Goal: Task Accomplishment & Management: Complete application form

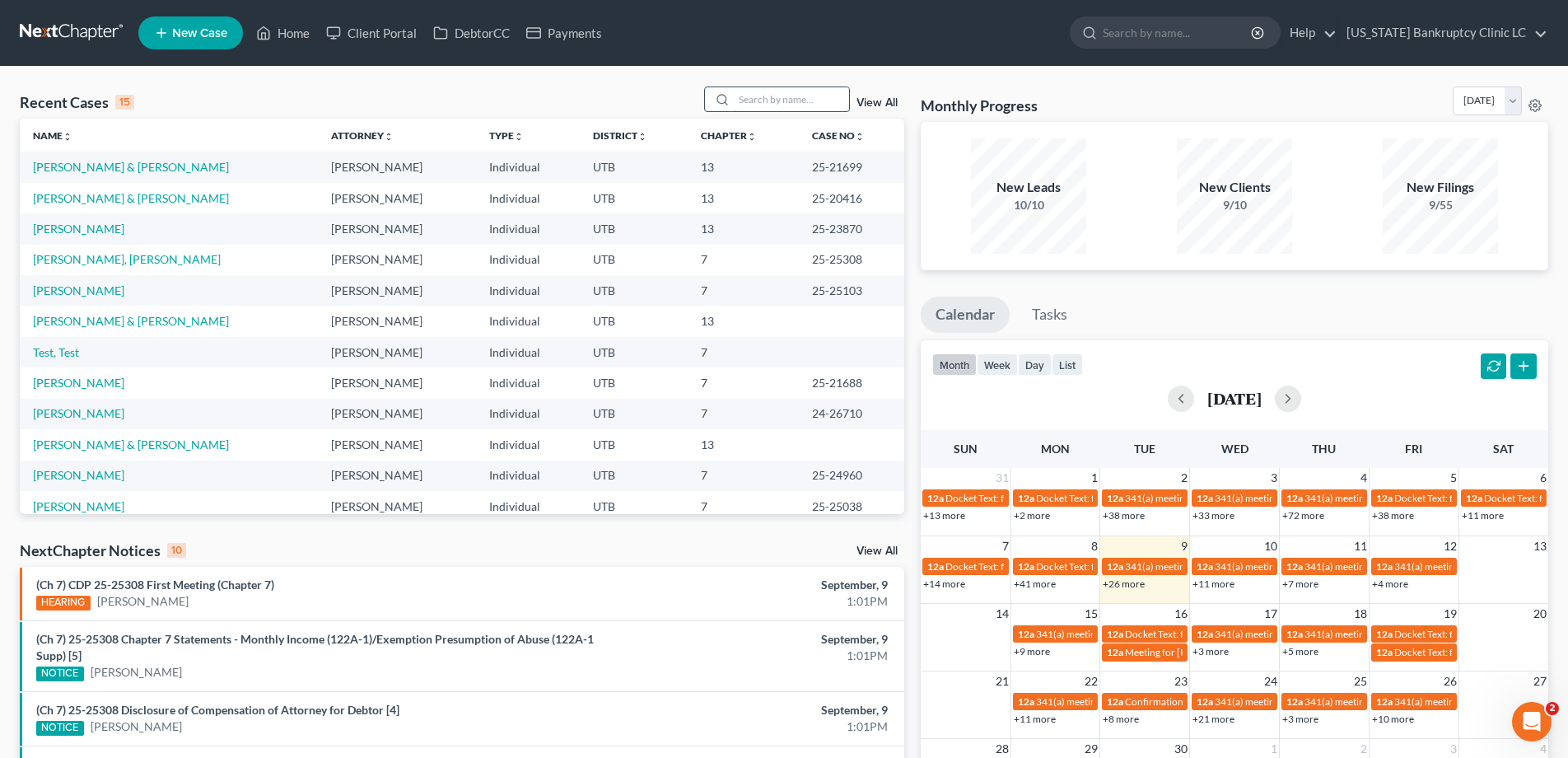
click at [791, 97] on input "search" at bounding box center [792, 99] width 116 height 24
type input "[PERSON_NAME]"
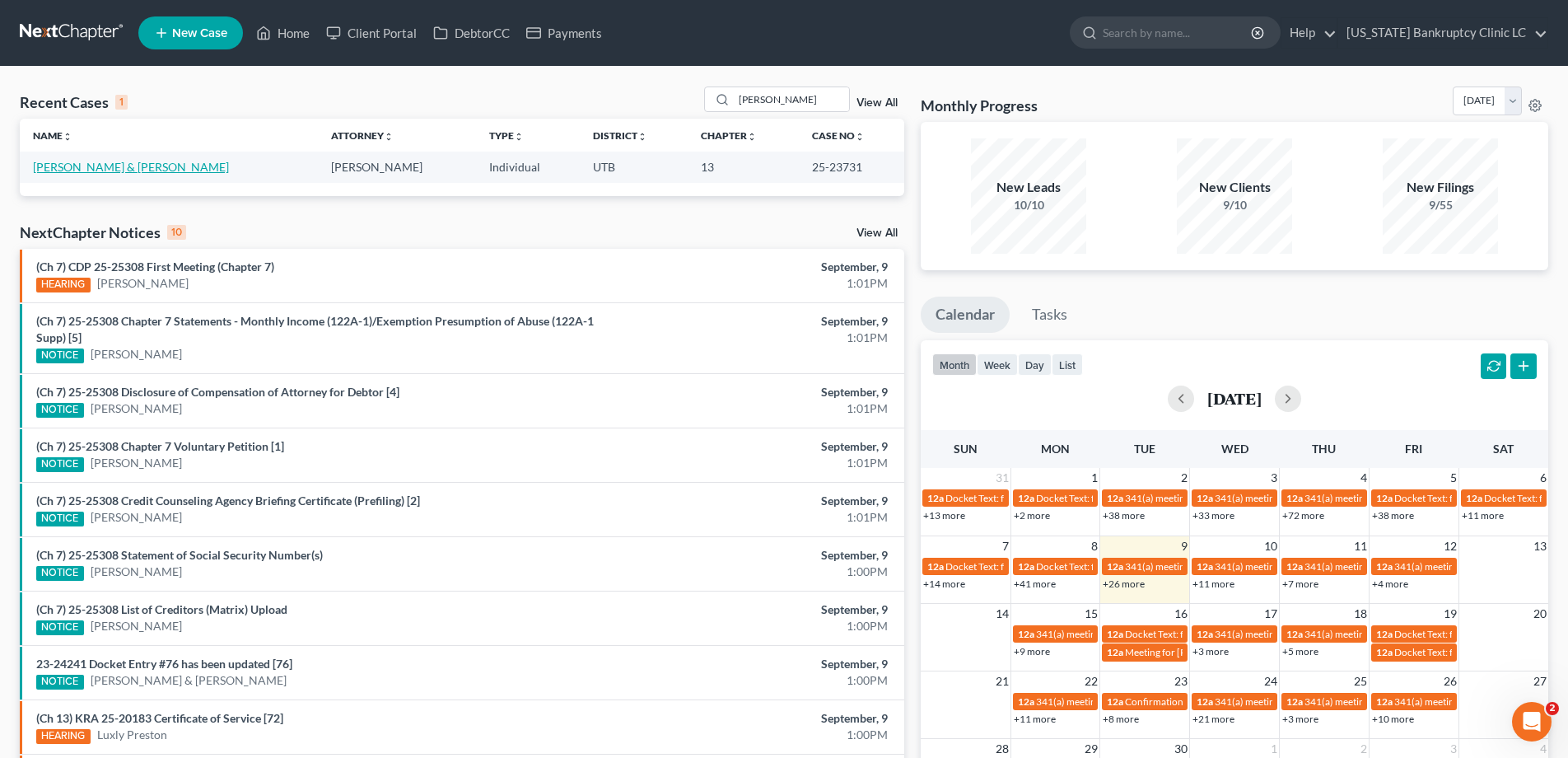
click at [143, 168] on link "[PERSON_NAME] & [PERSON_NAME]" at bounding box center [131, 166] width 196 height 14
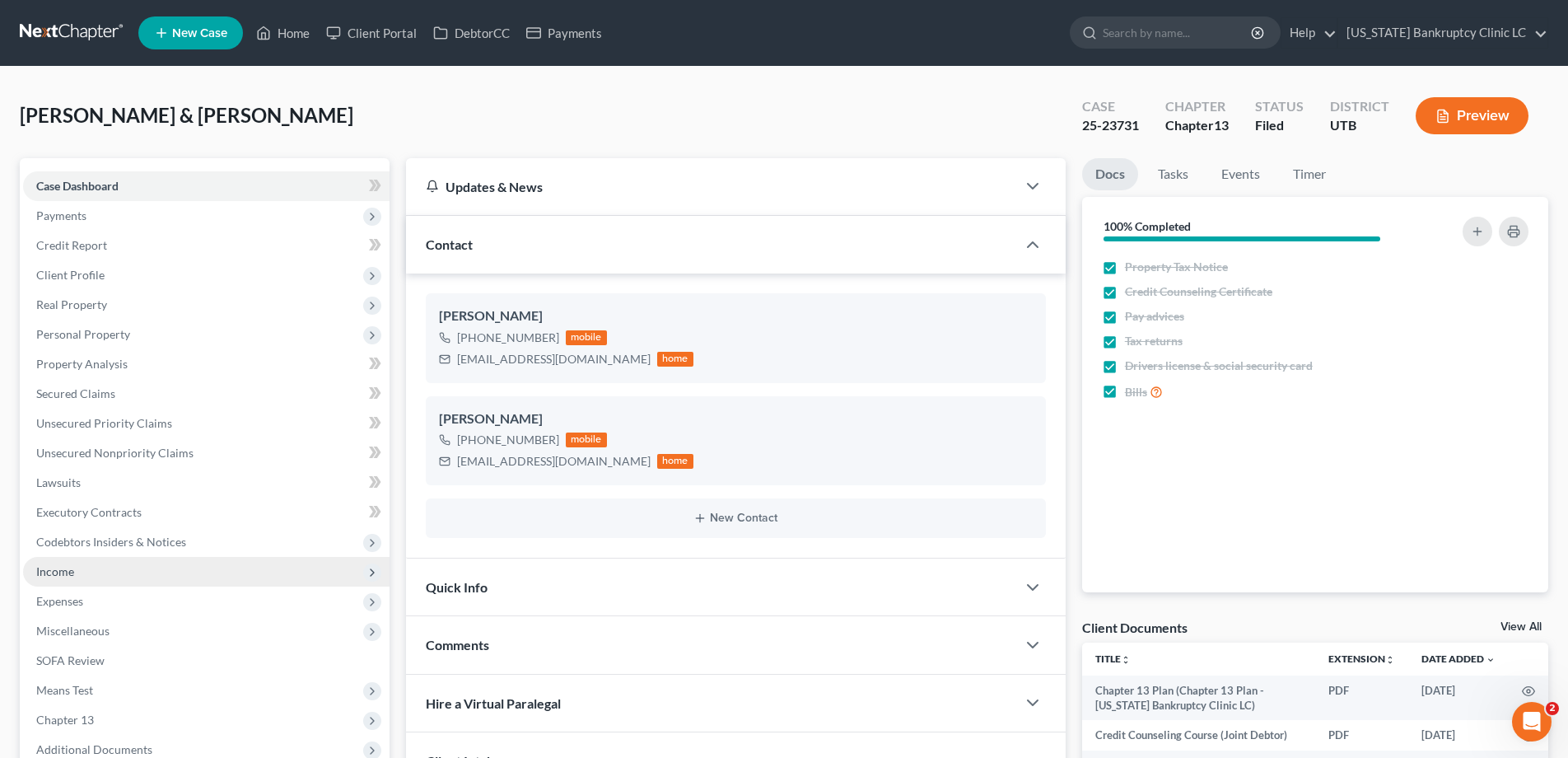
click at [85, 575] on span "Income" at bounding box center [206, 571] width 366 height 30
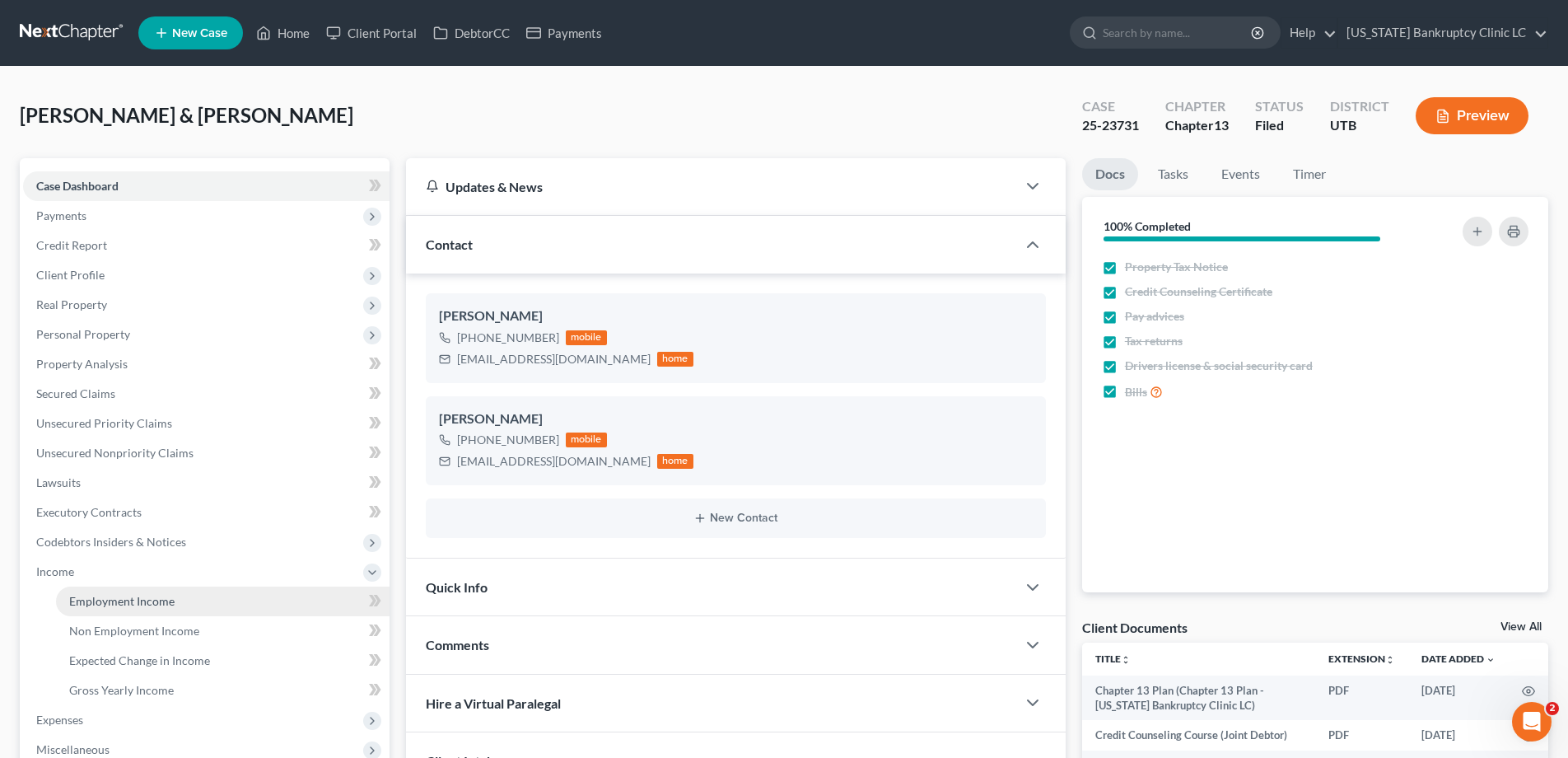
click at [96, 600] on span "Employment Income" at bounding box center [122, 601] width 105 height 14
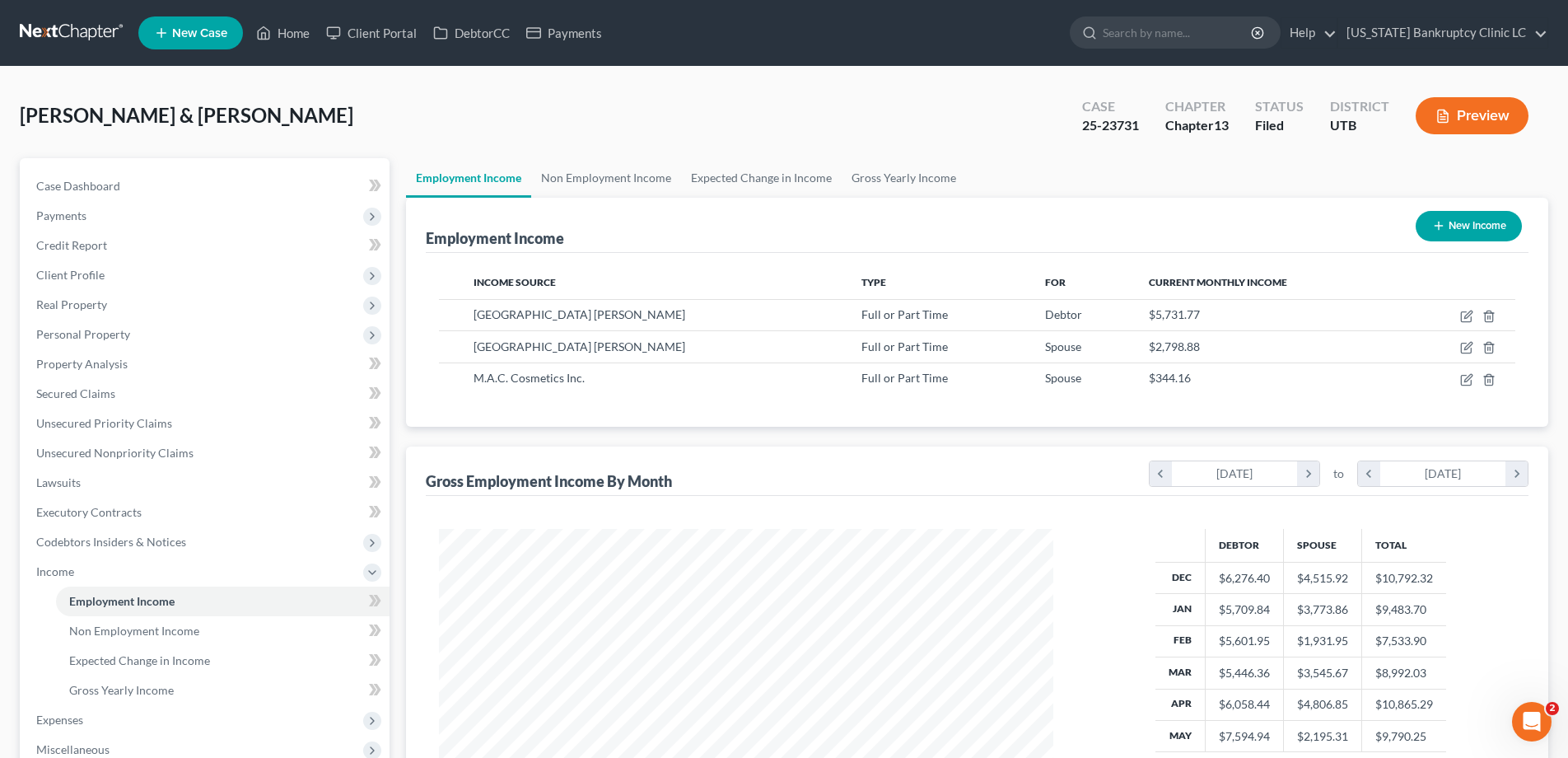
scroll to position [307, 647]
click at [1466, 379] on icon "button" at bounding box center [1468, 377] width 8 height 8
select select "0"
select select "35"
select select "0"
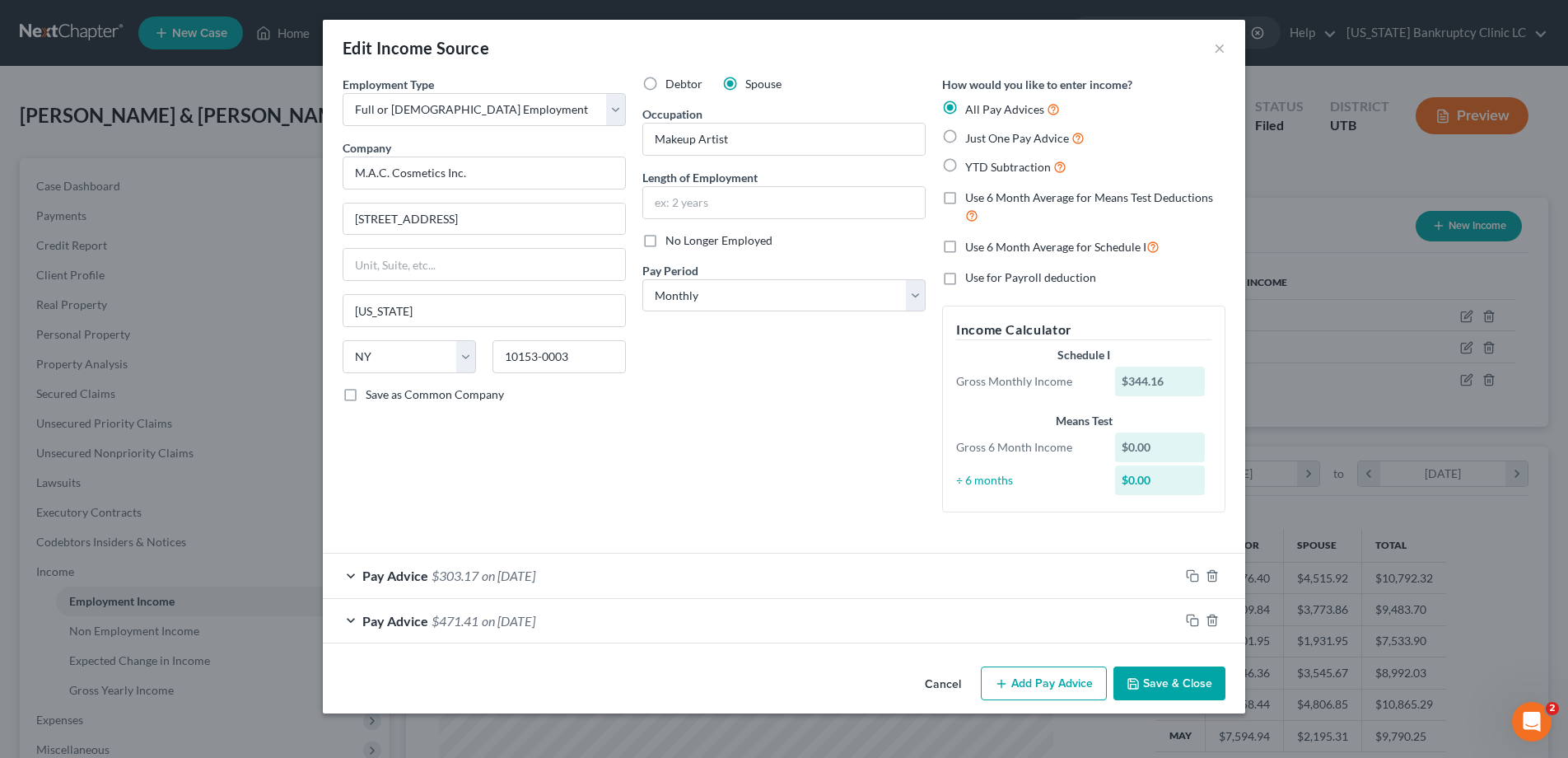
click at [346, 571] on div "Pay Advice $303.17 on [DATE]" at bounding box center [751, 576] width 857 height 44
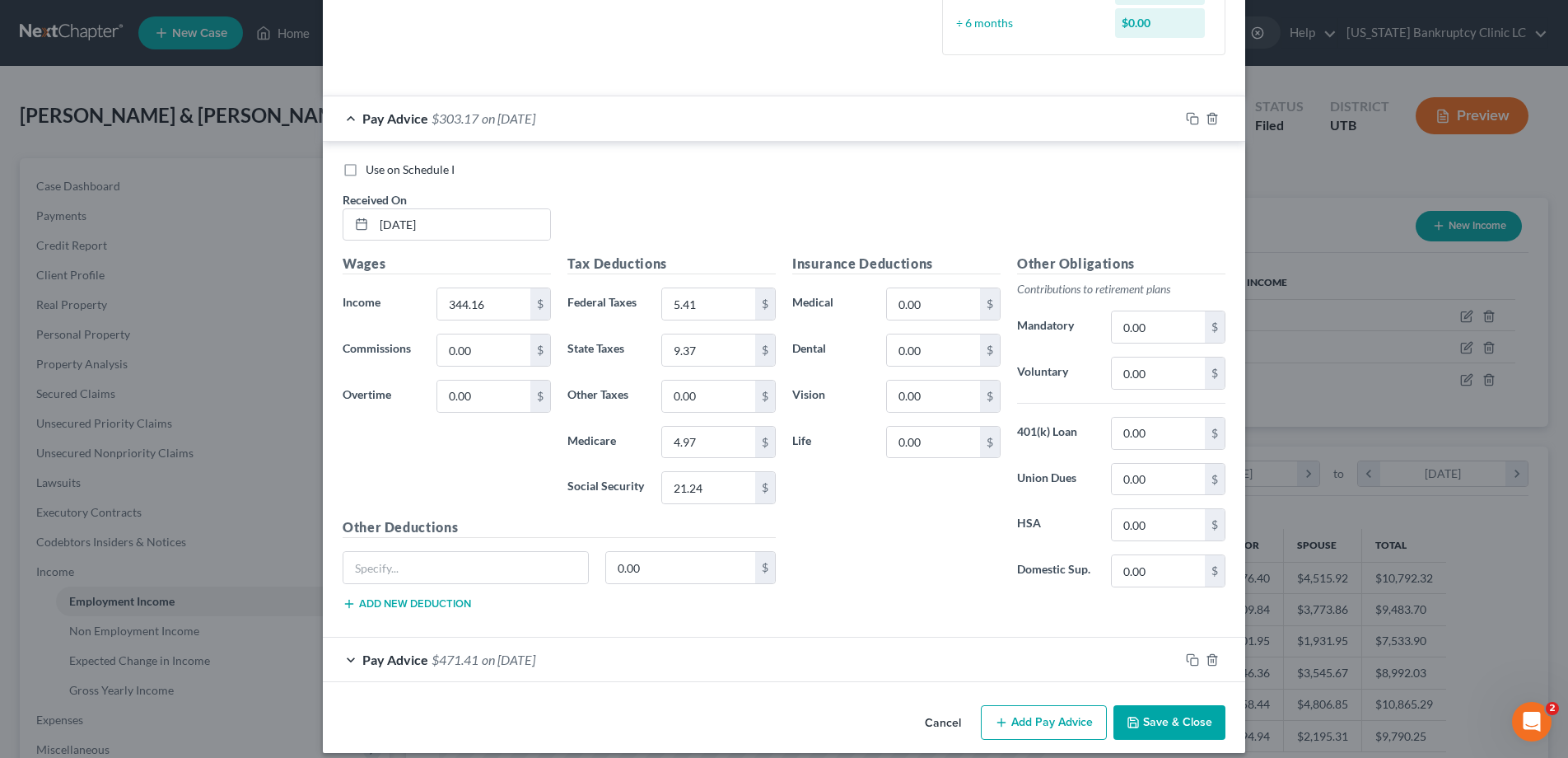
scroll to position [472, 0]
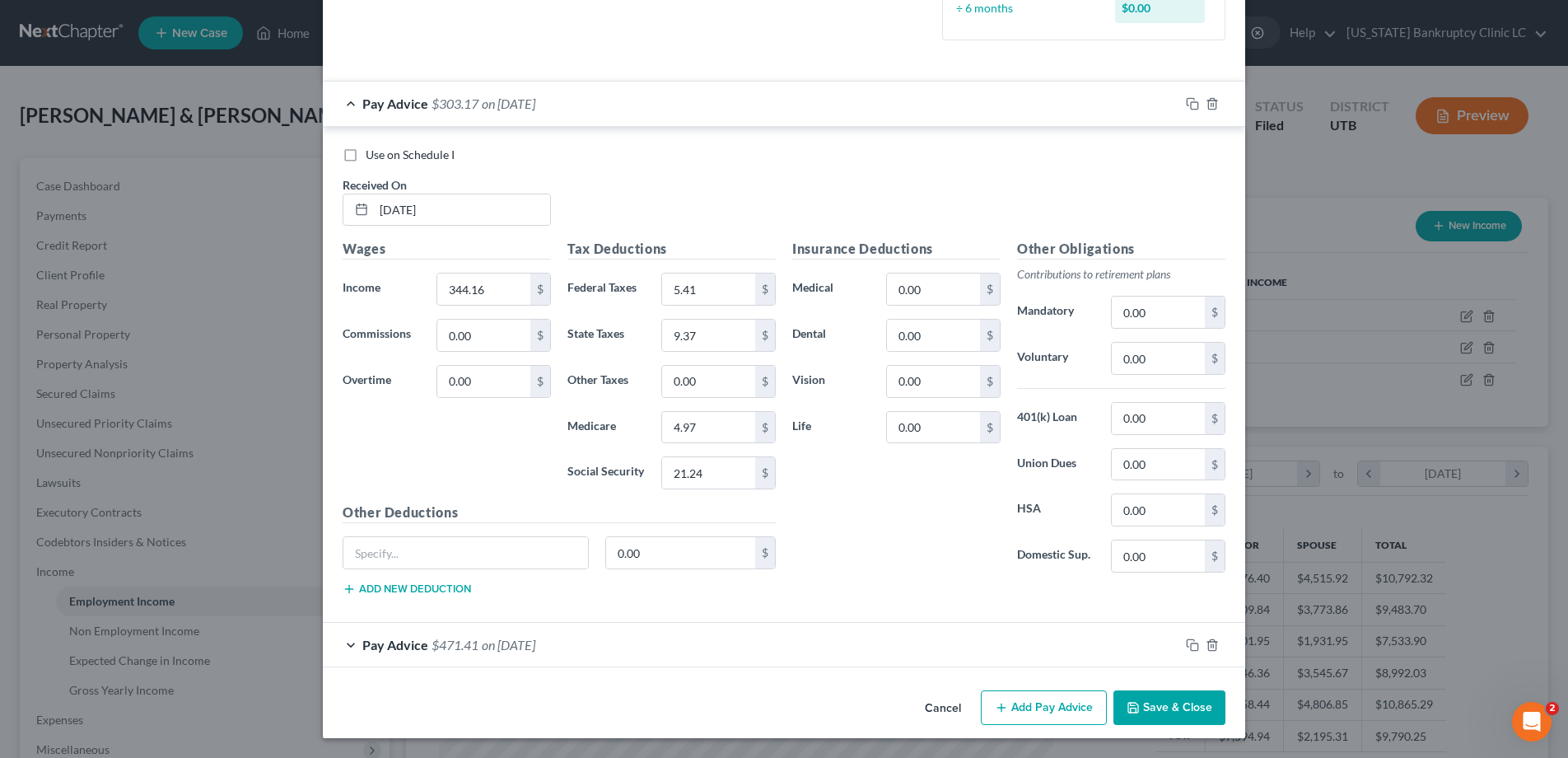
click at [355, 647] on div "Pay Advice $471.41 on [DATE]" at bounding box center [751, 645] width 857 height 44
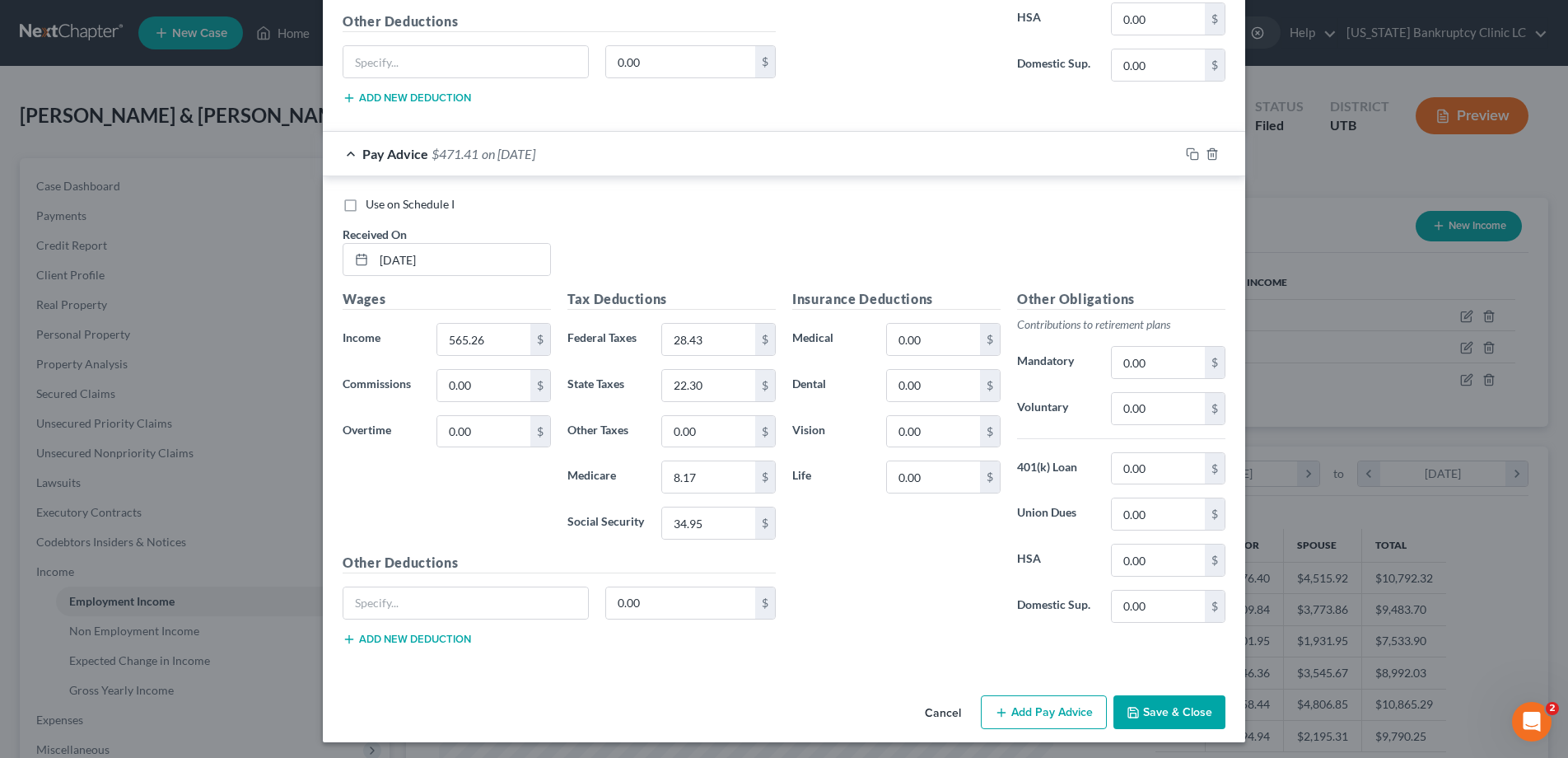
scroll to position [967, 0]
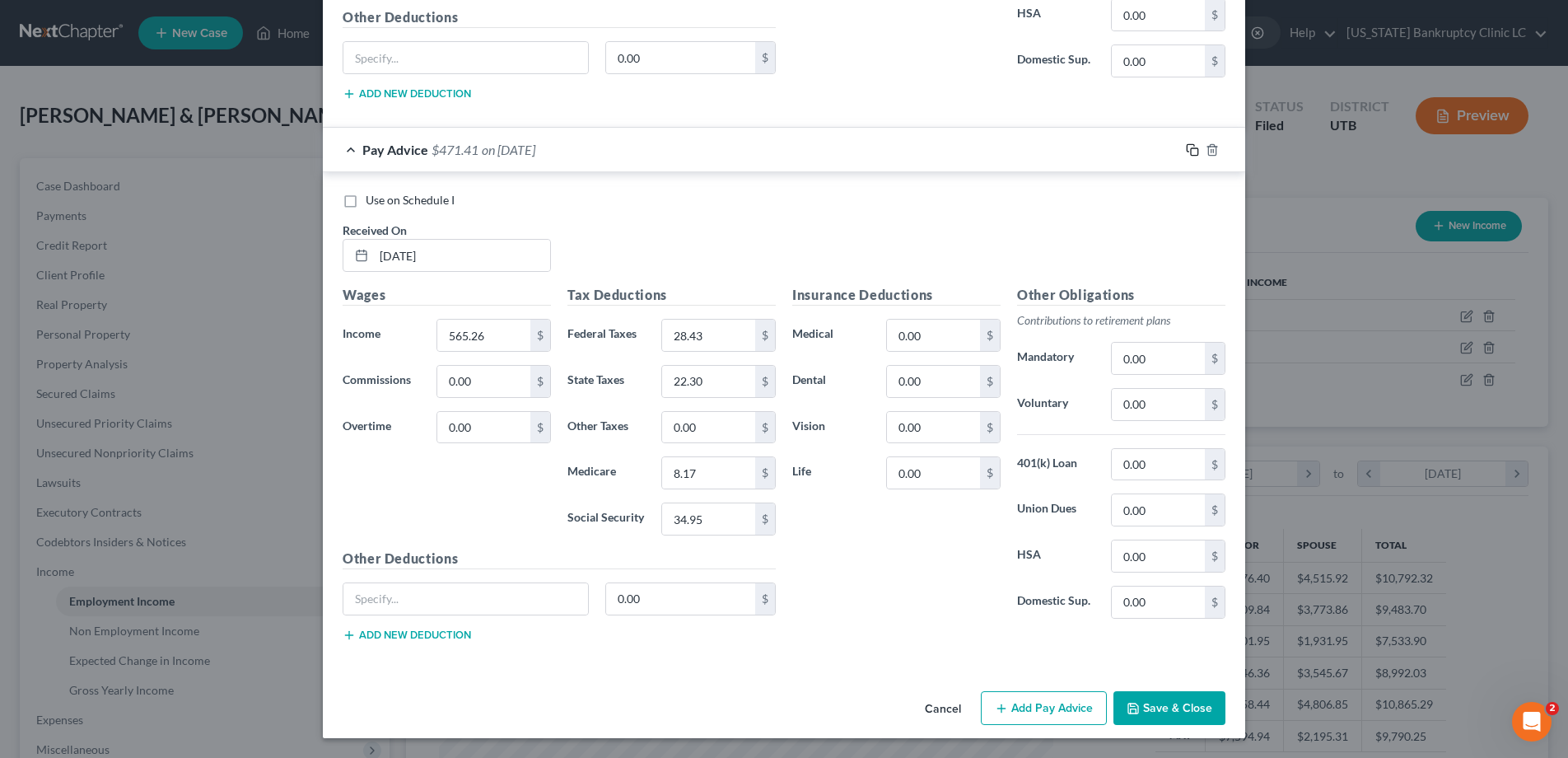
click at [1195, 150] on icon "button" at bounding box center [1192, 150] width 14 height 14
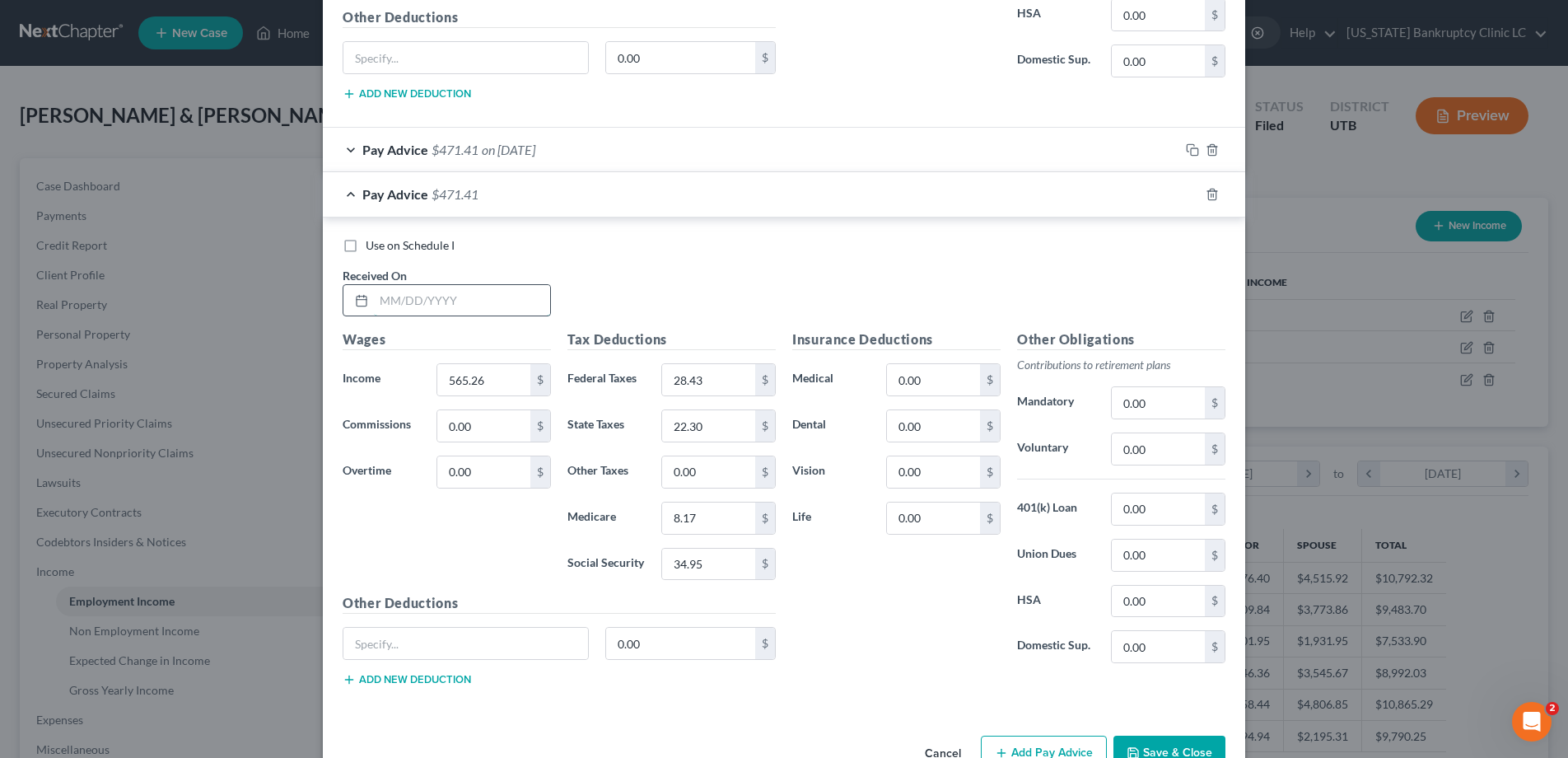
click at [497, 302] on input "text" at bounding box center [462, 300] width 176 height 31
type input "[DATE]"
type input "356.92"
type input "6.68"
type input "9.68"
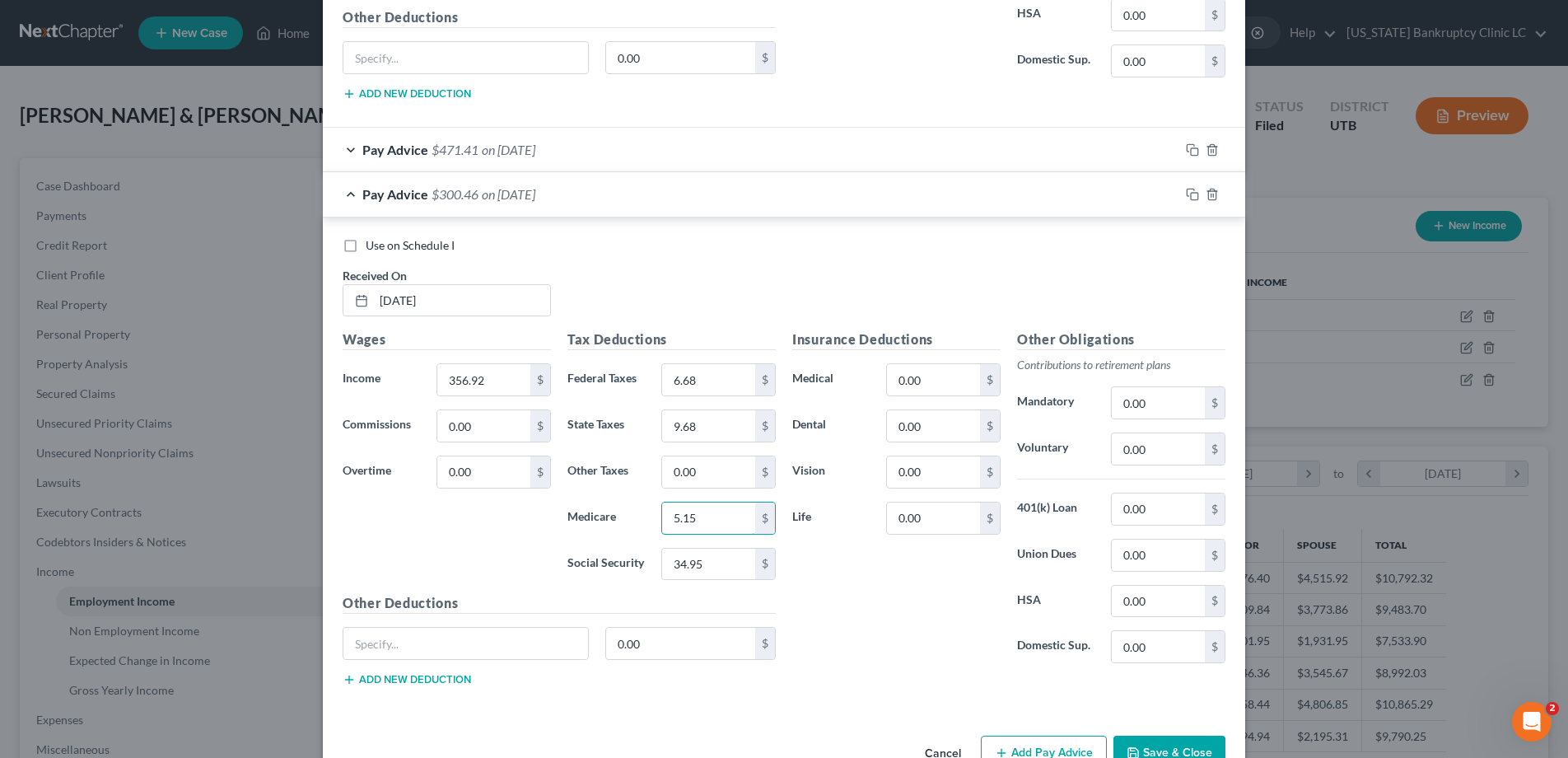
type input "5.15"
type input "22.03"
click at [1195, 149] on rect "button" at bounding box center [1194, 152] width 8 height 8
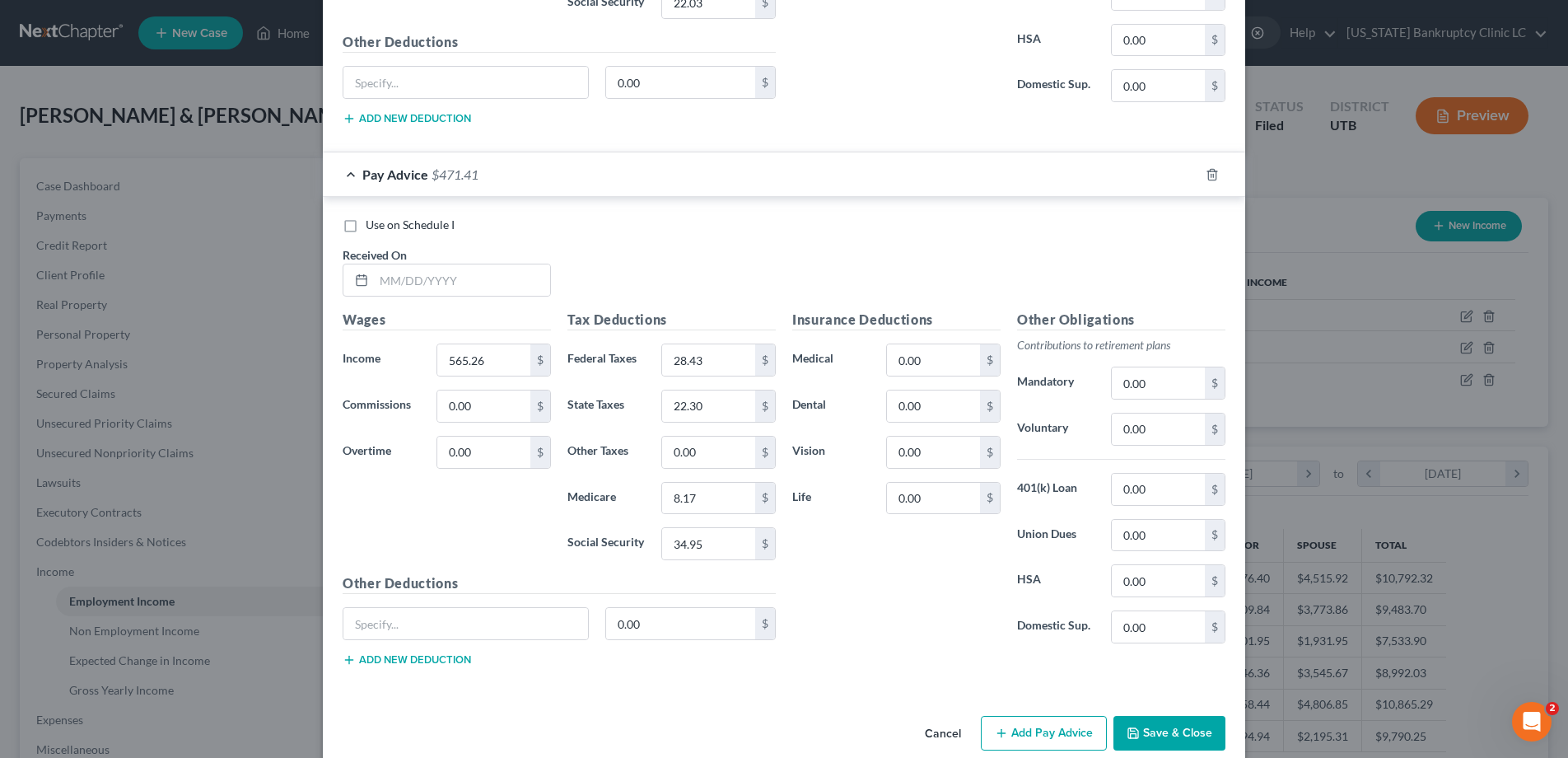
scroll to position [1554, 0]
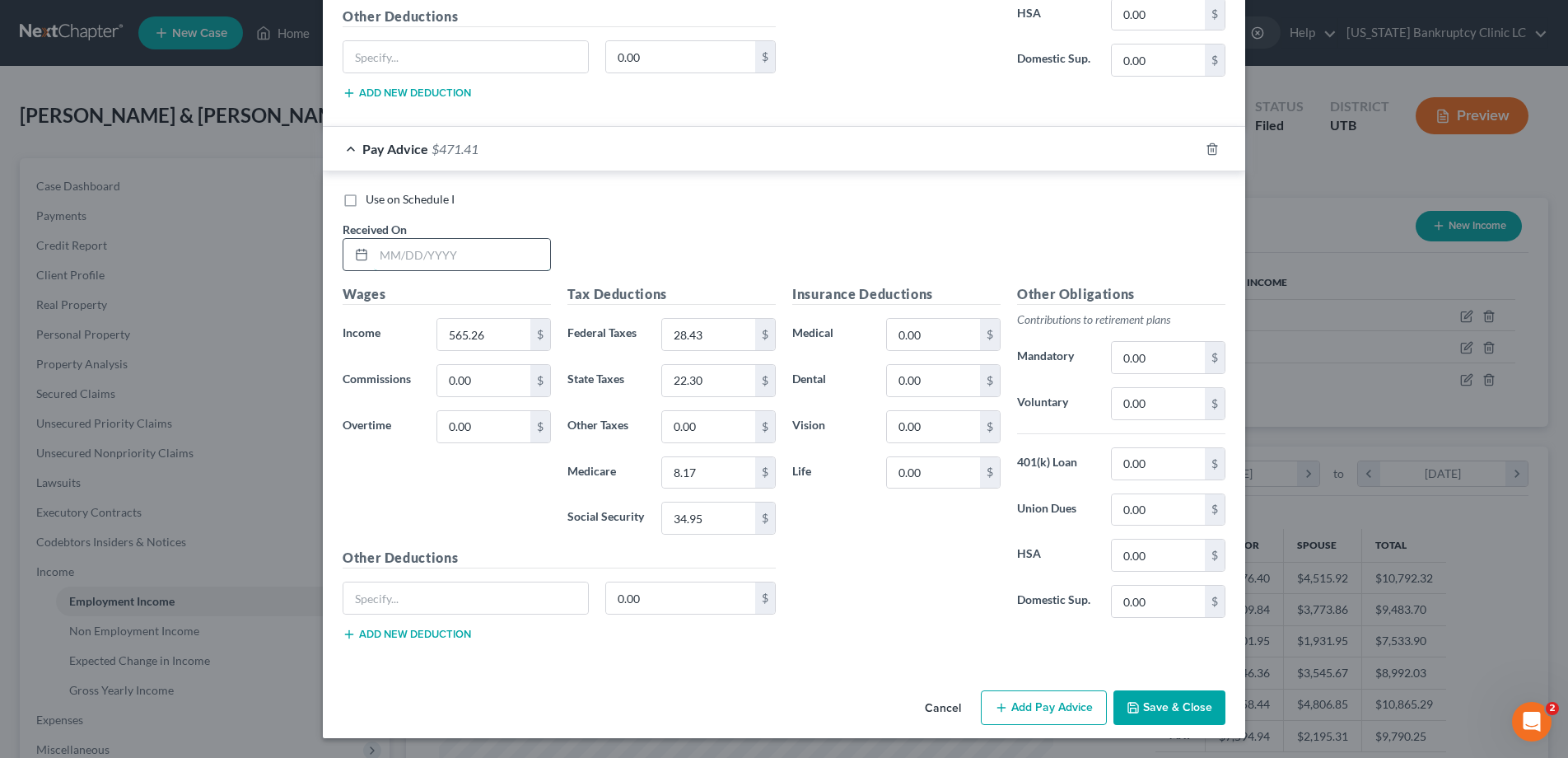
click at [440, 252] on input "text" at bounding box center [462, 254] width 176 height 31
type input "[DATE]"
type input "430.18"
type input "14.01"
type input "13.93"
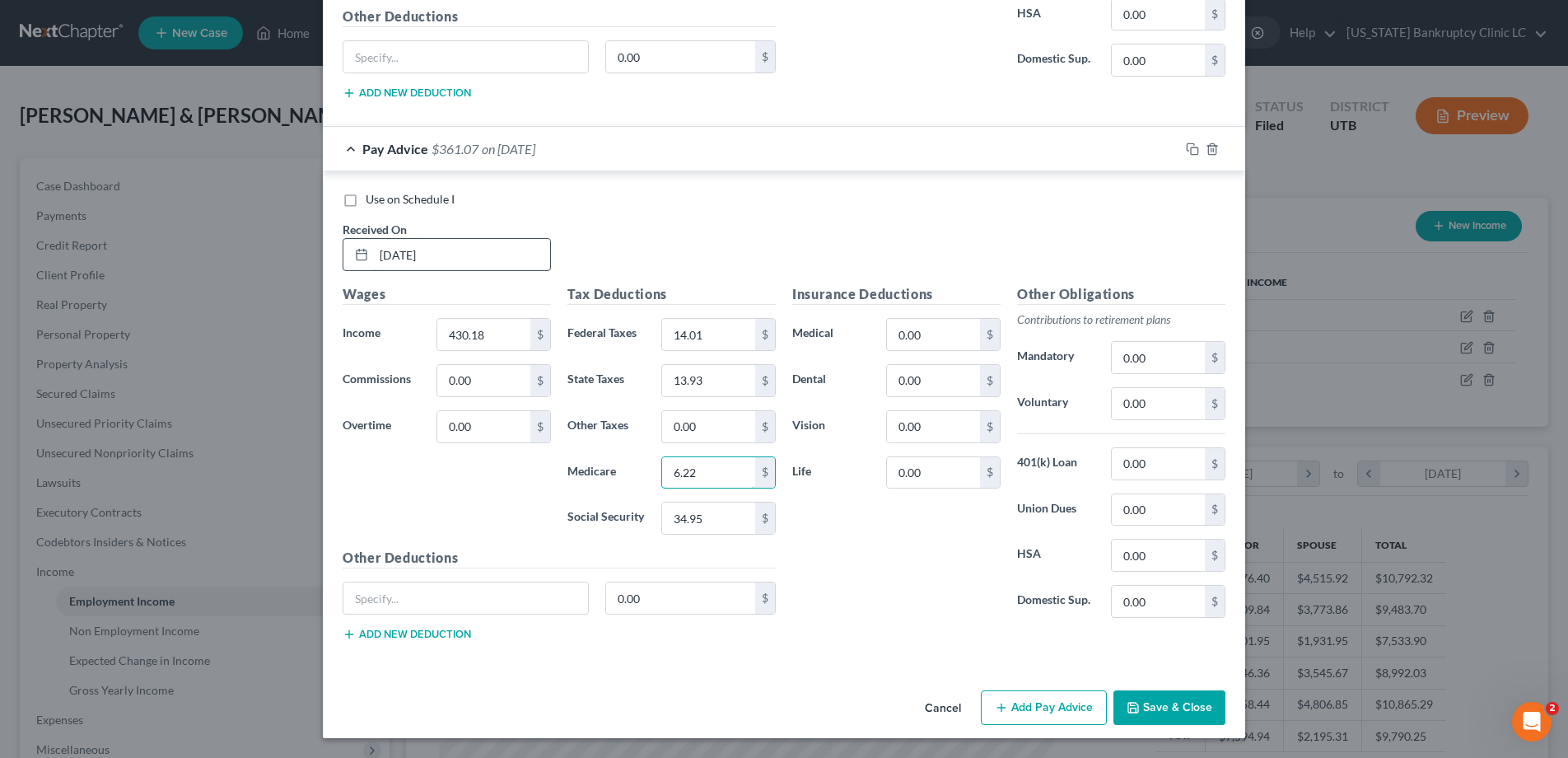
type input "6.22"
type input "26.57"
click at [1158, 712] on button "Save & Close" at bounding box center [1170, 707] width 112 height 35
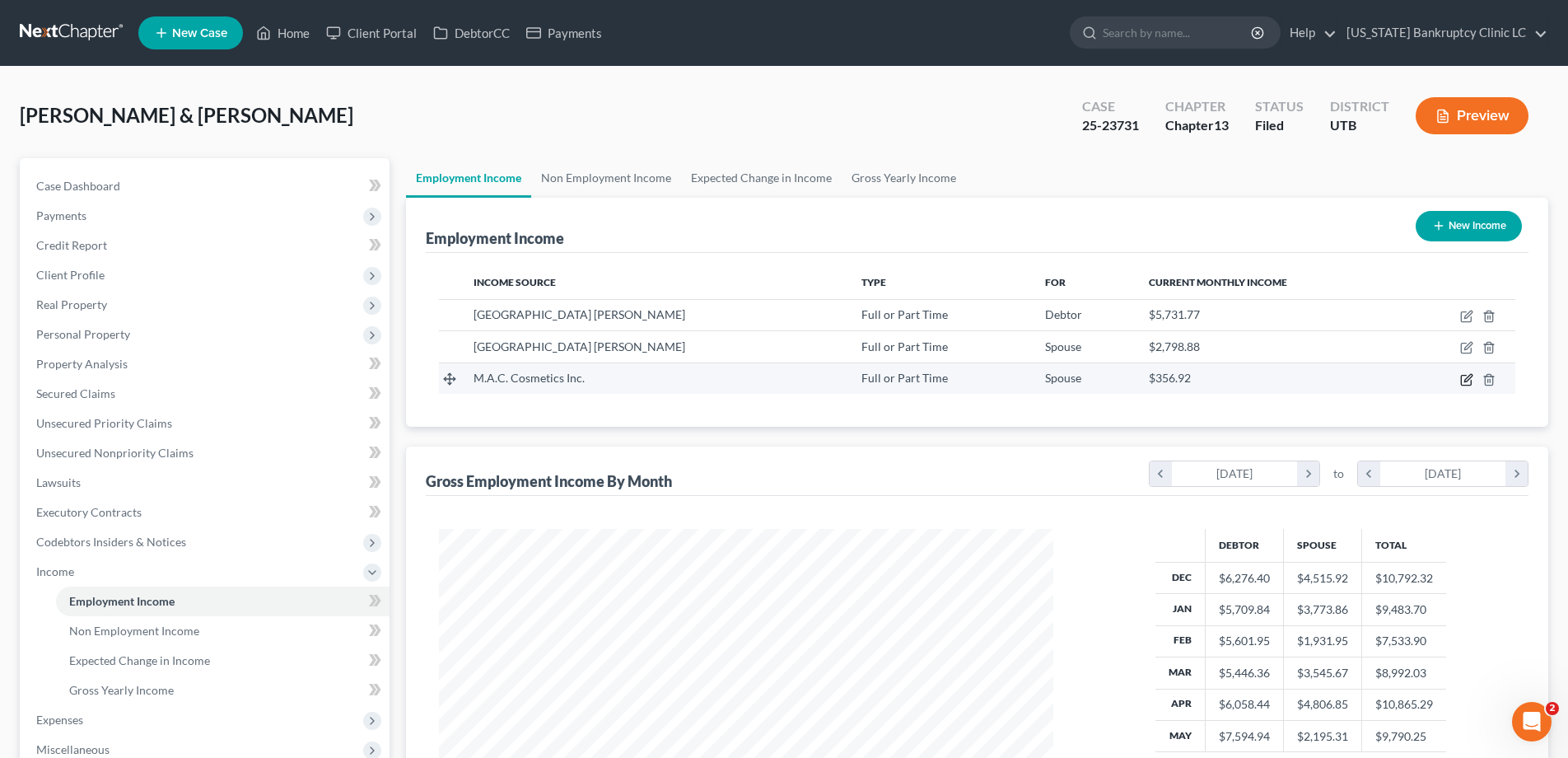
click at [1467, 380] on icon "button" at bounding box center [1468, 377] width 8 height 8
select select "0"
select select "35"
select select "0"
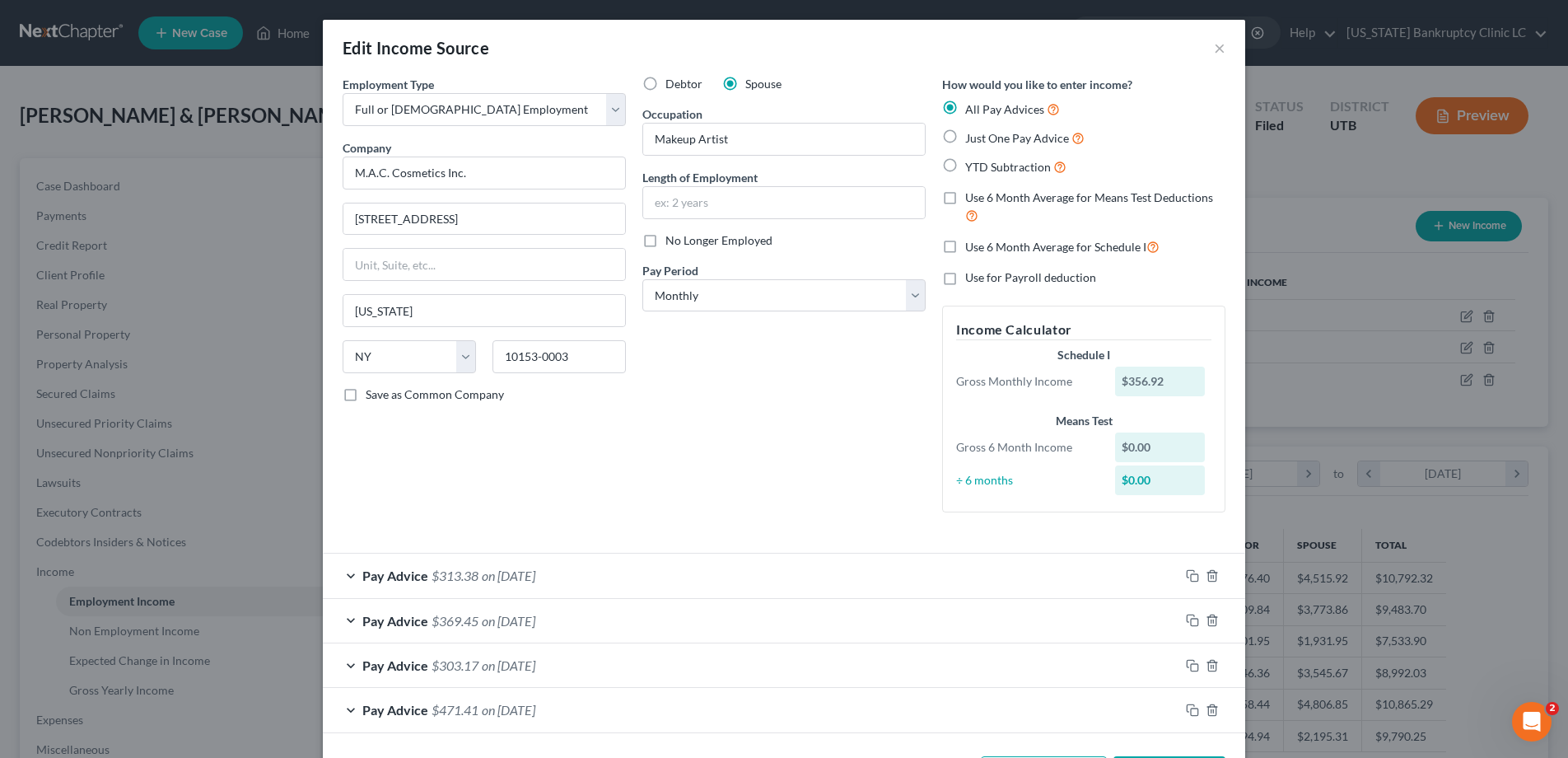
scroll to position [65, 0]
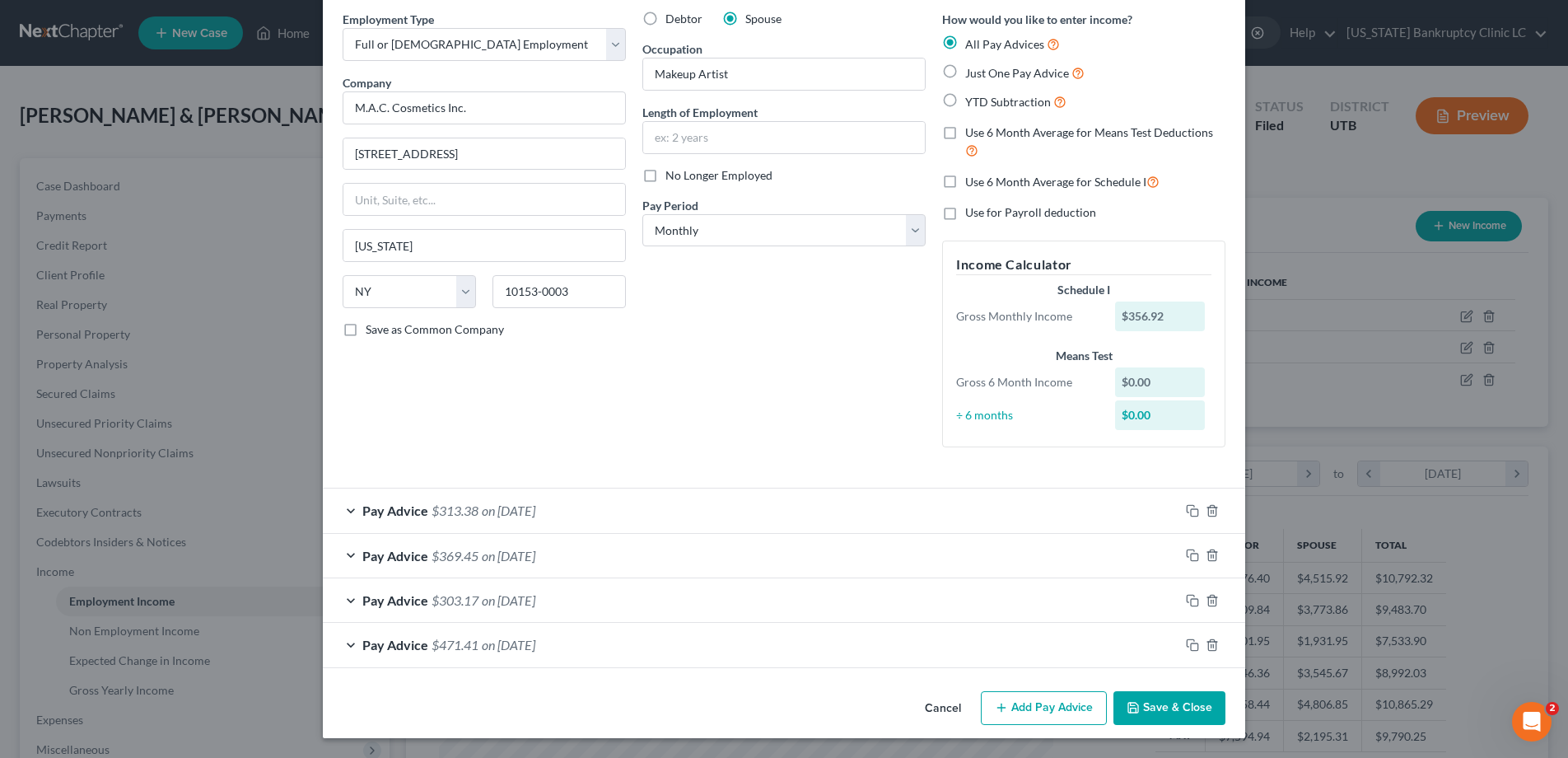
click at [354, 646] on div "Pay Advice $471.41 on [DATE]" at bounding box center [751, 645] width 857 height 44
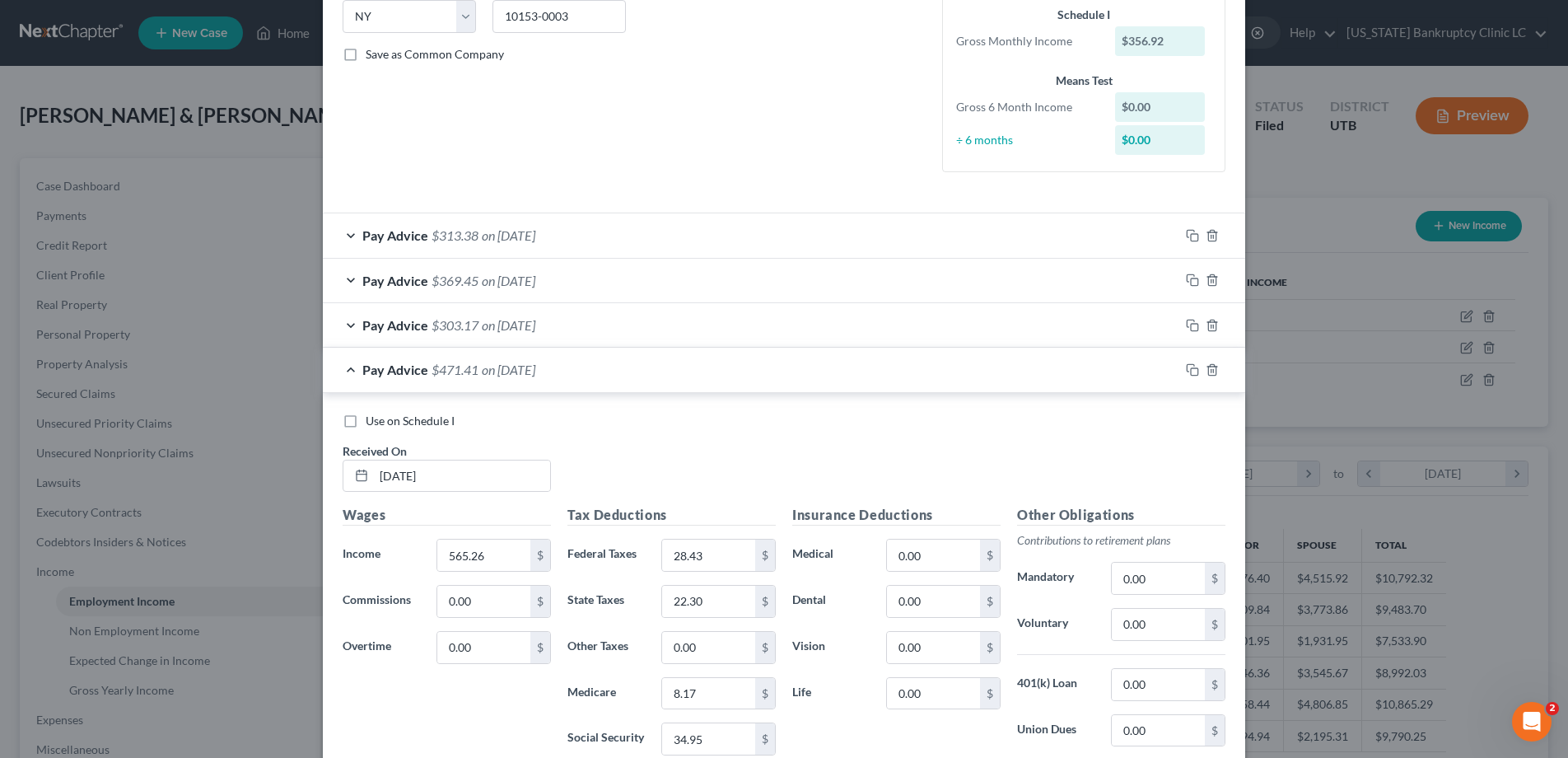
scroll to position [345, 0]
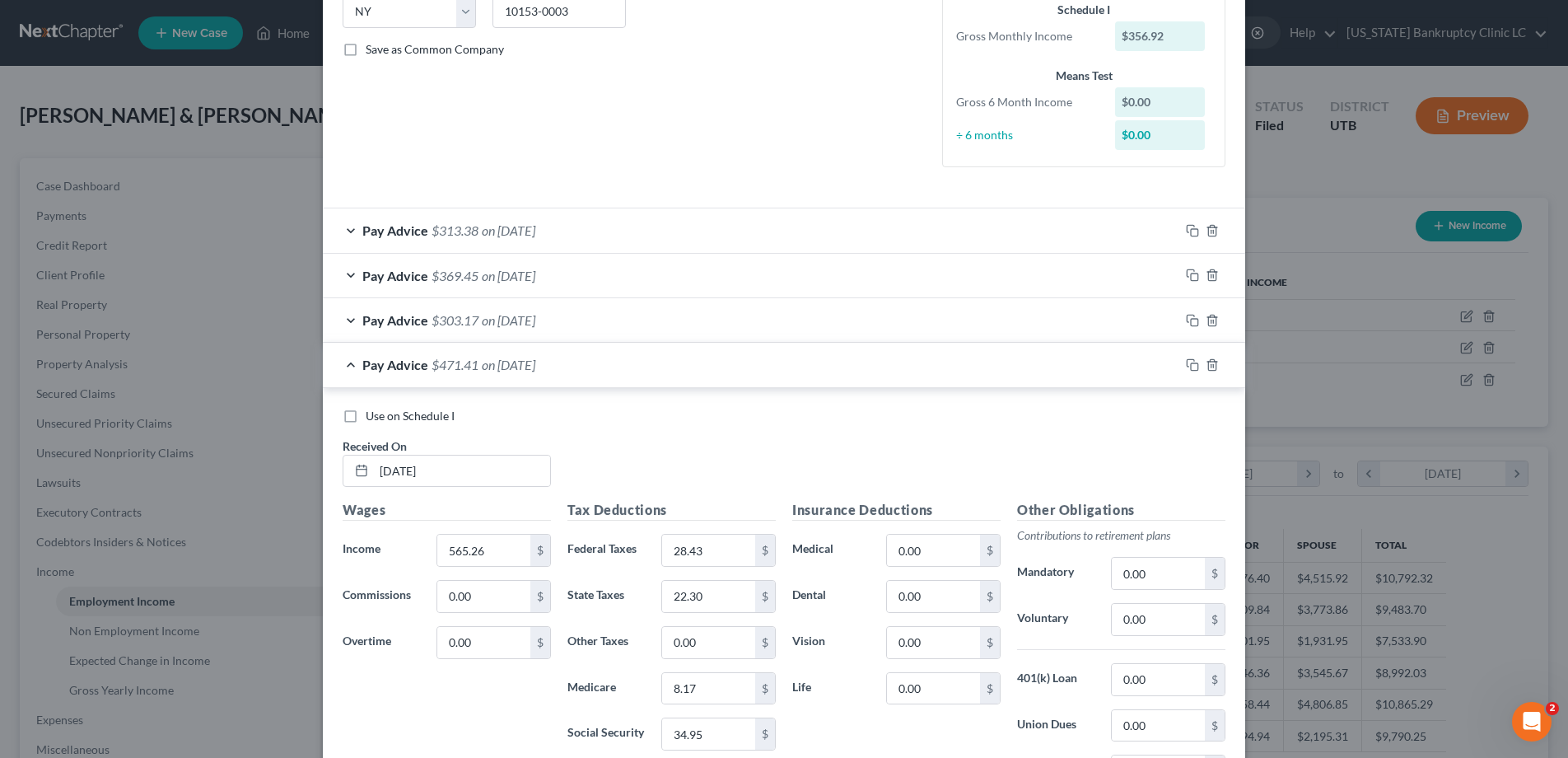
click at [352, 365] on div "Pay Advice $471.41 on [DATE]" at bounding box center [751, 365] width 857 height 44
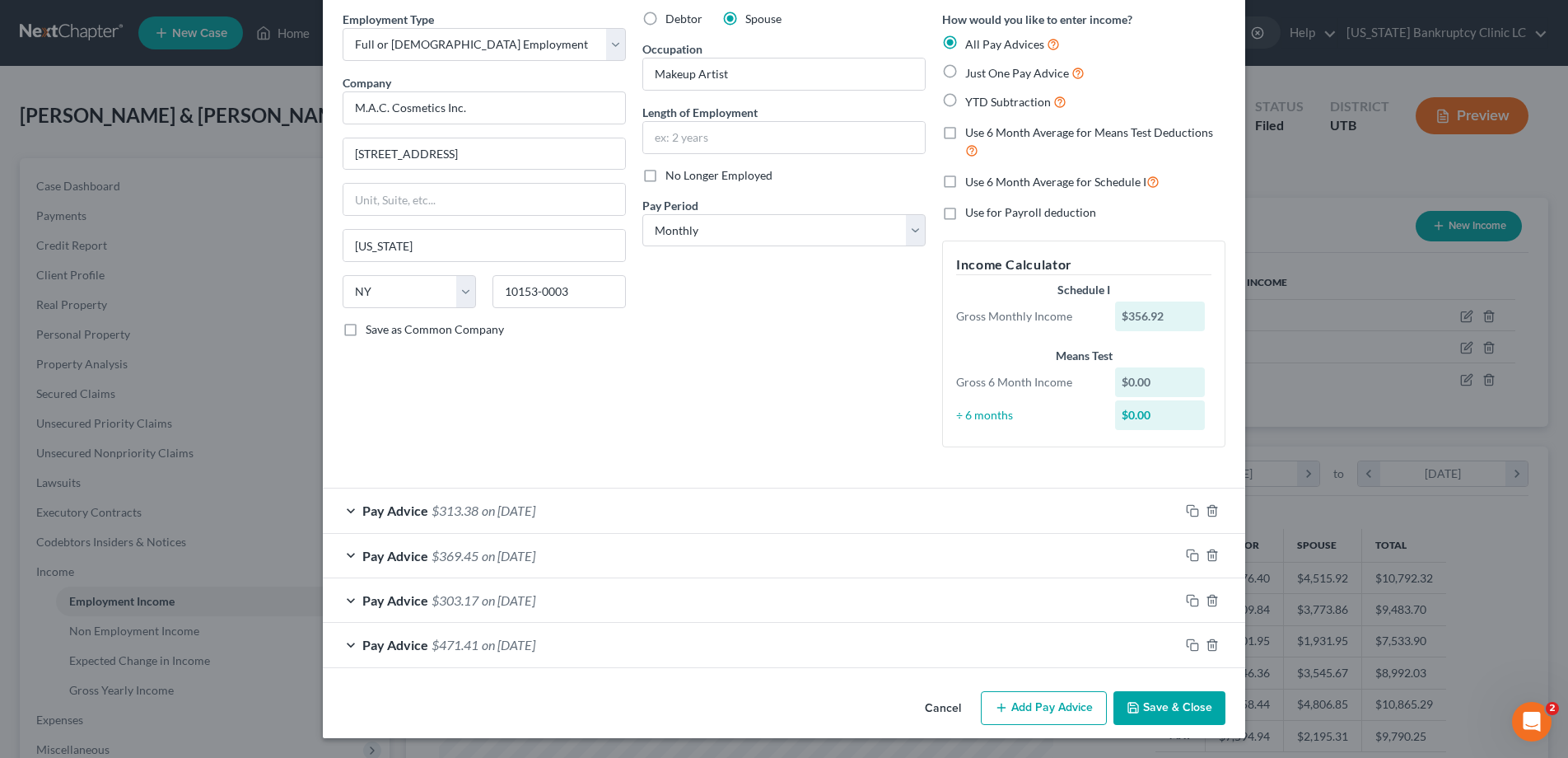
scroll to position [65, 0]
click at [349, 600] on div "Pay Advice $303.17 on [DATE]" at bounding box center [751, 600] width 857 height 44
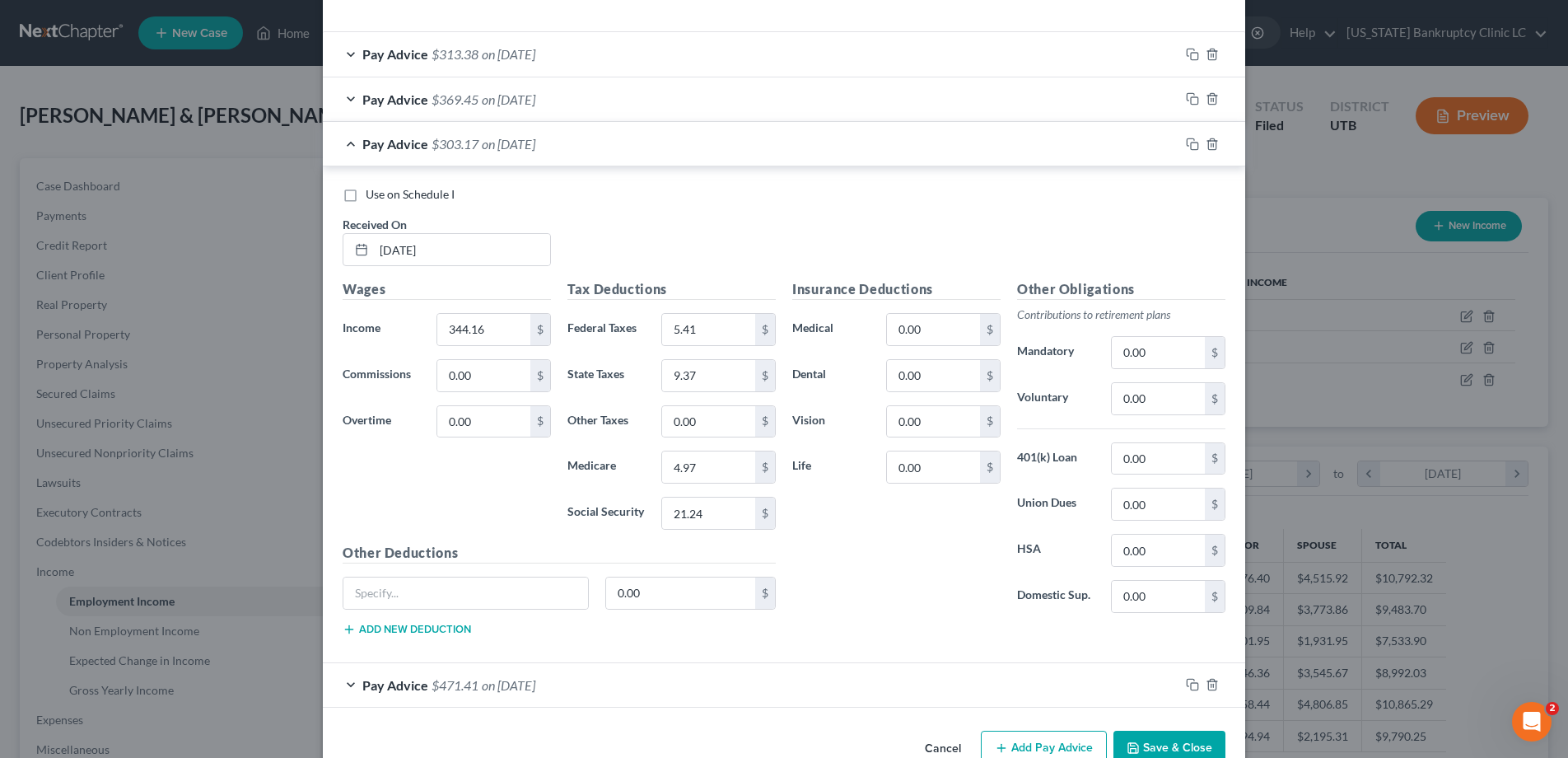
scroll to position [562, 0]
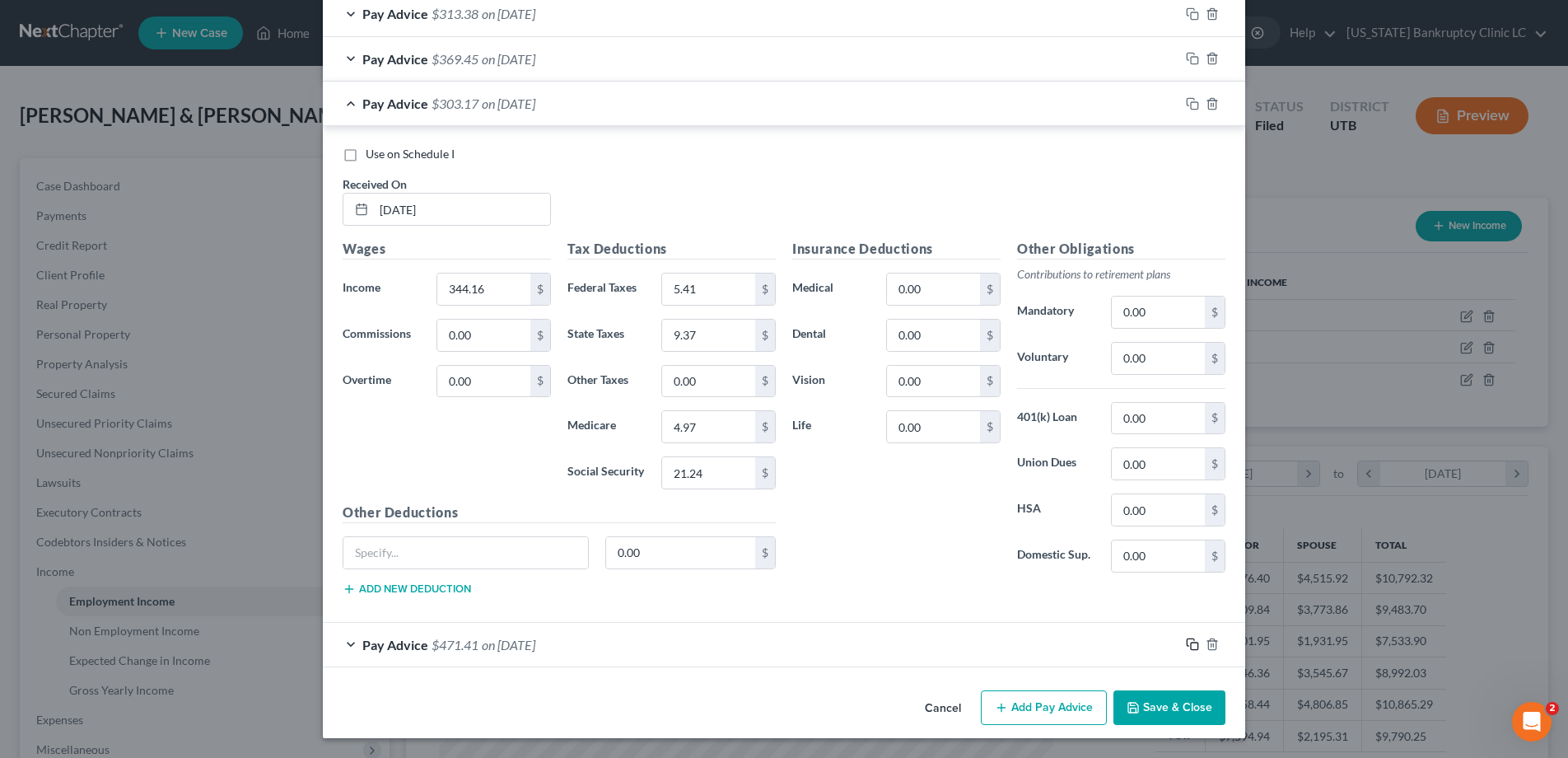
click at [1191, 644] on rect "button" at bounding box center [1194, 646] width 8 height 8
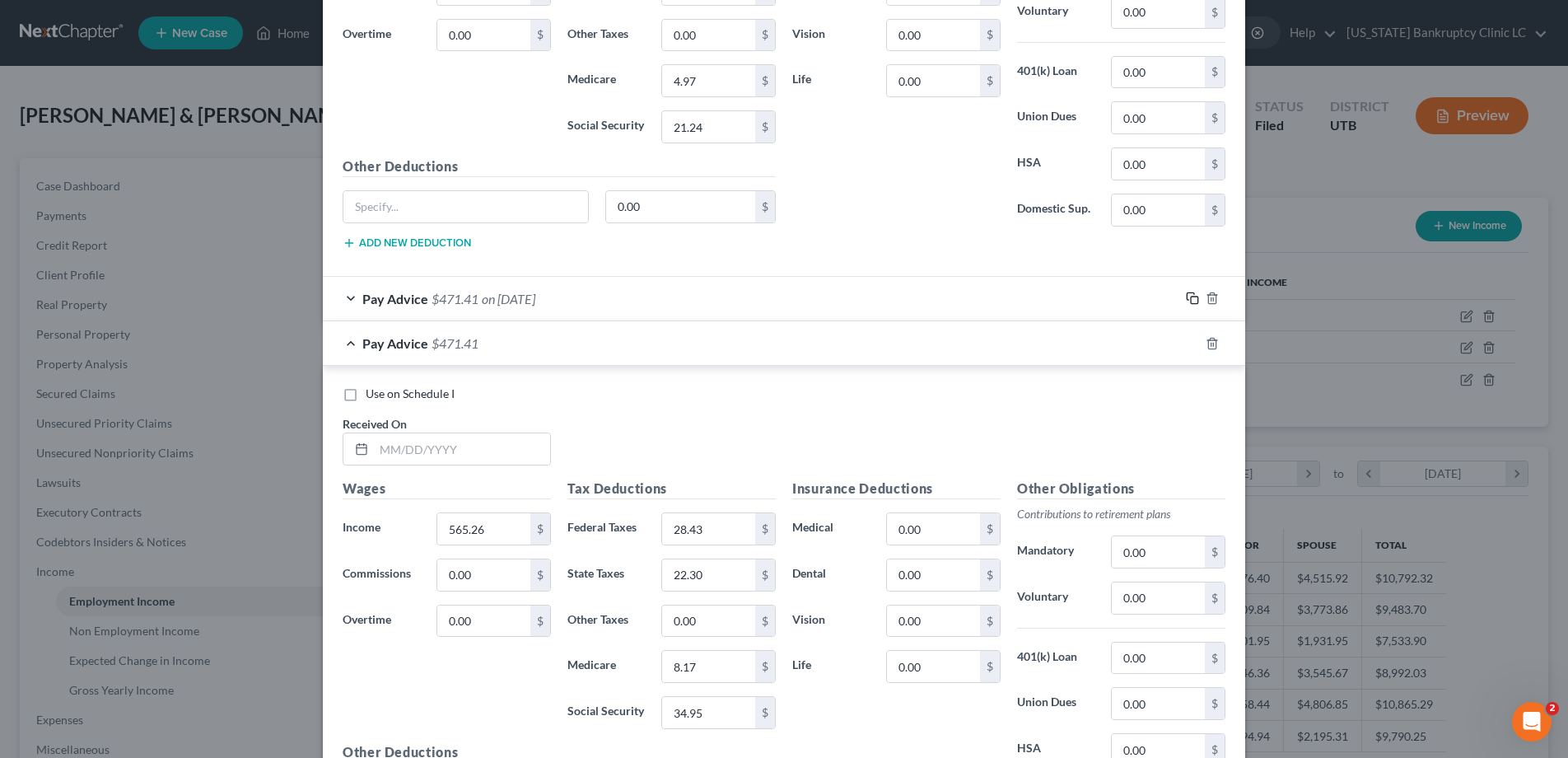
scroll to position [1102, 0]
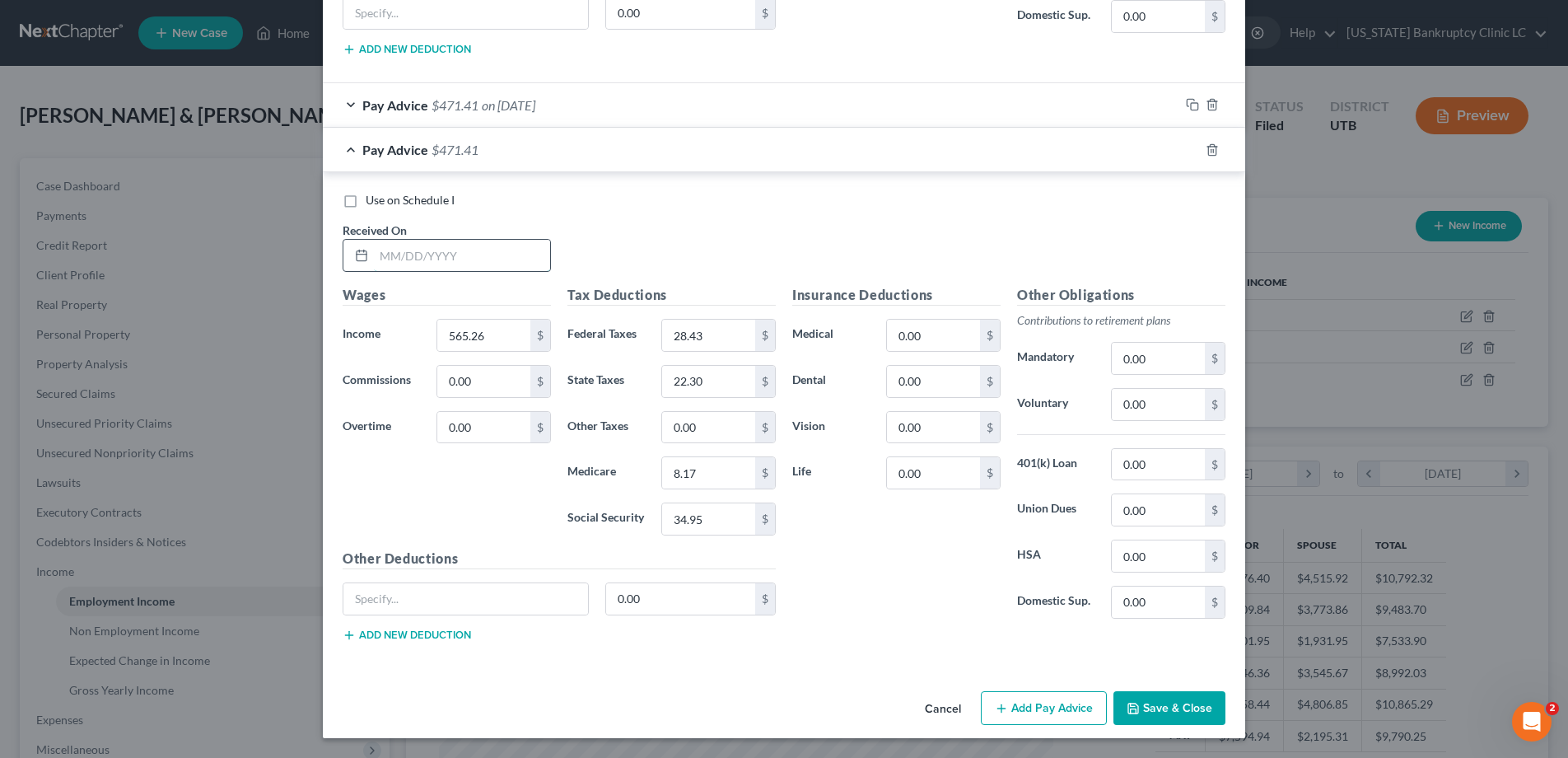
click at [497, 247] on input "text" at bounding box center [462, 255] width 176 height 31
type input "[DATE]"
click at [350, 102] on div "Pay Advice $471.41 on [DATE]" at bounding box center [751, 106] width 857 height 44
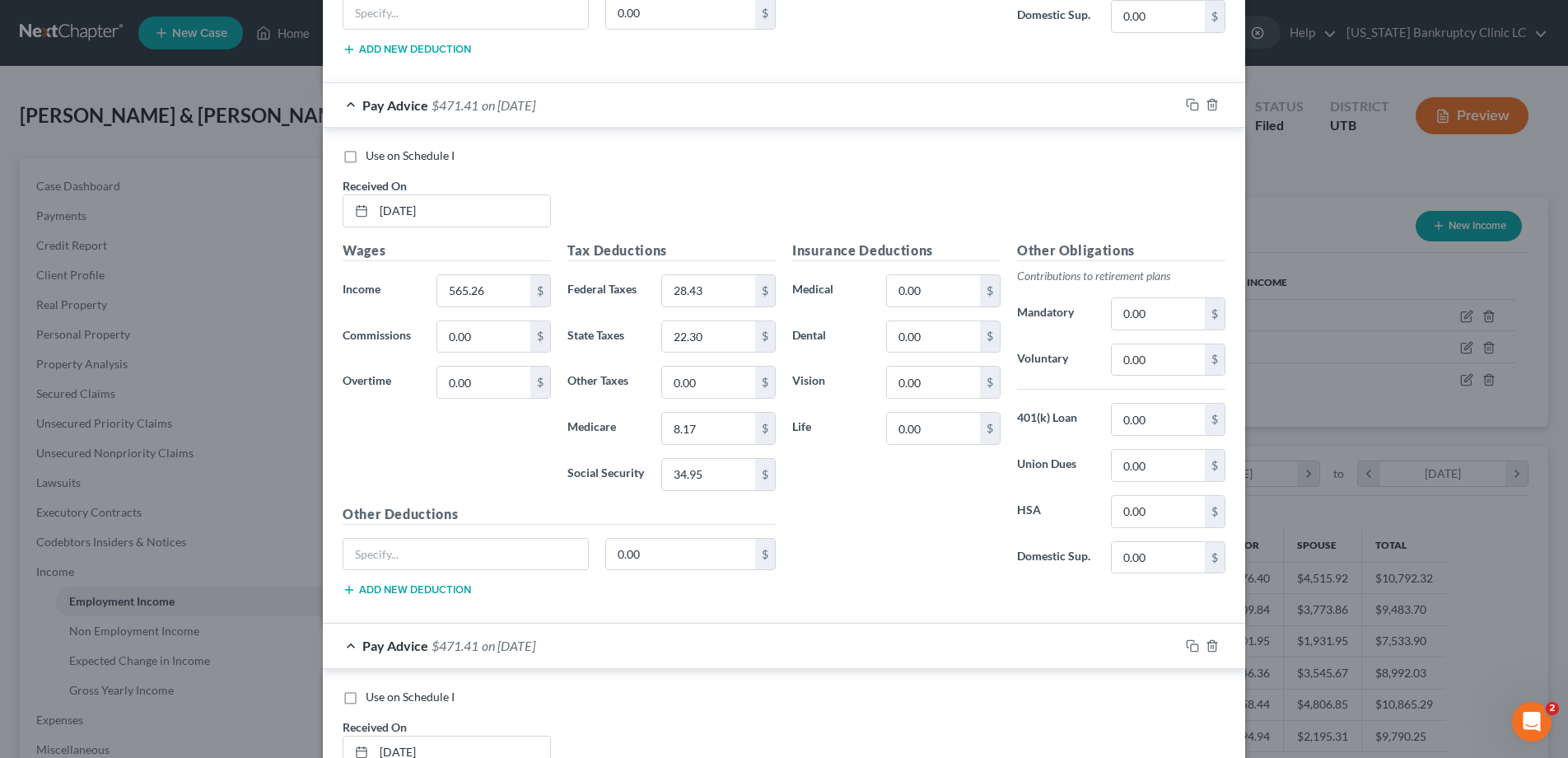
click at [353, 100] on div "Pay Advice $471.41 on [DATE]" at bounding box center [751, 106] width 857 height 44
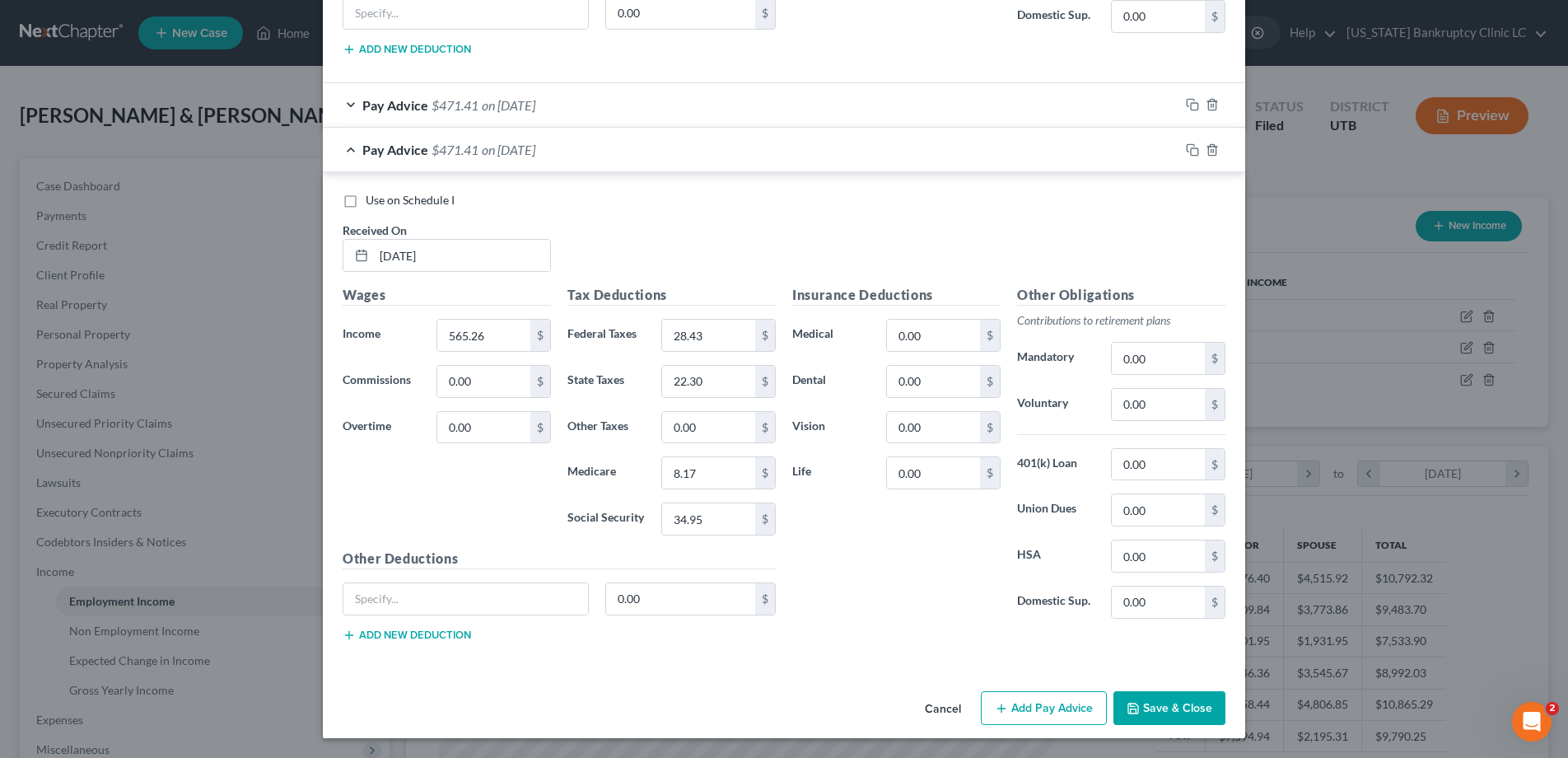
click at [351, 149] on div "Pay Advice $471.41 on [DATE]" at bounding box center [751, 149] width 857 height 44
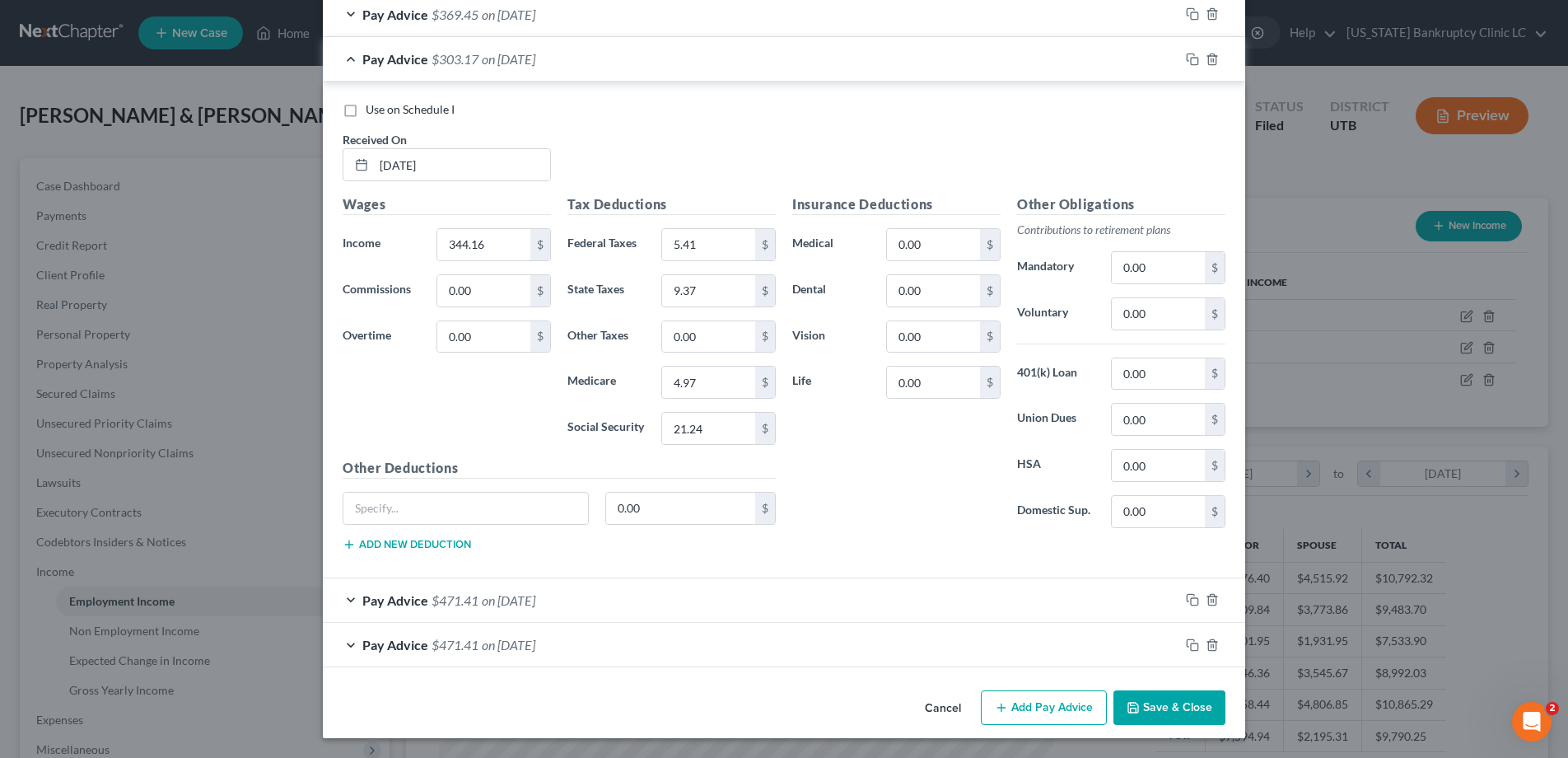
scroll to position [606, 0]
click at [354, 60] on div "Pay Advice $303.17 on [DATE]" at bounding box center [751, 59] width 857 height 44
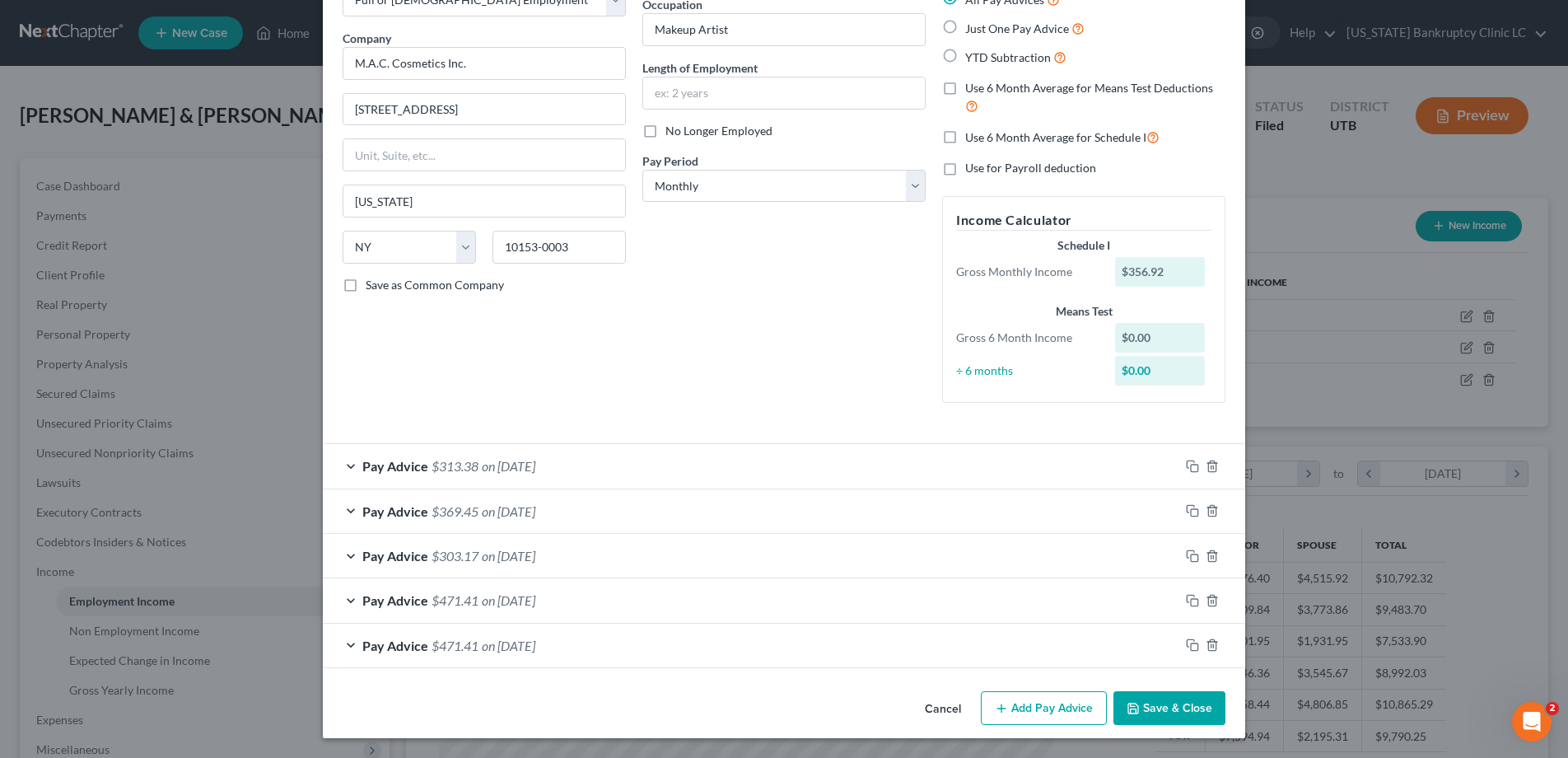
scroll to position [110, 0]
click at [1197, 644] on icon "button" at bounding box center [1192, 645] width 14 height 14
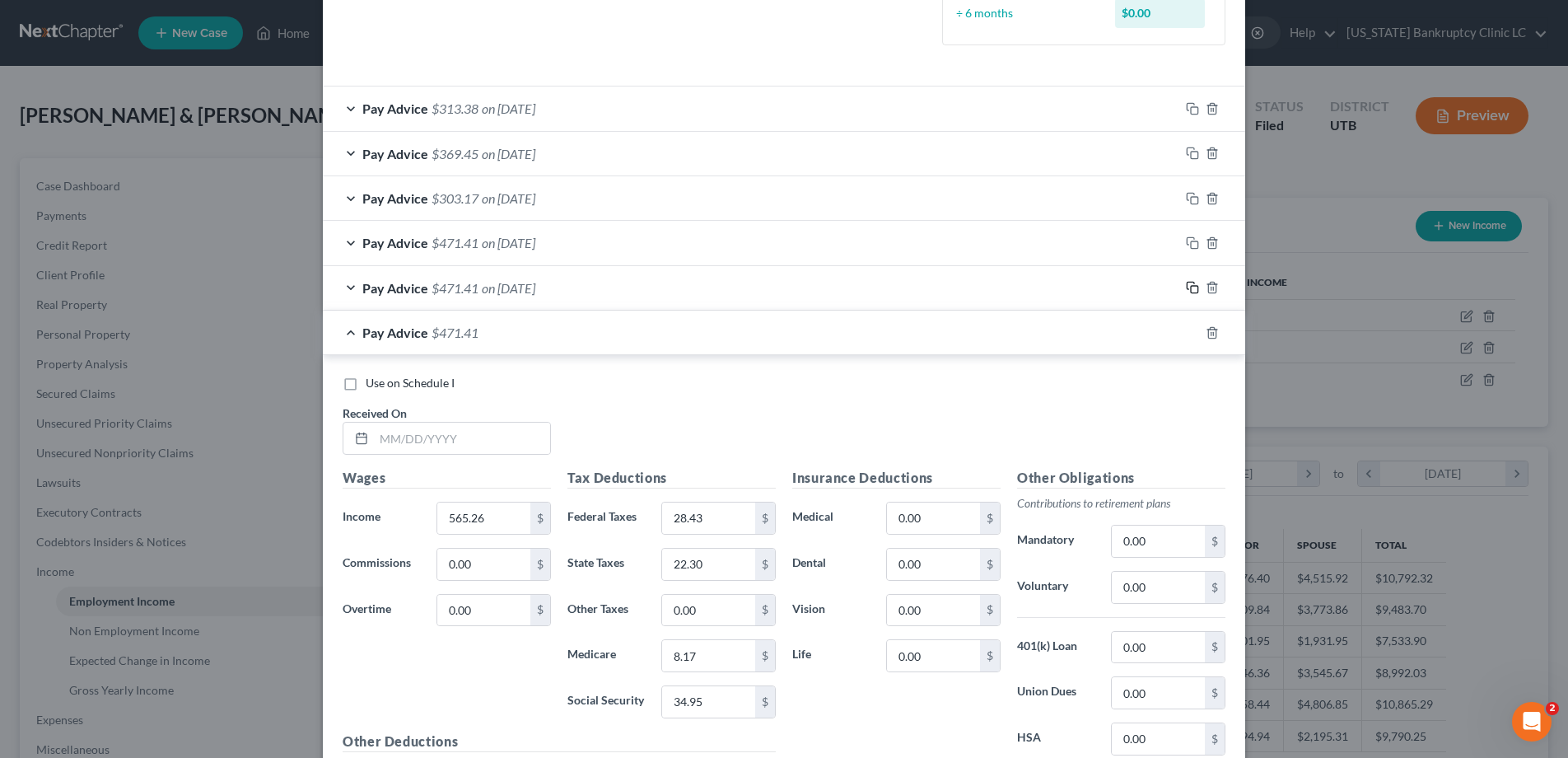
scroll to position [650, 0]
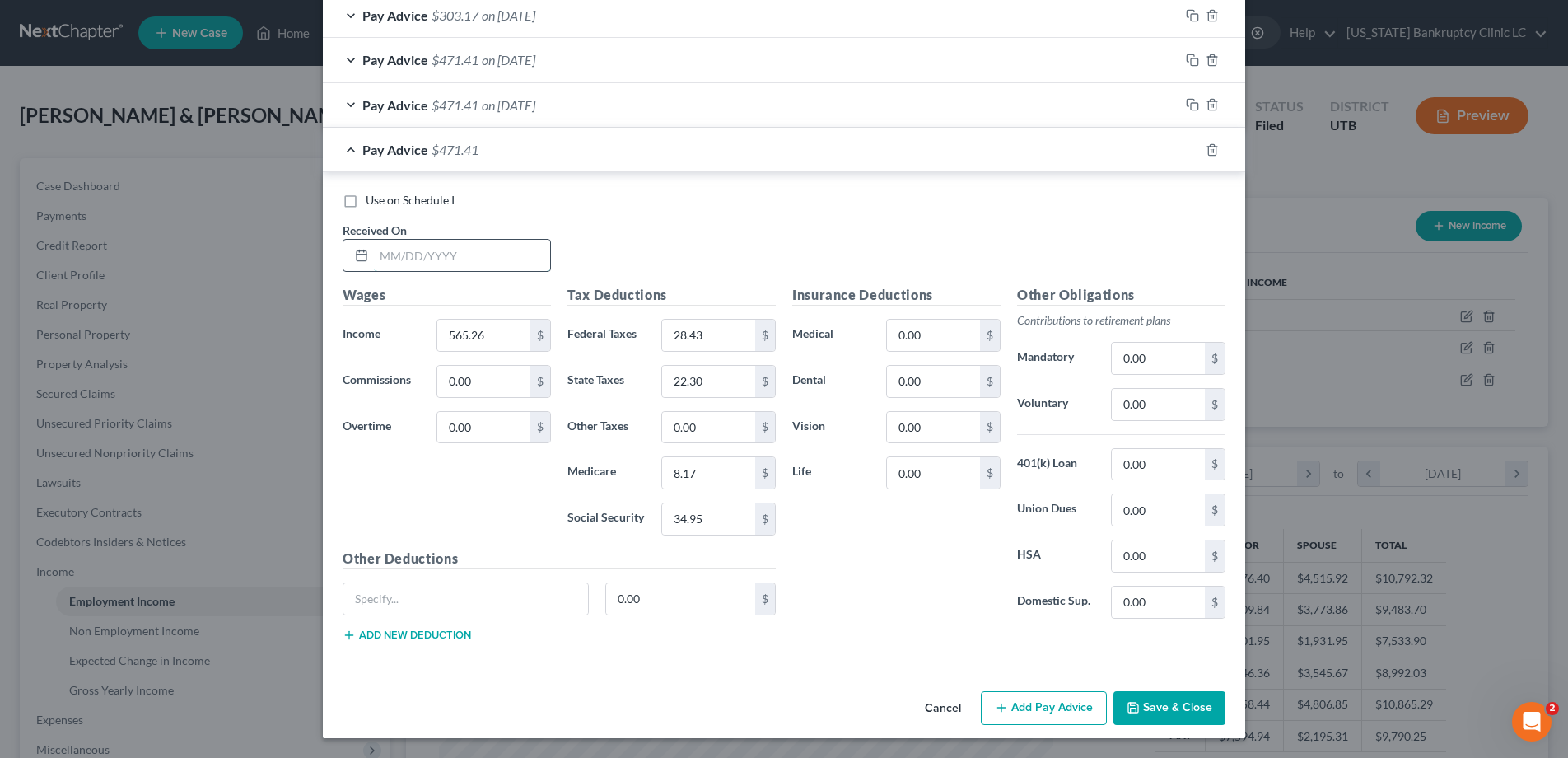
click at [441, 258] on input "text" at bounding box center [462, 255] width 176 height 31
type input "[DATE]"
type input "483.64"
type input "19.36"
type input "17.03"
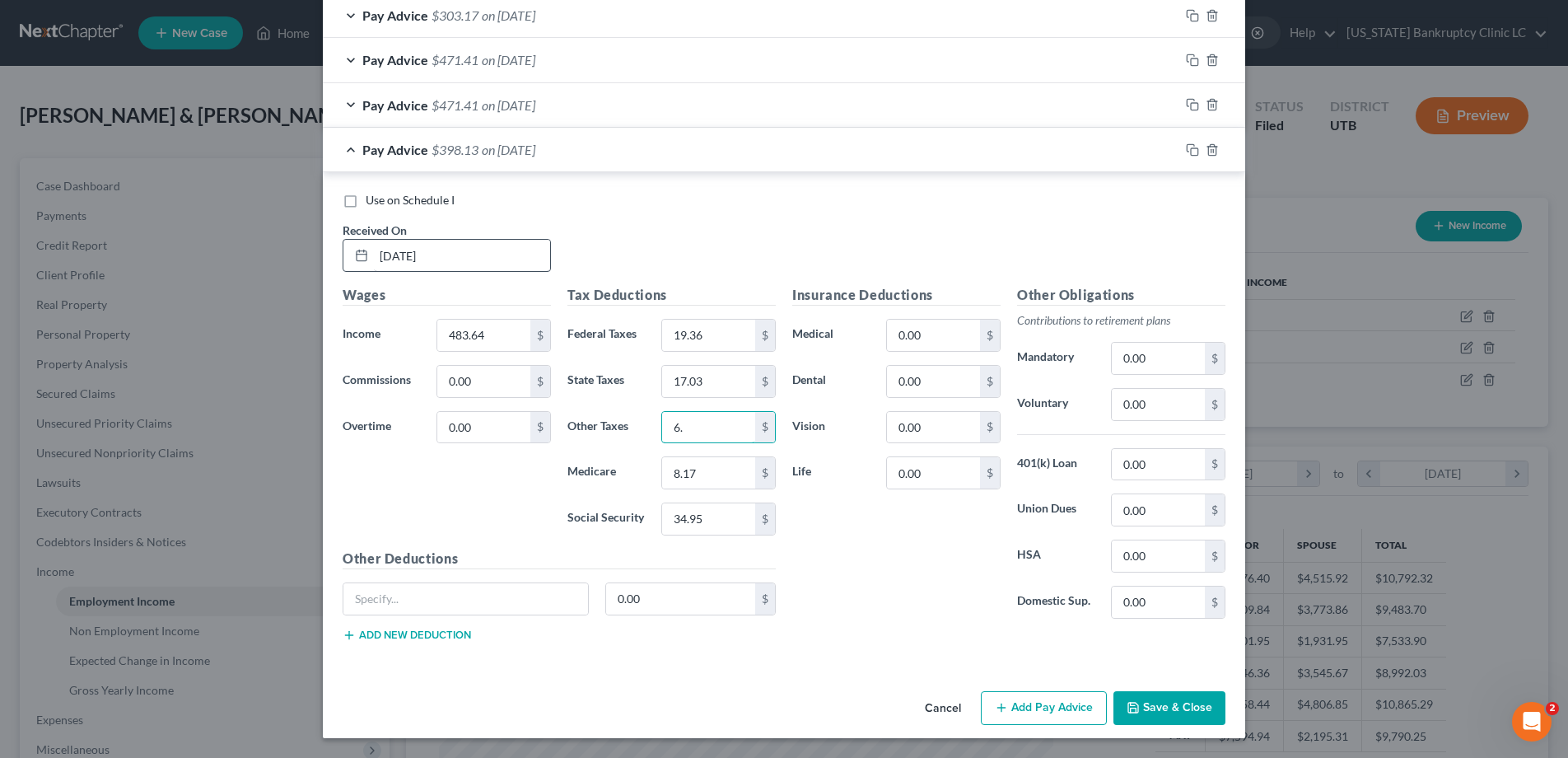
type input "6"
type input "6.99"
type input "1"
type input "29.89"
drag, startPoint x: 1196, startPoint y: 150, endPoint x: 938, endPoint y: 162, distance: 258.3
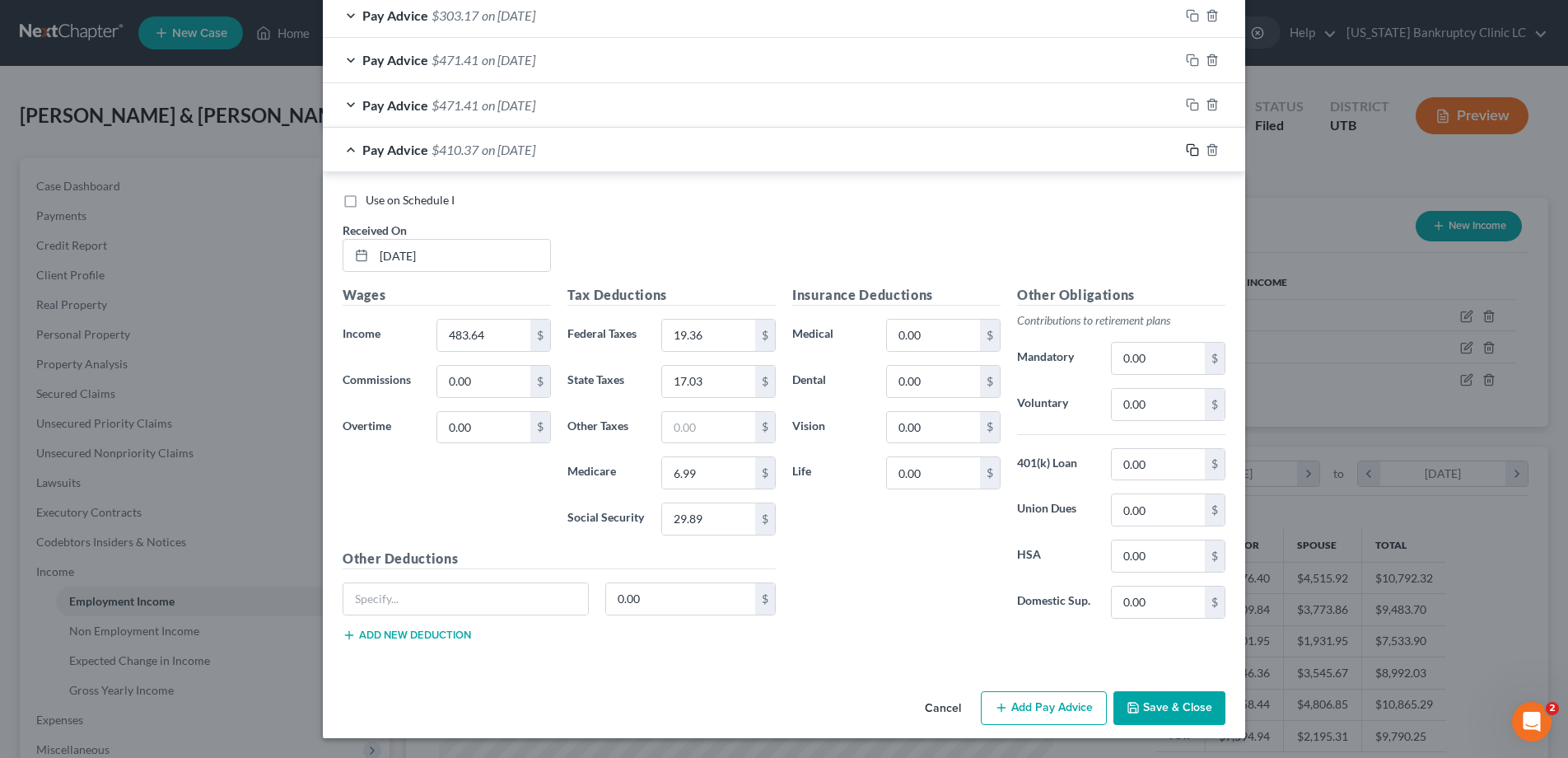
click at [1190, 150] on icon "button" at bounding box center [1192, 150] width 14 height 14
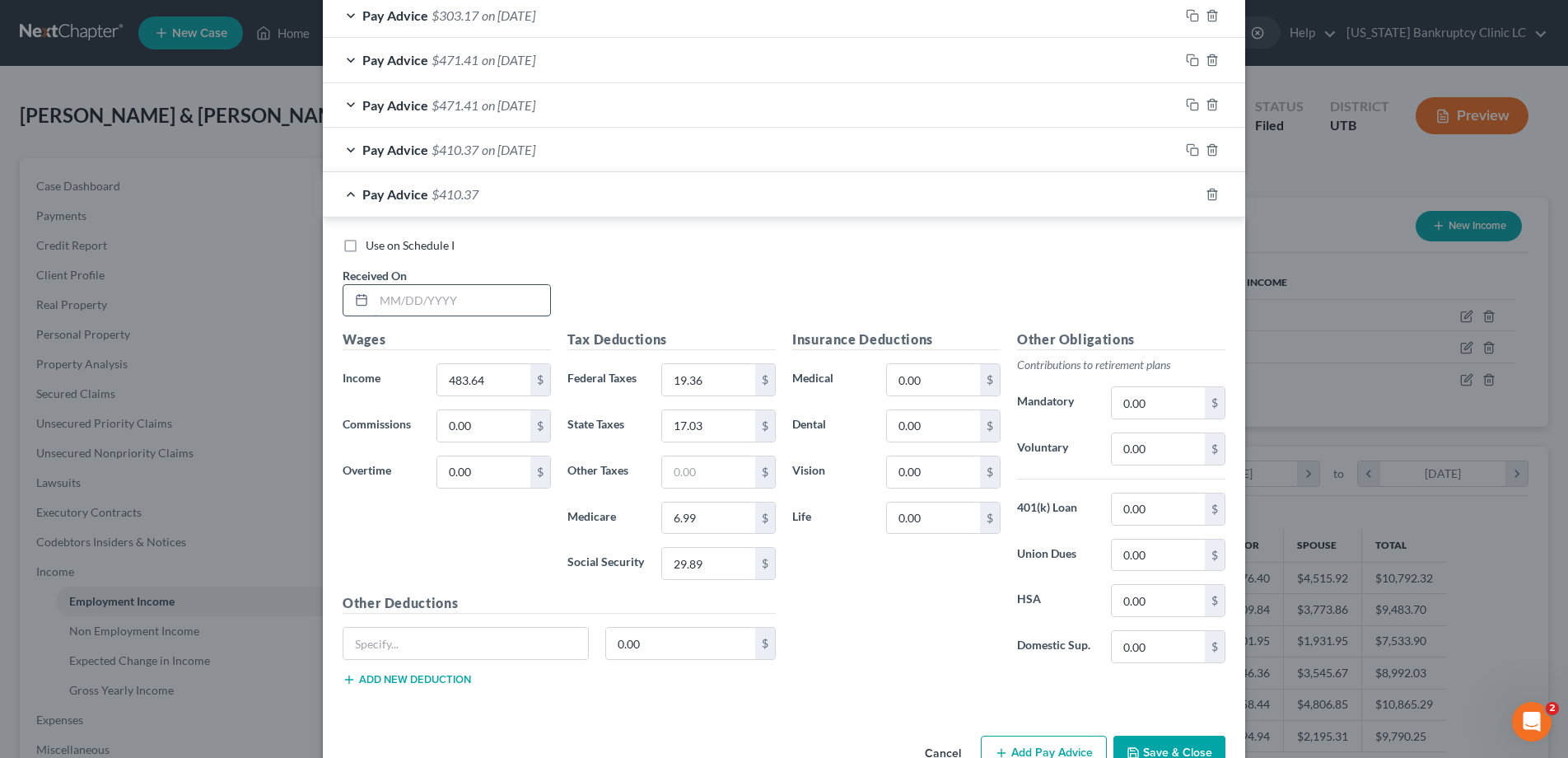
click at [435, 307] on input "text" at bounding box center [462, 300] width 176 height 31
type input "[DATE]"
type input "202.92"
type input "0"
type input "1.11"
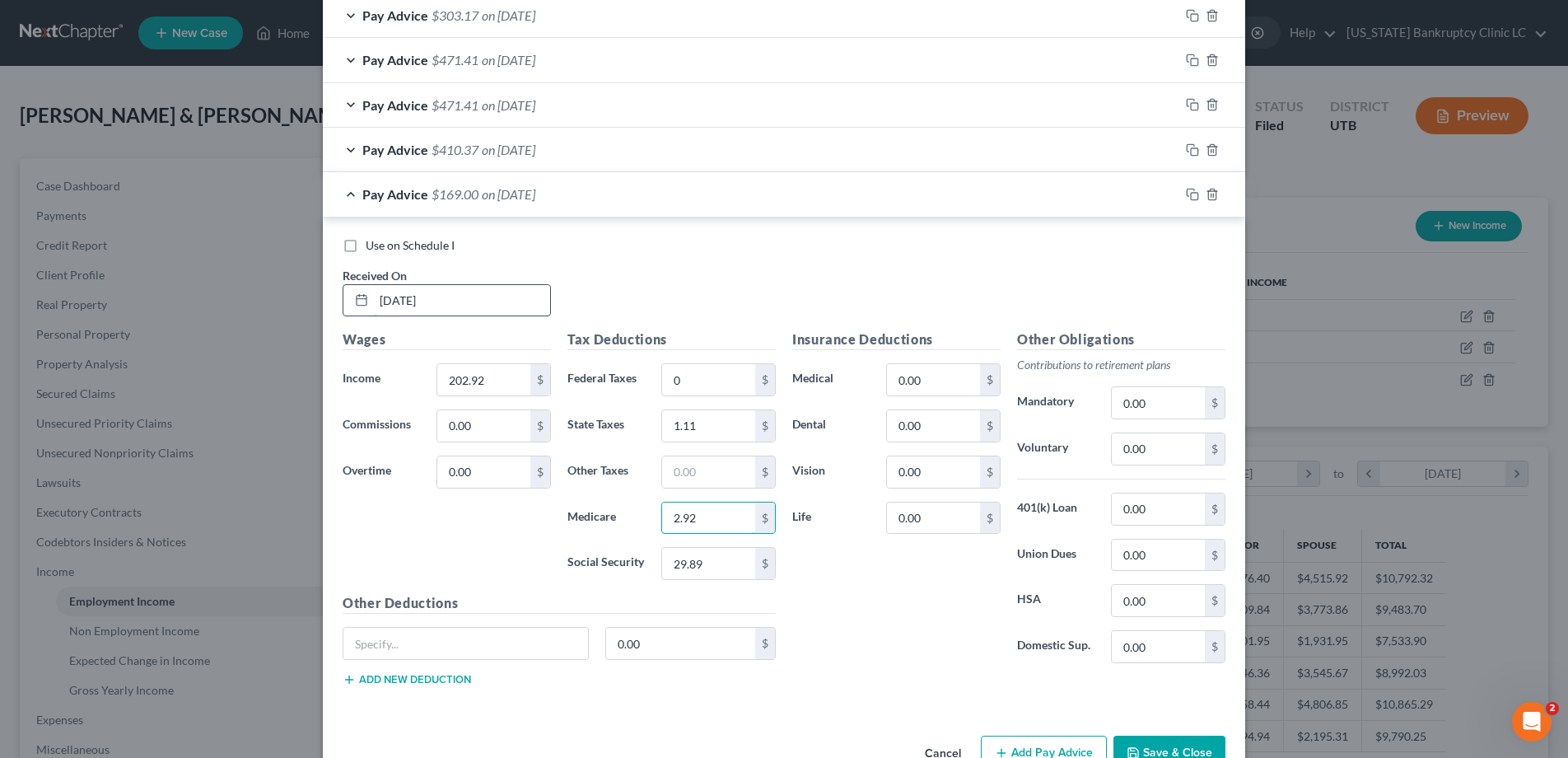
type input "2.92"
type input "12.48"
click at [1191, 194] on rect "button" at bounding box center [1194, 196] width 8 height 8
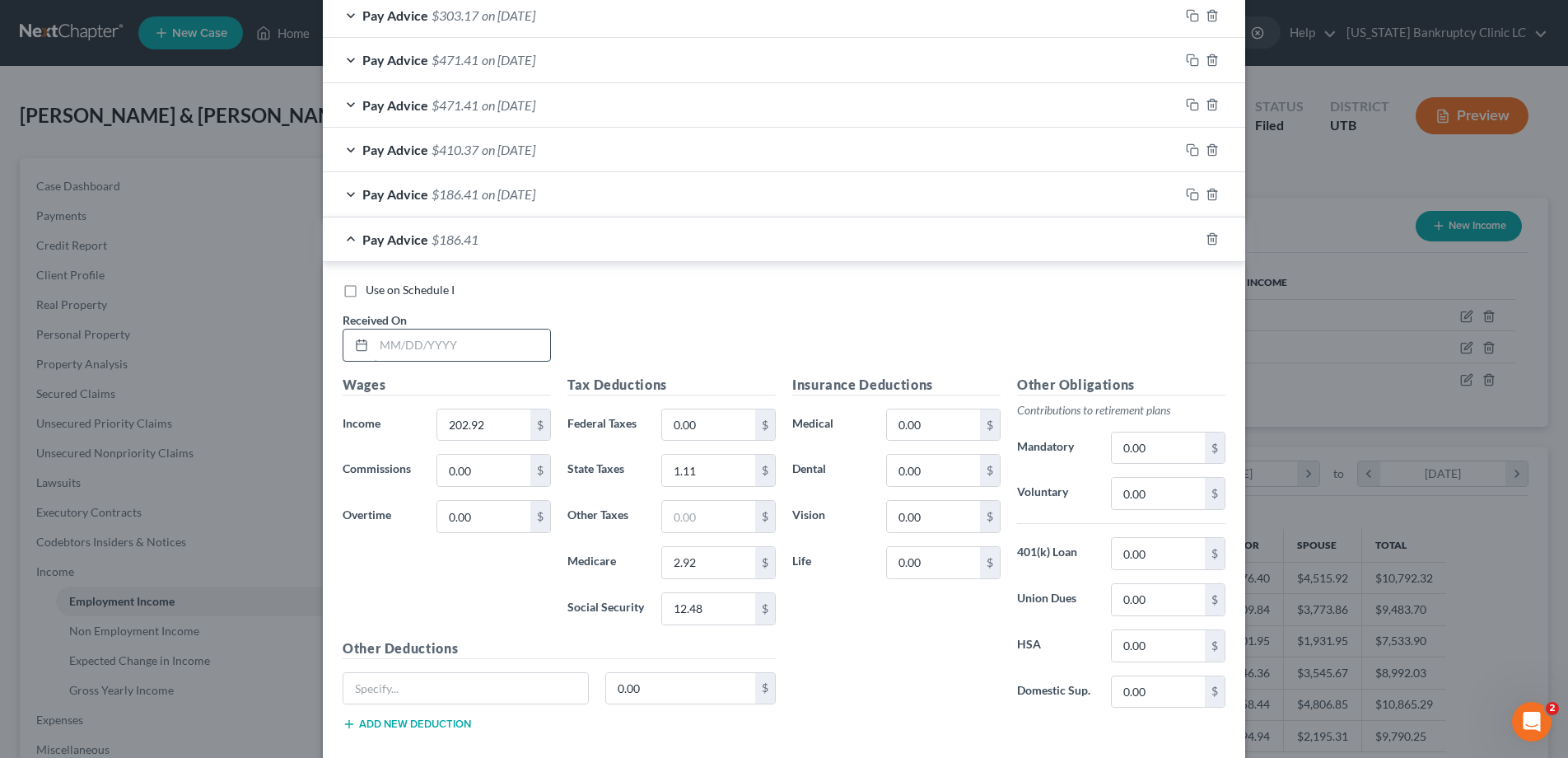
click at [478, 344] on input "text" at bounding box center [462, 344] width 176 height 31
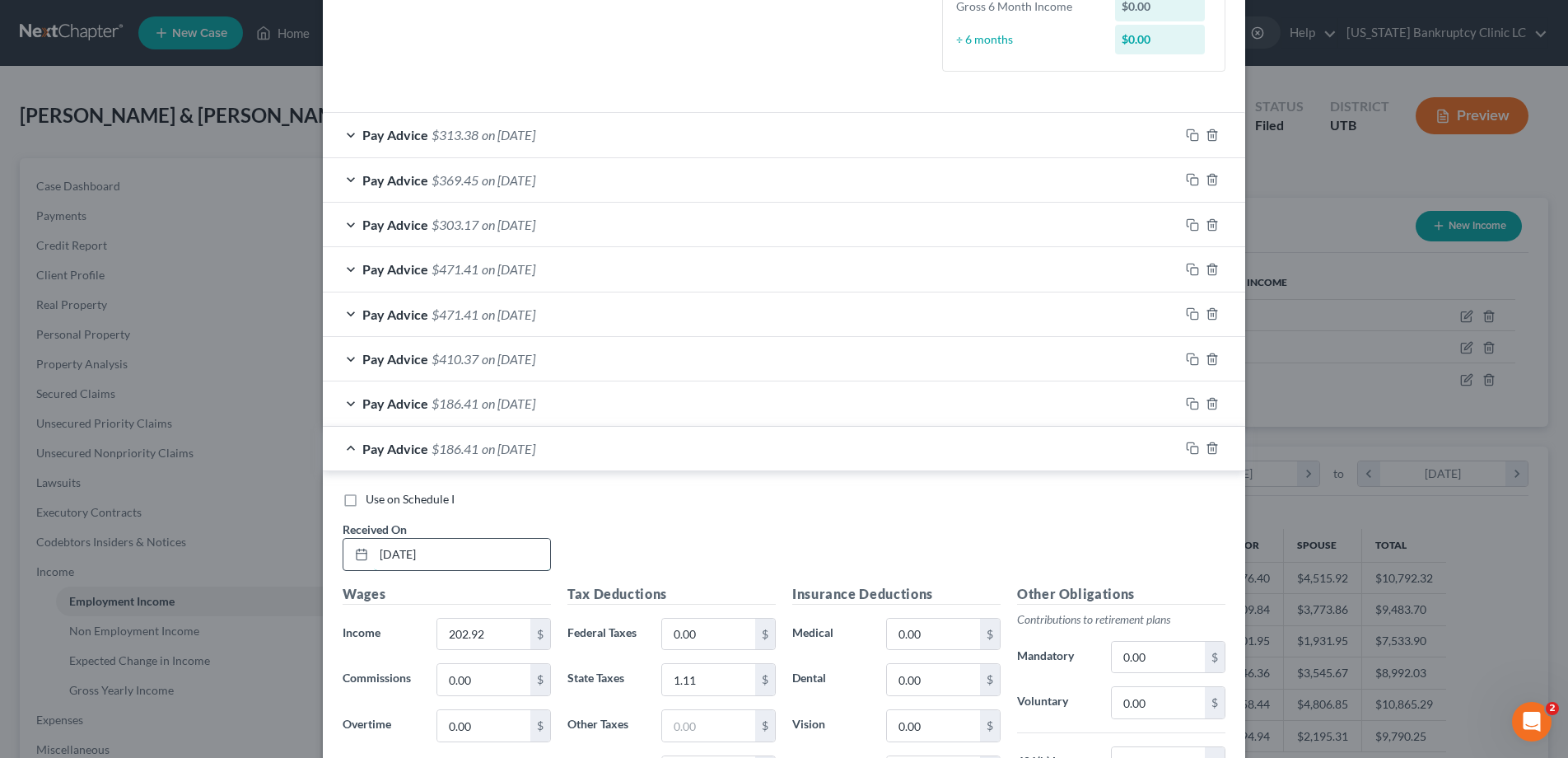
scroll to position [439, 0]
type input "[DATE]"
type input "406.86"
type input "11.68"
type input "12.57"
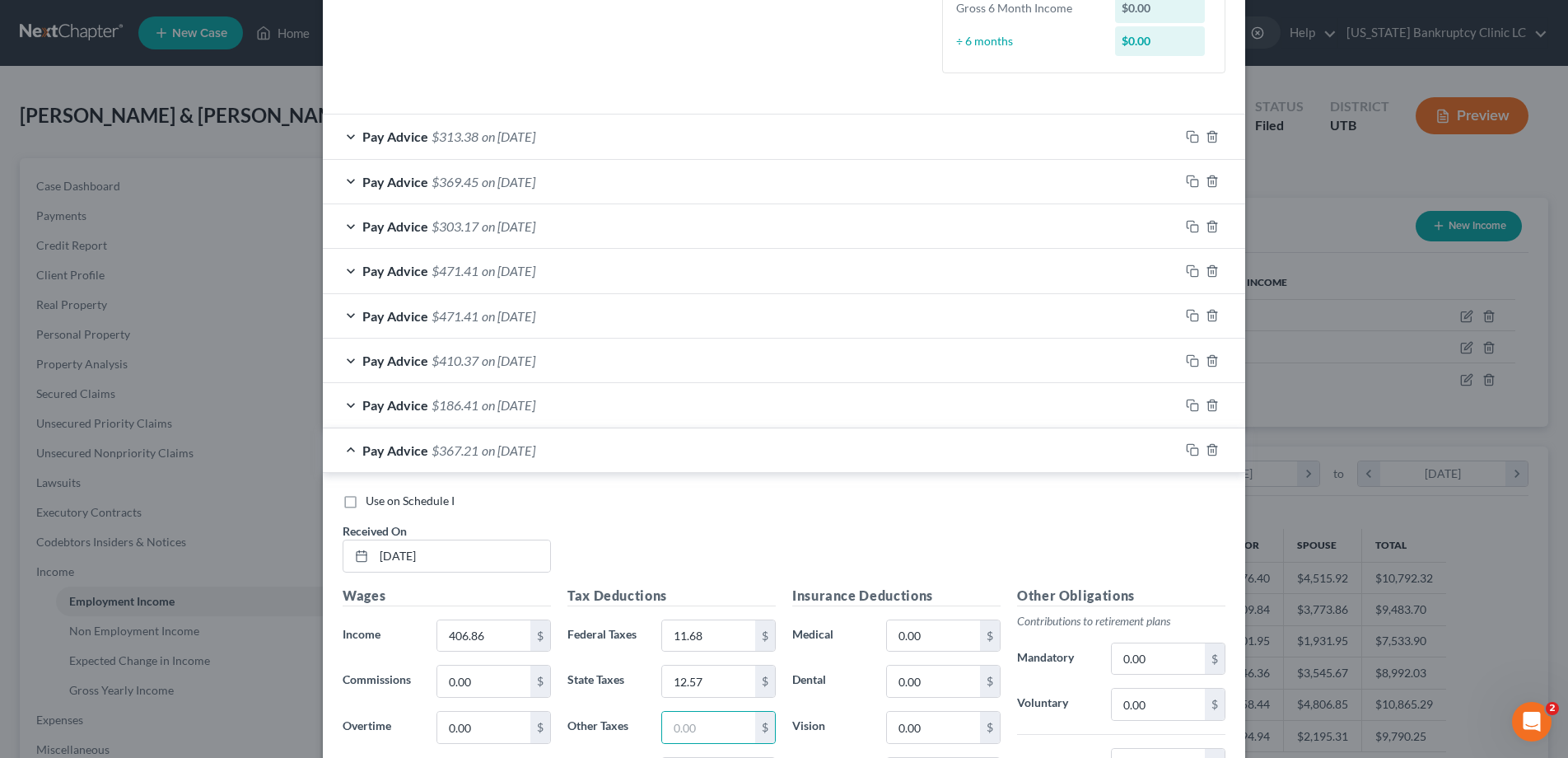
scroll to position [470, 0]
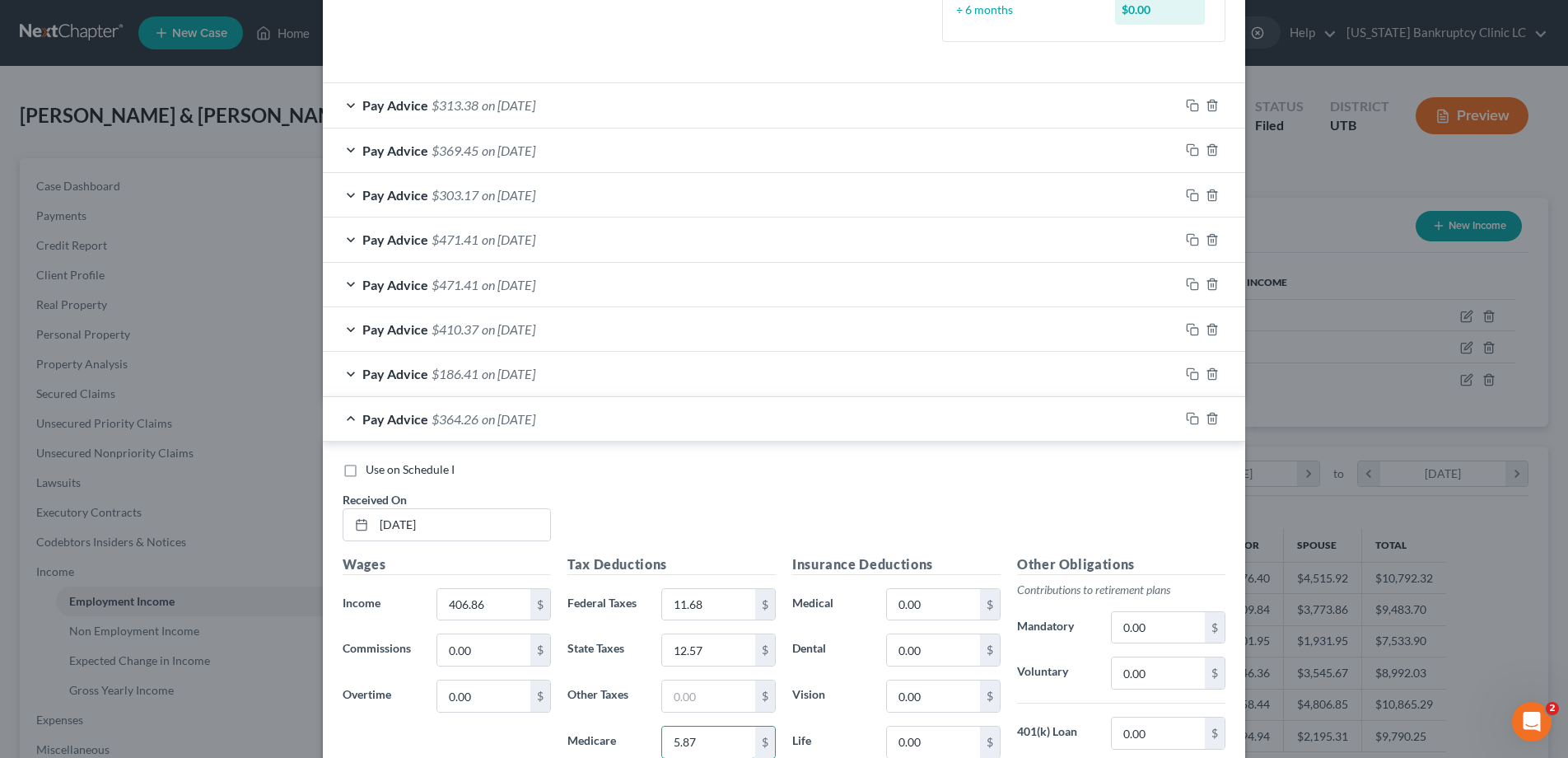
type input "5.87"
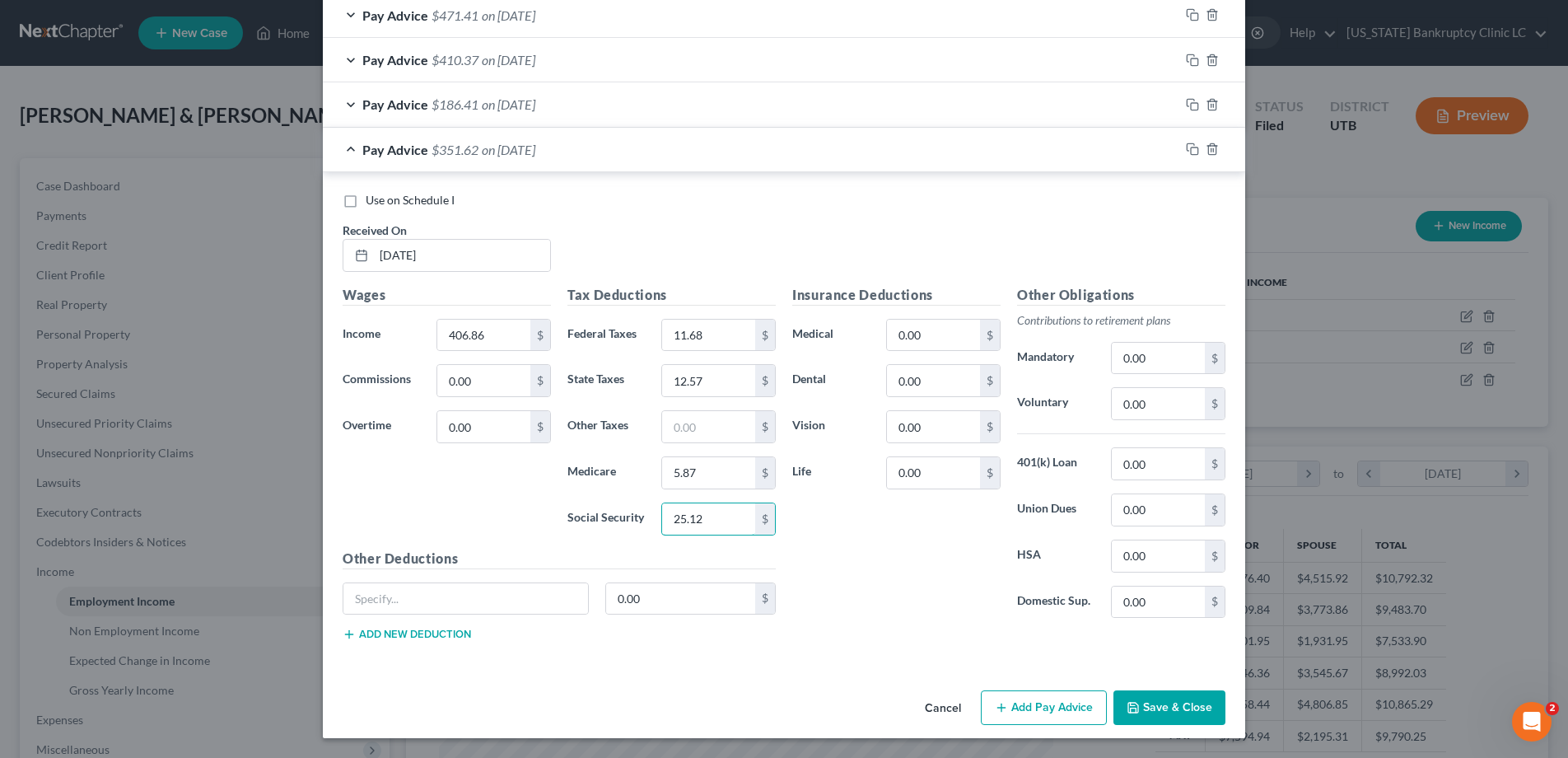
type input "25.12"
click at [1191, 151] on rect "button" at bounding box center [1194, 151] width 8 height 8
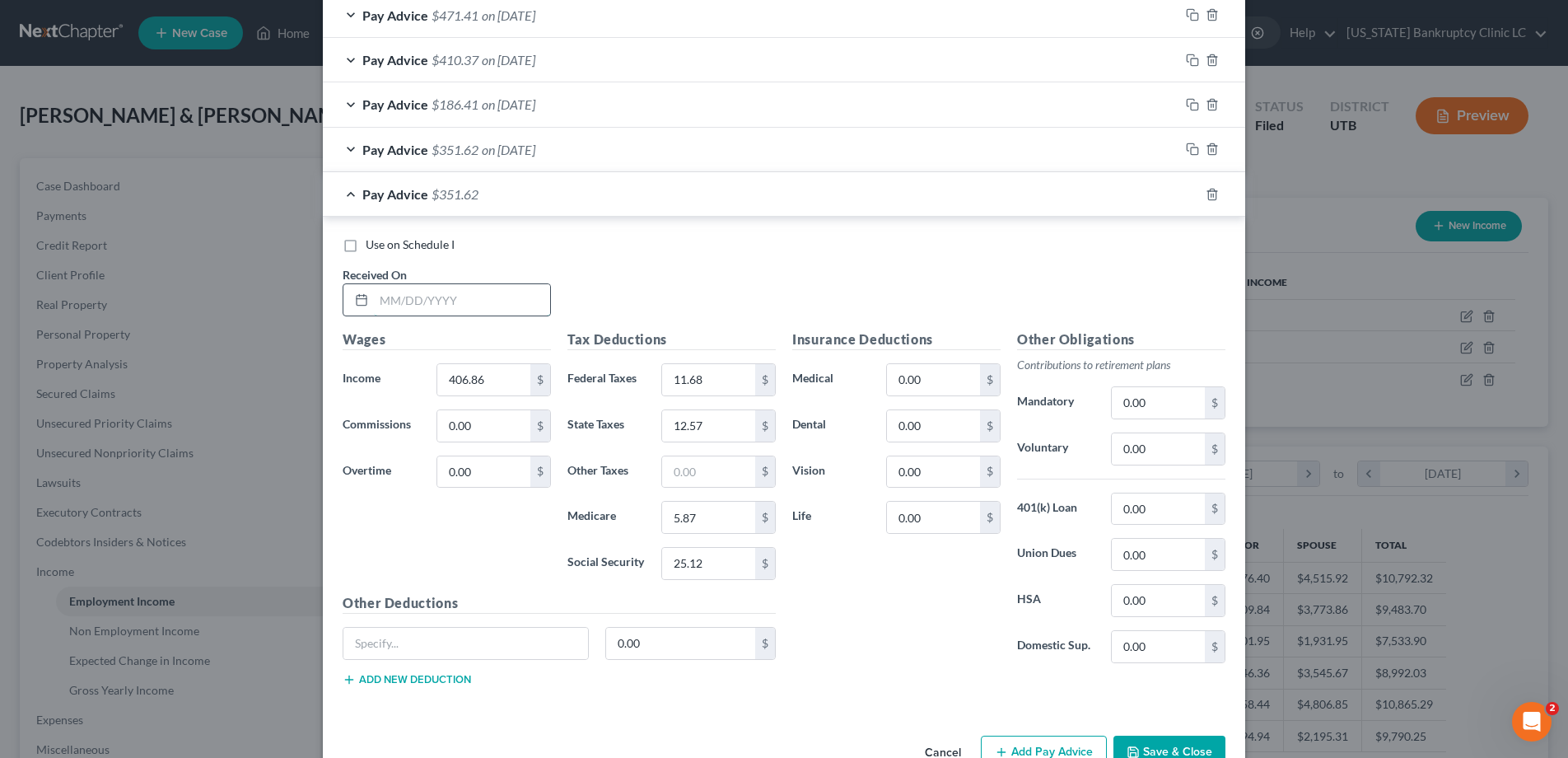
click at [441, 300] on input "text" at bounding box center [462, 300] width 176 height 31
type input "[DATE]"
type input "675.48"
type input "41.66"
type input "28.75"
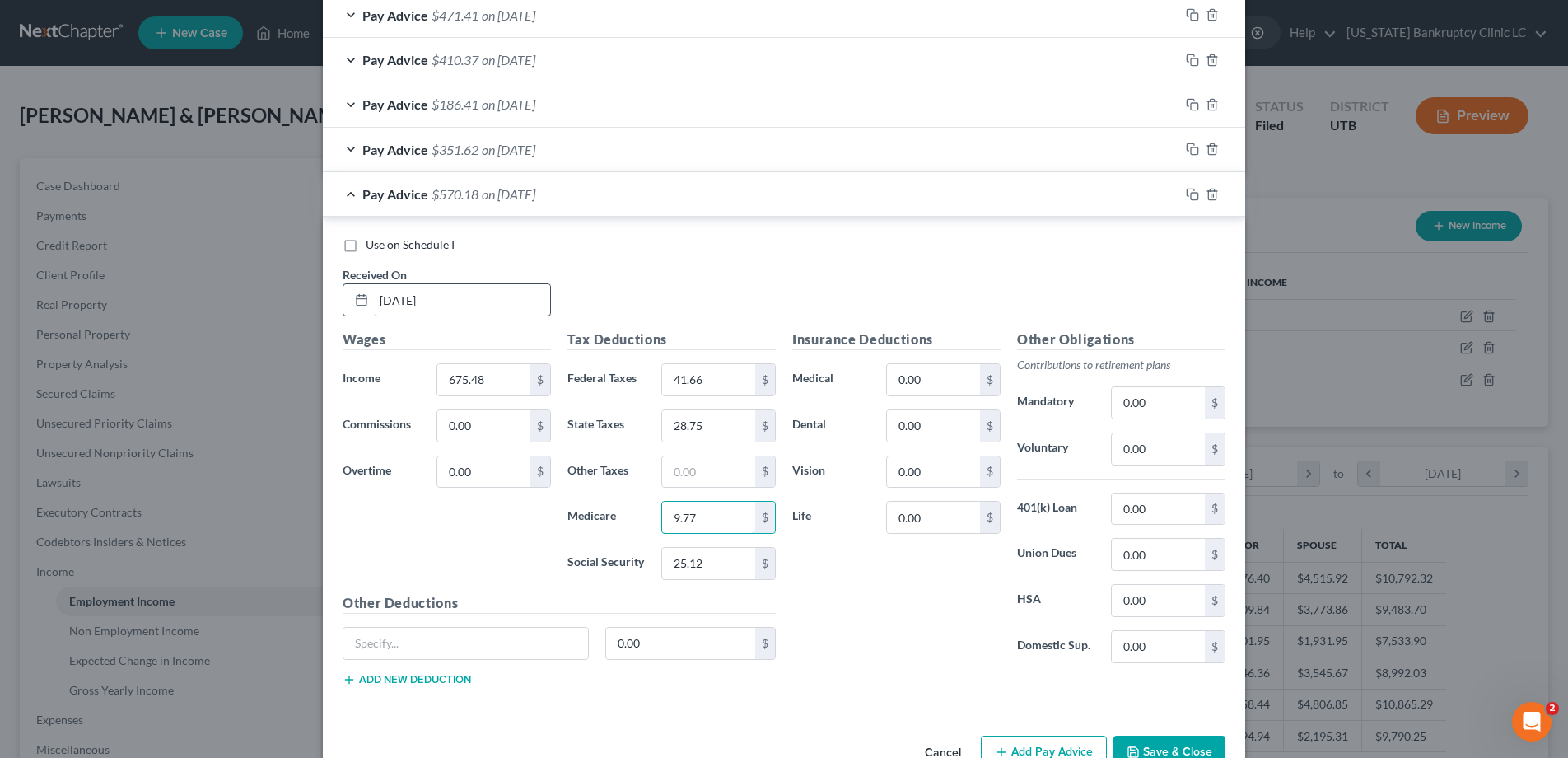
type input "9.77"
type input "41.78"
click at [1195, 197] on icon "button" at bounding box center [1192, 195] width 14 height 14
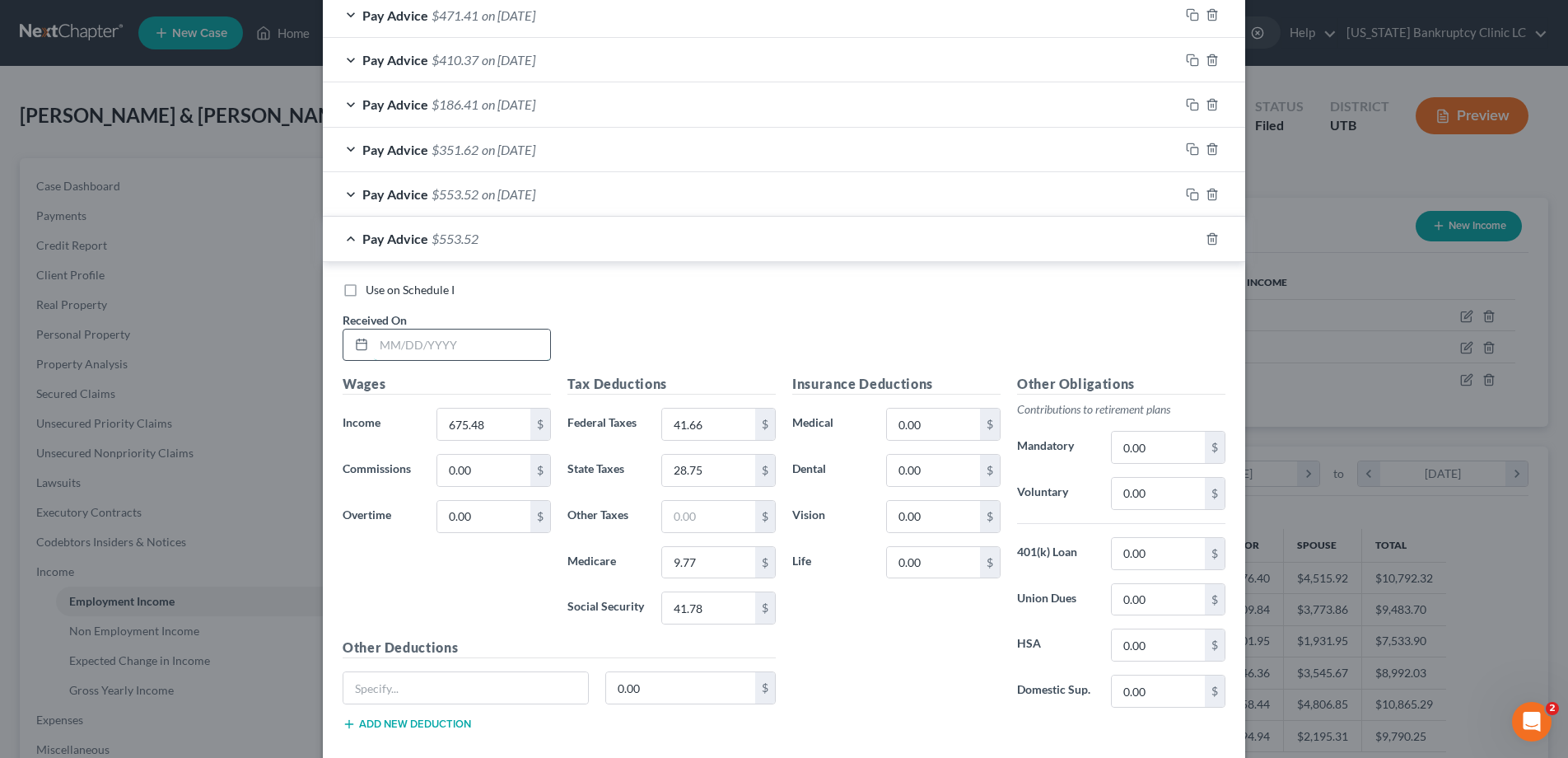
click at [441, 345] on input "text" at bounding box center [462, 344] width 176 height 31
type input "[DATE]"
click at [1214, 241] on icon "button" at bounding box center [1213, 239] width 14 height 14
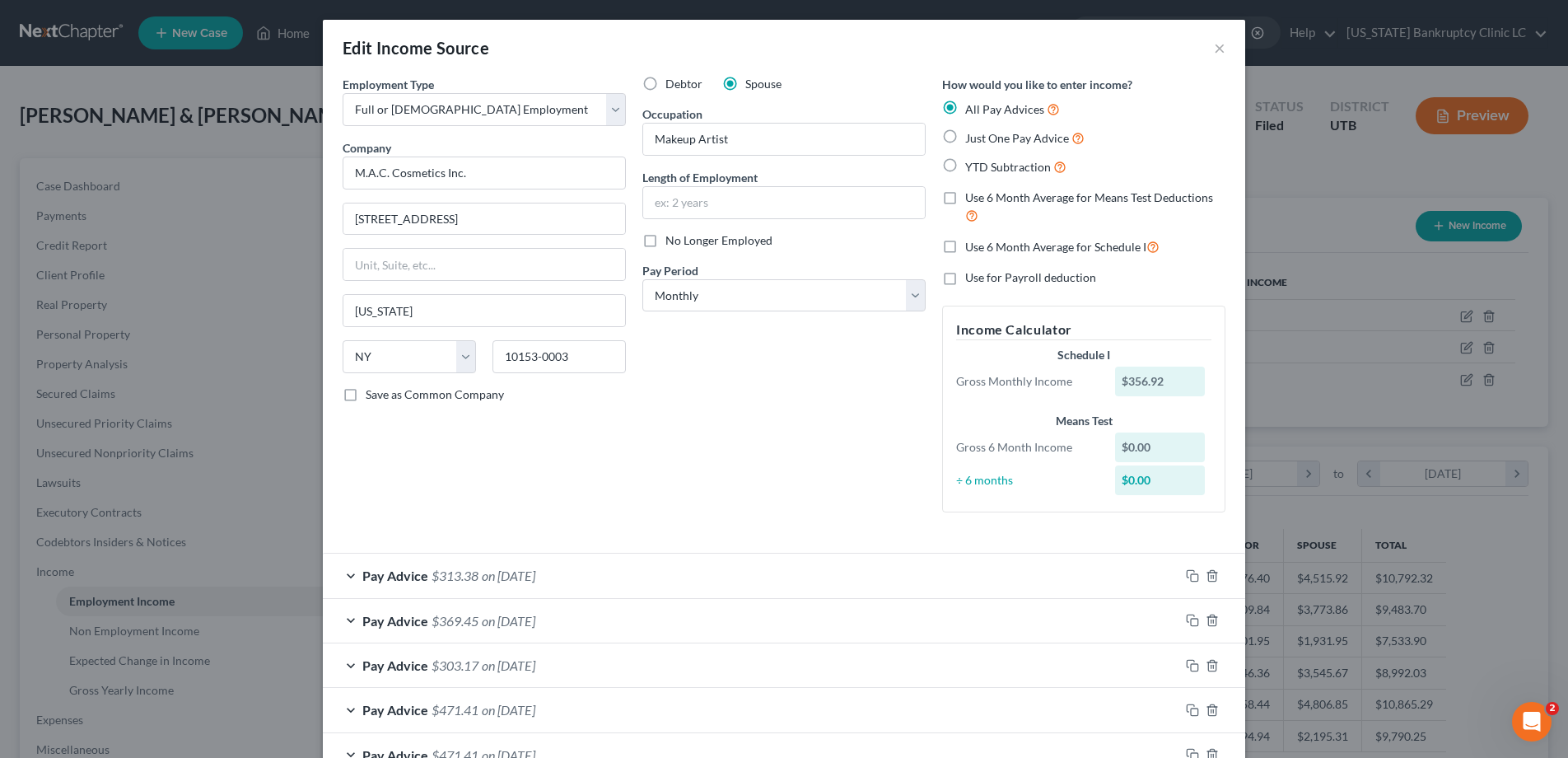
scroll to position [290, 0]
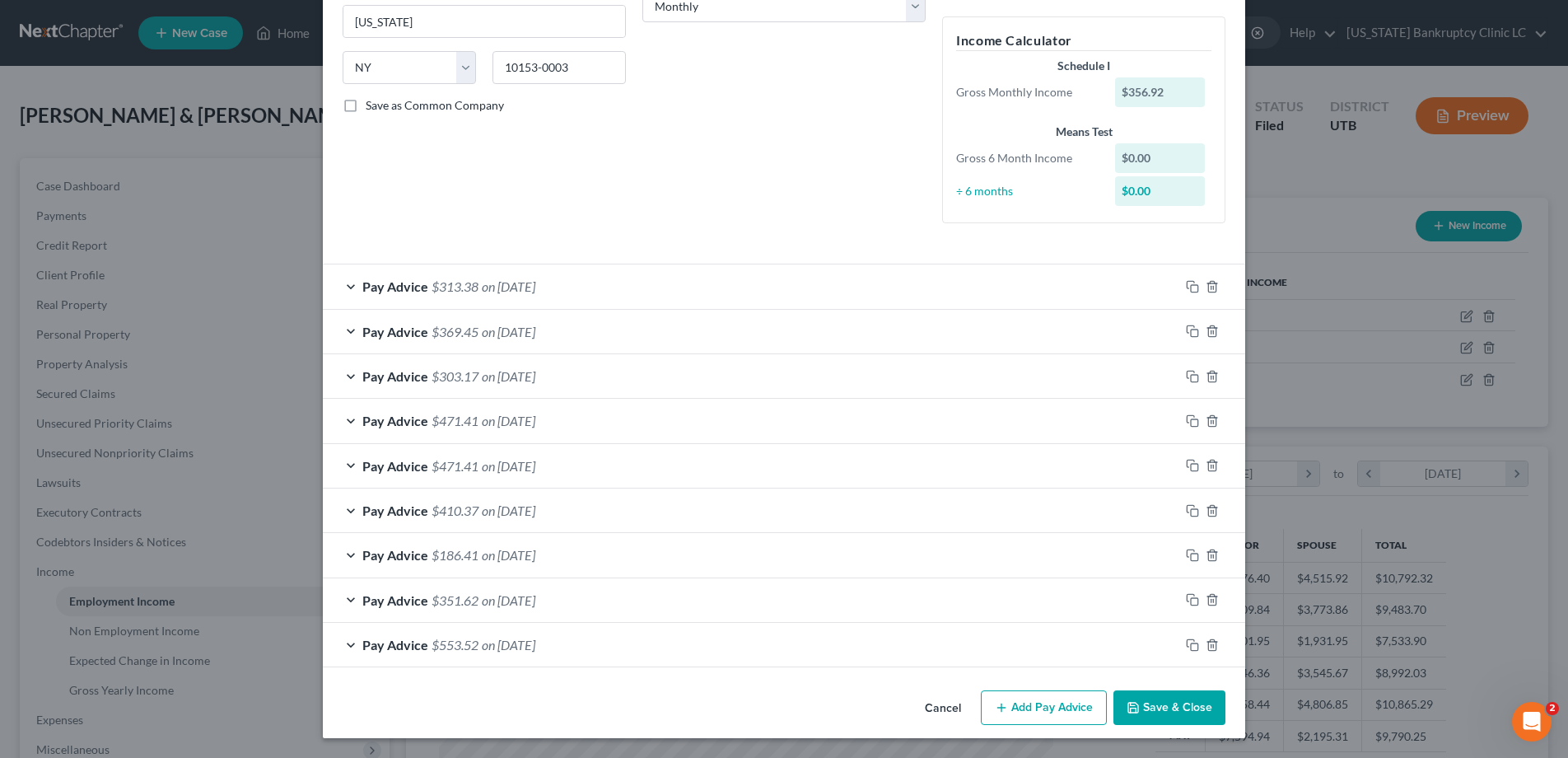
click at [1171, 716] on button "Save & Close" at bounding box center [1170, 707] width 112 height 35
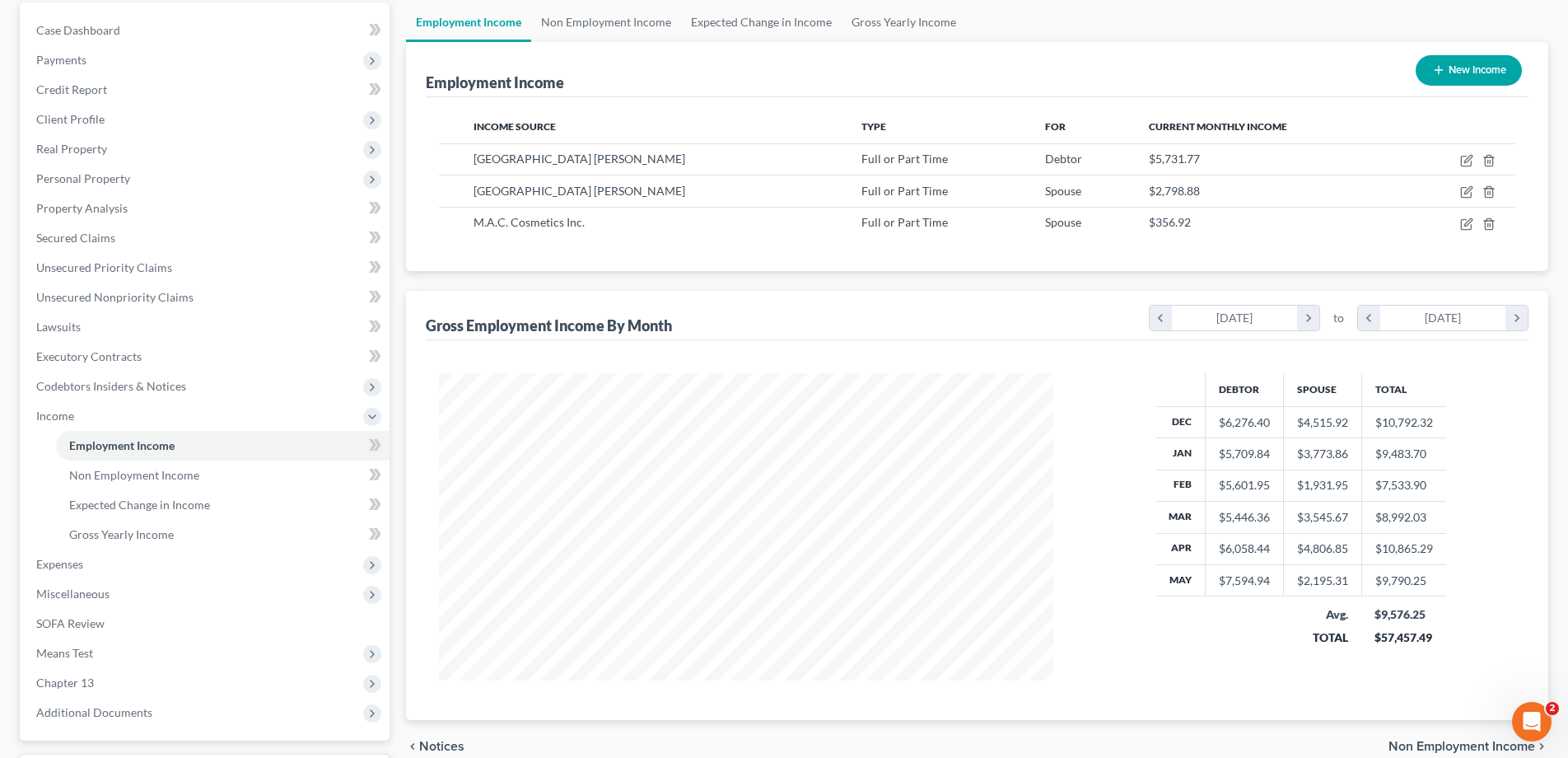
scroll to position [156, 0]
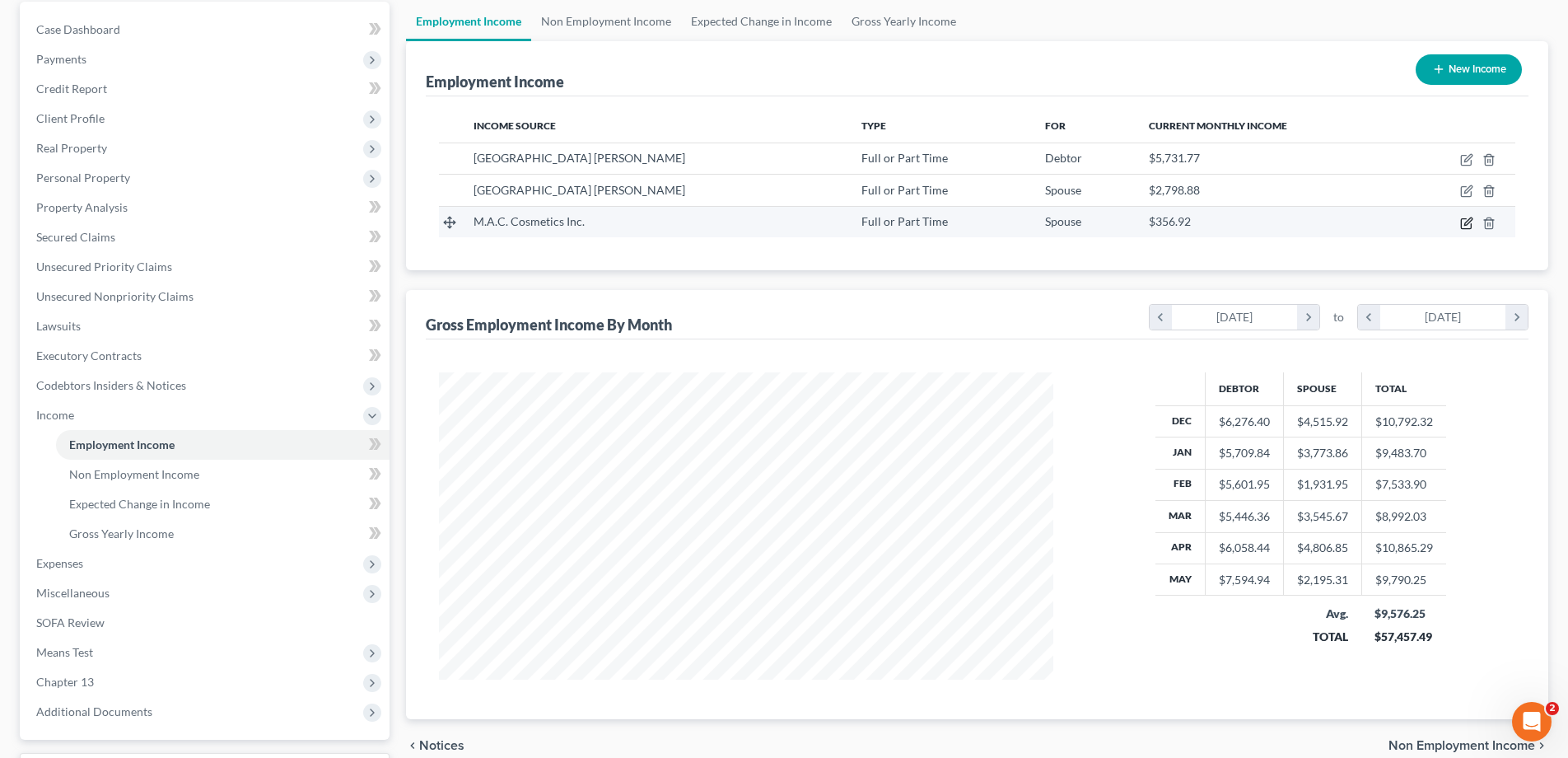
click at [1470, 224] on icon "button" at bounding box center [1467, 224] width 14 height 14
select select "0"
select select "35"
select select "0"
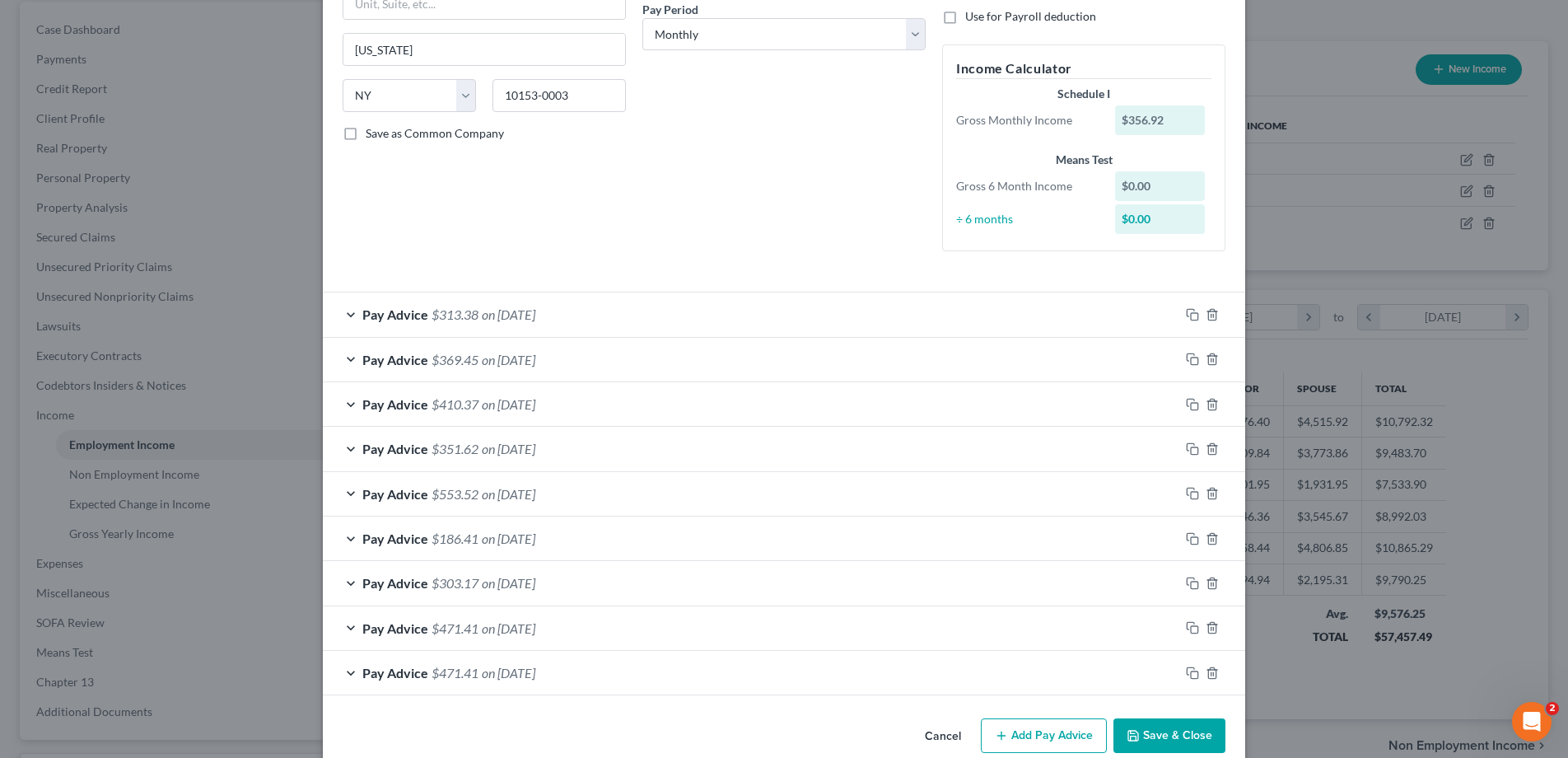
scroll to position [290, 0]
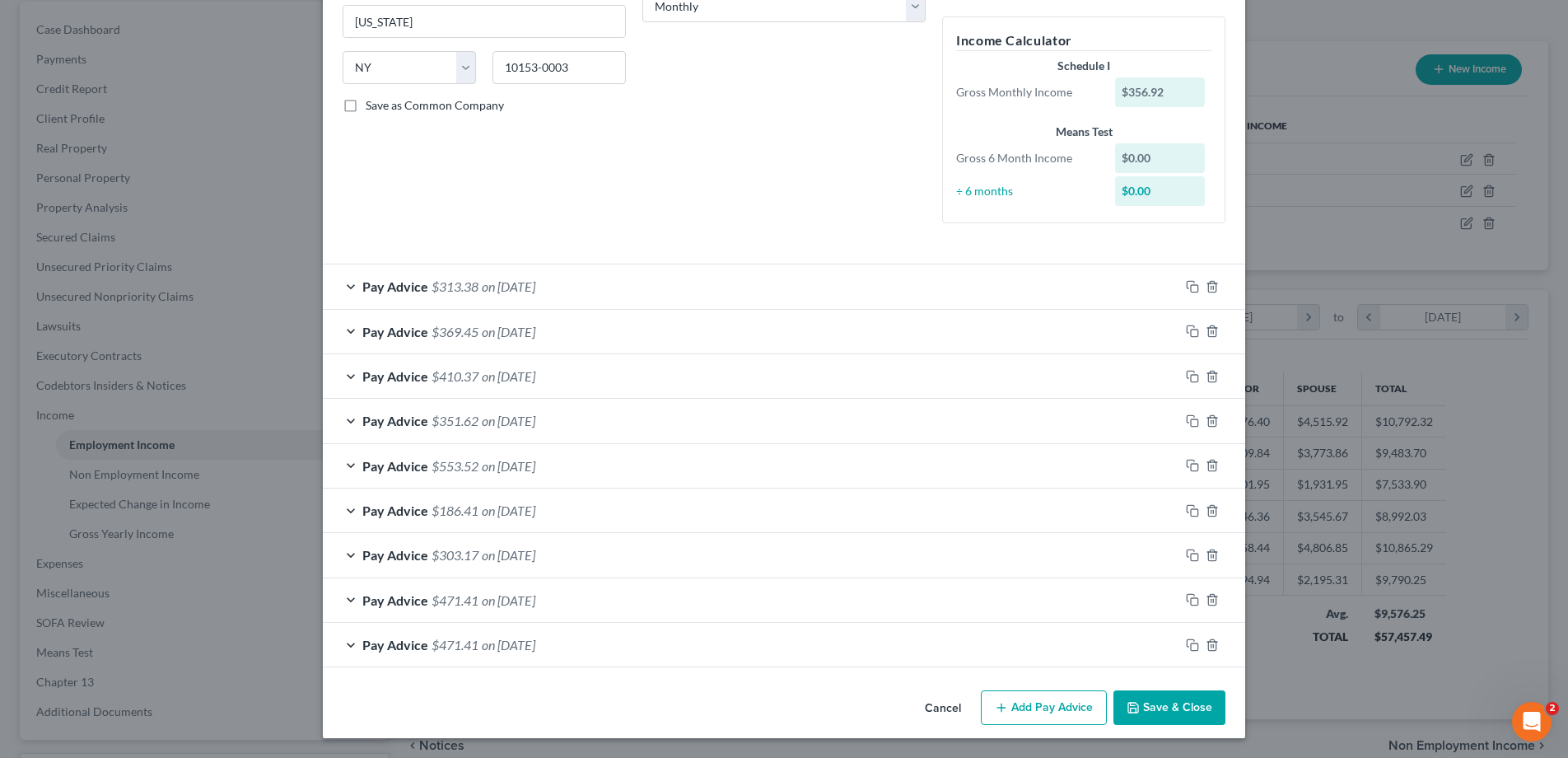
click at [1148, 710] on button "Save & Close" at bounding box center [1170, 707] width 112 height 35
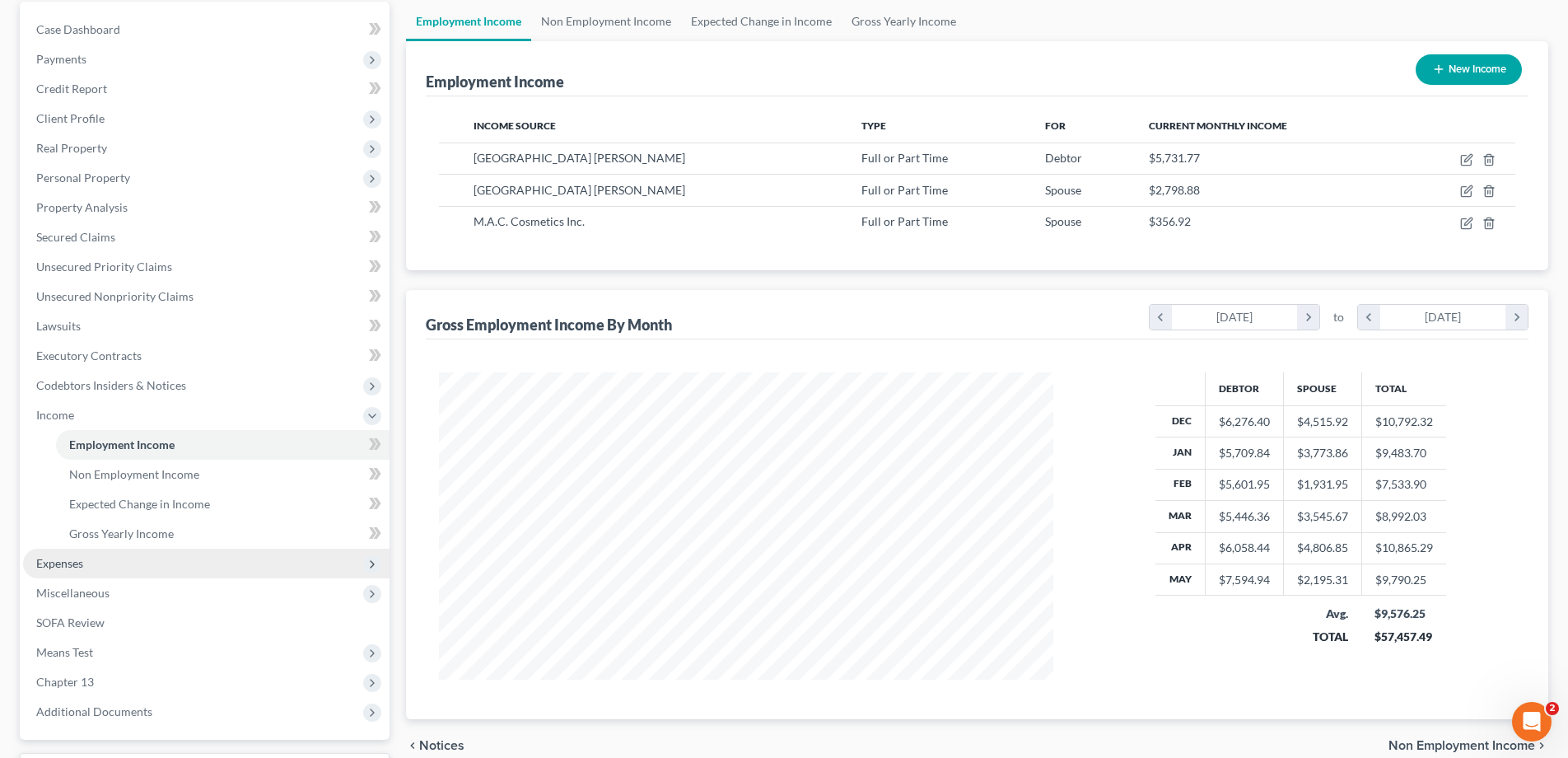
click at [60, 566] on span "Expenses" at bounding box center [60, 563] width 47 height 14
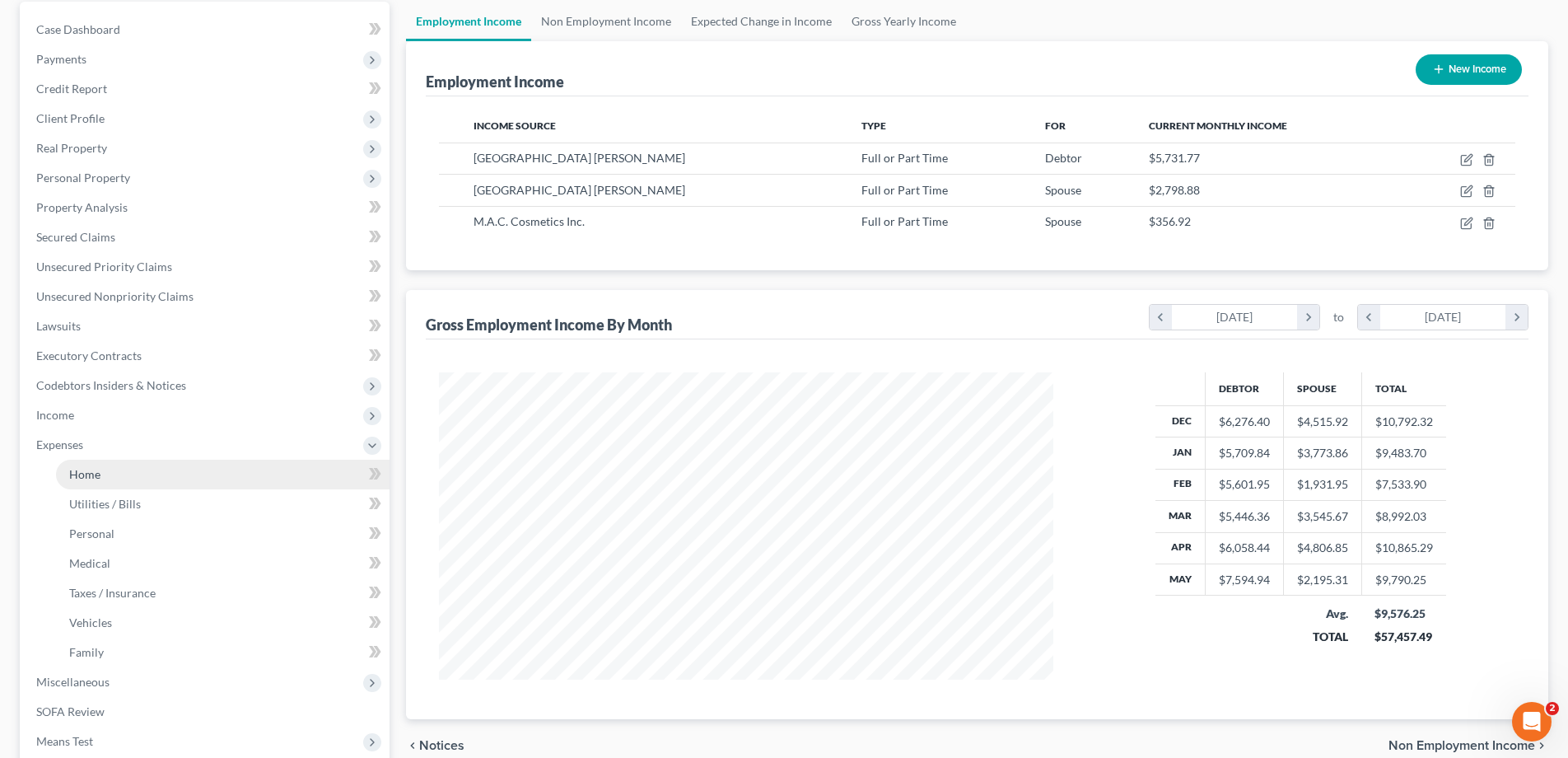
click at [100, 476] on link "Home" at bounding box center [222, 474] width 333 height 30
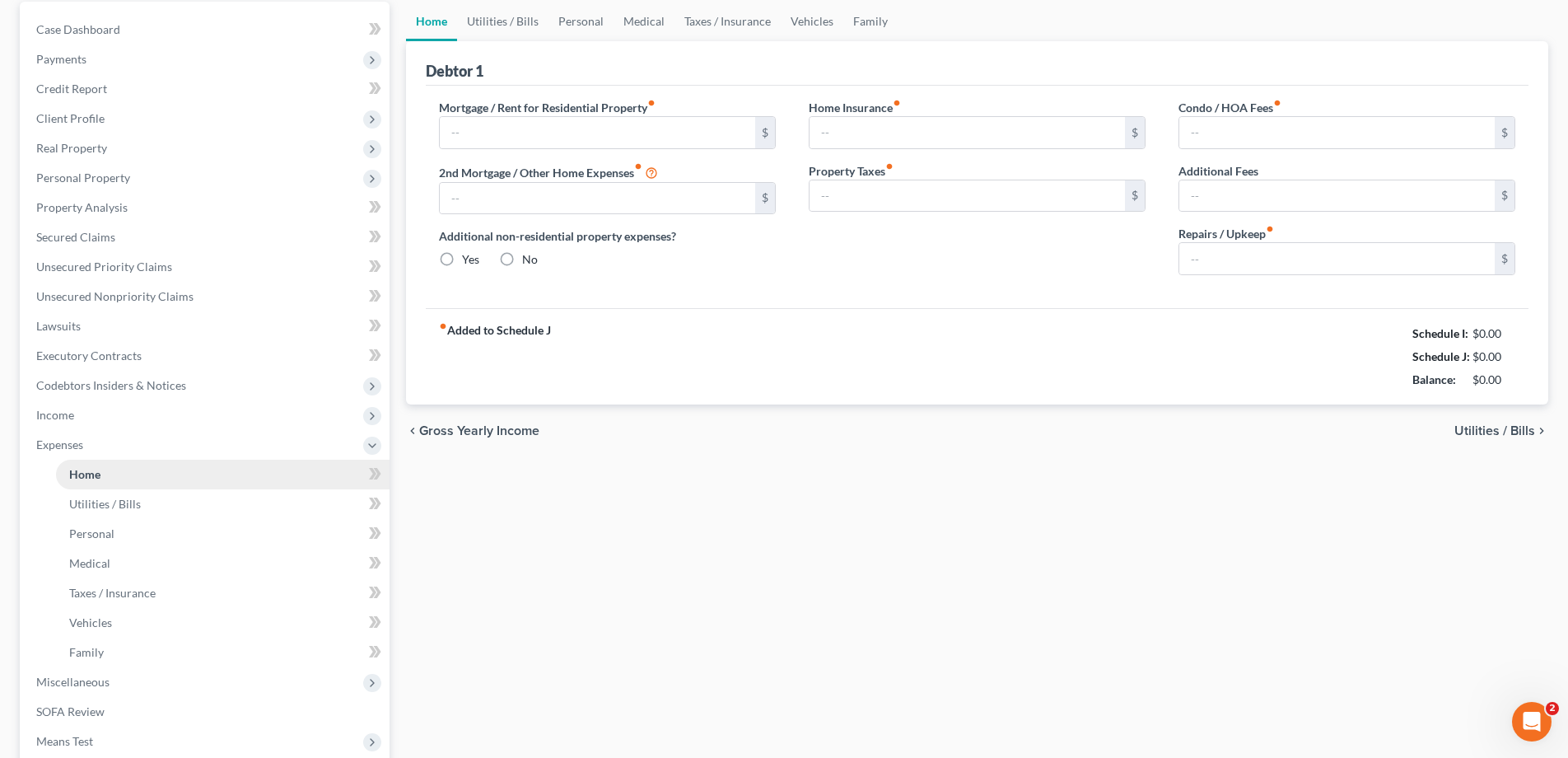
scroll to position [76, 0]
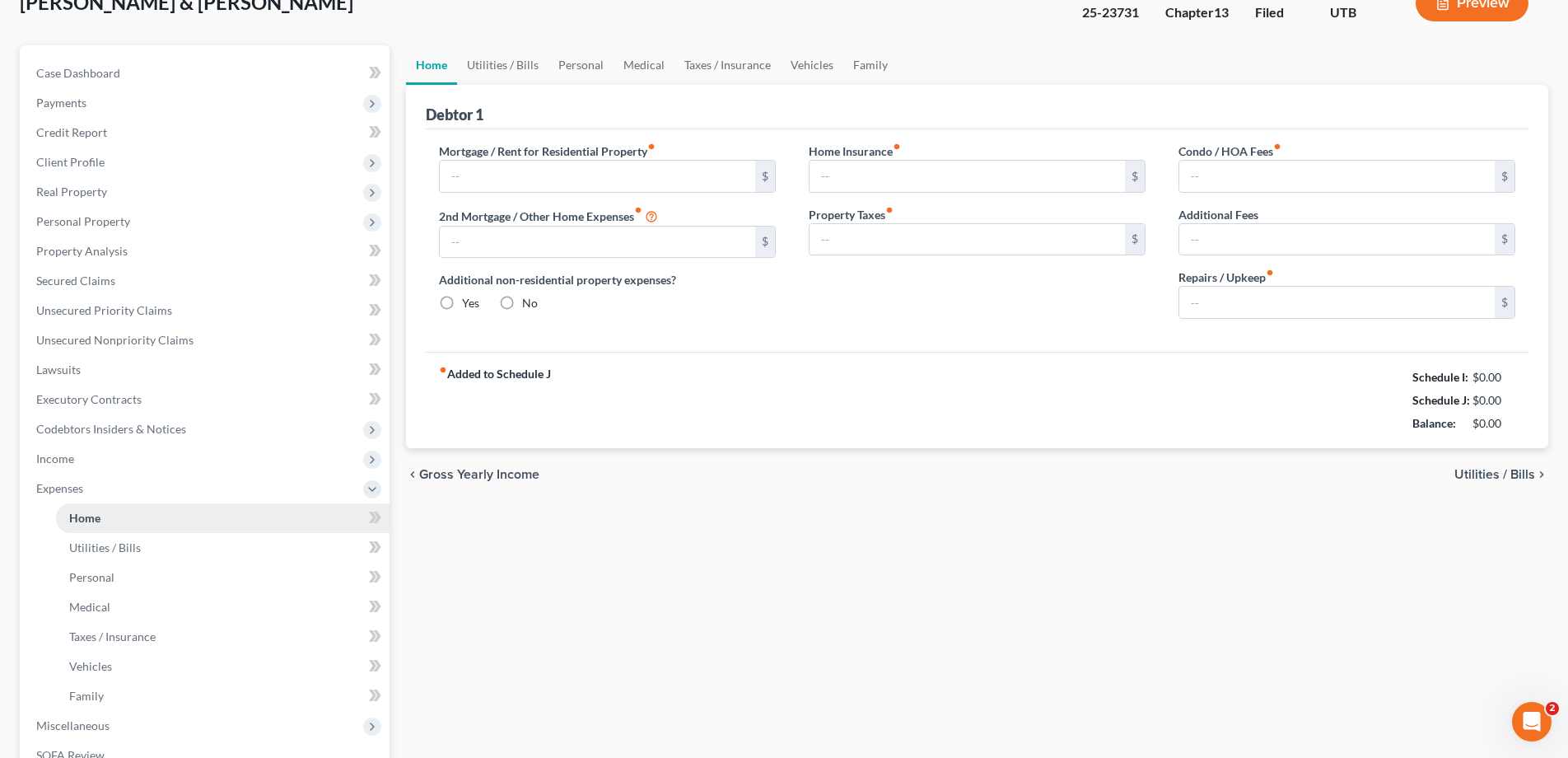
type input "2,316.00"
type input "0.00"
radio input "true"
type input "0.00"
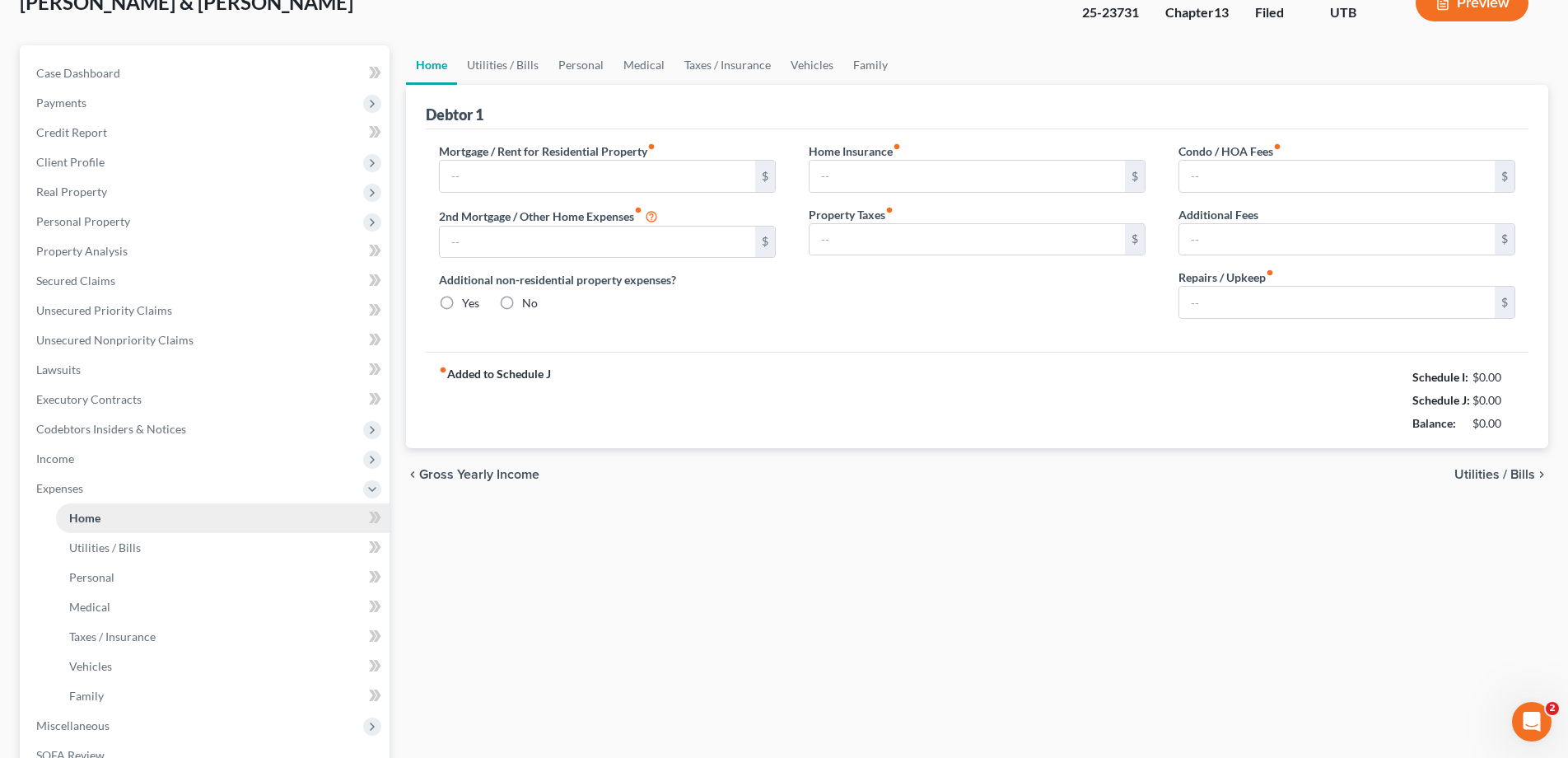
type input "0.00"
type input "100.00"
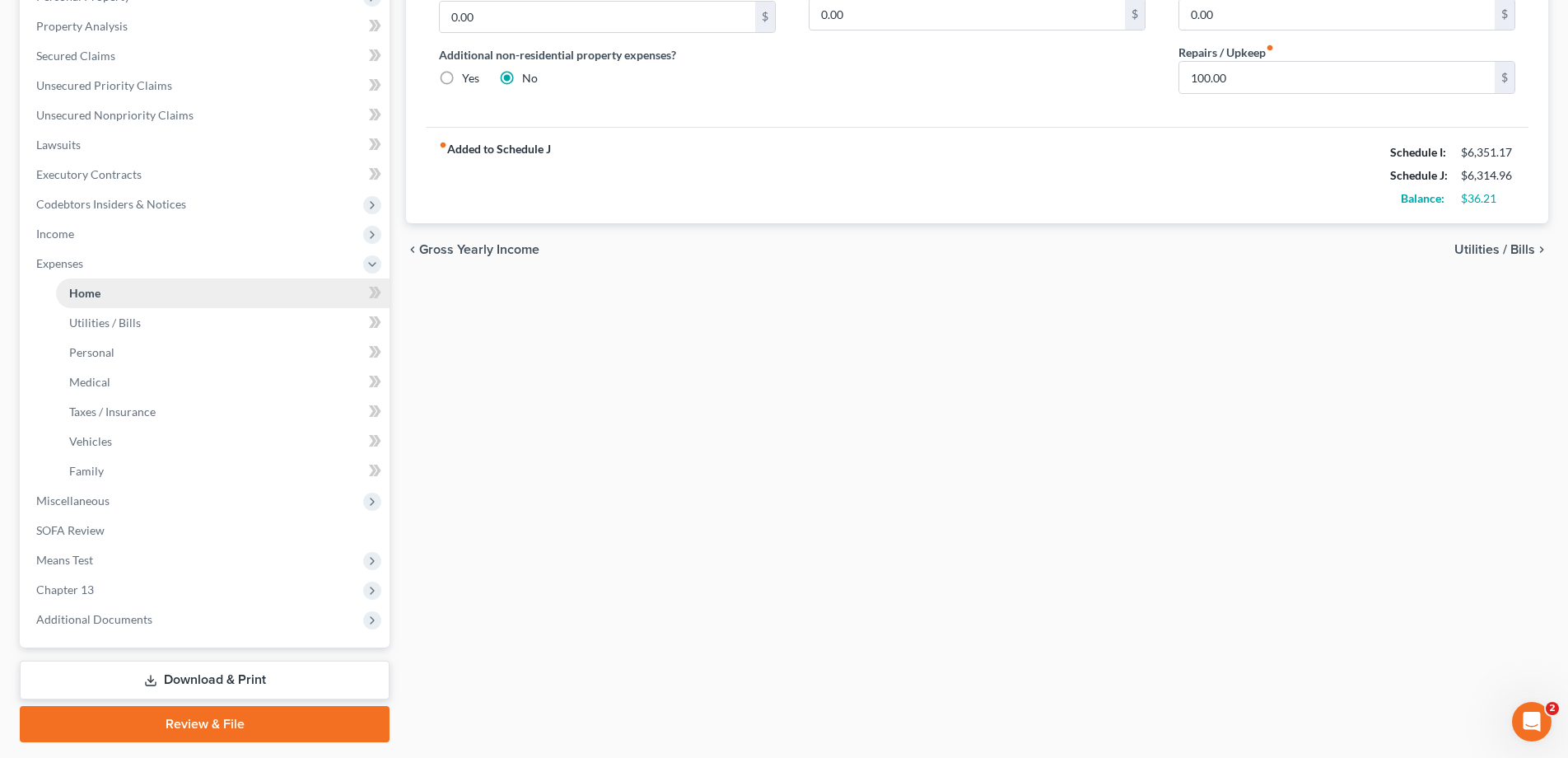
scroll to position [385, 0]
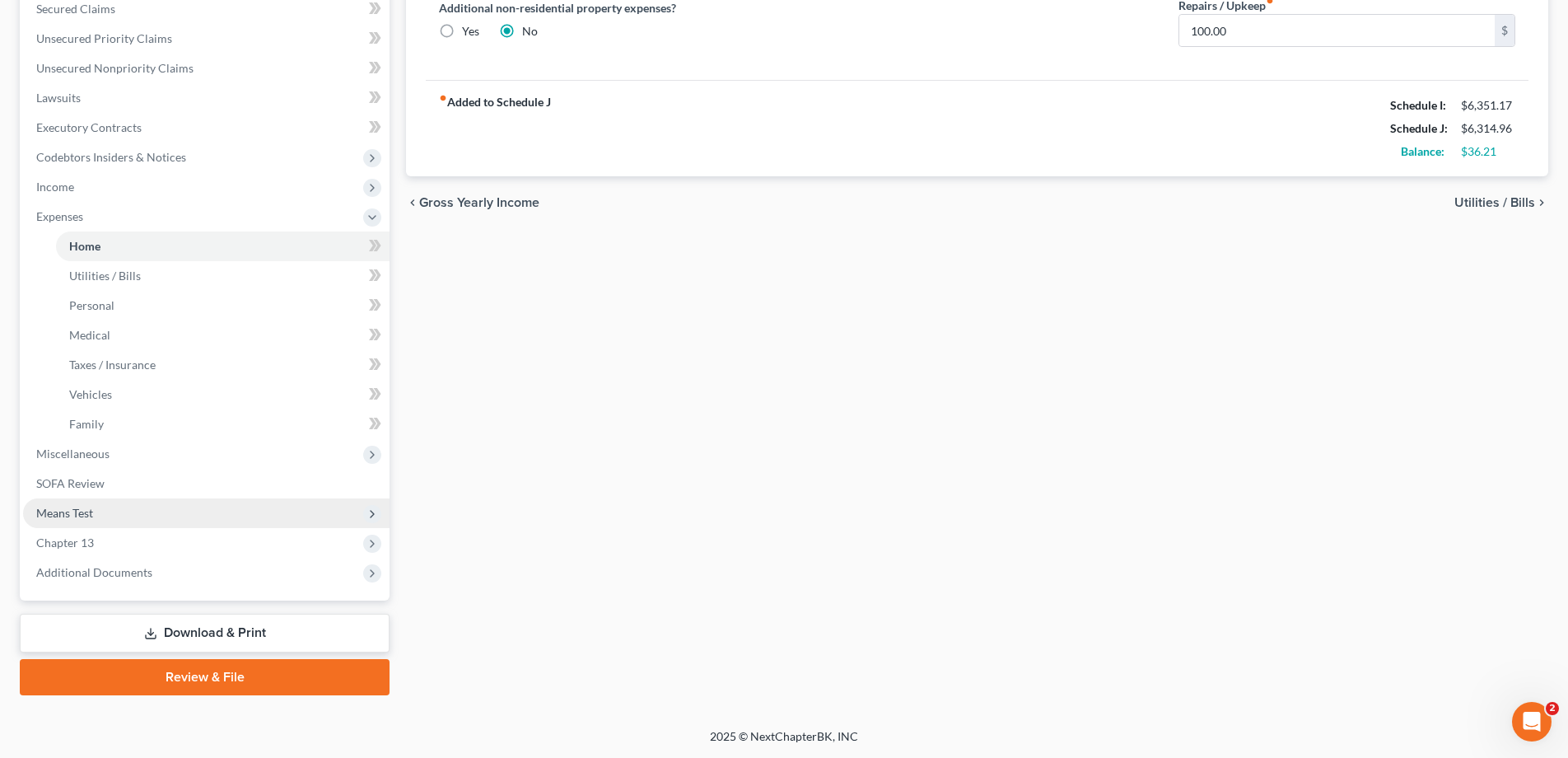
click at [74, 510] on span "Means Test" at bounding box center [64, 512] width 57 height 14
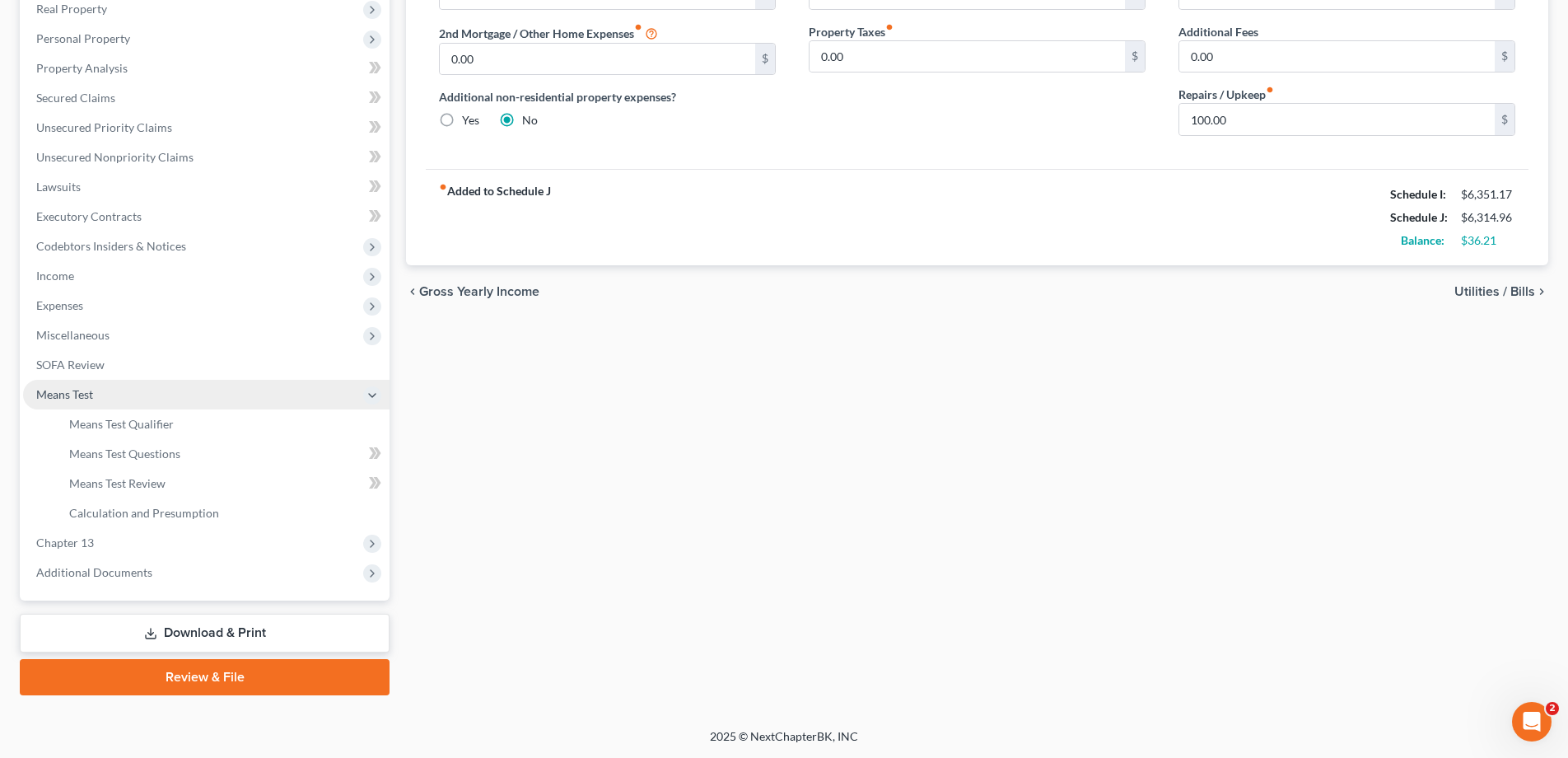
scroll to position [295, 0]
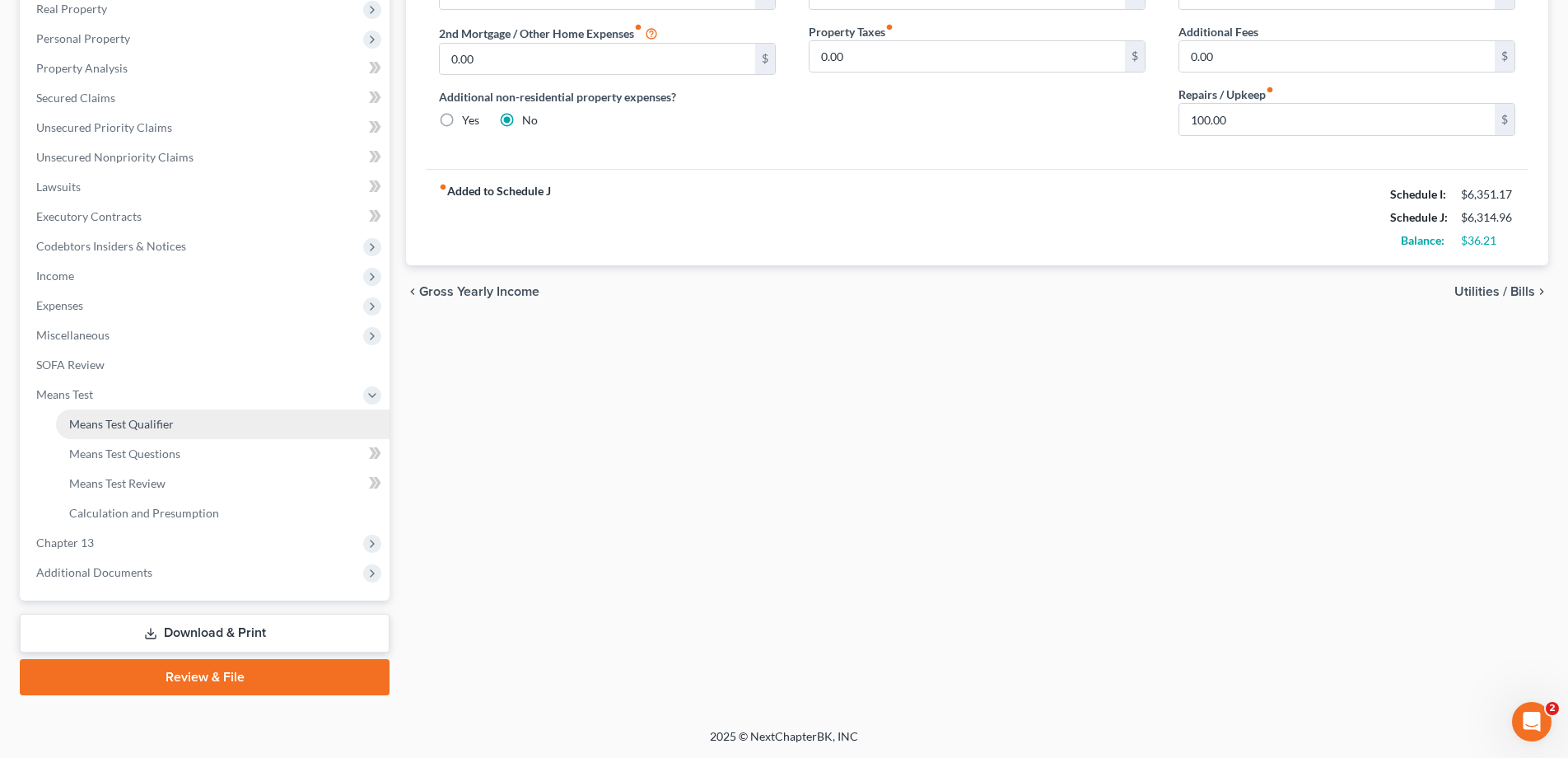
click at [127, 421] on span "Means Test Qualifier" at bounding box center [122, 424] width 105 height 14
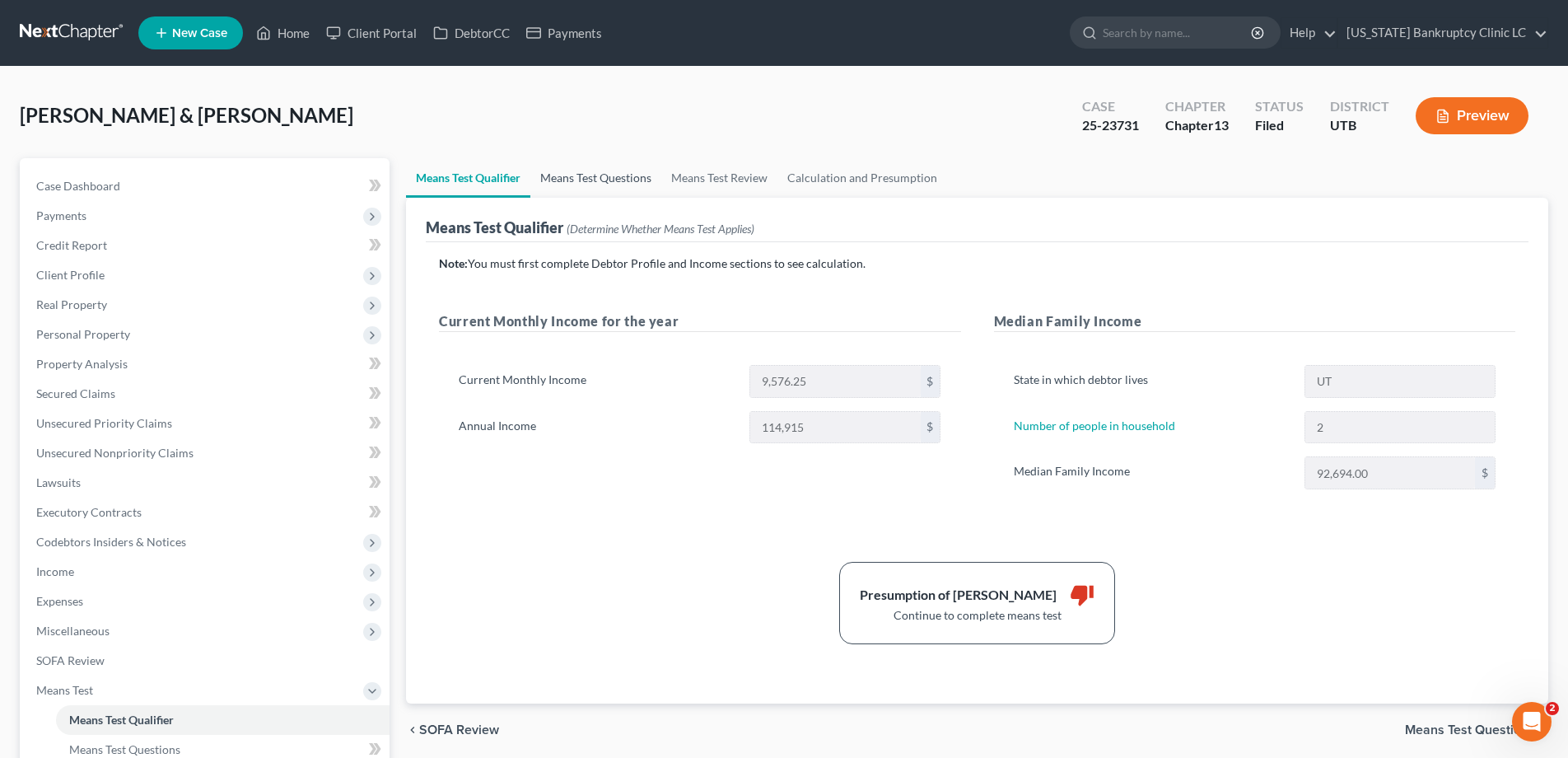
click at [623, 181] on link "Means Test Questions" at bounding box center [596, 177] width 131 height 40
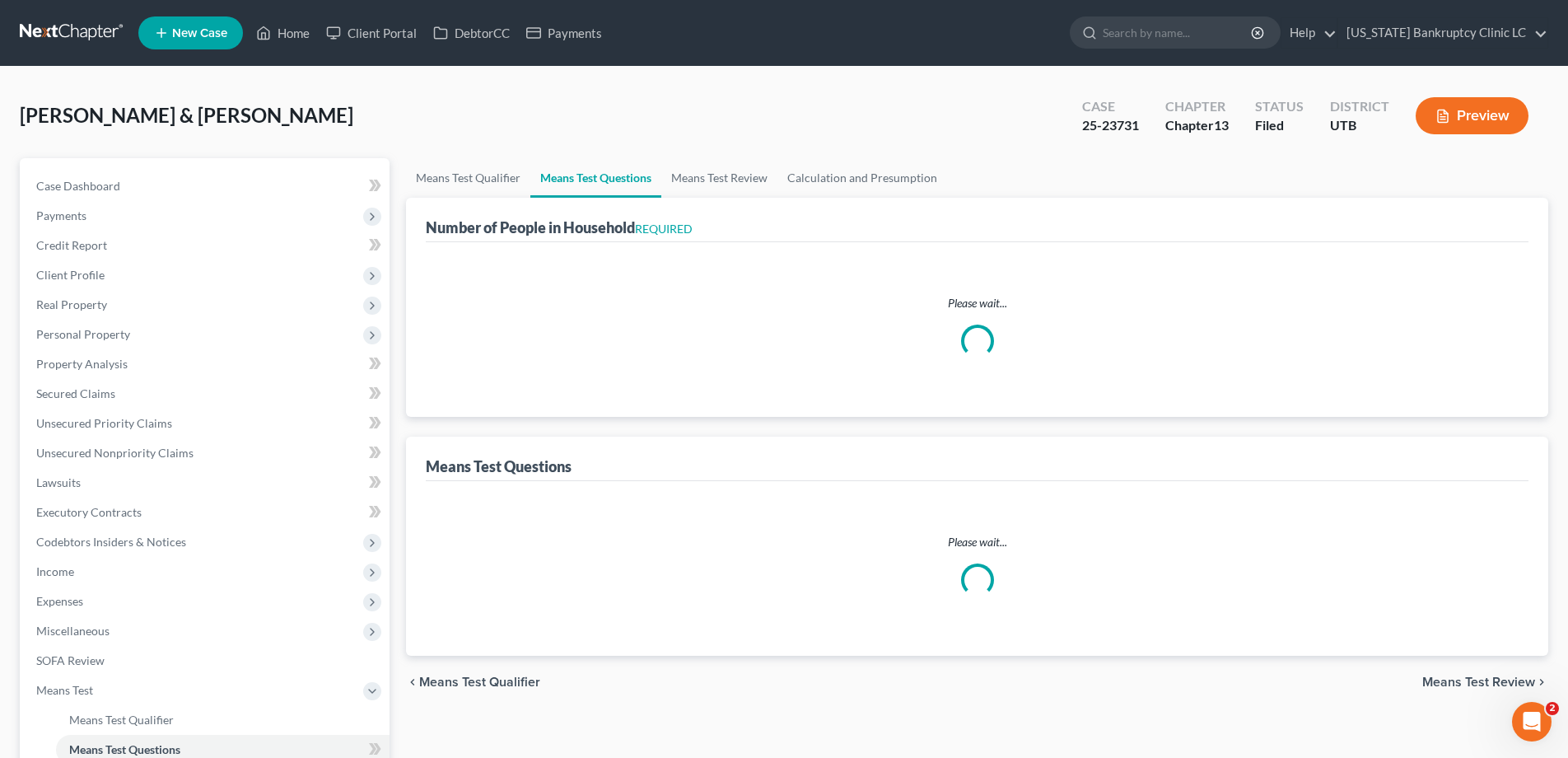
select select "0"
select select "60"
select select "1"
select select "60"
select select "0"
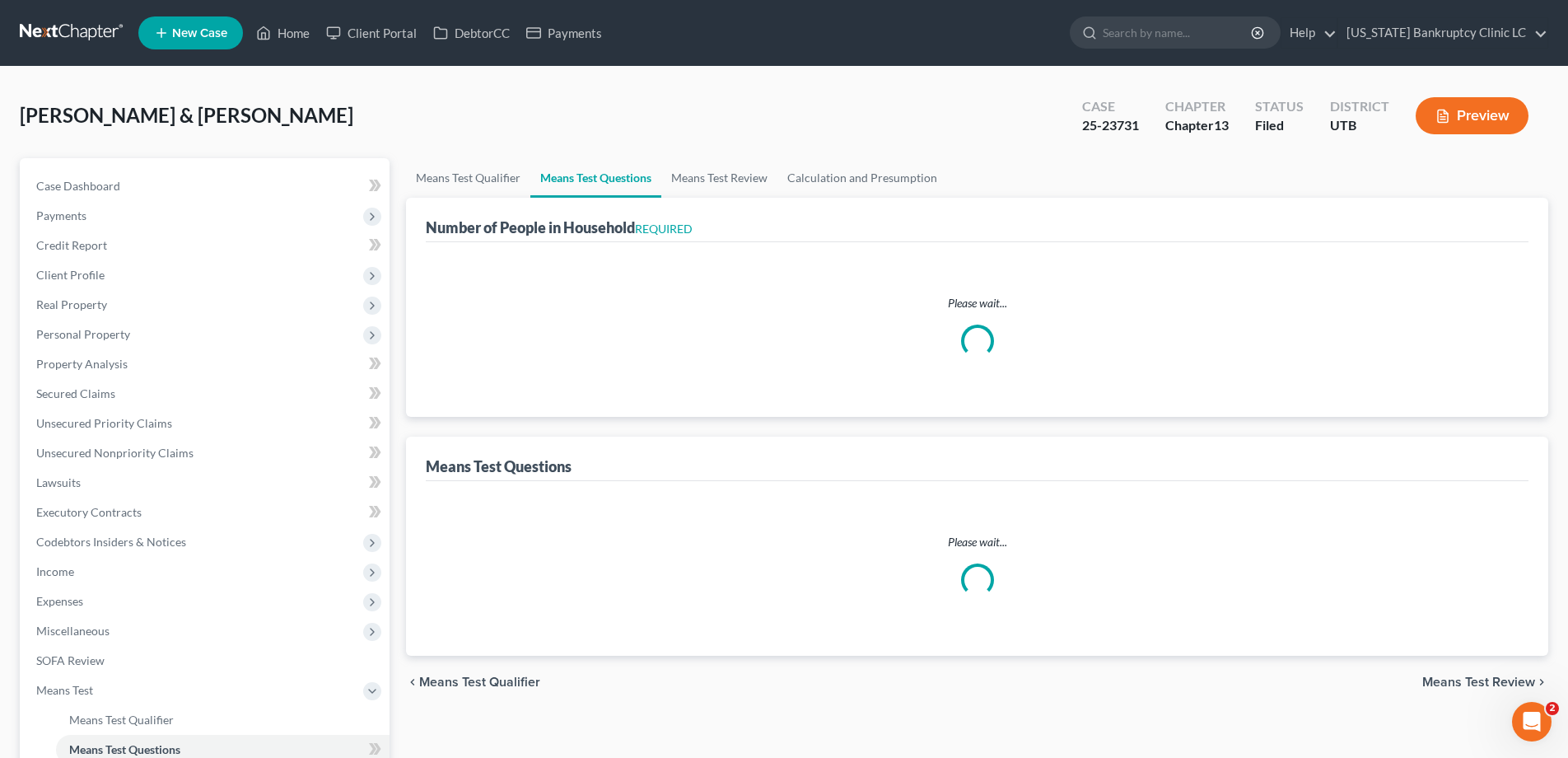
select select "60"
select select "1"
select select "60"
select select "2"
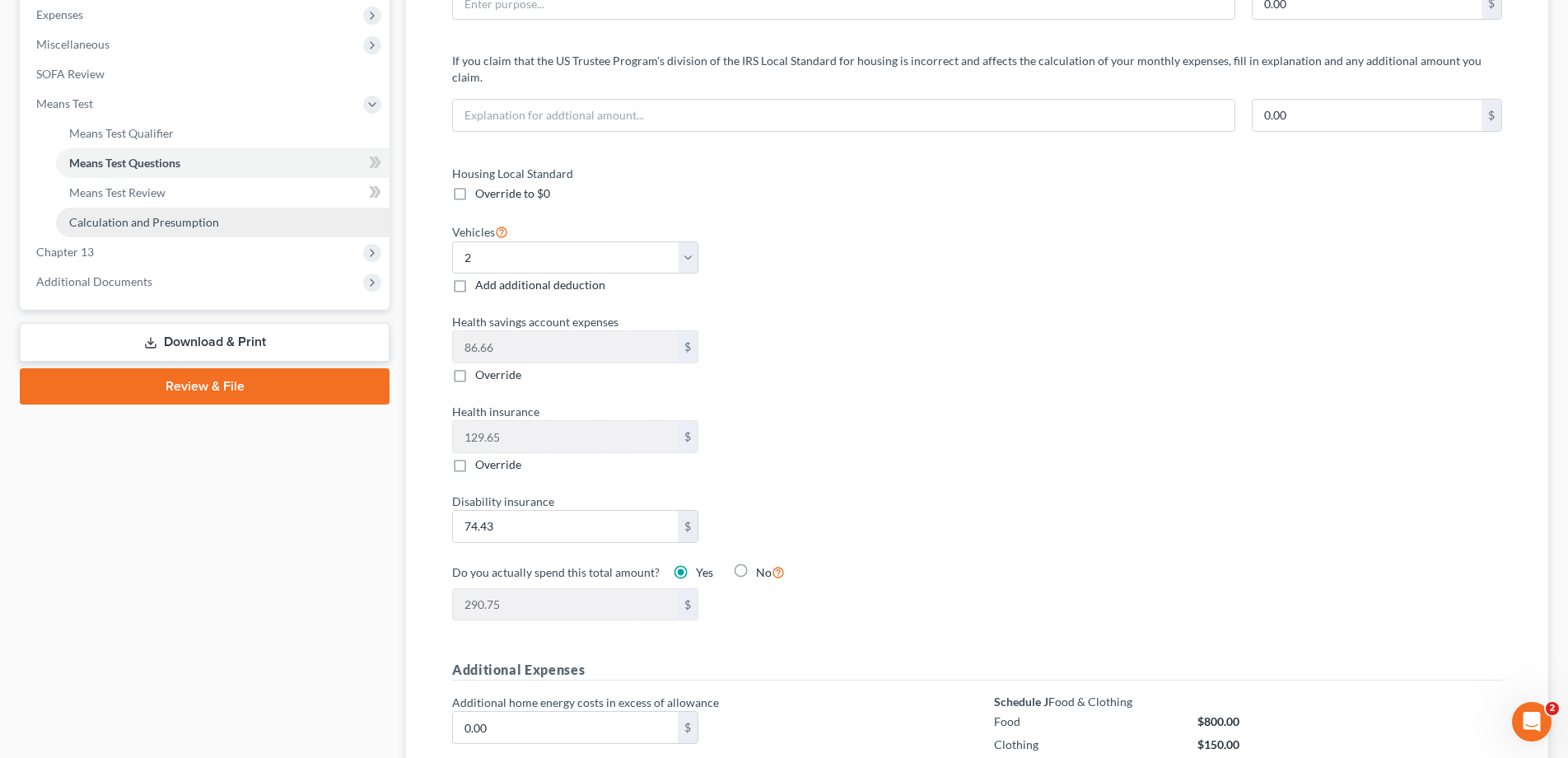
scroll to position [601, 0]
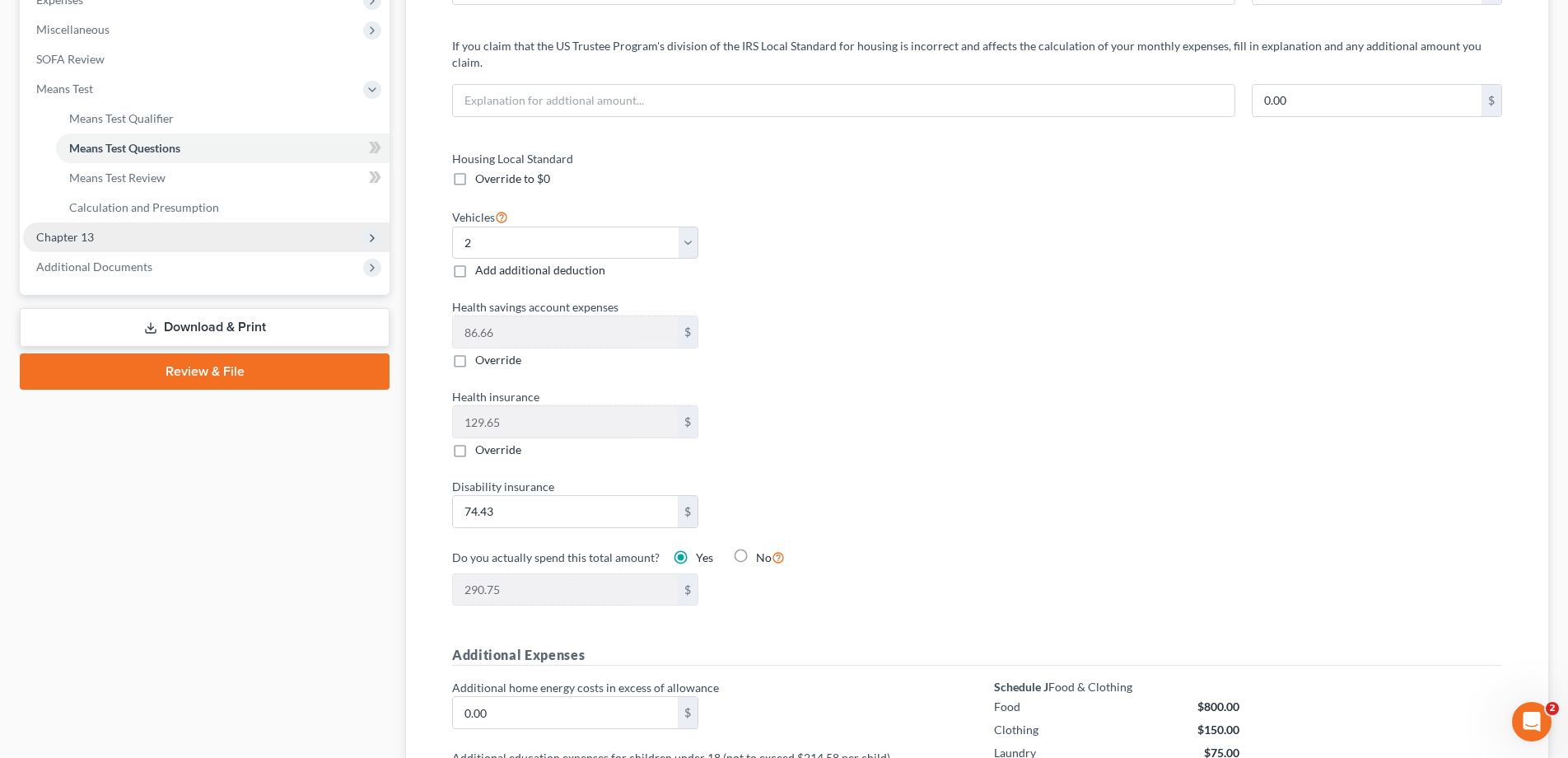
click at [86, 236] on span "Chapter 13" at bounding box center [65, 236] width 57 height 14
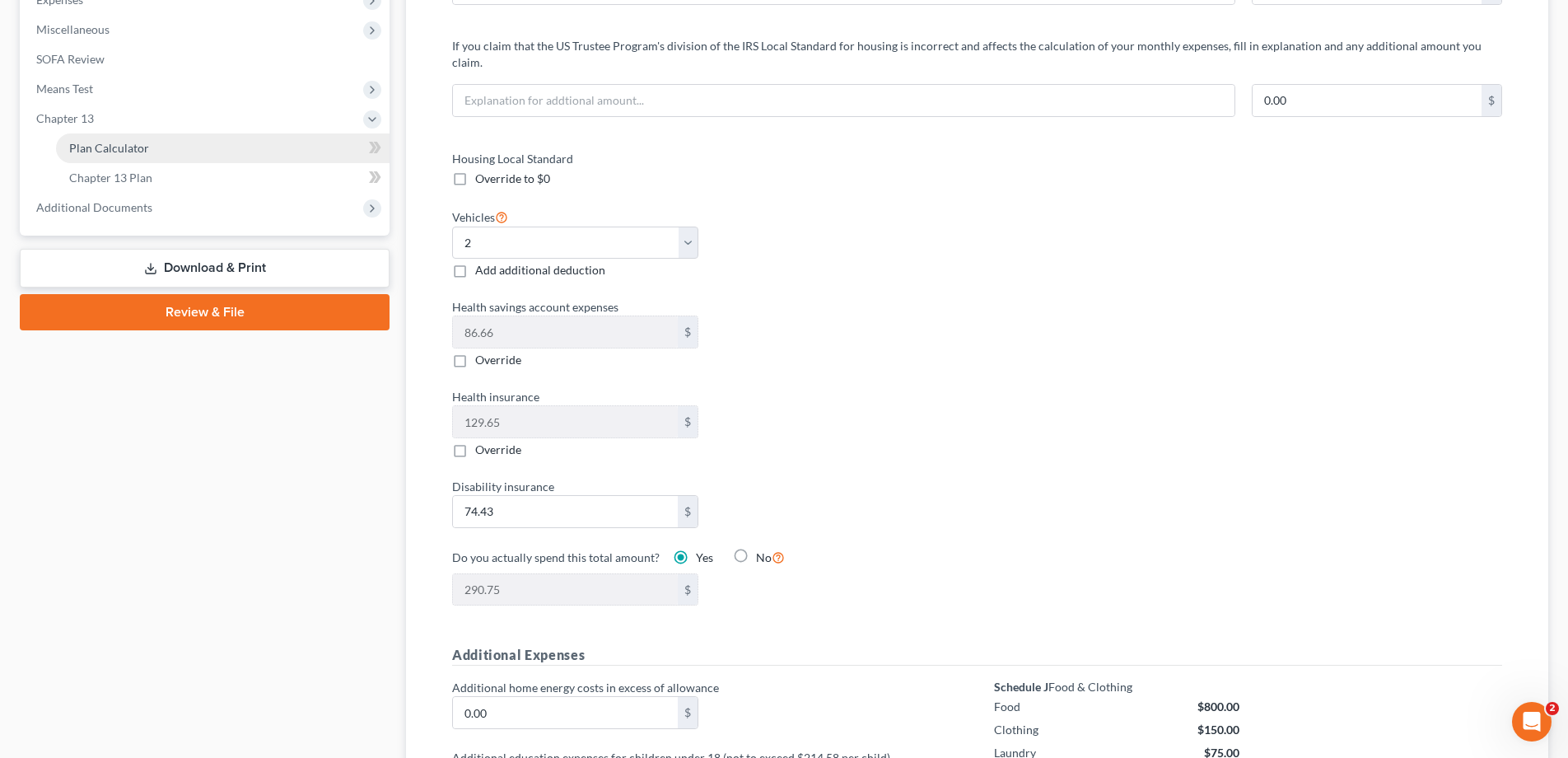
click at [121, 149] on span "Plan Calculator" at bounding box center [109, 148] width 80 height 14
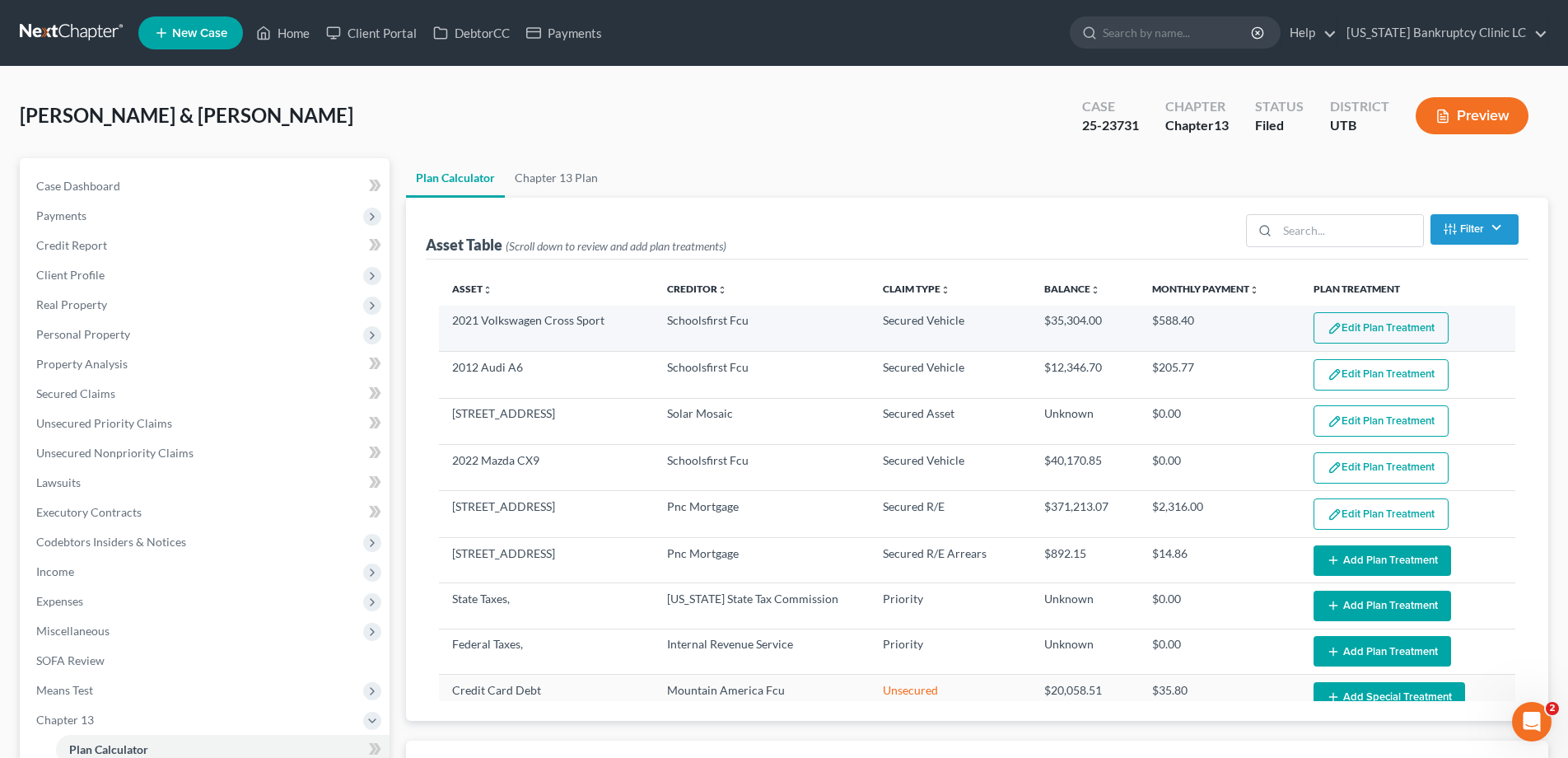
select select "59"
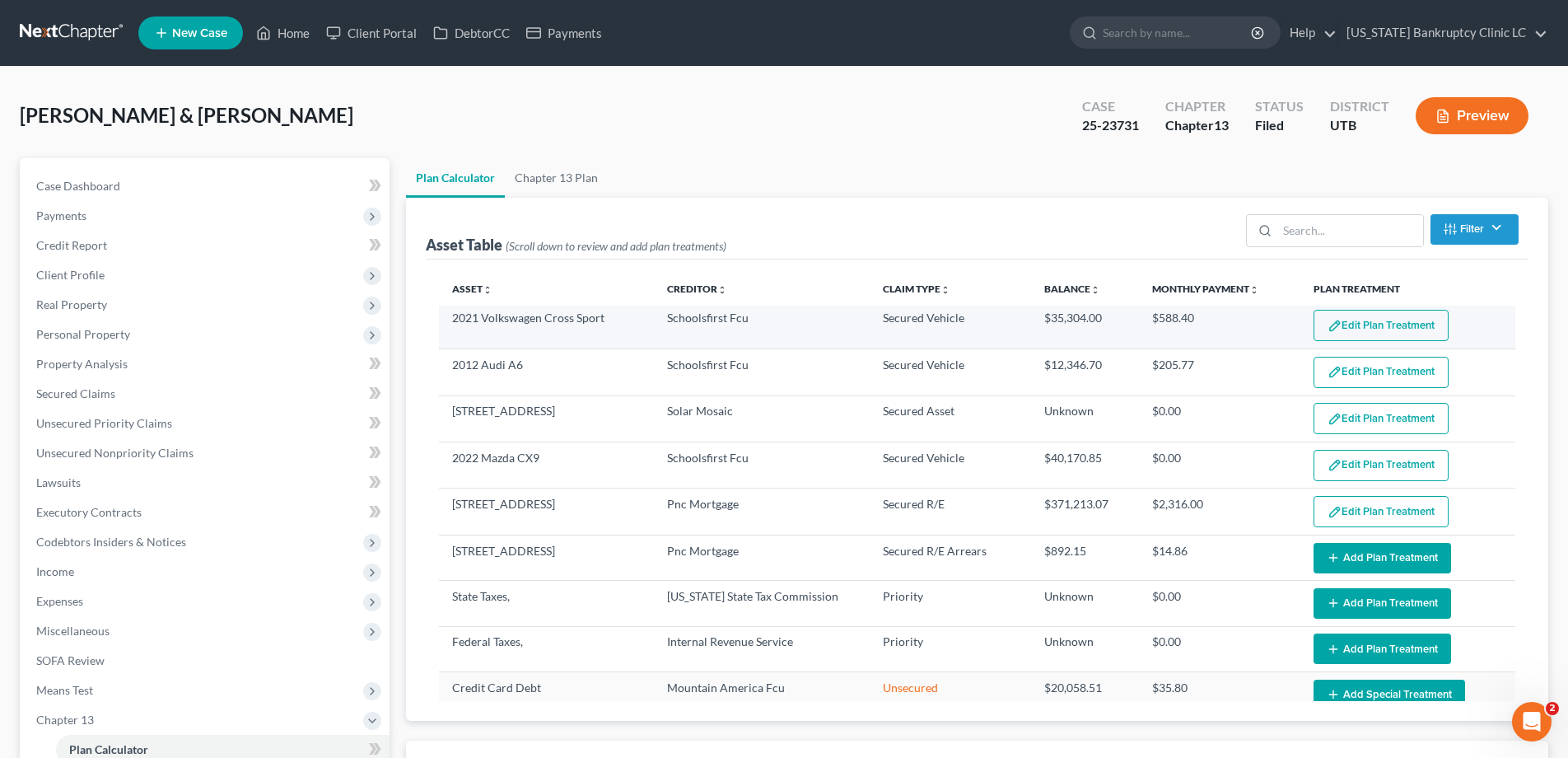
click at [1354, 332] on button "Edit Plan Treatment" at bounding box center [1381, 325] width 135 height 31
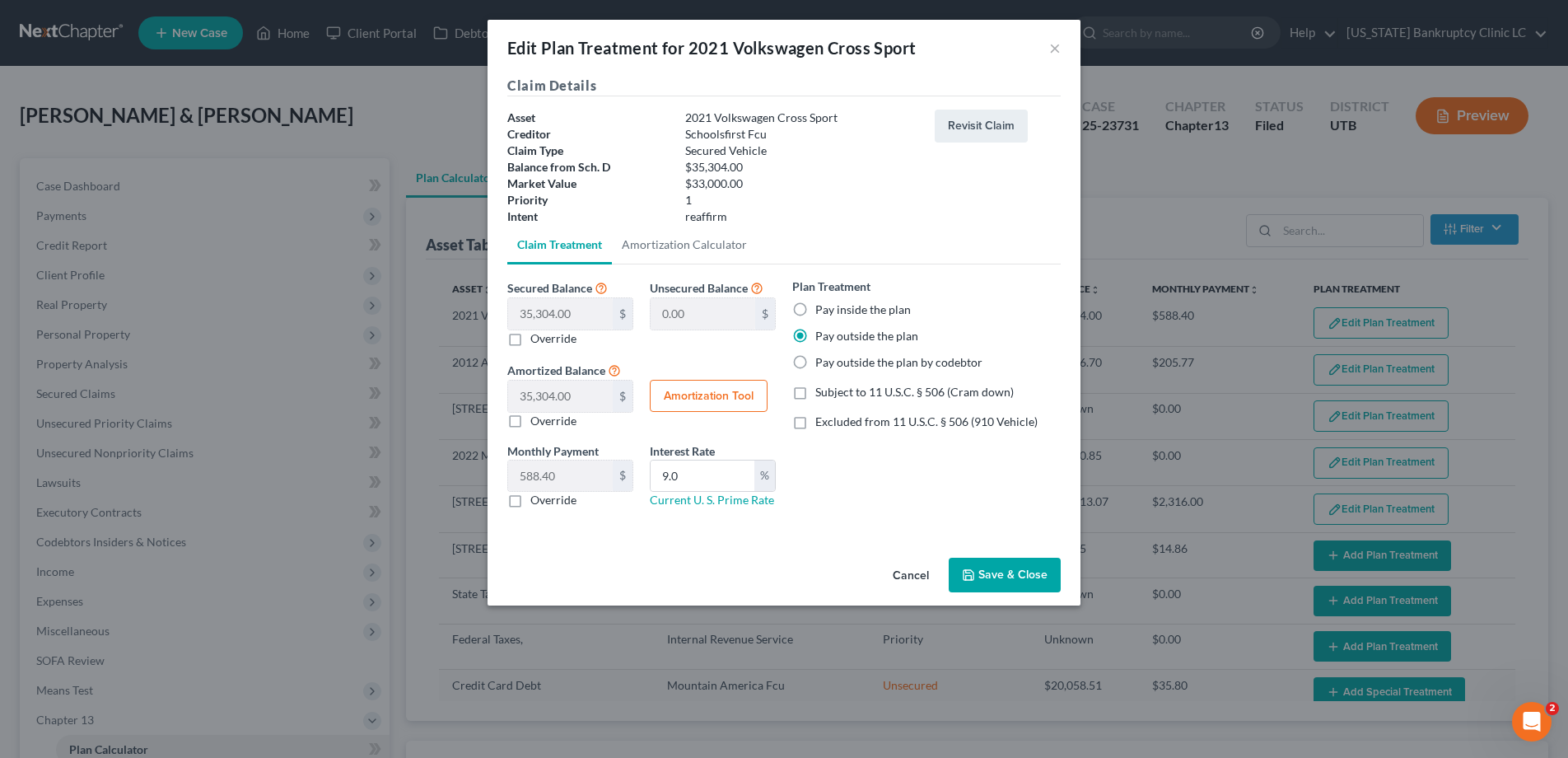
click at [912, 576] on button "Cancel" at bounding box center [911, 576] width 62 height 33
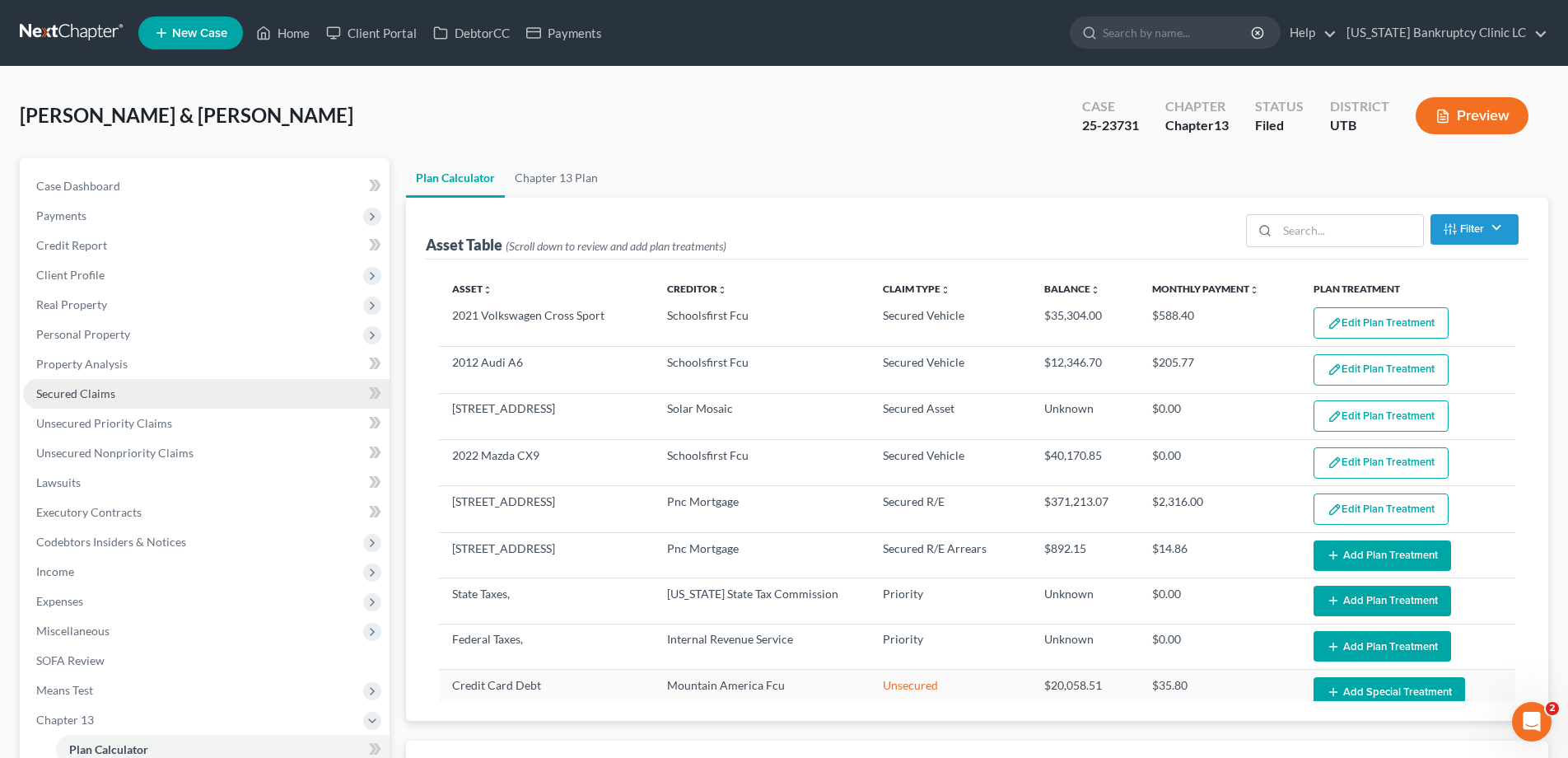
click at [105, 394] on span "Secured Claims" at bounding box center [76, 393] width 79 height 14
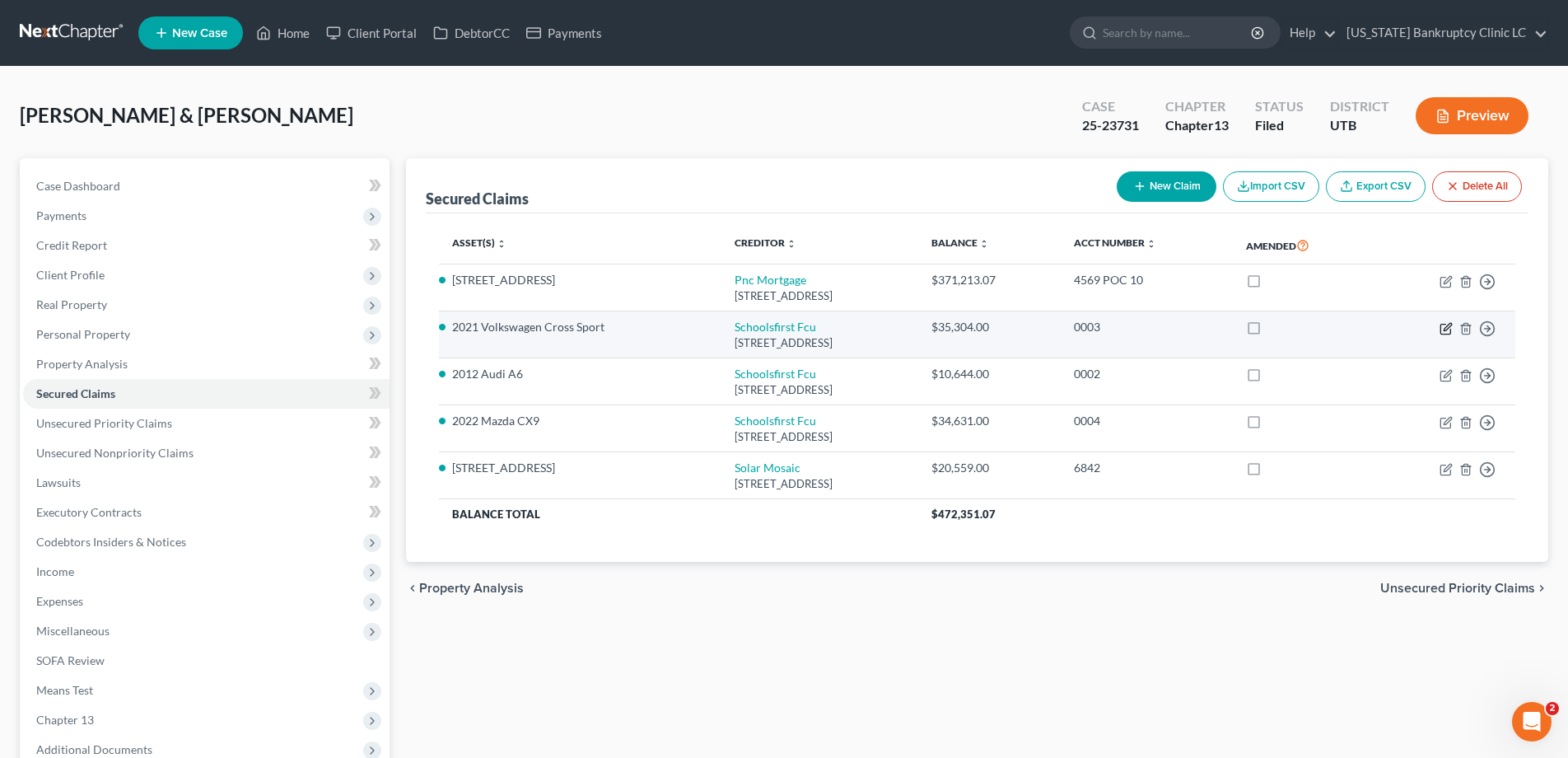
click at [1451, 328] on icon "button" at bounding box center [1446, 329] width 14 height 14
select select "4"
select select "2"
select select "1"
select select "0"
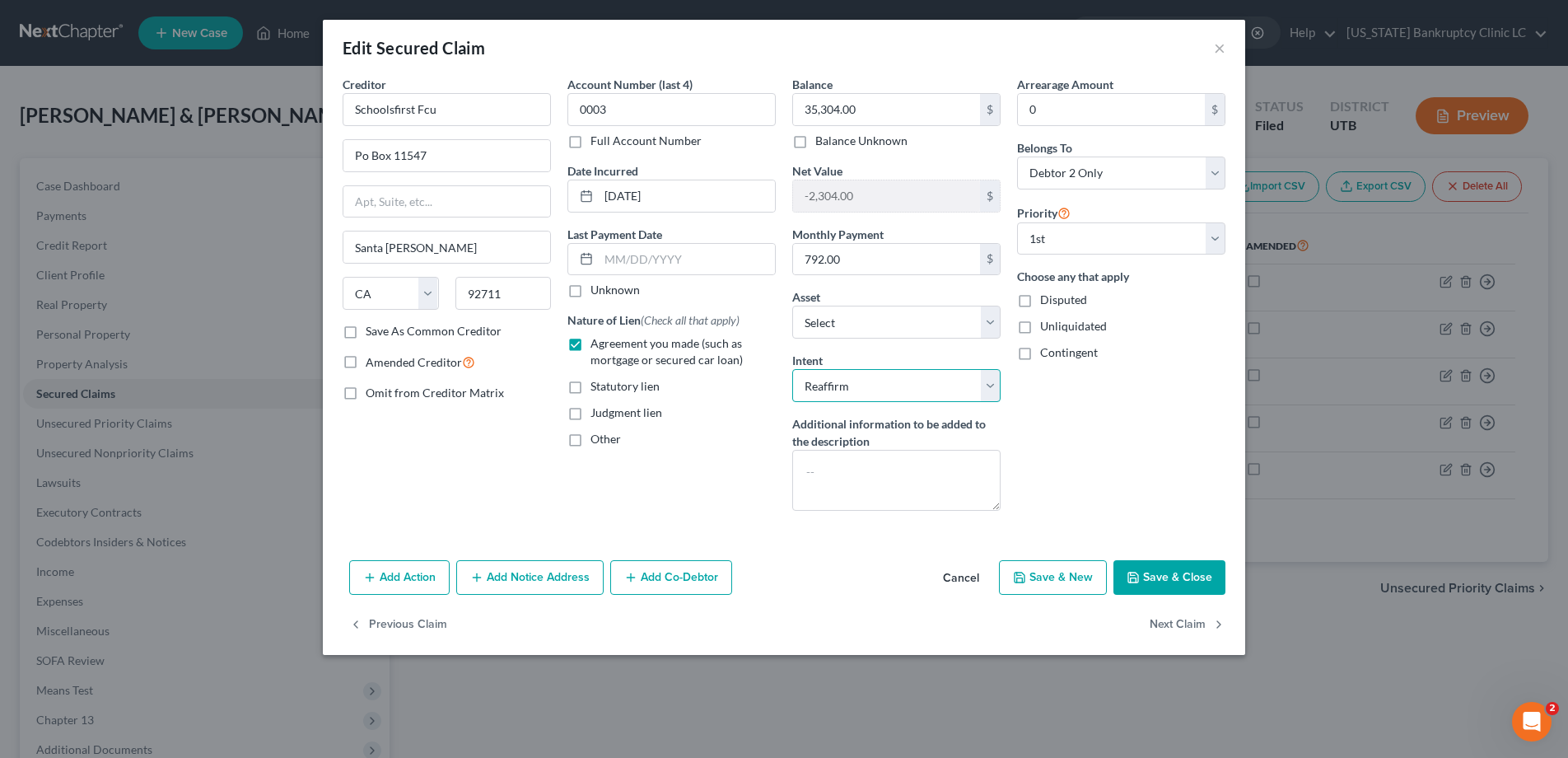
click at [992, 383] on select "Select Surrender Redeem Reaffirm Avoid Other" at bounding box center [896, 385] width 208 height 33
select select "0"
click at [792, 369] on select "Select Surrender Redeem Reaffirm Avoid Other" at bounding box center [896, 385] width 208 height 33
click at [1171, 580] on button "Save & Close" at bounding box center [1170, 577] width 112 height 35
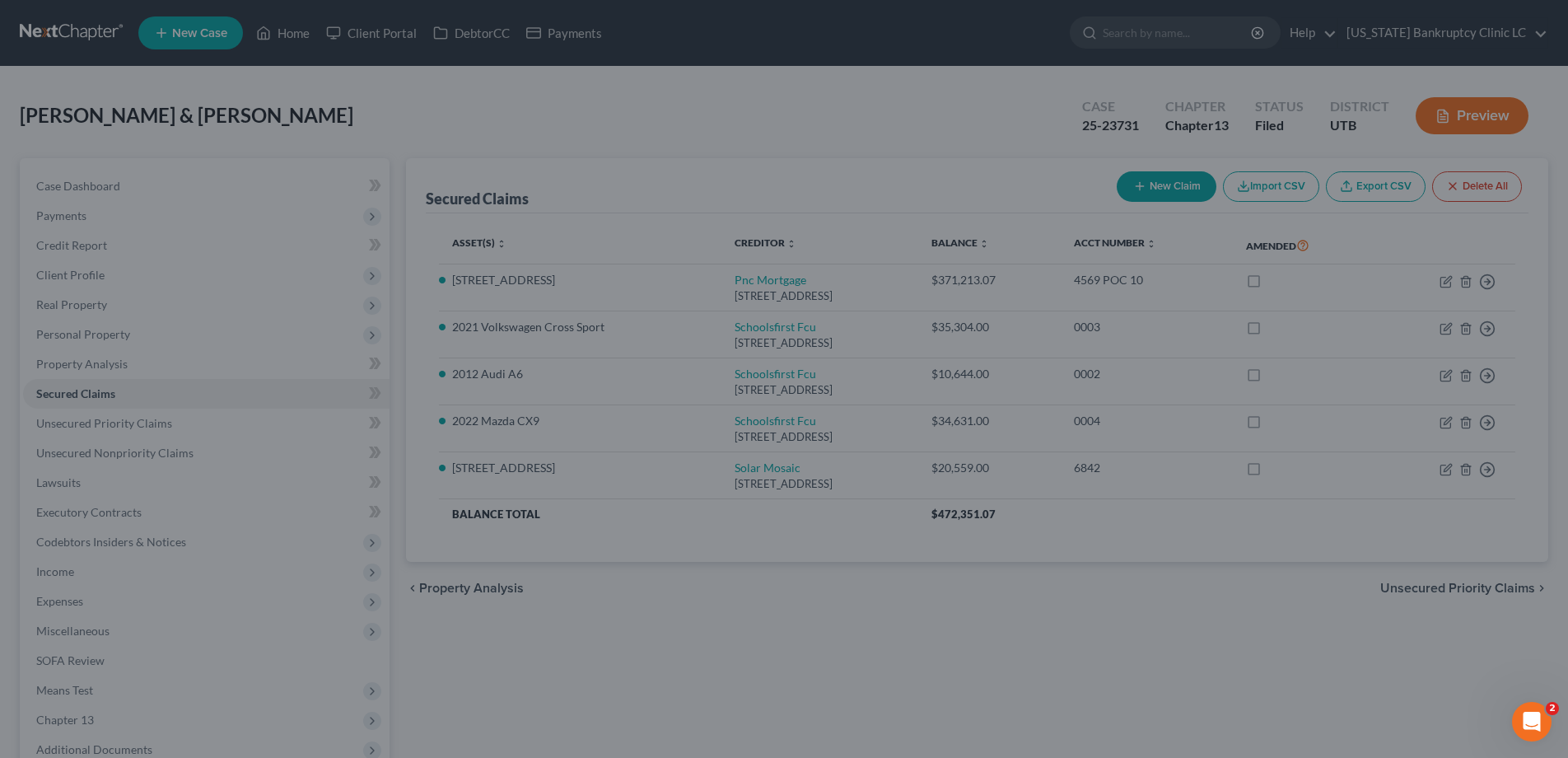
select select "34"
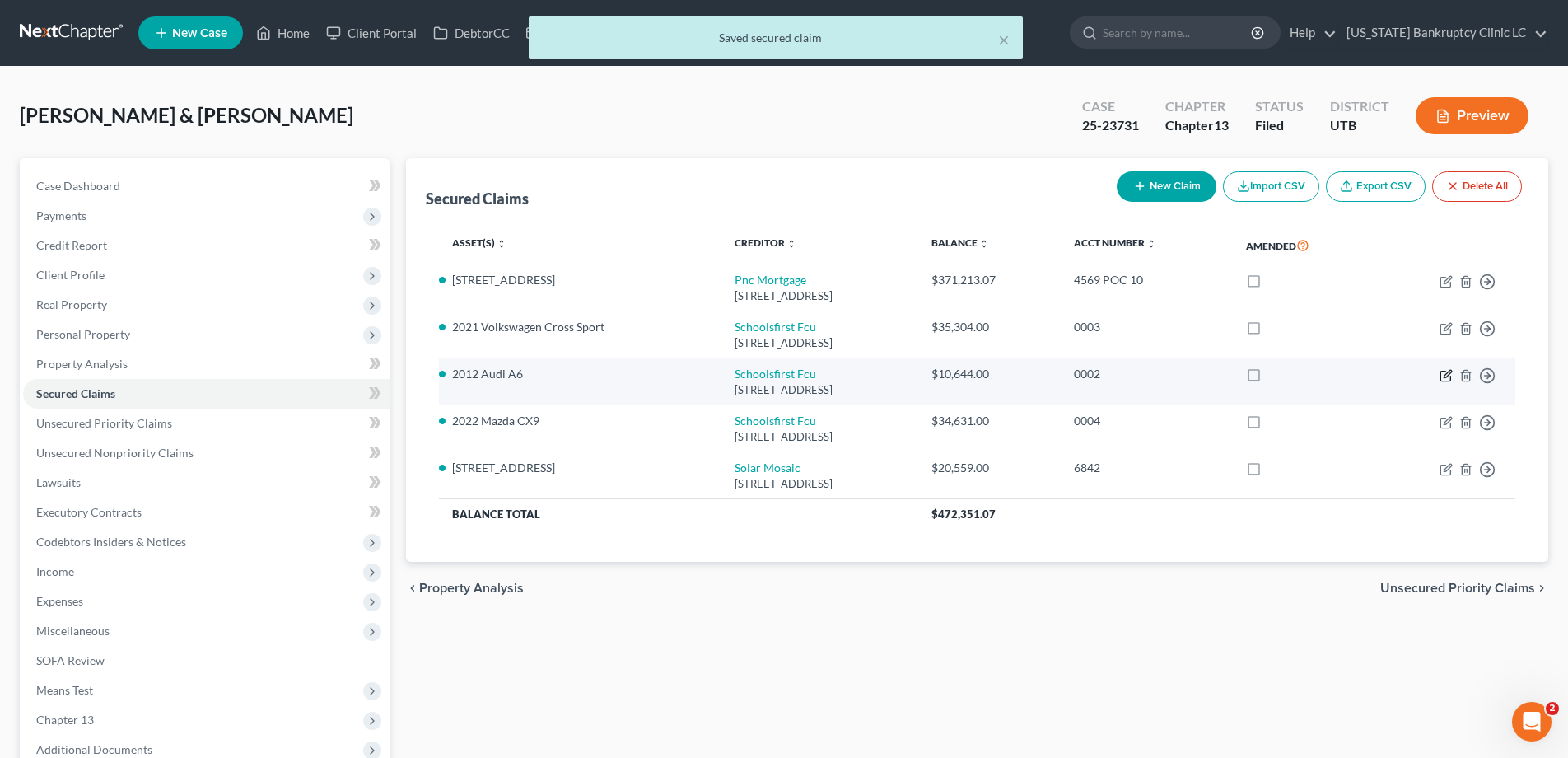
click at [1446, 374] on icon "button" at bounding box center [1447, 373] width 8 height 8
select select "4"
select select "2"
select select "1"
select select "0"
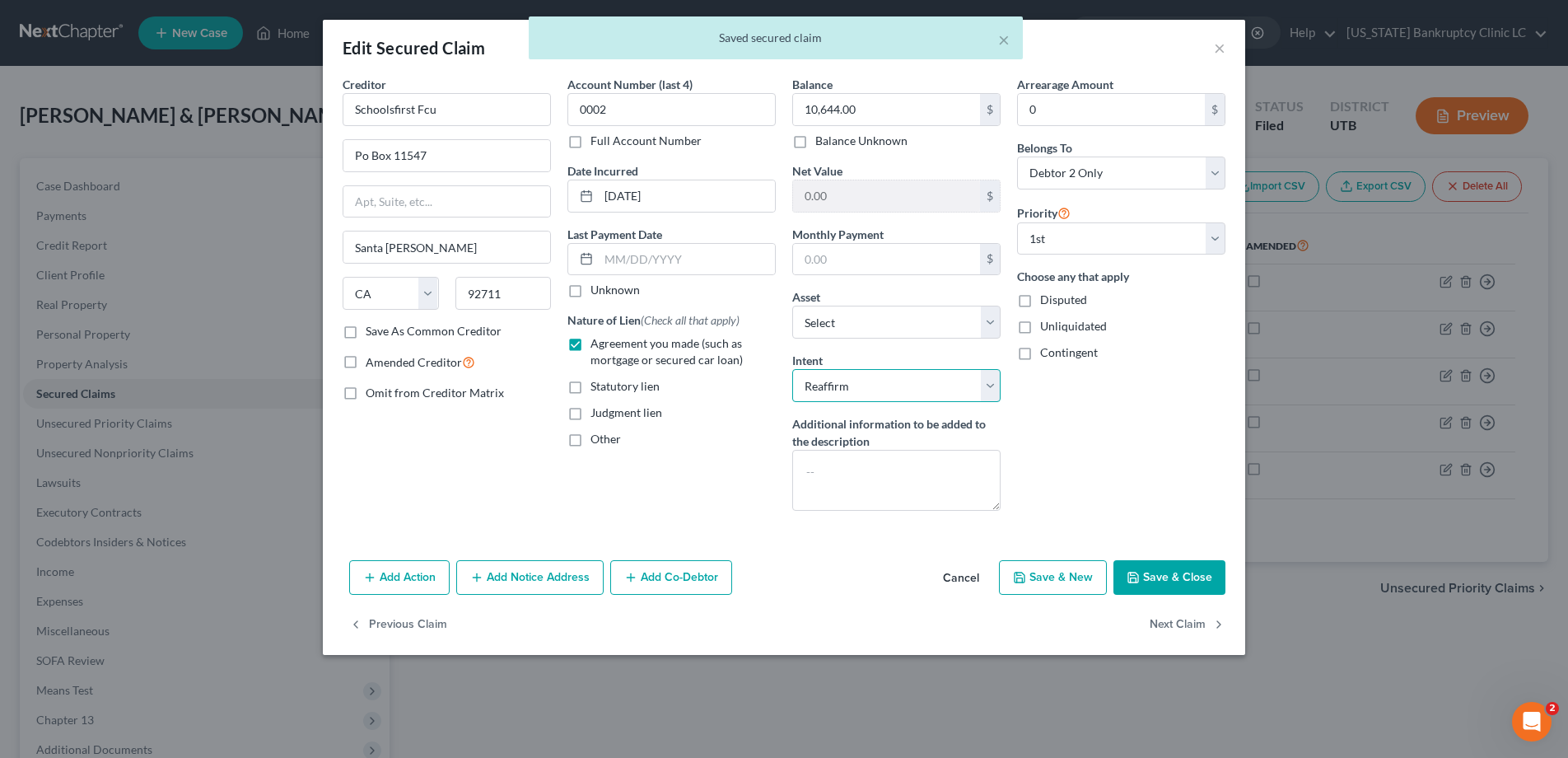
click at [988, 382] on select "Select Surrender Redeem Reaffirm Avoid Other" at bounding box center [896, 385] width 208 height 33
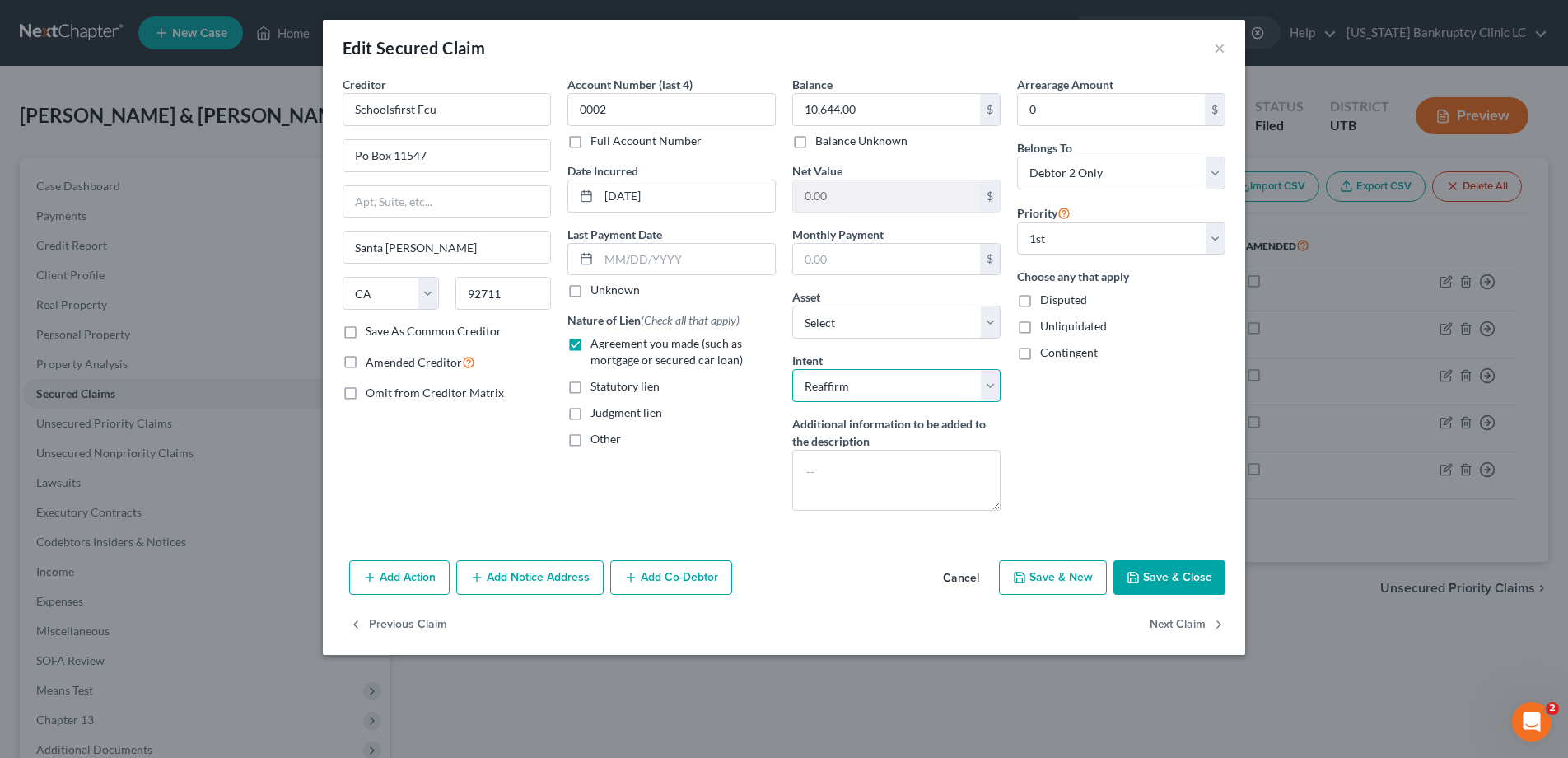
select select "0"
click at [792, 369] on select "Select Surrender Redeem Reaffirm Avoid Other" at bounding box center [896, 385] width 208 height 33
click at [1154, 582] on button "Save & Close" at bounding box center [1170, 577] width 112 height 35
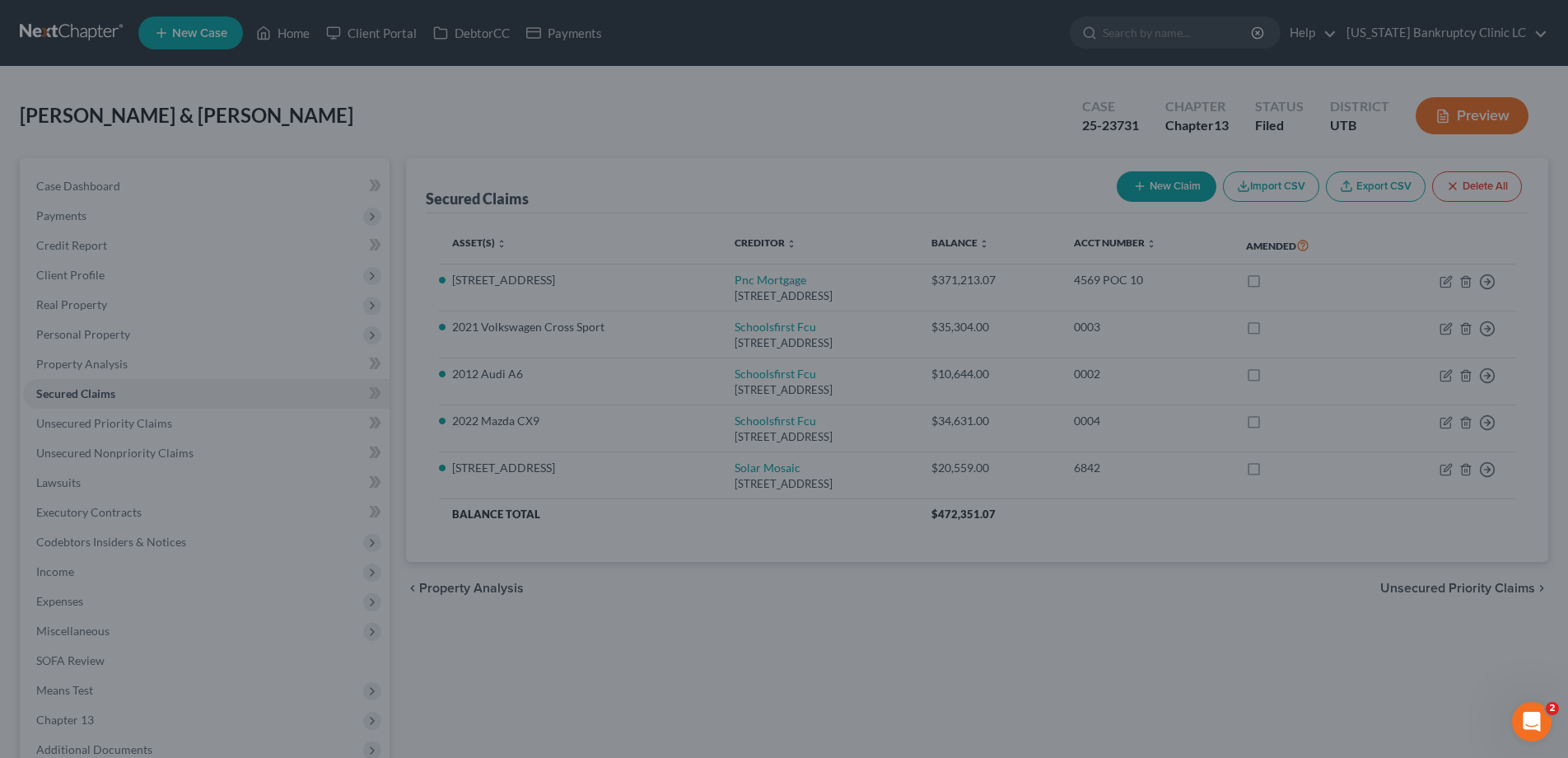
select select "5"
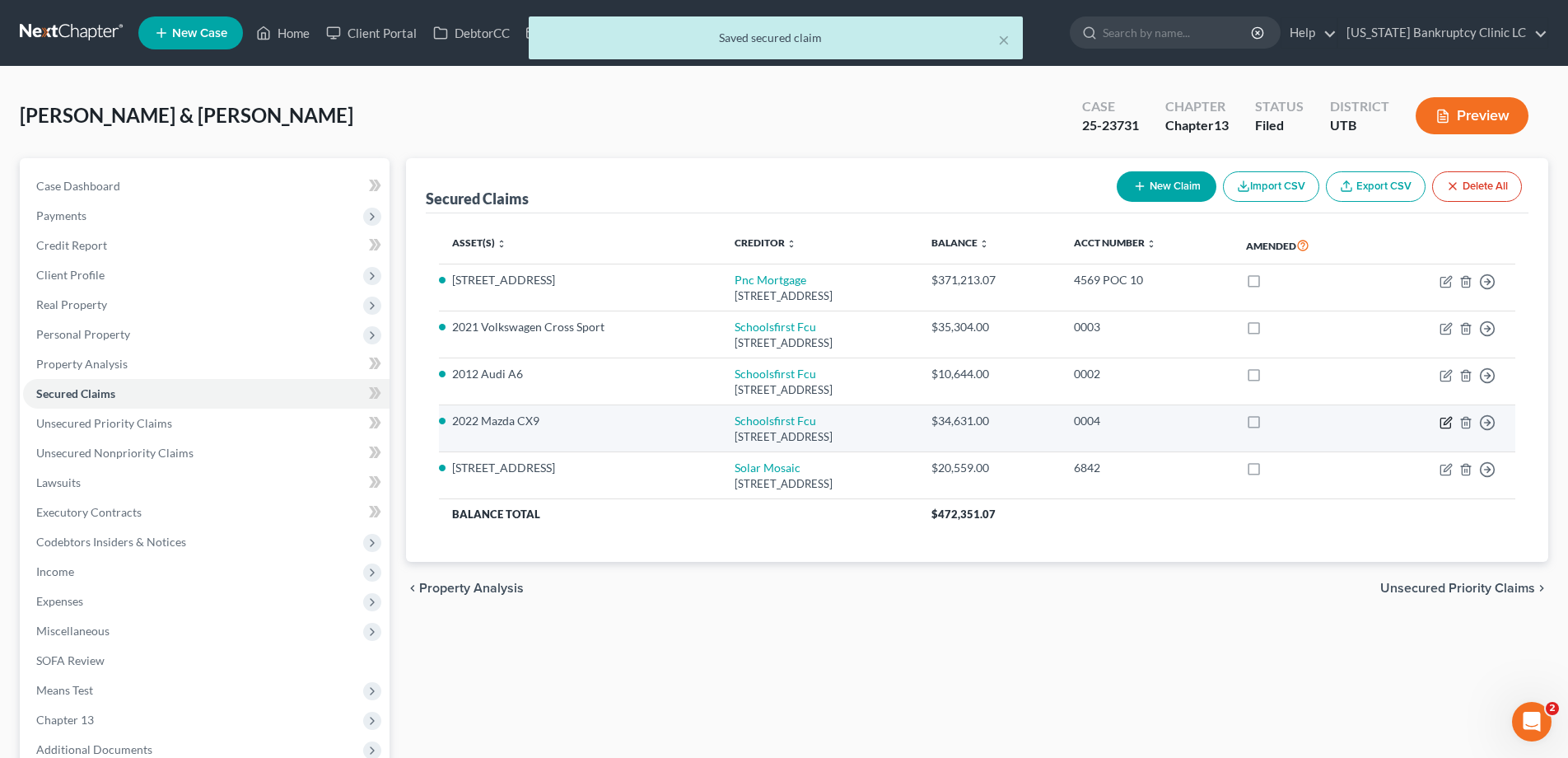
click at [1446, 424] on icon "button" at bounding box center [1447, 420] width 8 height 8
select select "4"
select select "0"
select select "1"
select select "0"
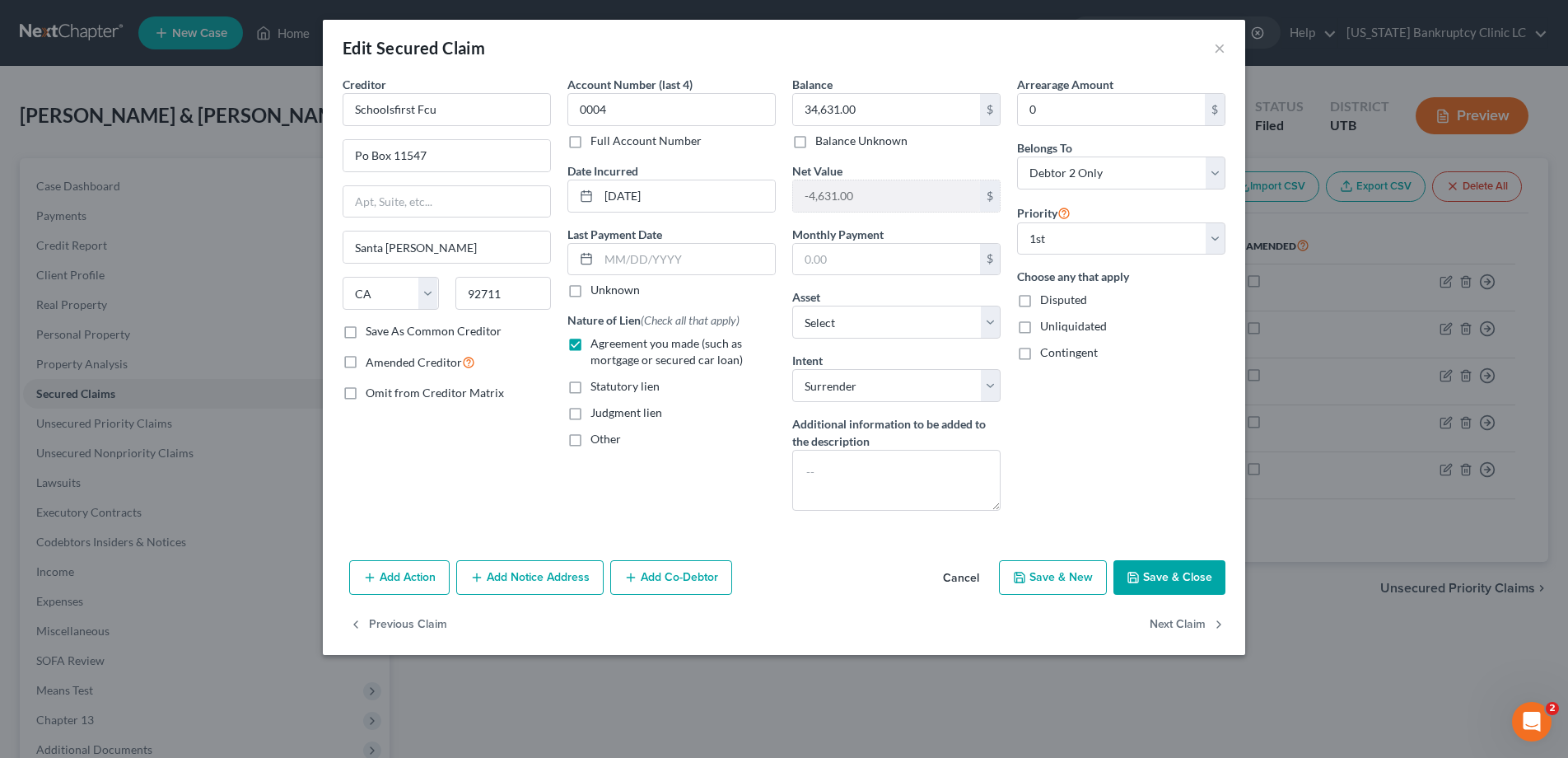
click at [1149, 579] on button "Save & Close" at bounding box center [1170, 577] width 112 height 35
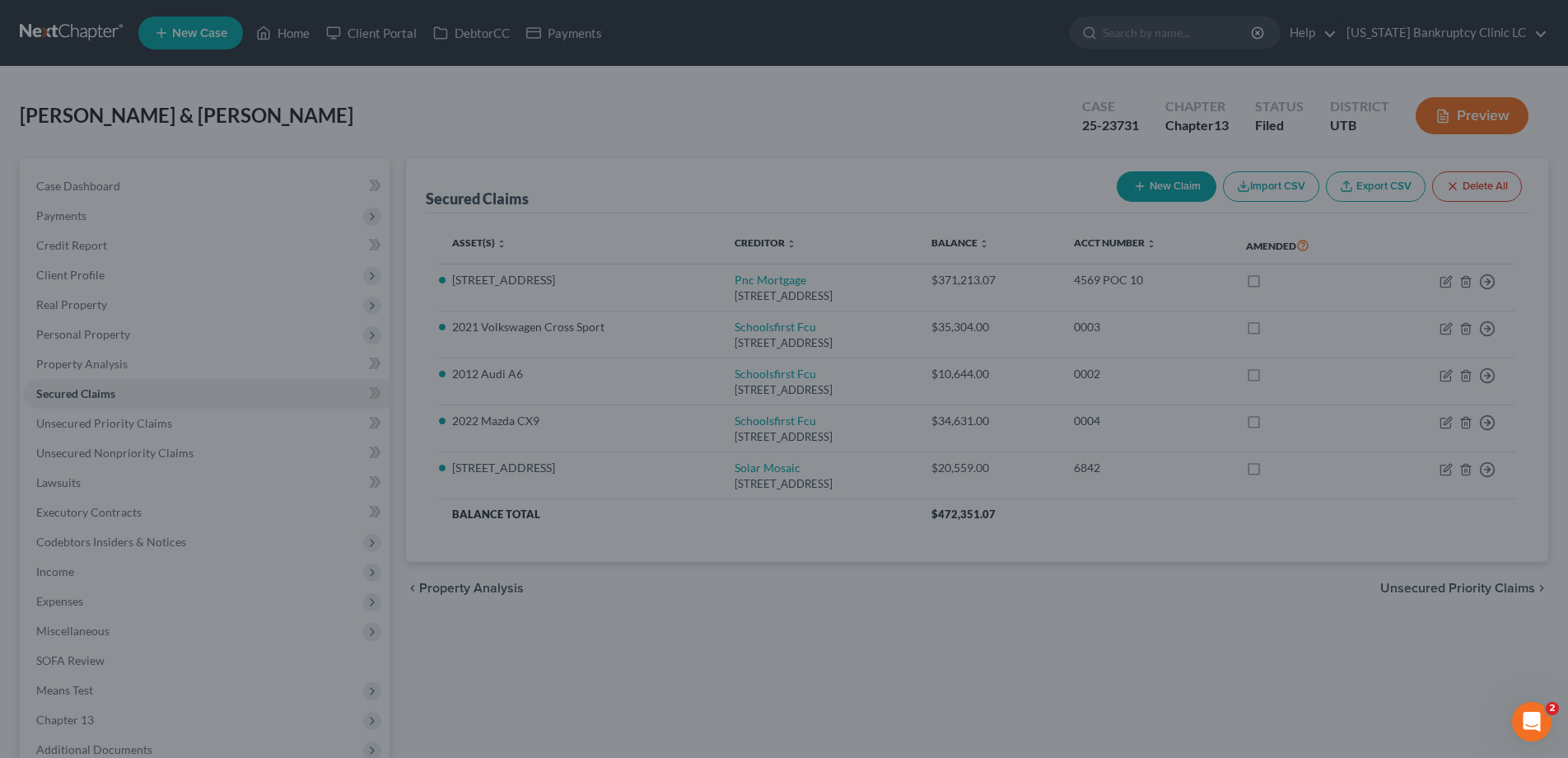
select select "2"
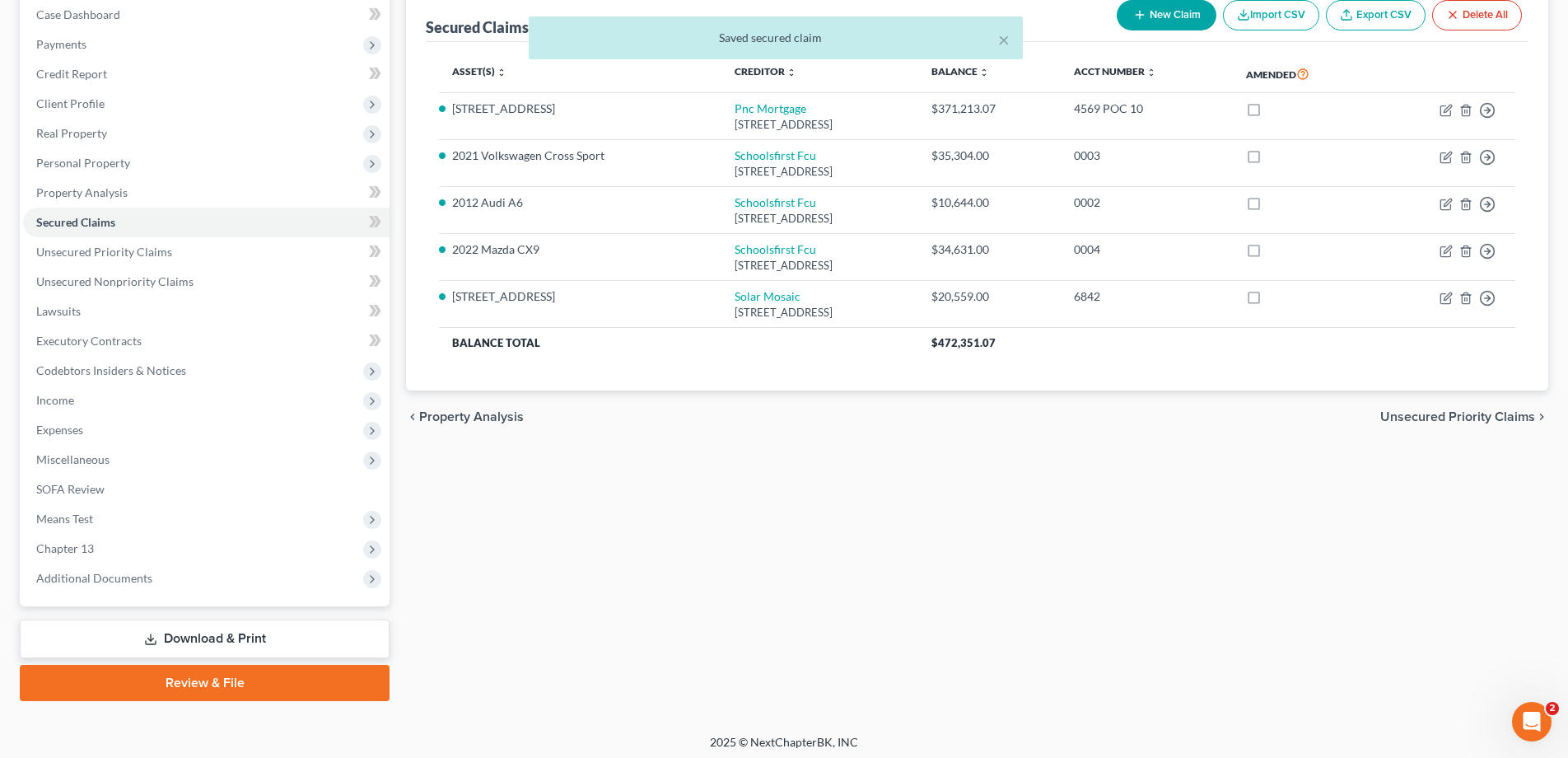
scroll to position [177, 0]
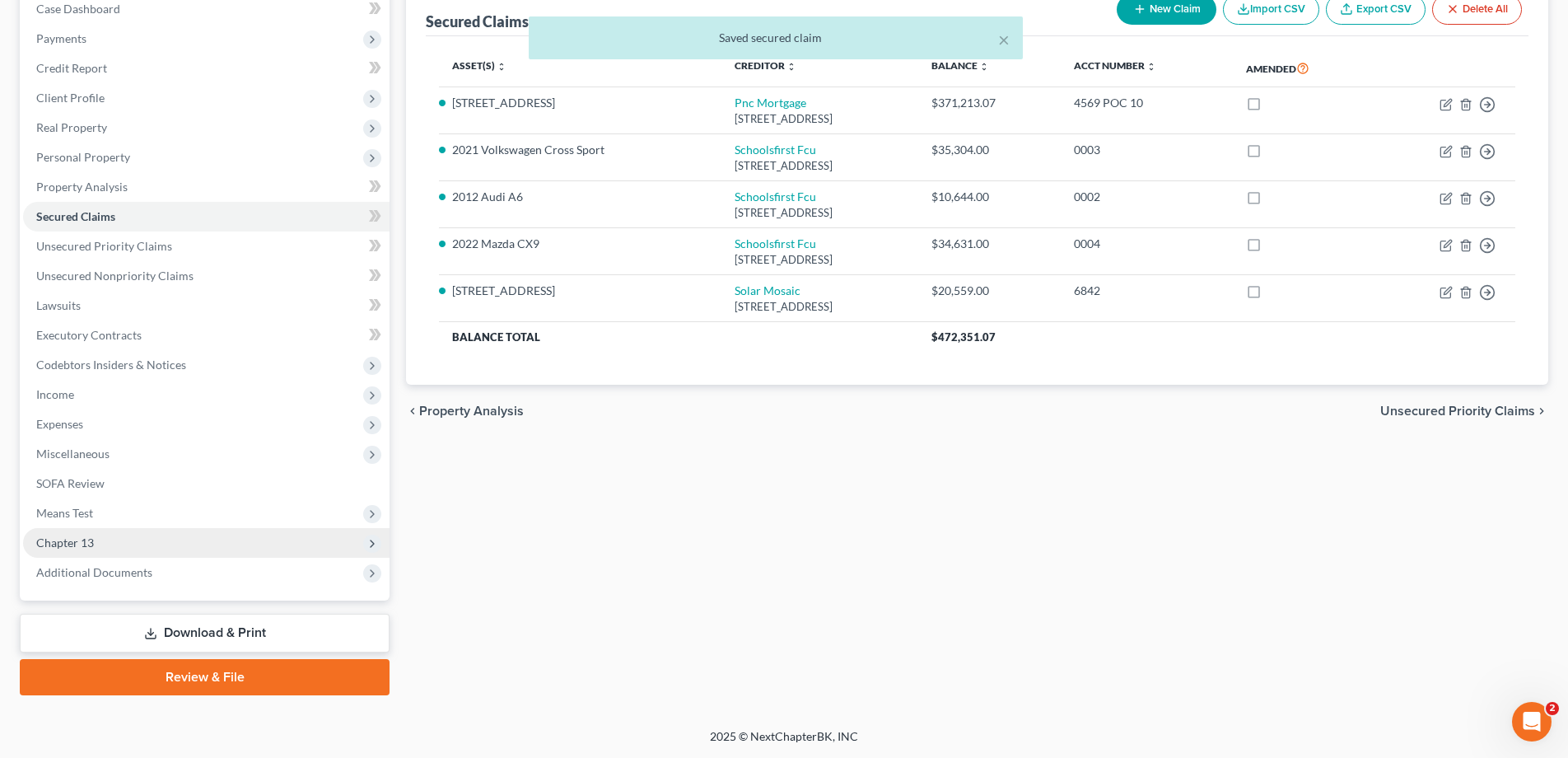
click at [101, 539] on span "Chapter 13" at bounding box center [206, 543] width 366 height 30
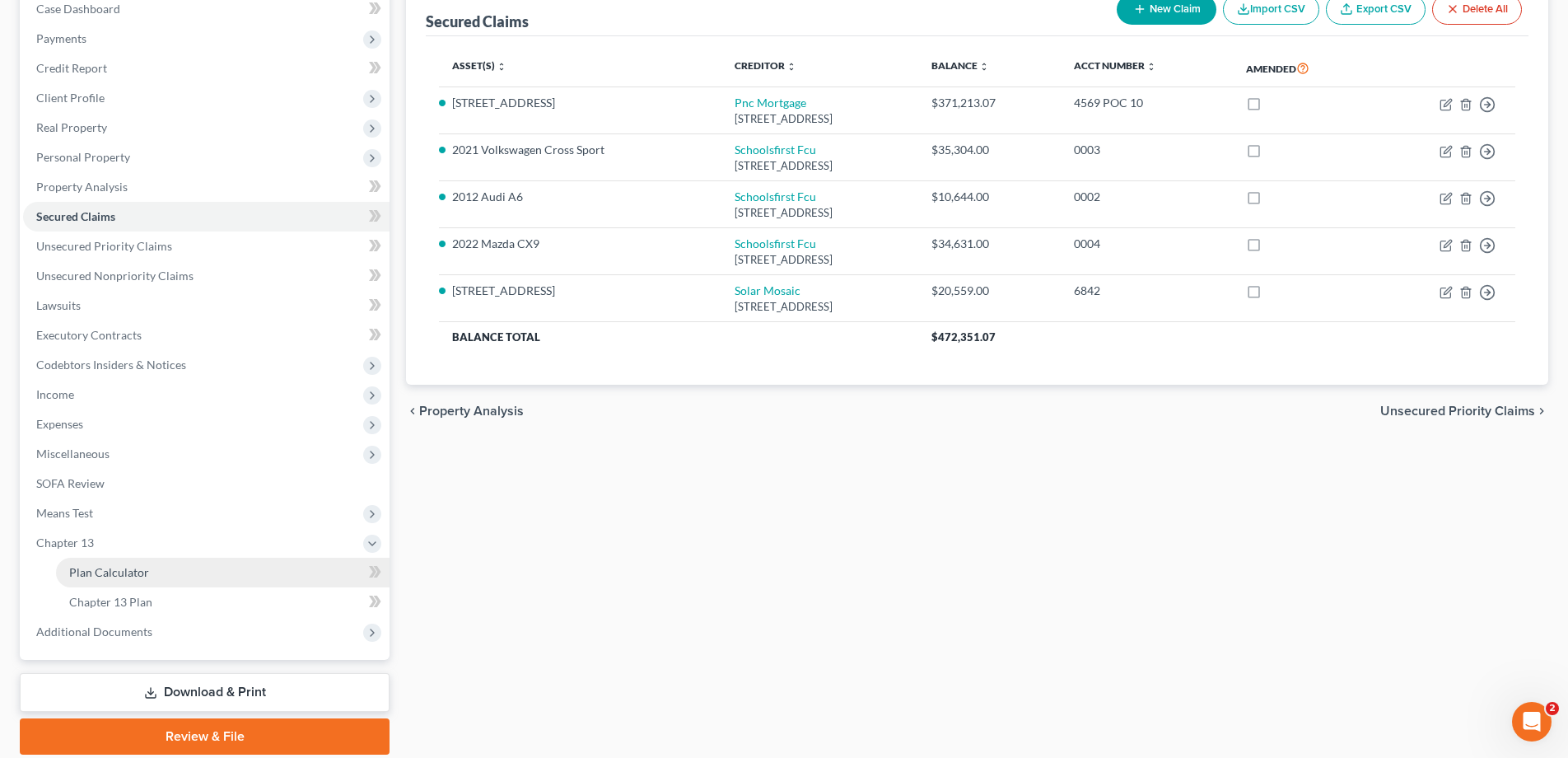
click at [95, 568] on span "Plan Calculator" at bounding box center [109, 572] width 80 height 14
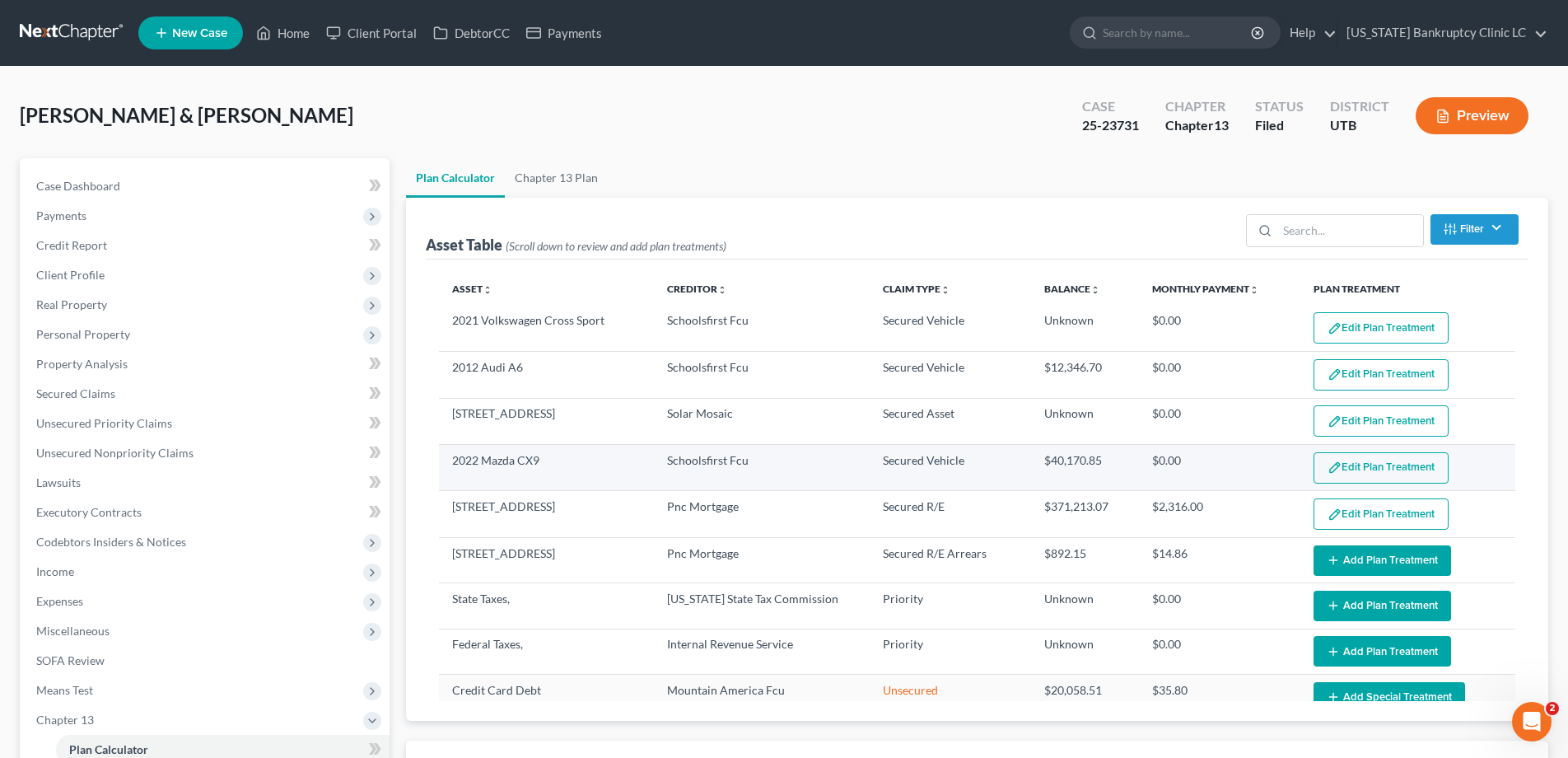
select select "59"
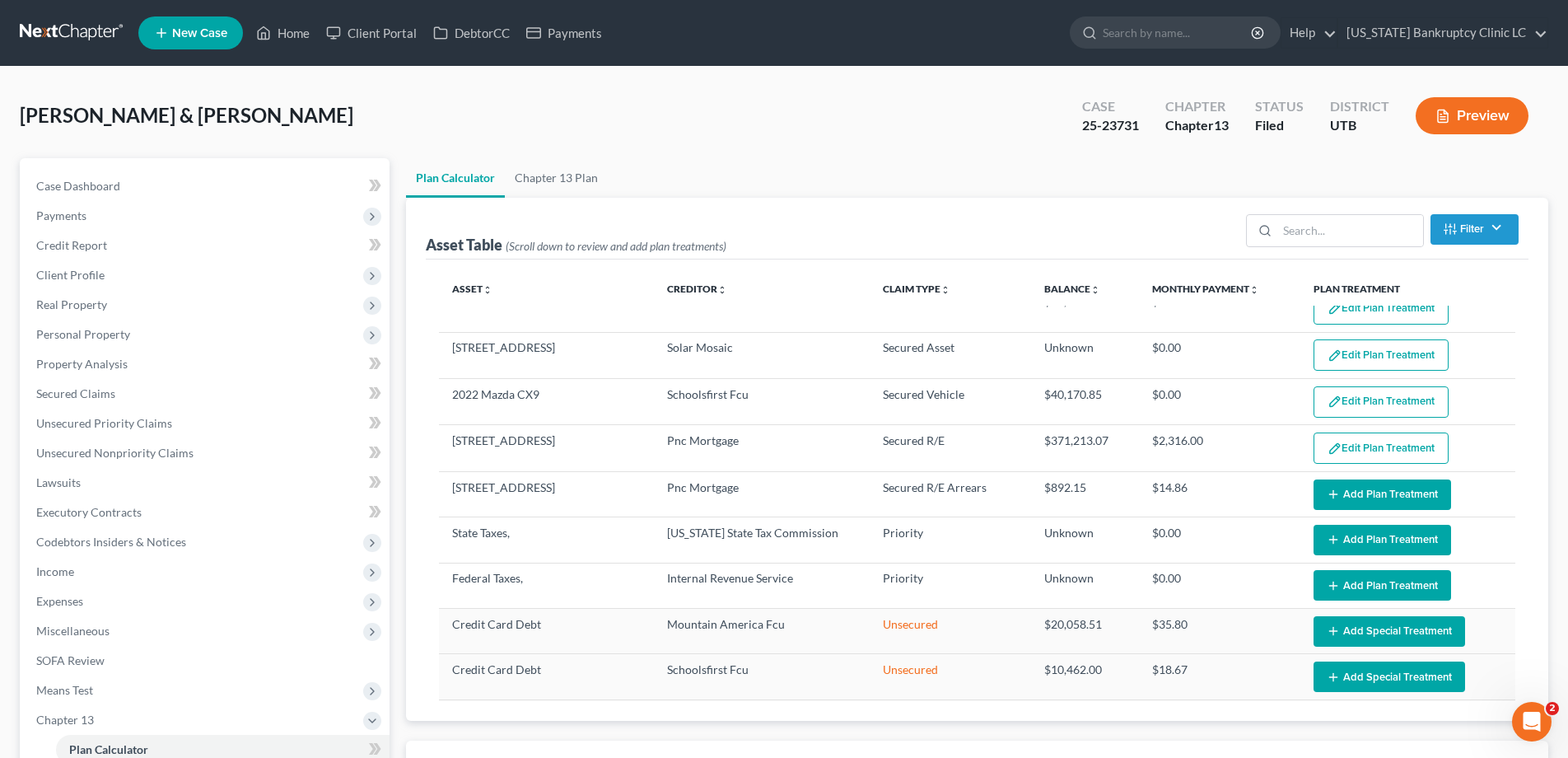
scroll to position [67, 0]
click at [74, 393] on span "Secured Claims" at bounding box center [76, 393] width 79 height 14
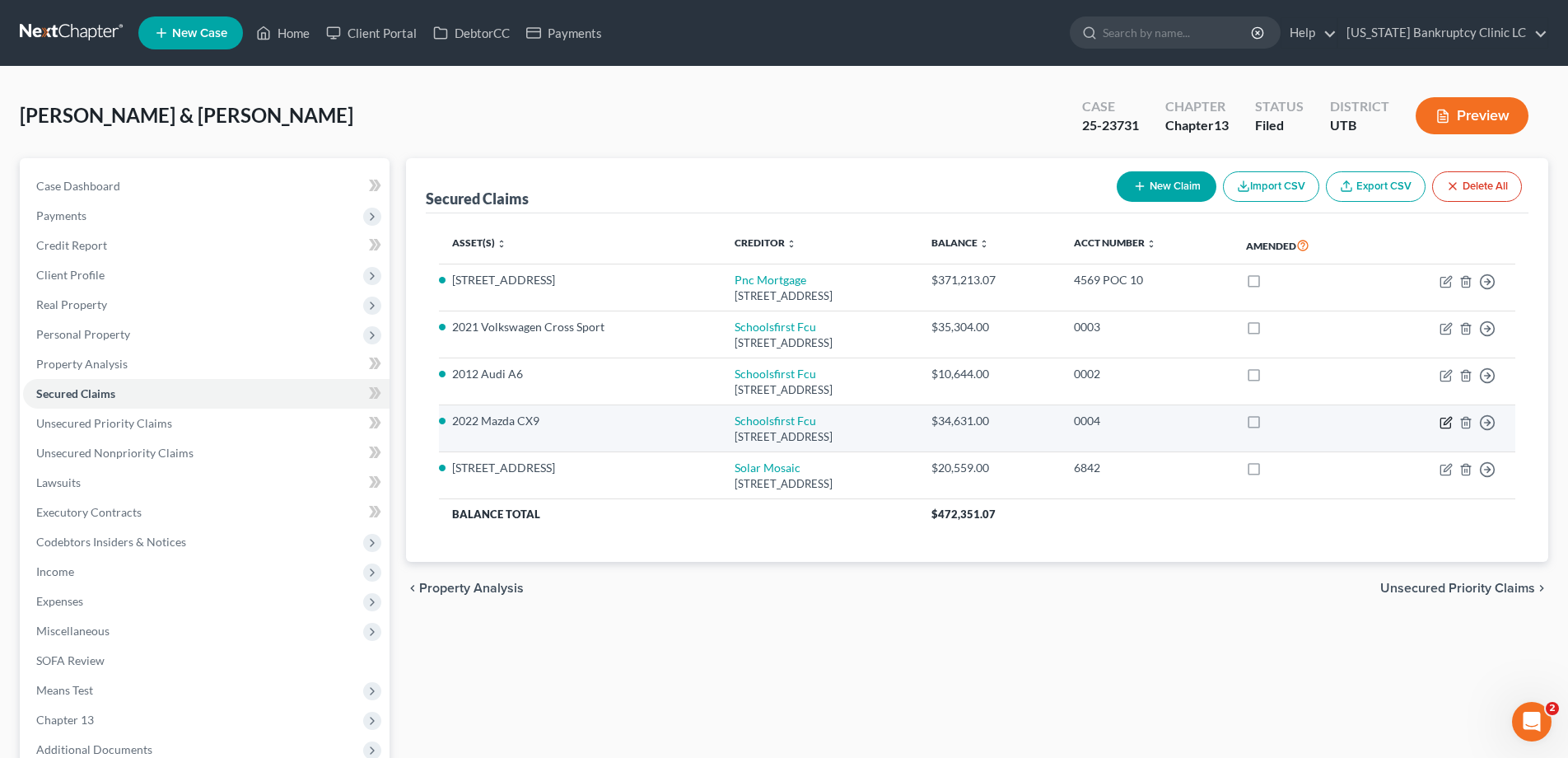
click at [1442, 422] on icon "button" at bounding box center [1446, 423] width 14 height 14
select select "4"
select select "0"
select select "1"
select select "0"
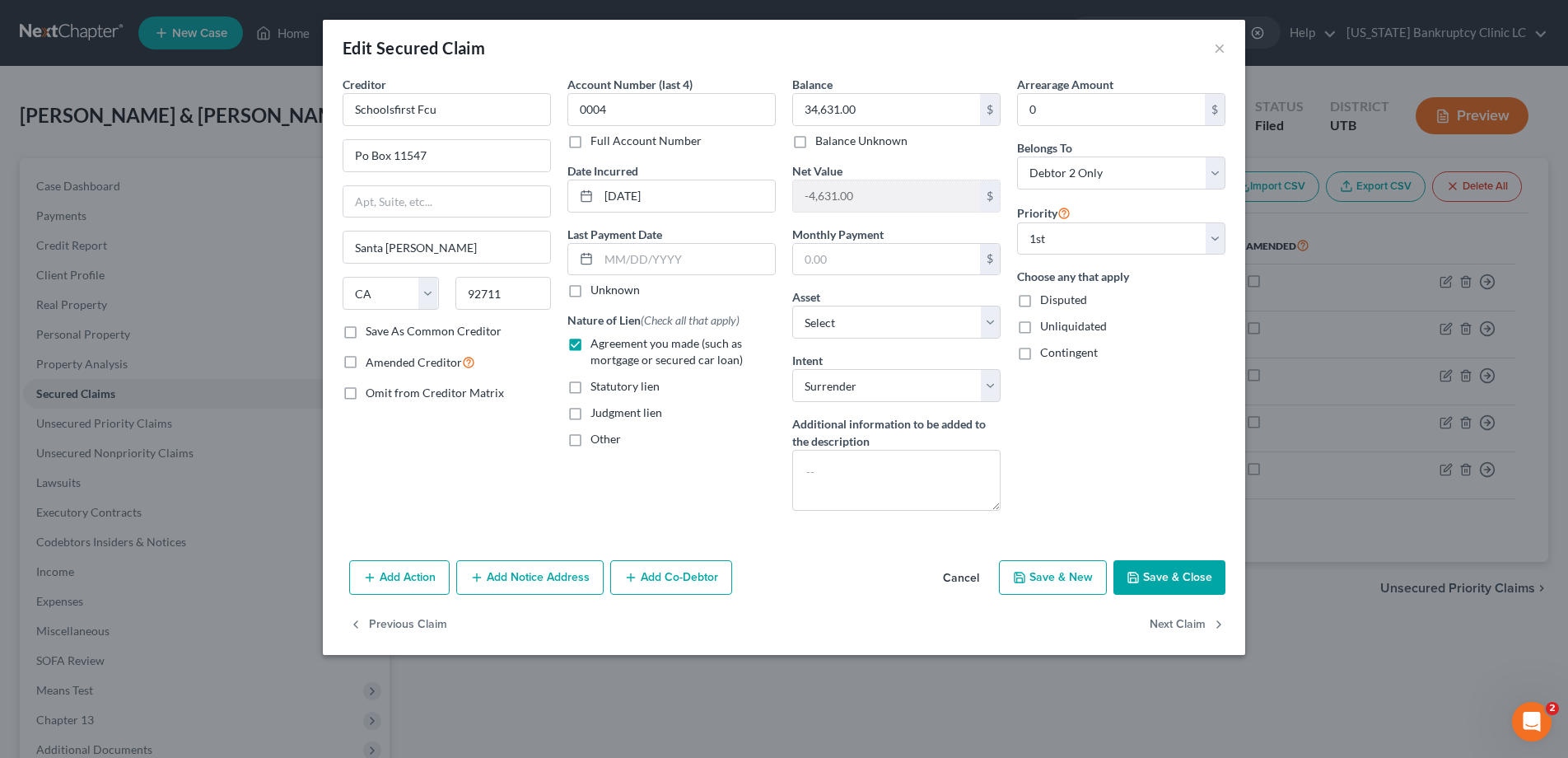
click at [1196, 576] on button "Save & Close" at bounding box center [1170, 577] width 112 height 35
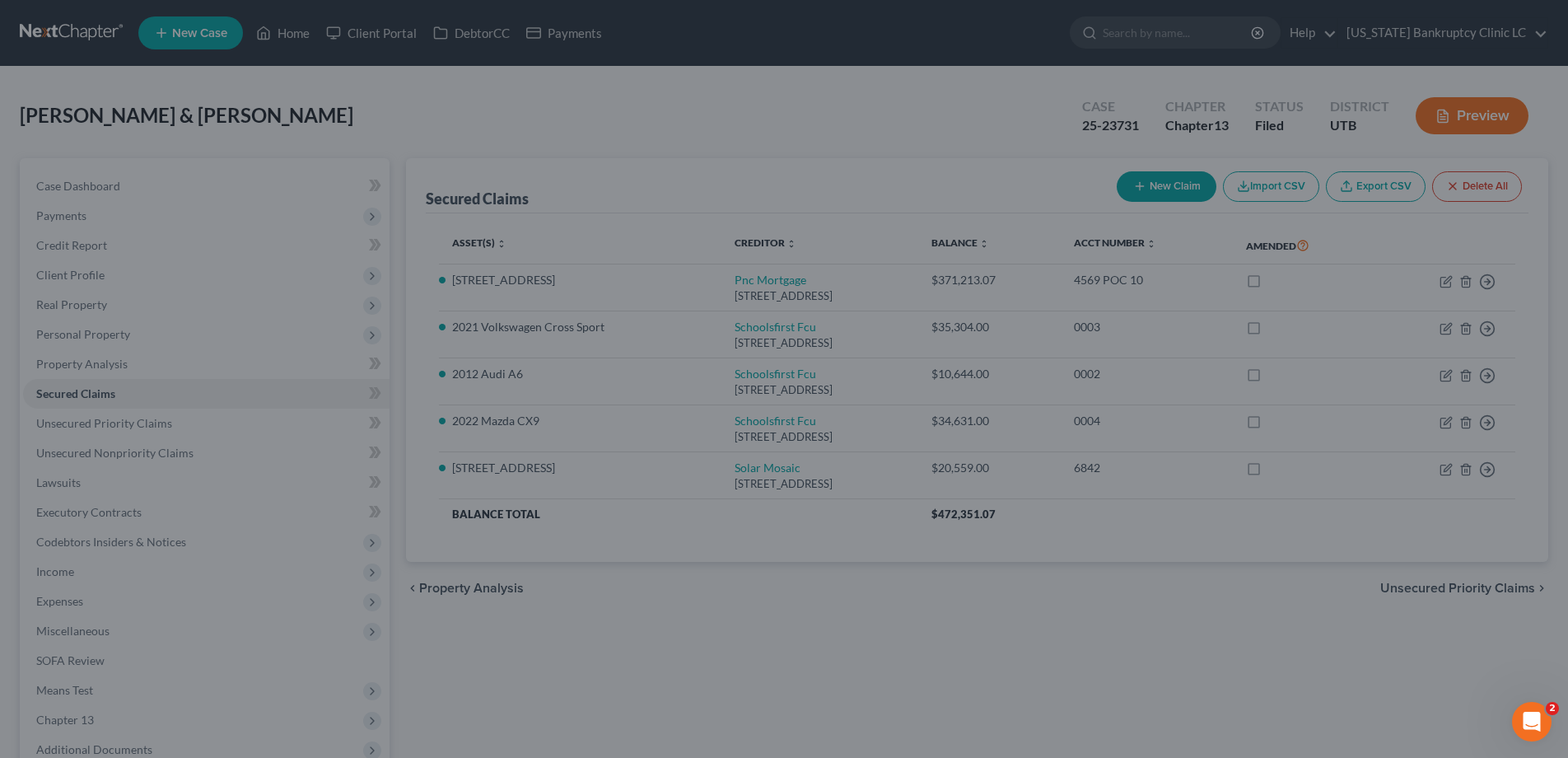
select select "2"
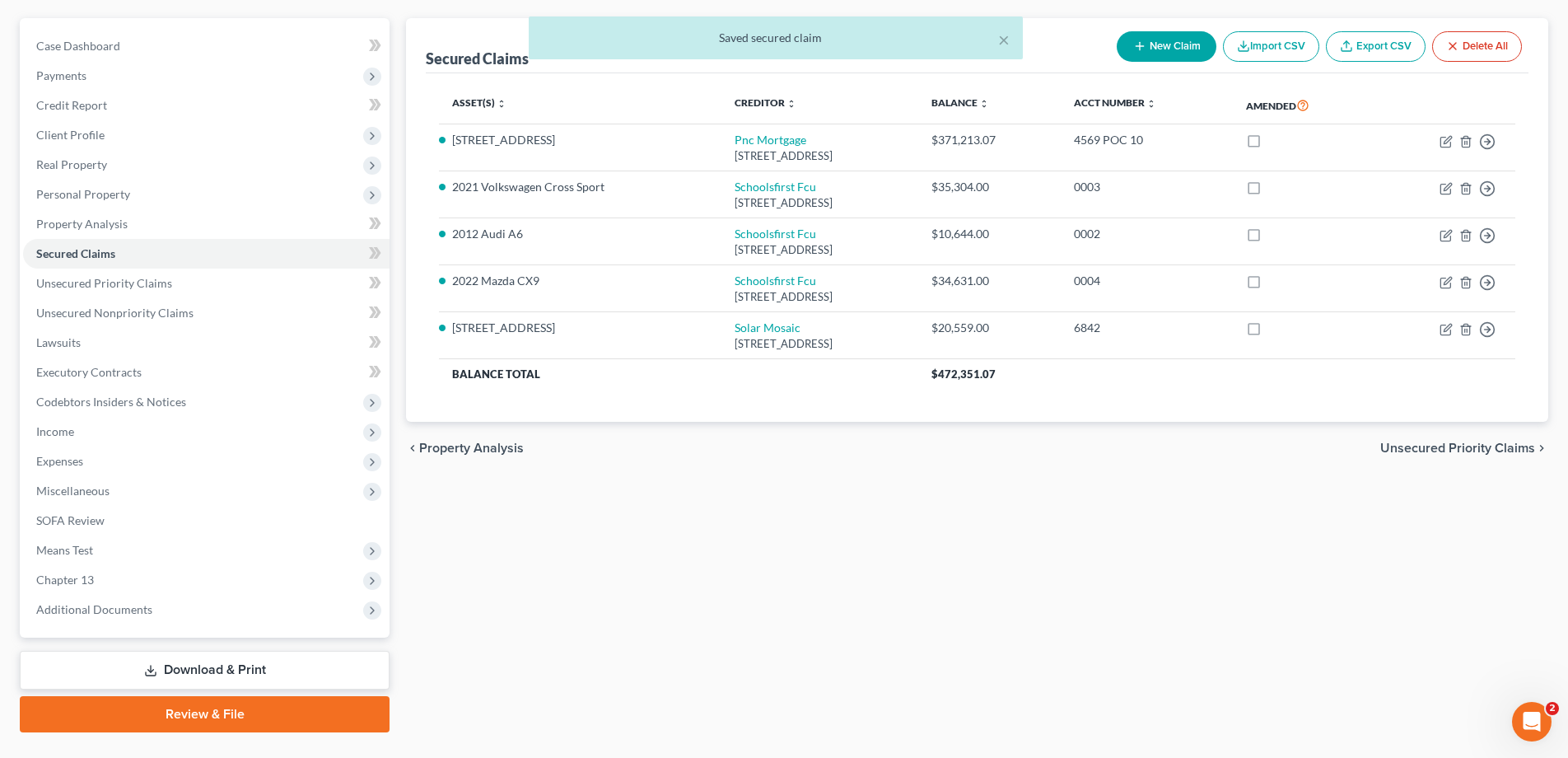
scroll to position [177, 0]
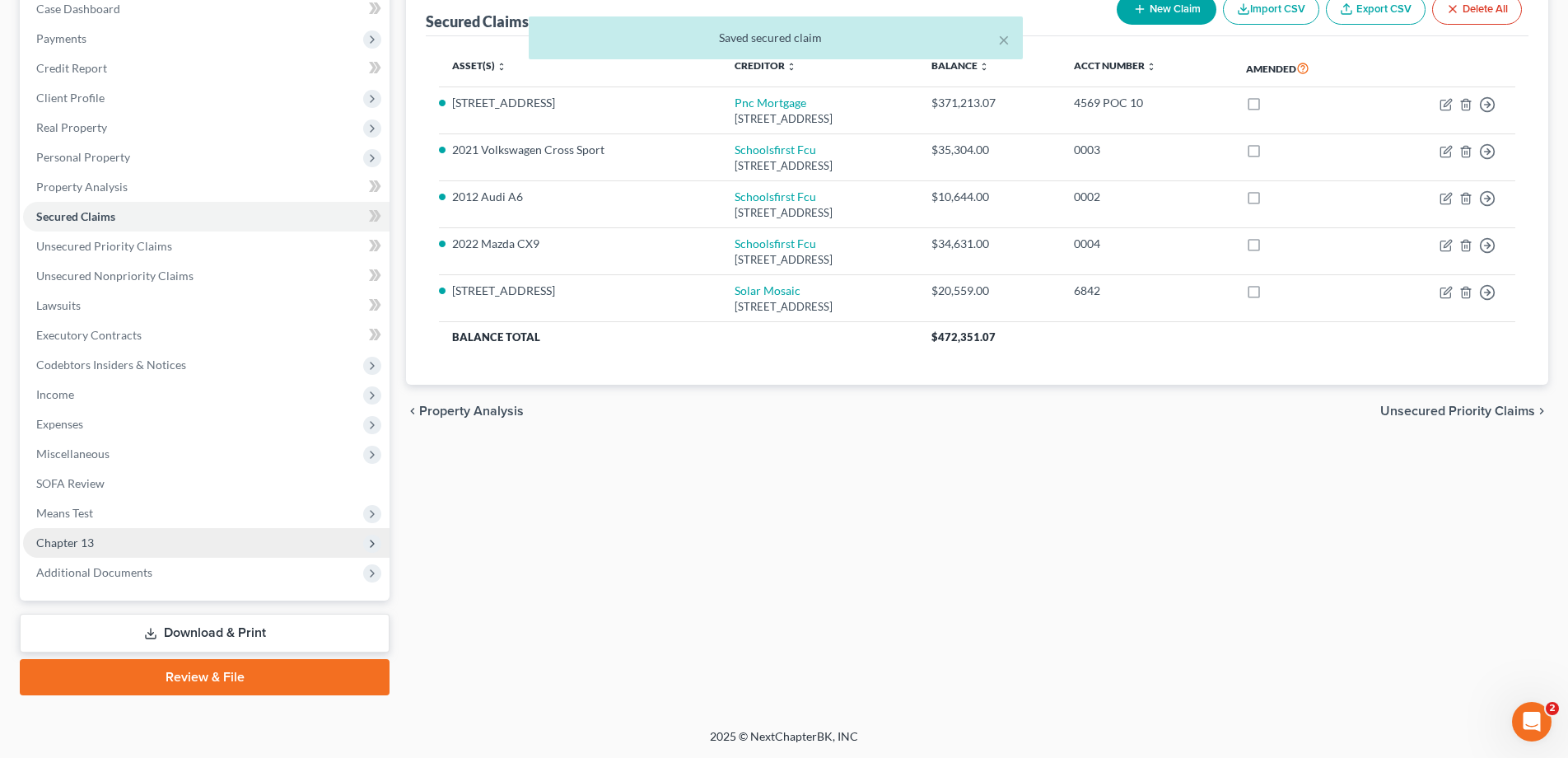
click at [54, 542] on span "Chapter 13" at bounding box center [65, 542] width 57 height 14
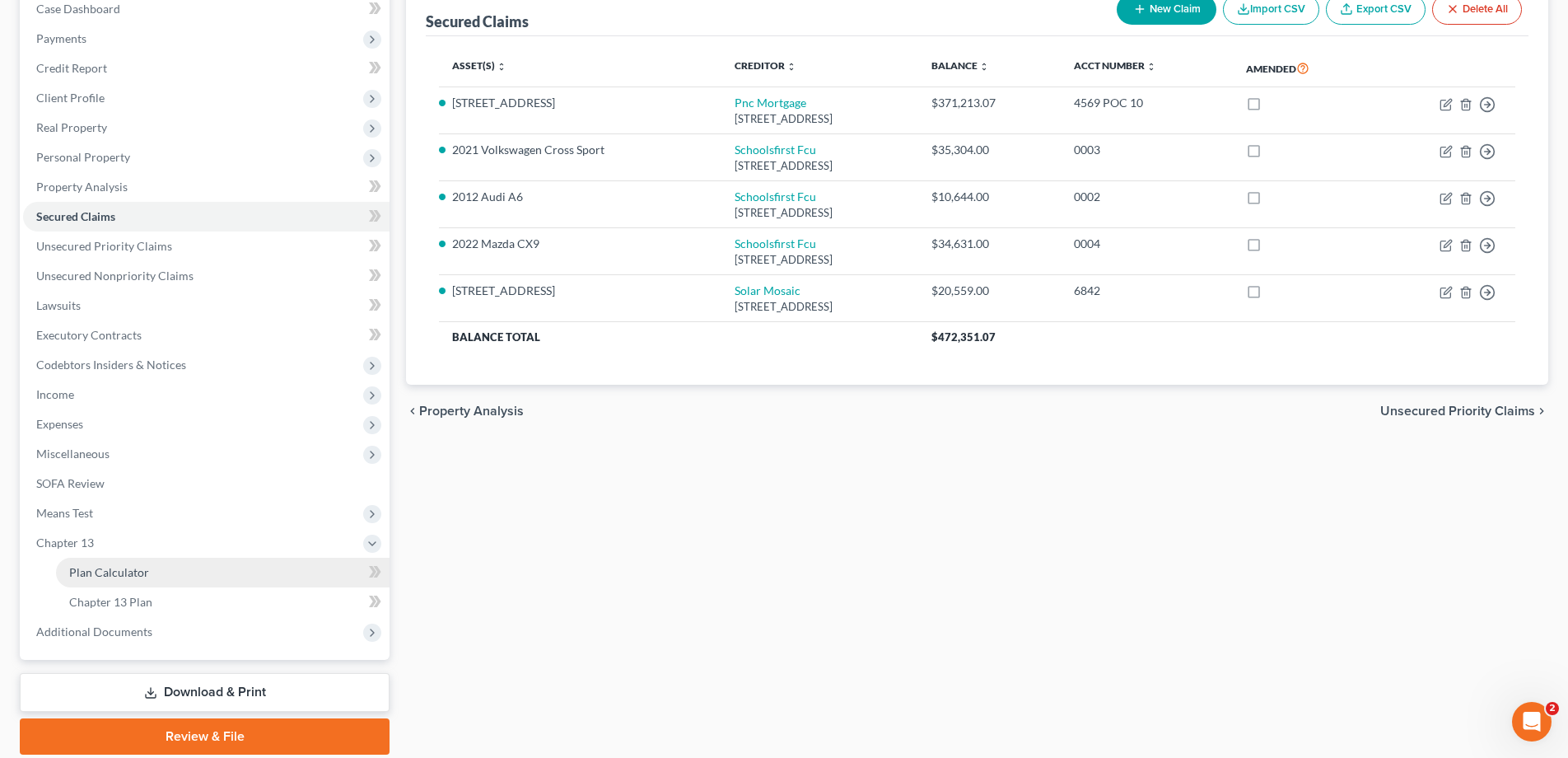
click at [88, 571] on span "Plan Calculator" at bounding box center [109, 572] width 80 height 14
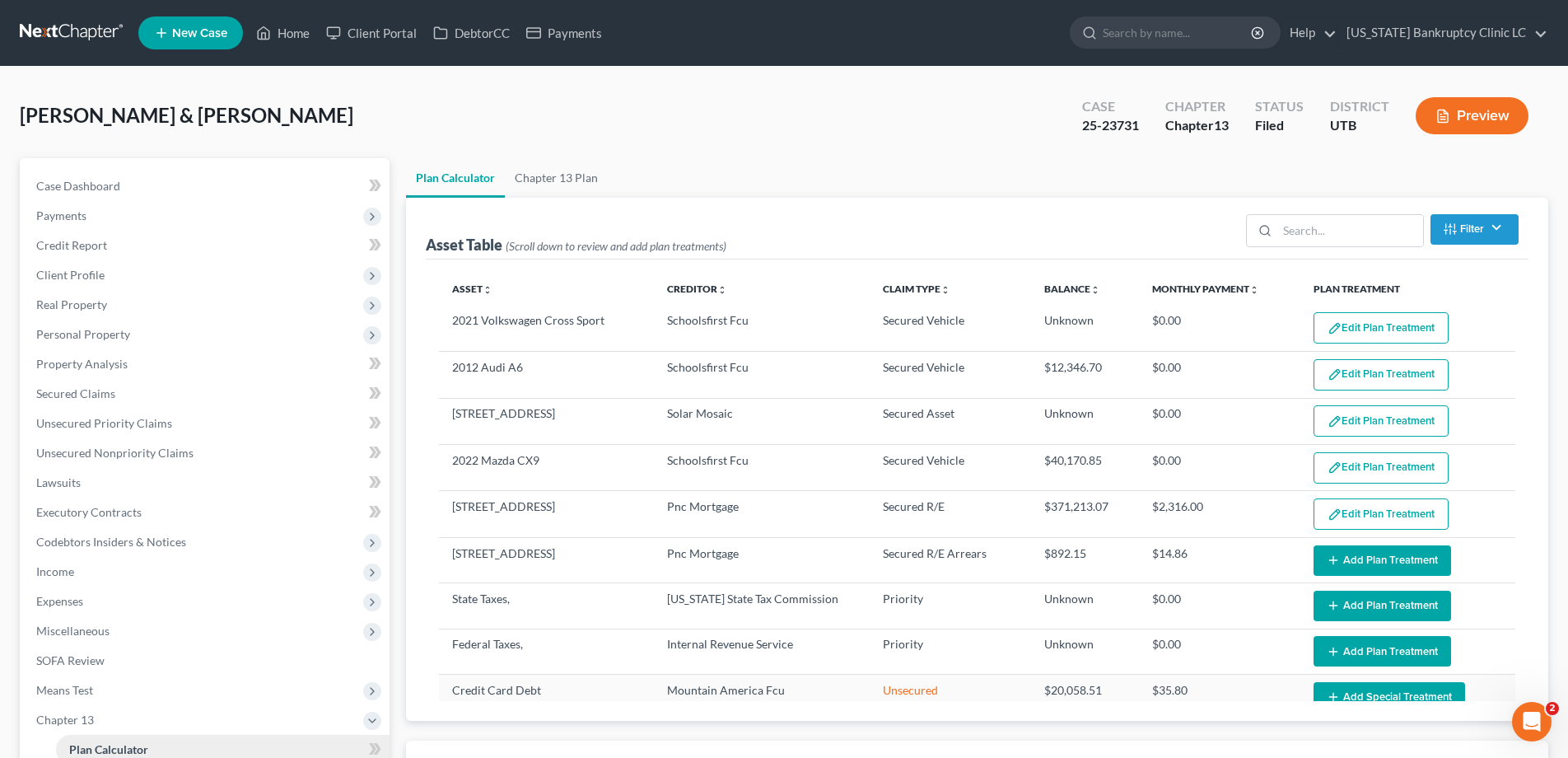
select select "59"
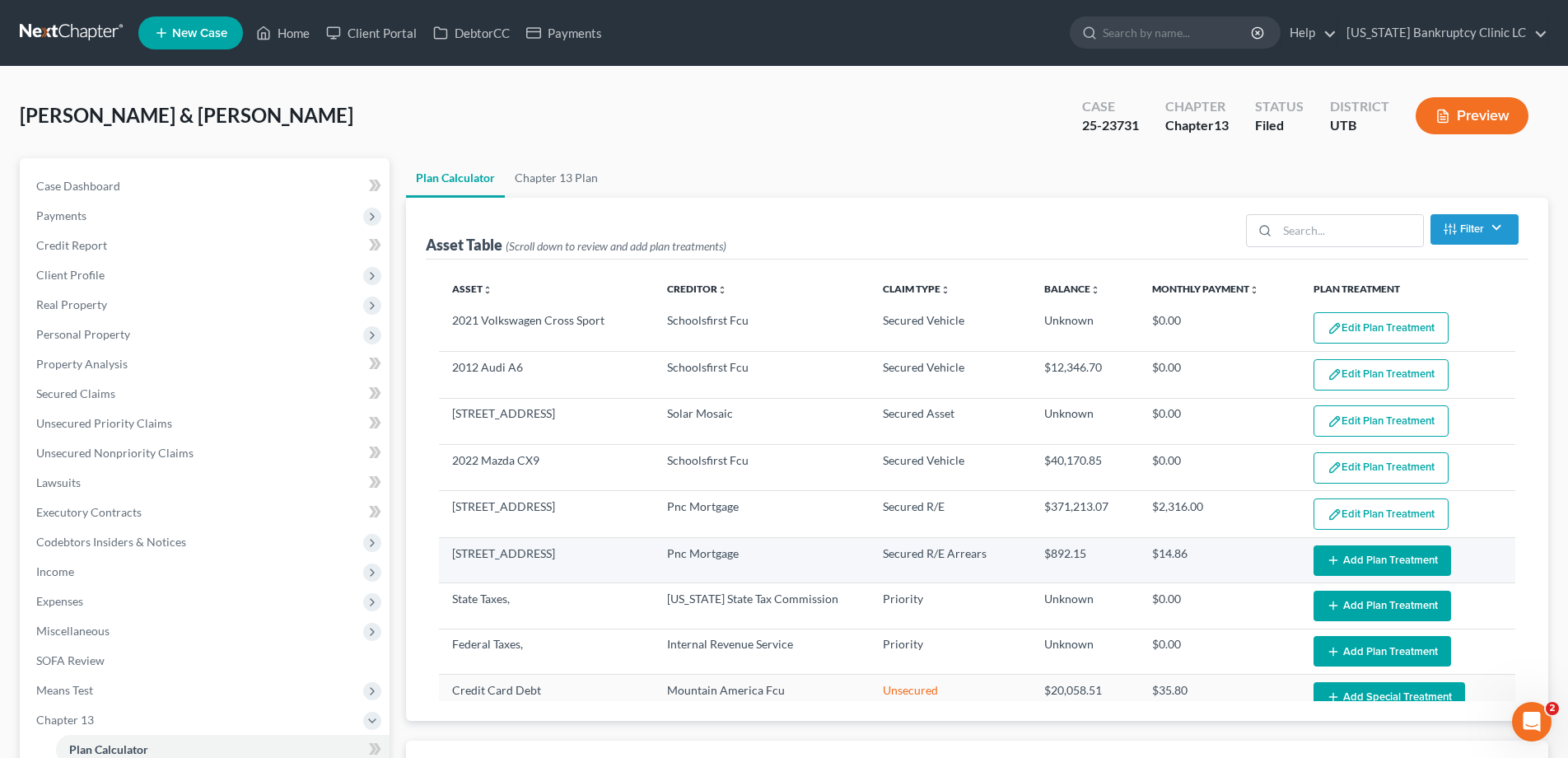
click at [1365, 563] on button "Add Plan Treatment" at bounding box center [1382, 560] width 138 height 30
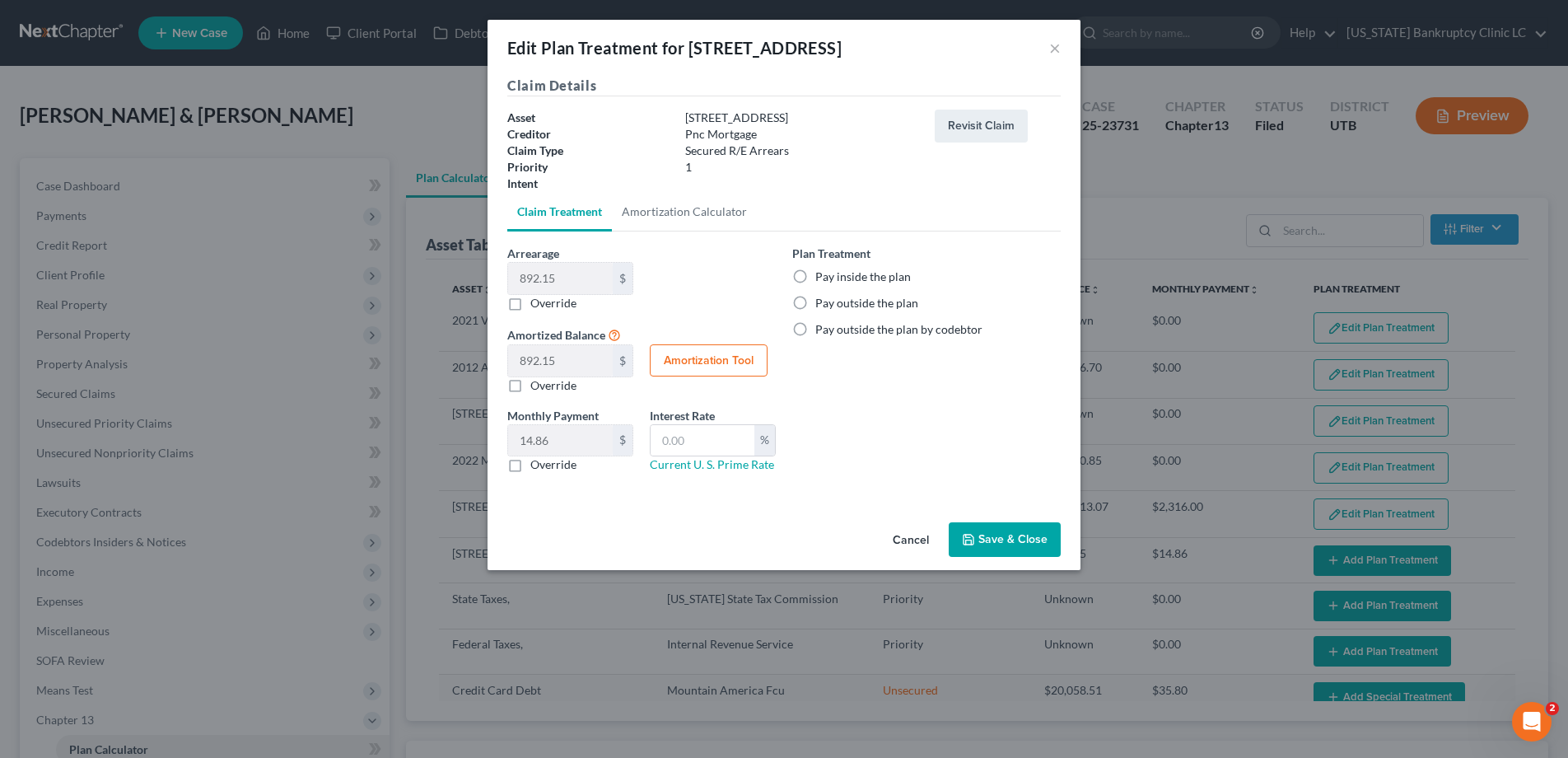
click at [815, 277] on label "Pay inside the plan" at bounding box center [862, 277] width 95 height 17
click at [822, 277] on input "Pay inside the plan" at bounding box center [827, 273] width 11 height 11
radio input "true"
click at [976, 539] on button "Save & Close" at bounding box center [1004, 539] width 112 height 35
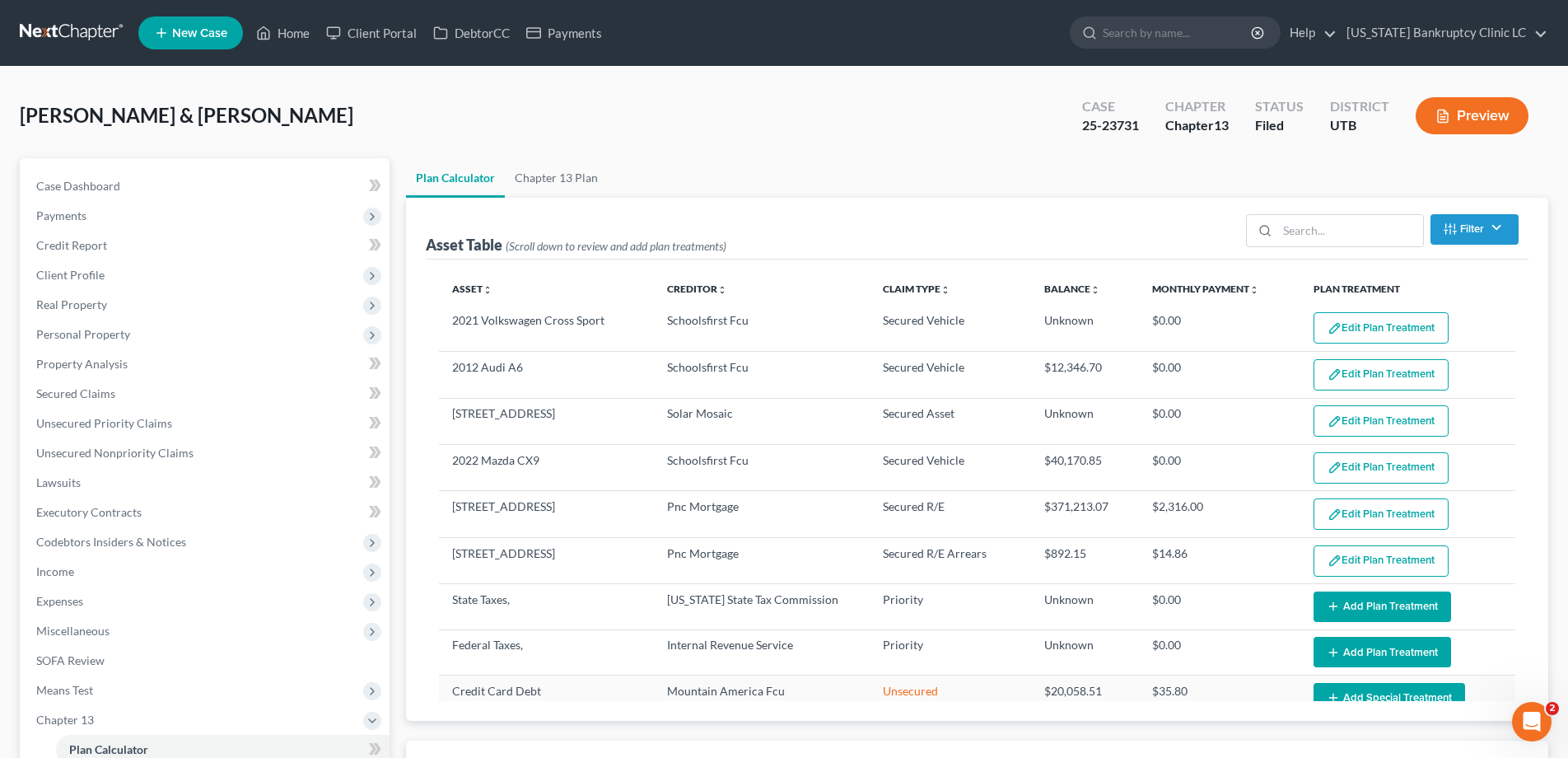
select select "59"
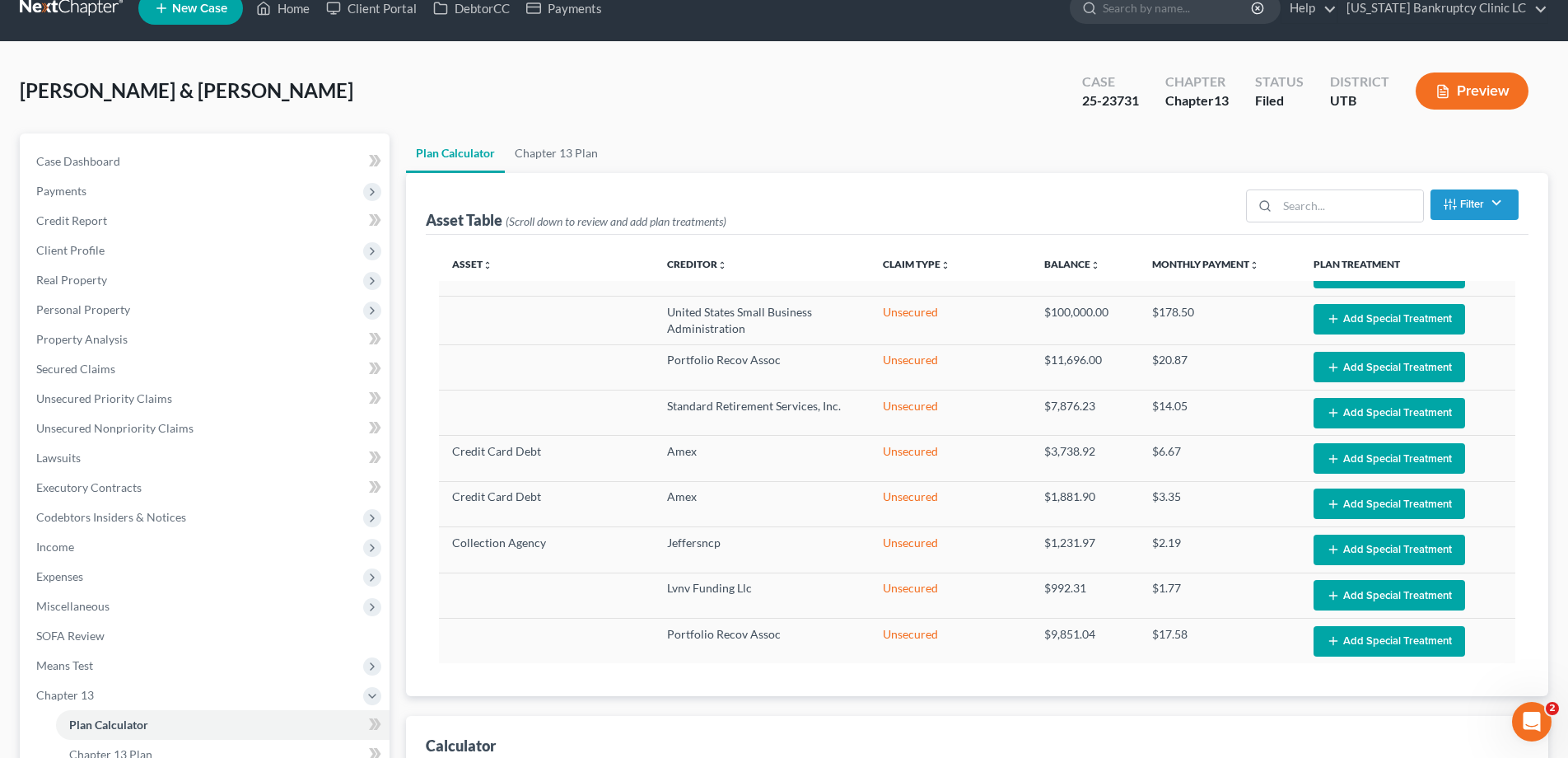
scroll to position [23, 0]
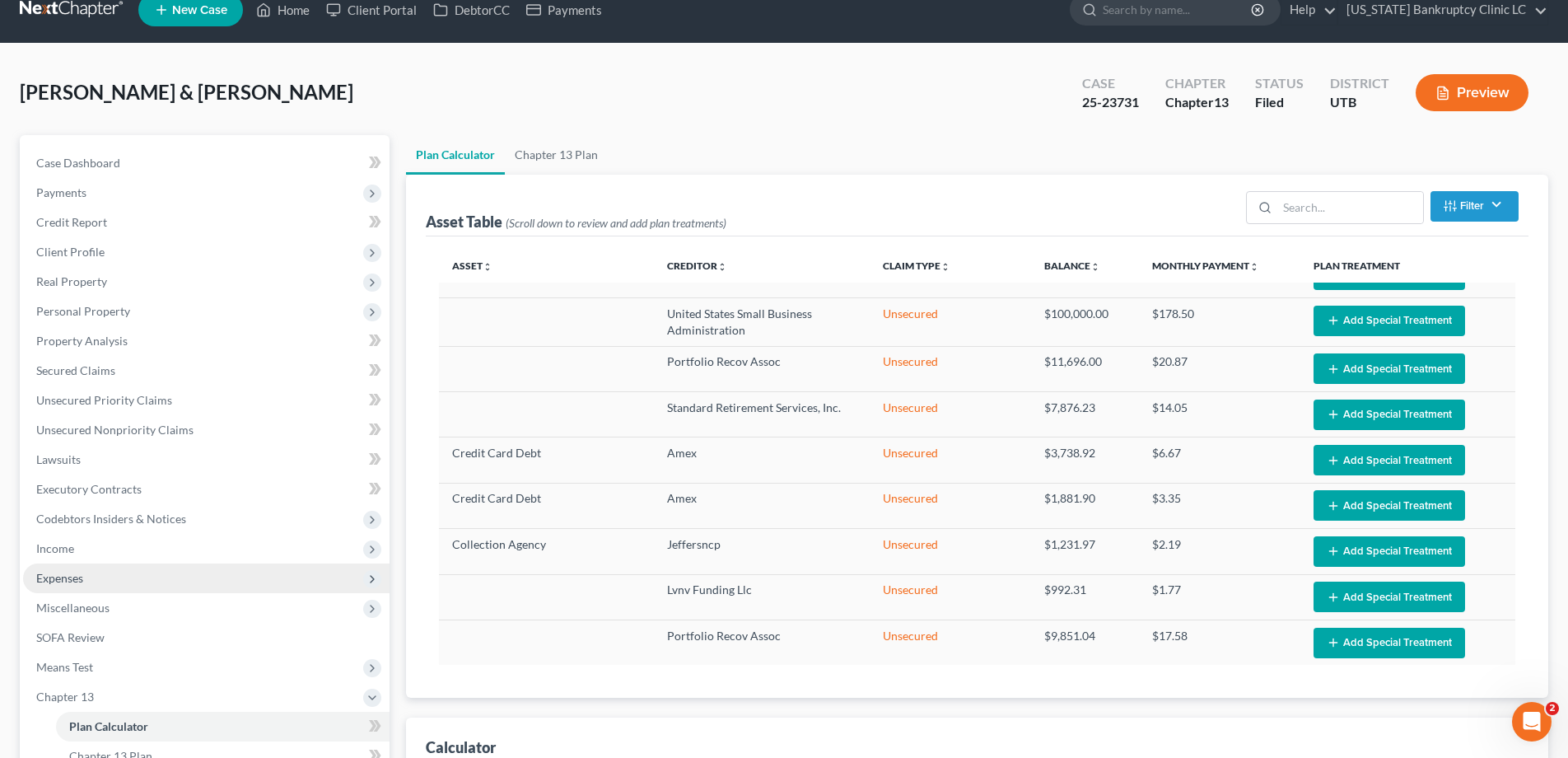
click at [62, 579] on span "Expenses" at bounding box center [60, 577] width 47 height 14
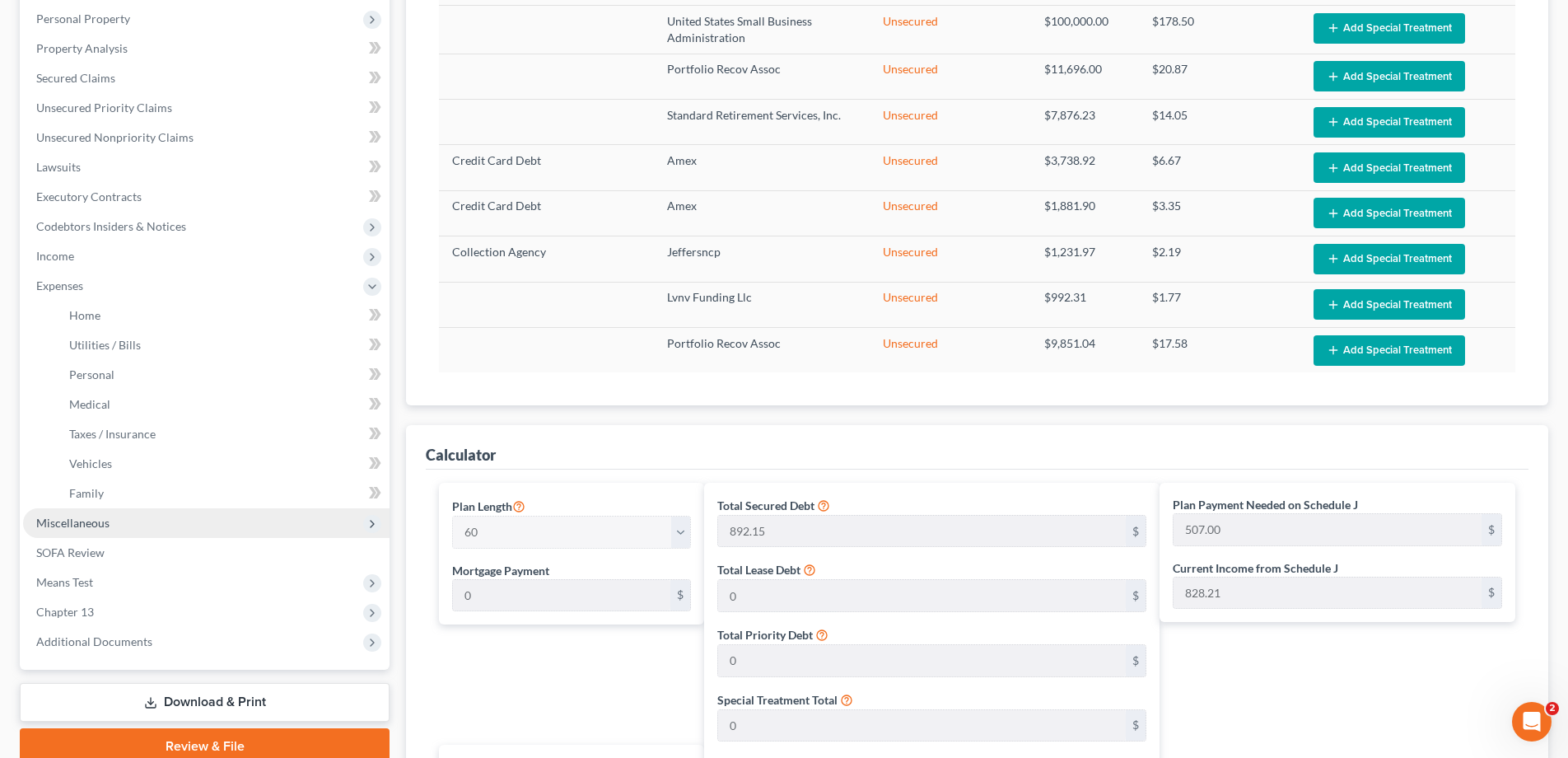
scroll to position [320, 0]
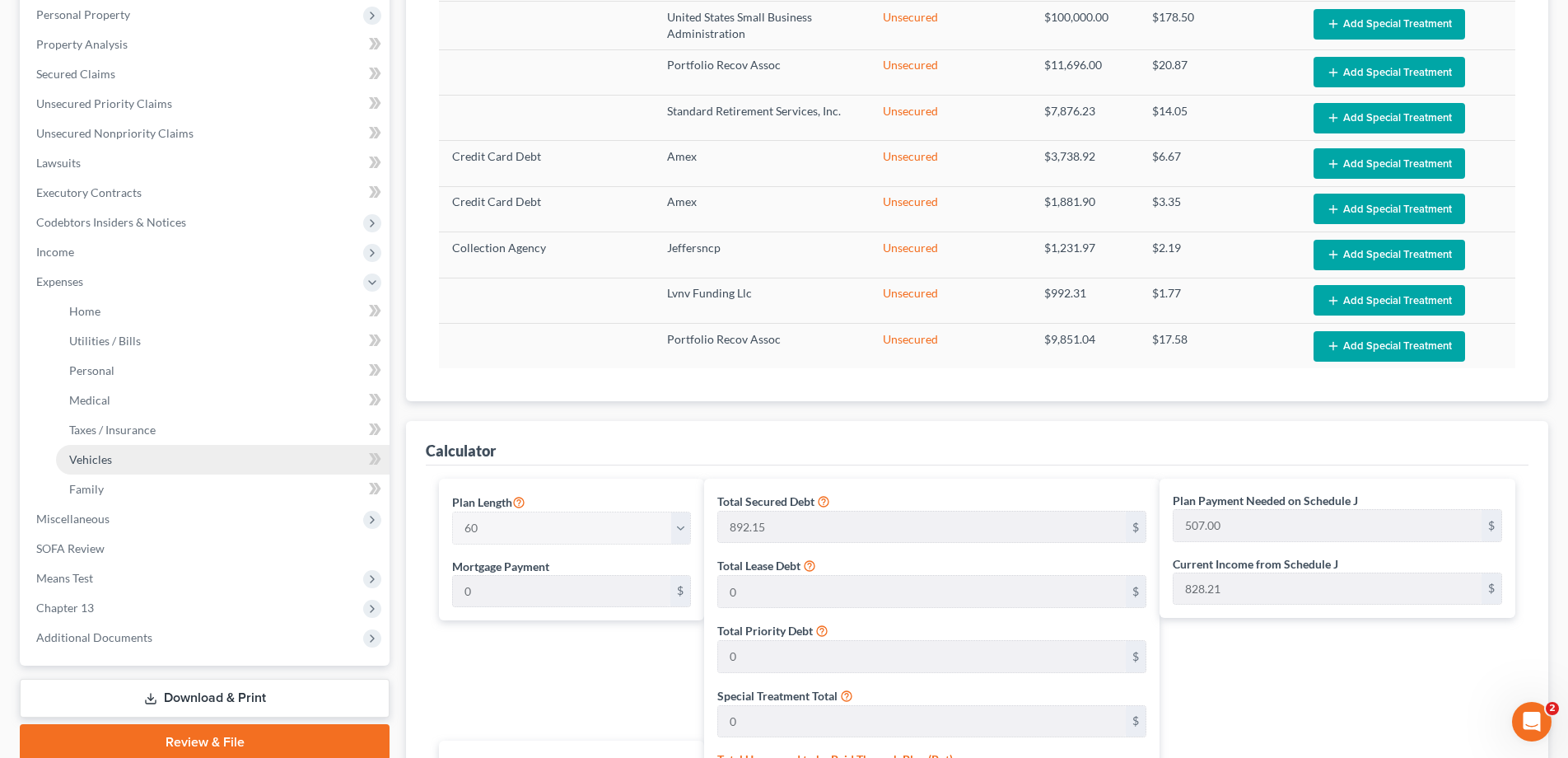
click at [99, 455] on span "Vehicles" at bounding box center [90, 459] width 43 height 14
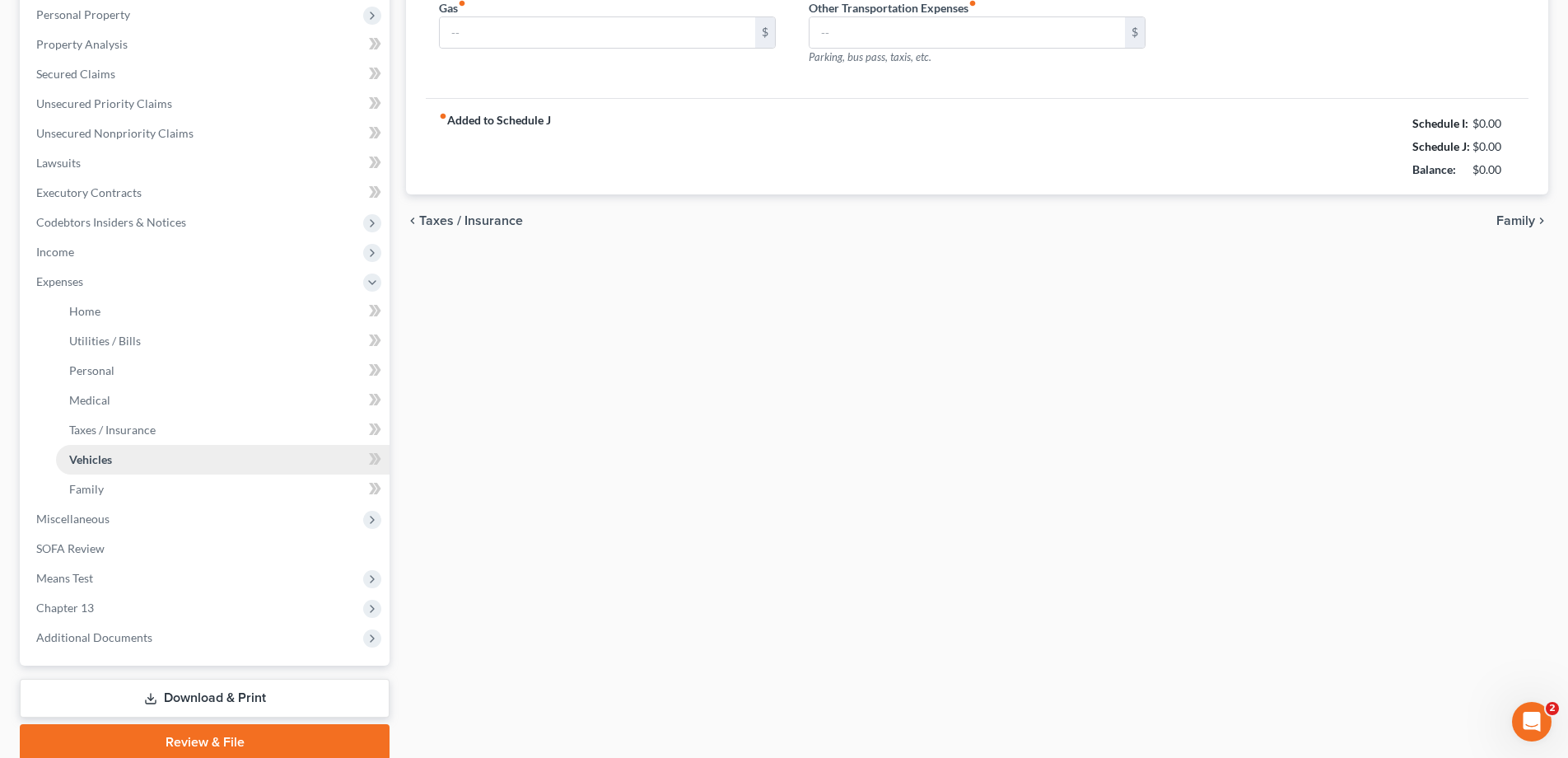
scroll to position [236, 0]
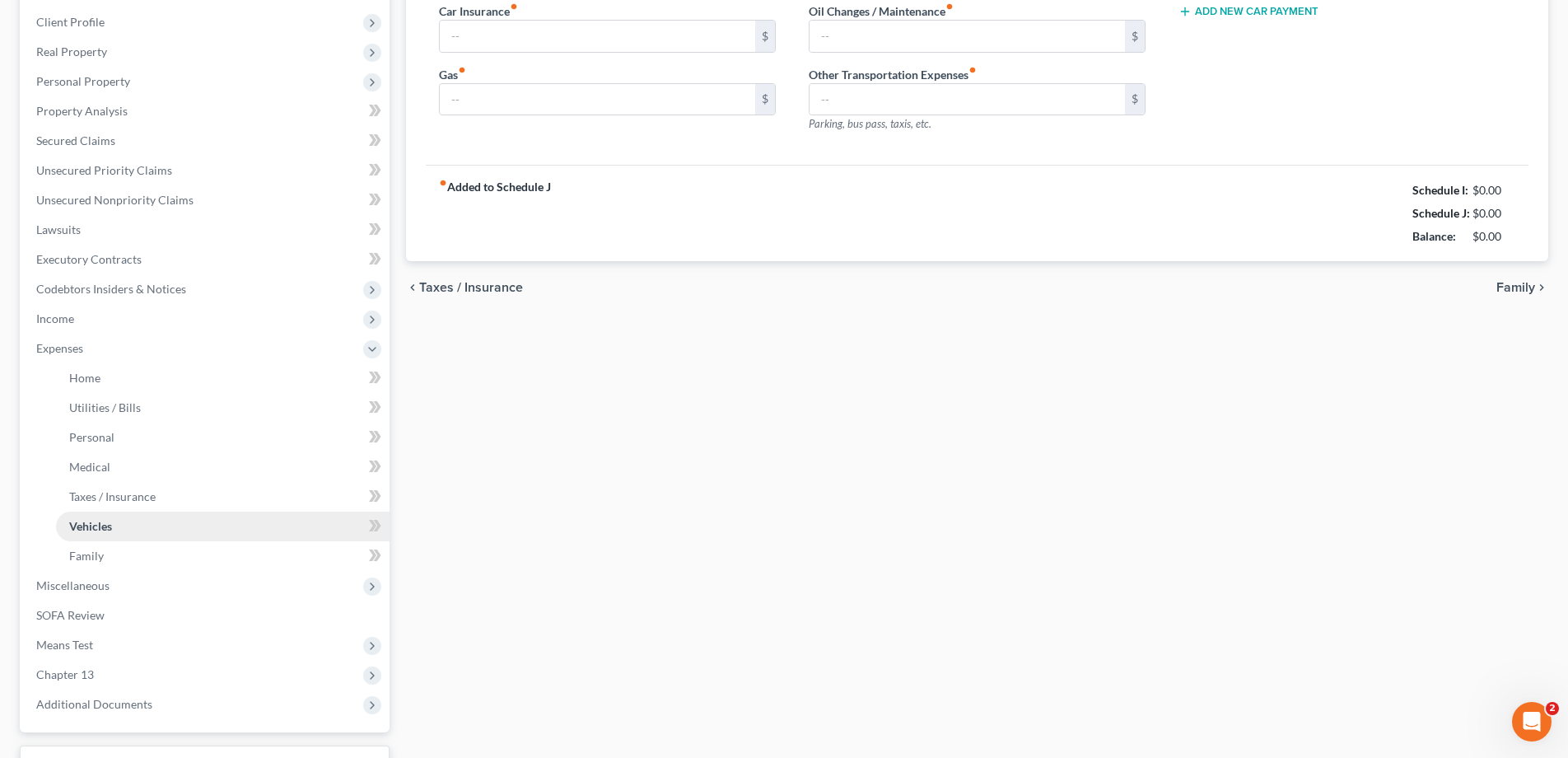
type input "491.00"
type input "470.00"
type input "0.00"
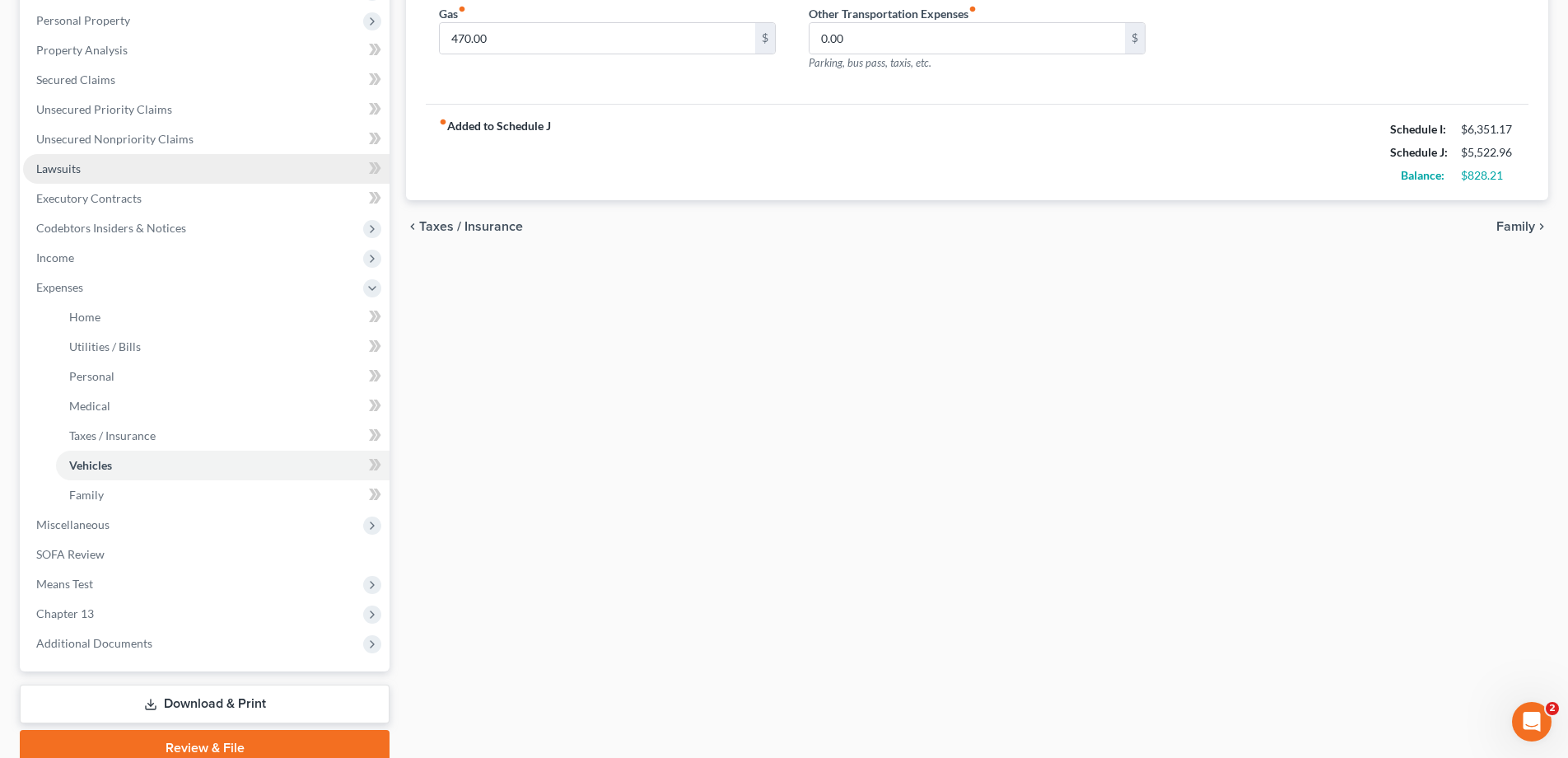
scroll to position [385, 0]
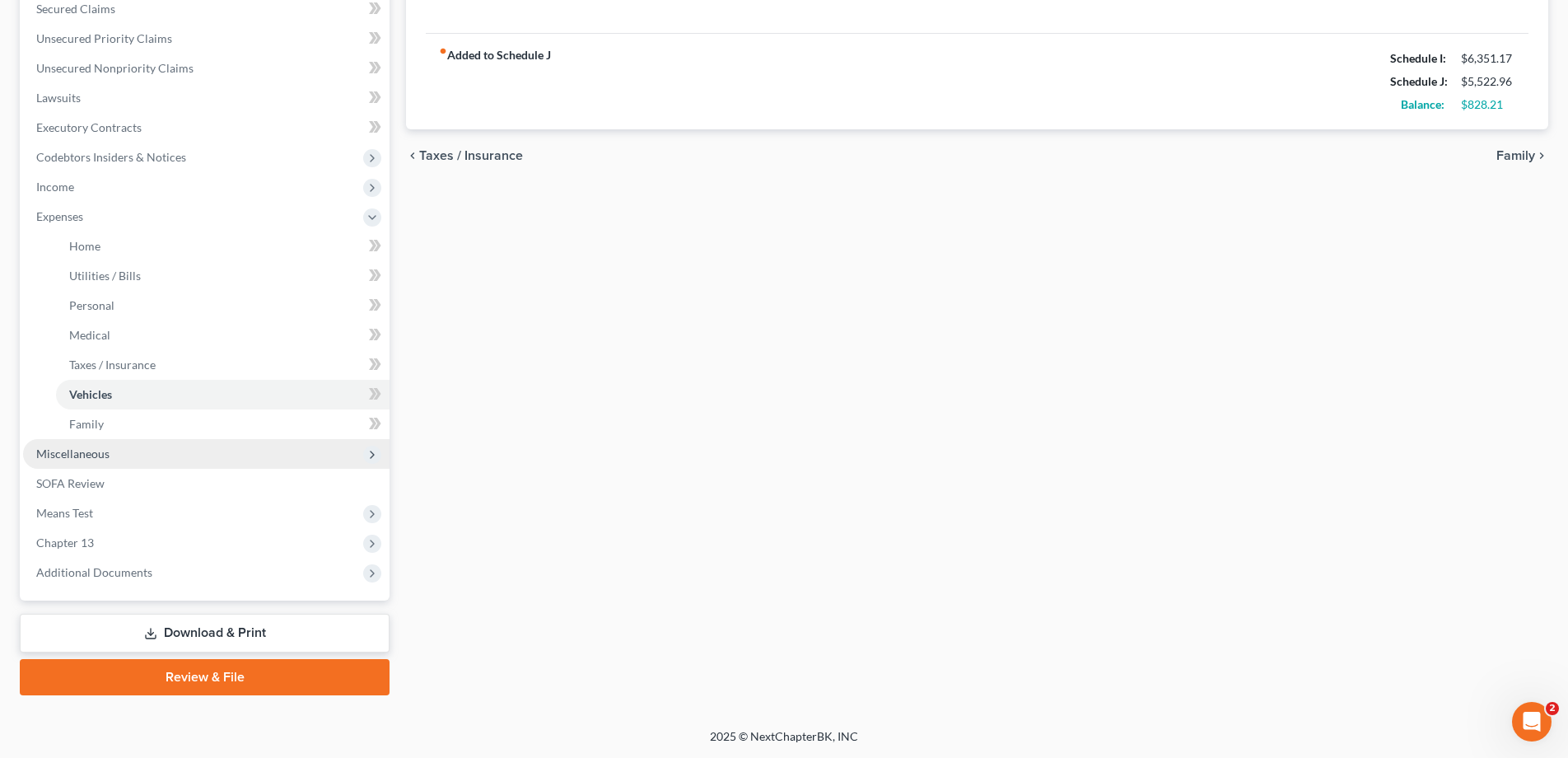
click at [65, 448] on span "Miscellaneous" at bounding box center [73, 453] width 73 height 14
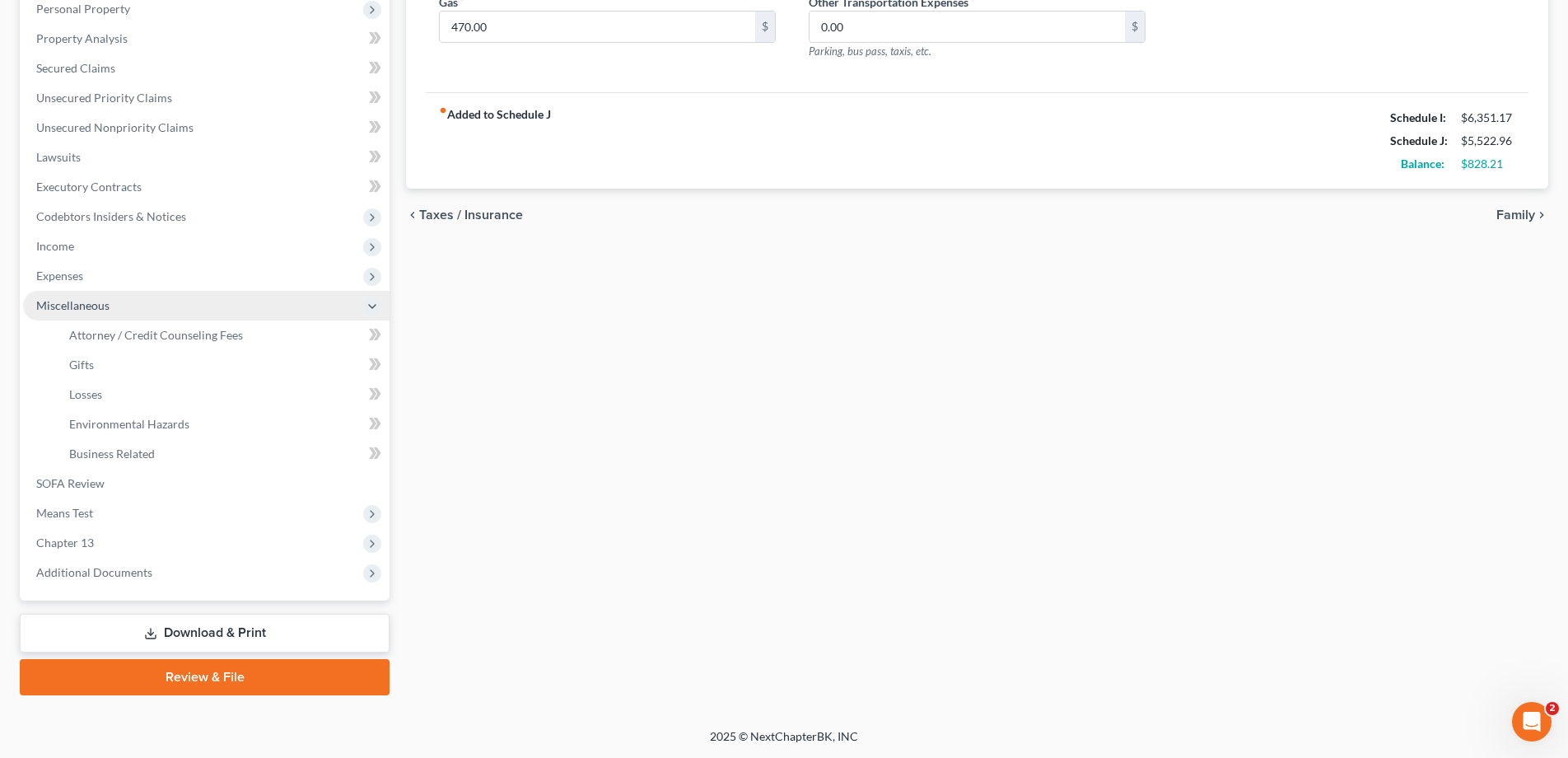
scroll to position [326, 0]
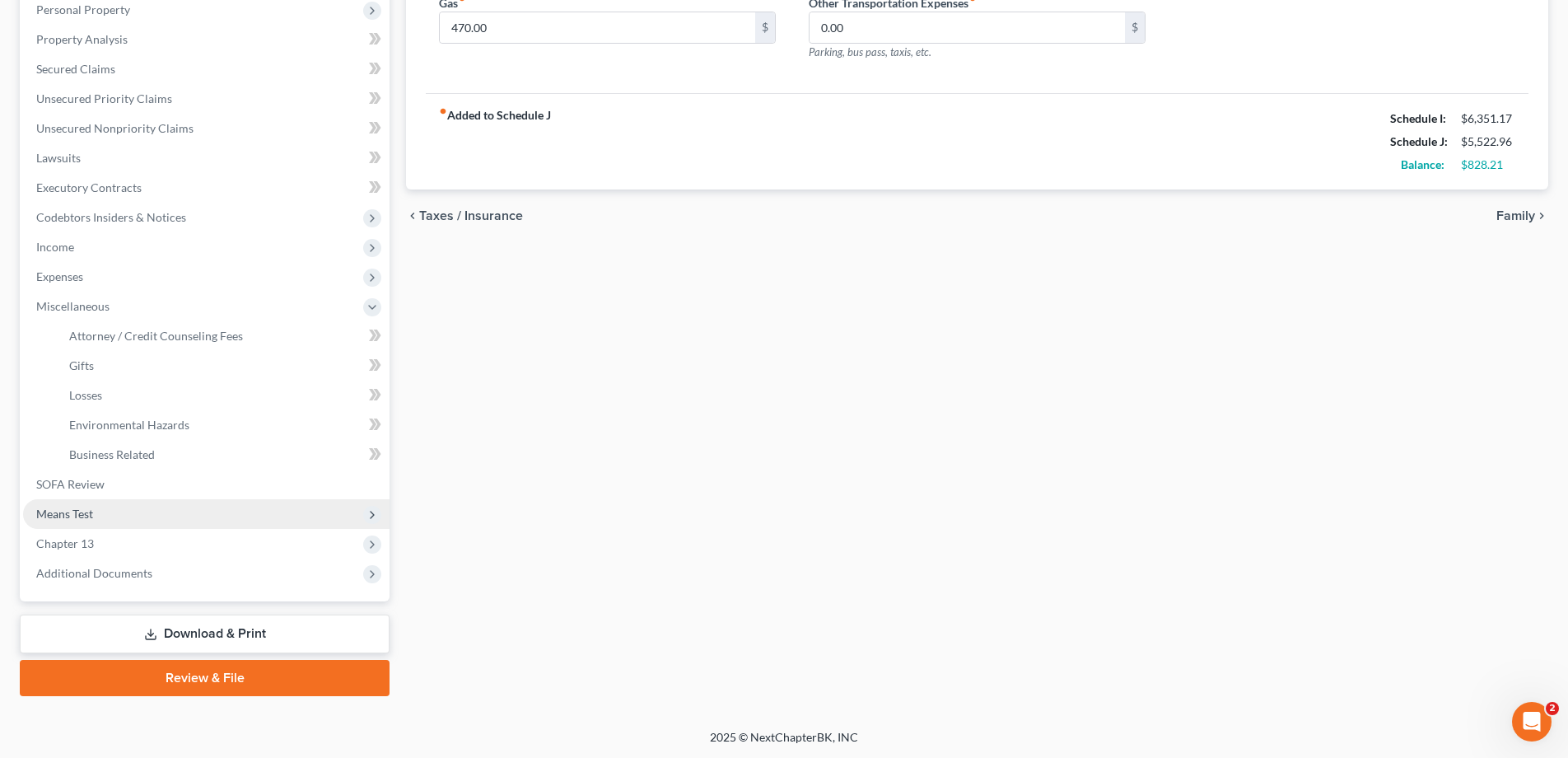
click at [57, 510] on span "Means Test" at bounding box center [64, 513] width 57 height 14
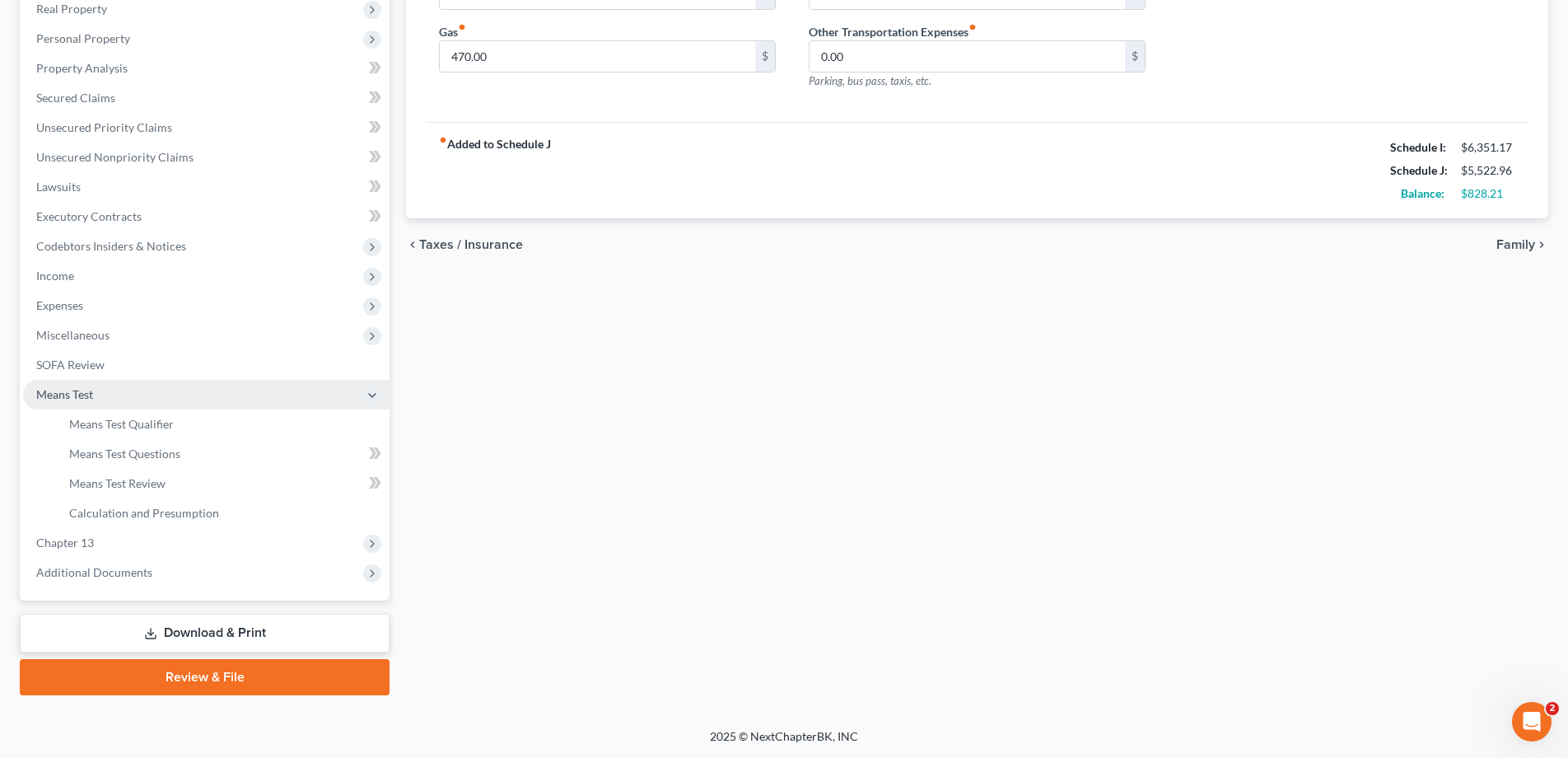
scroll to position [295, 0]
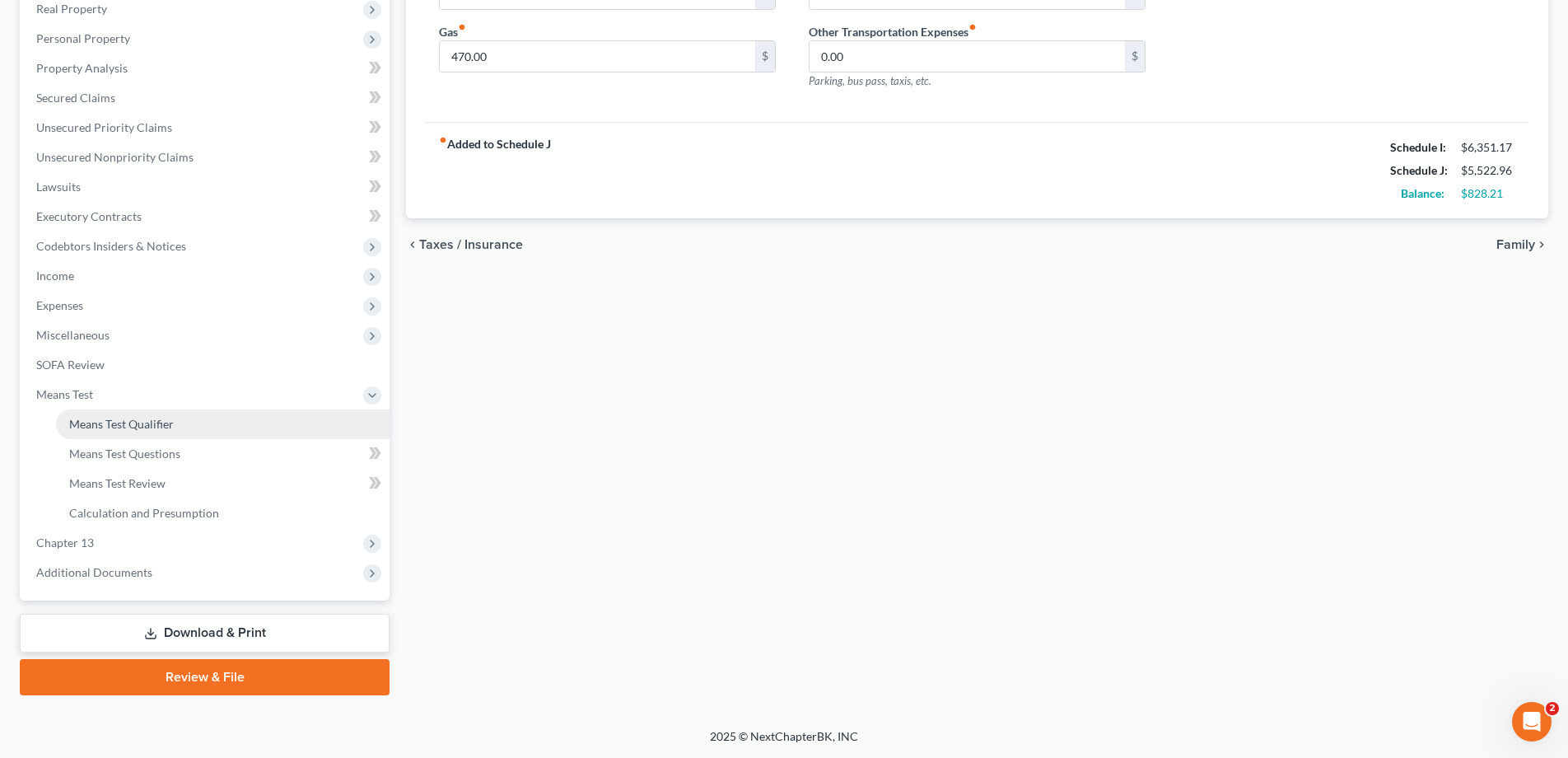
click at [135, 425] on span "Means Test Qualifier" at bounding box center [122, 424] width 105 height 14
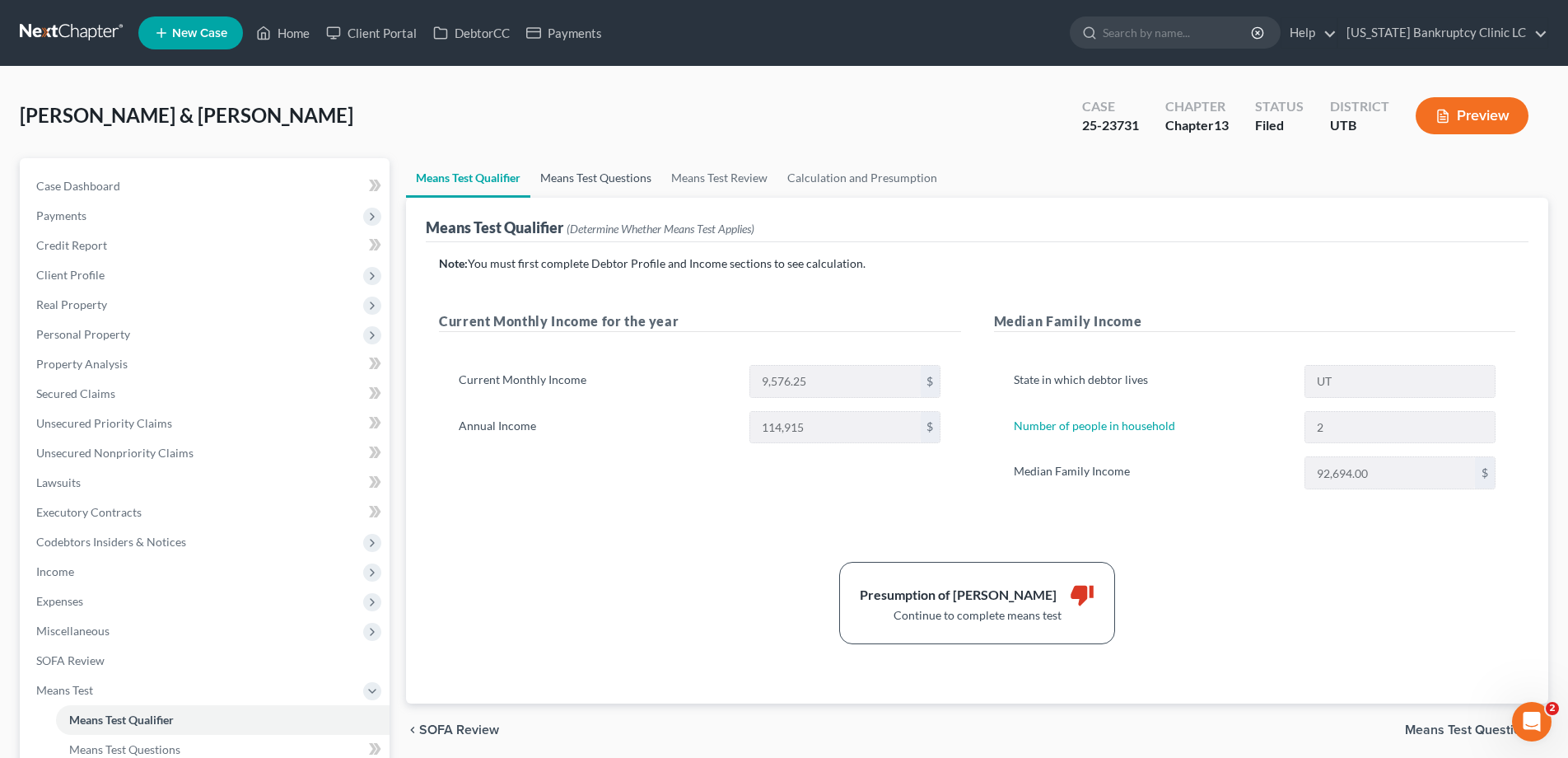
click at [618, 173] on link "Means Test Questions" at bounding box center [596, 177] width 131 height 40
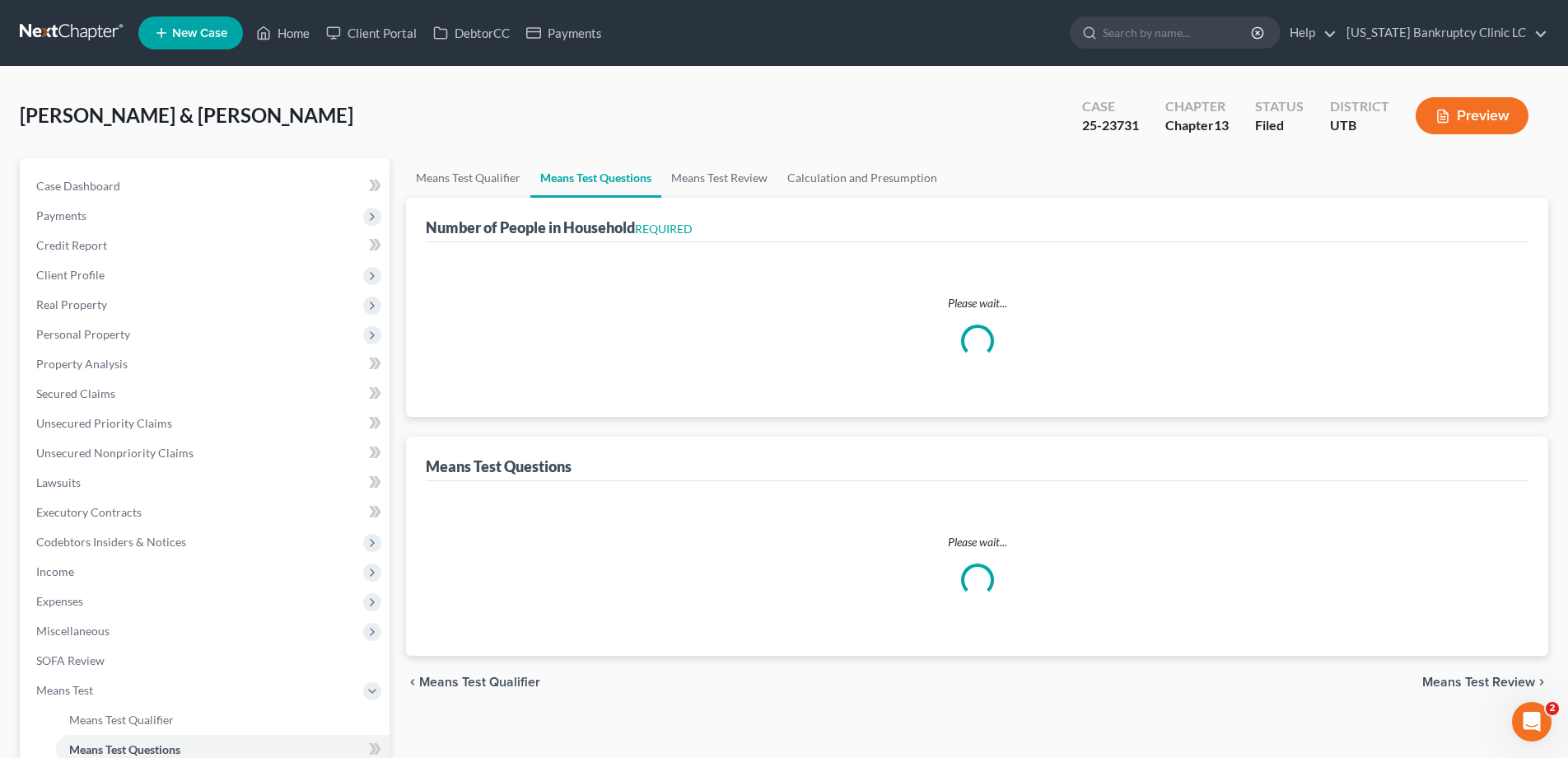
select select "0"
select select "60"
select select "0"
select select "60"
select select "2"
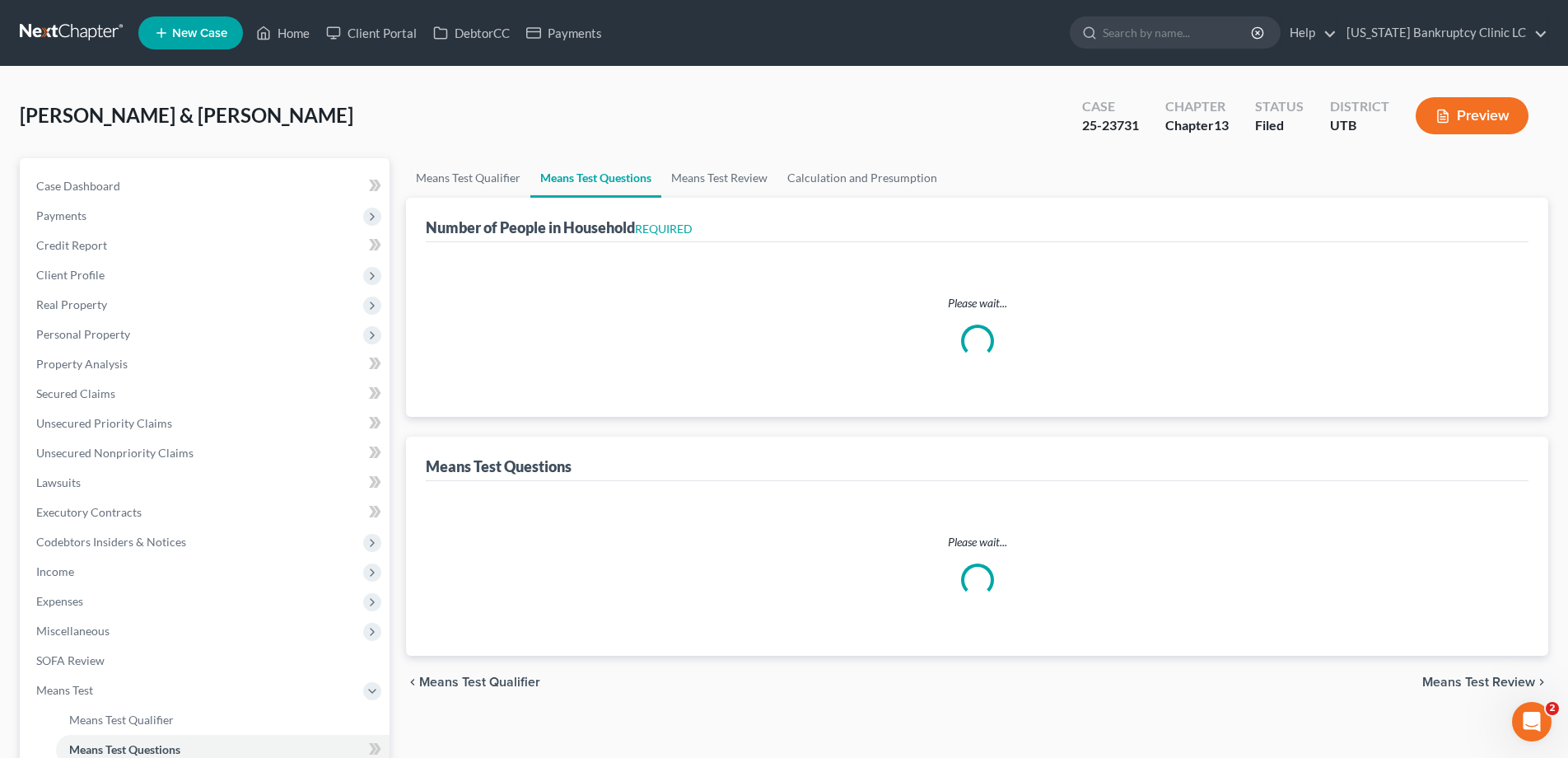
select select "2"
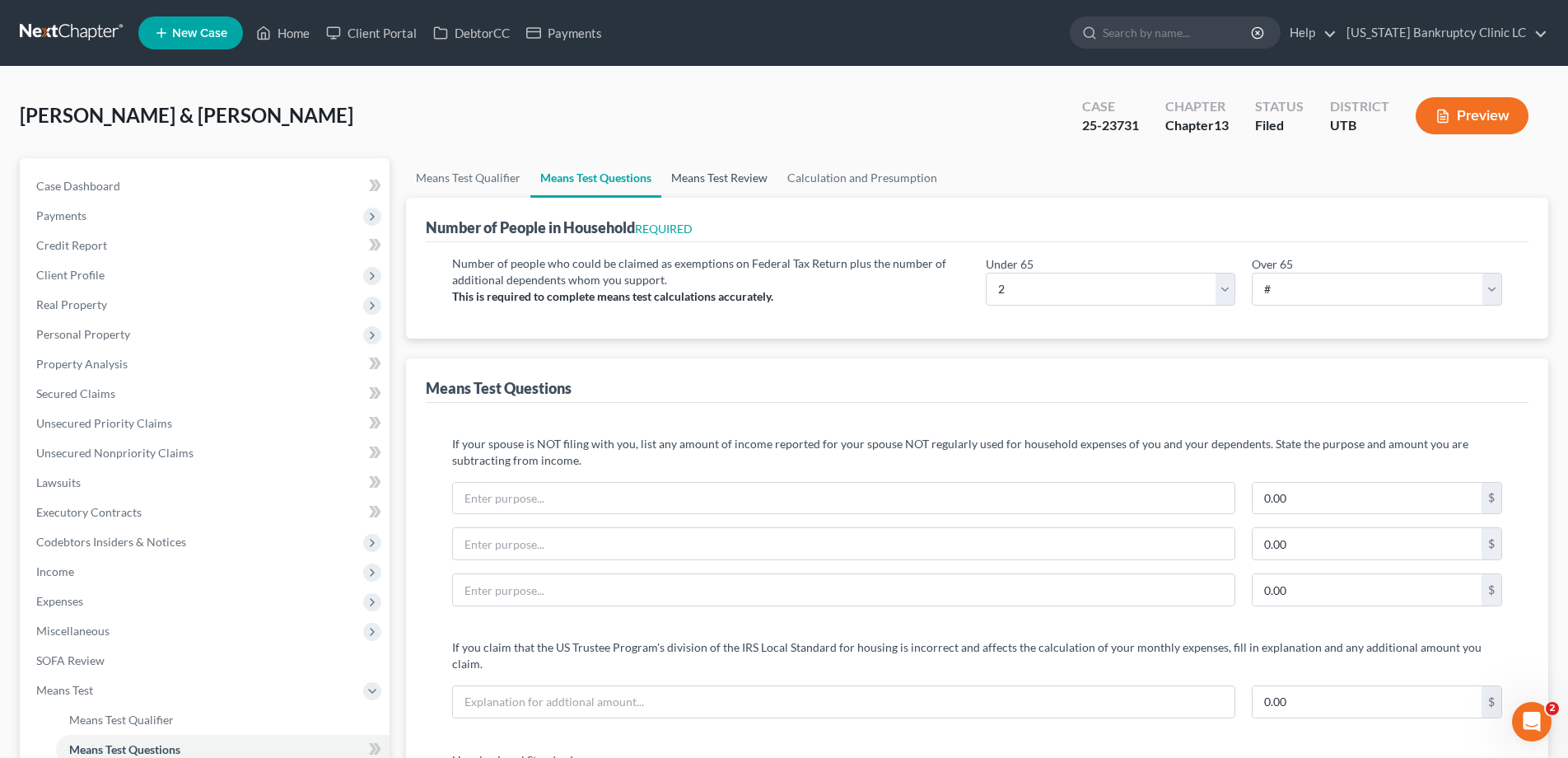
click at [731, 176] on link "Means Test Review" at bounding box center [720, 177] width 116 height 40
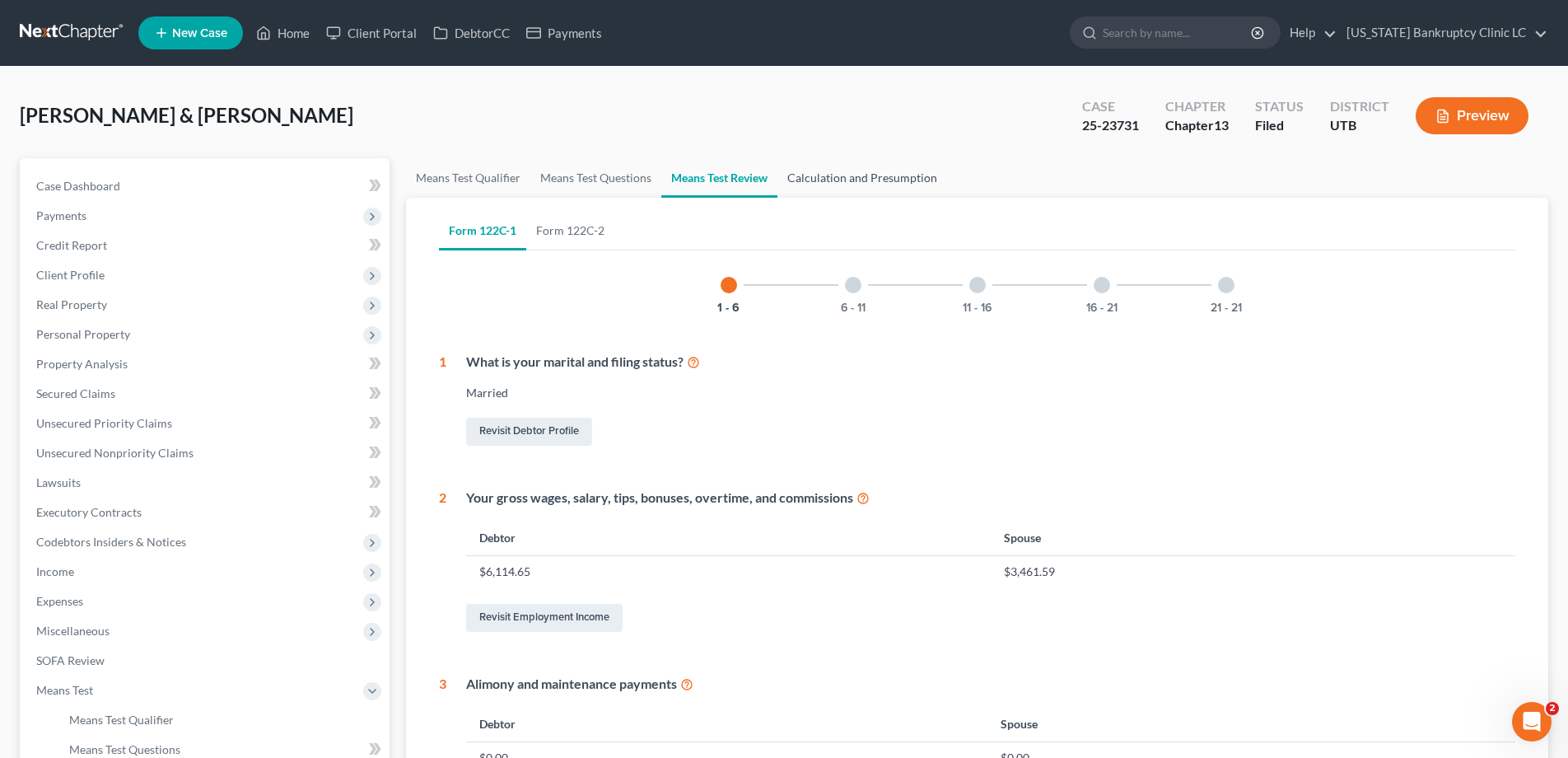
click at [877, 180] on link "Calculation and Presumption" at bounding box center [862, 177] width 170 height 40
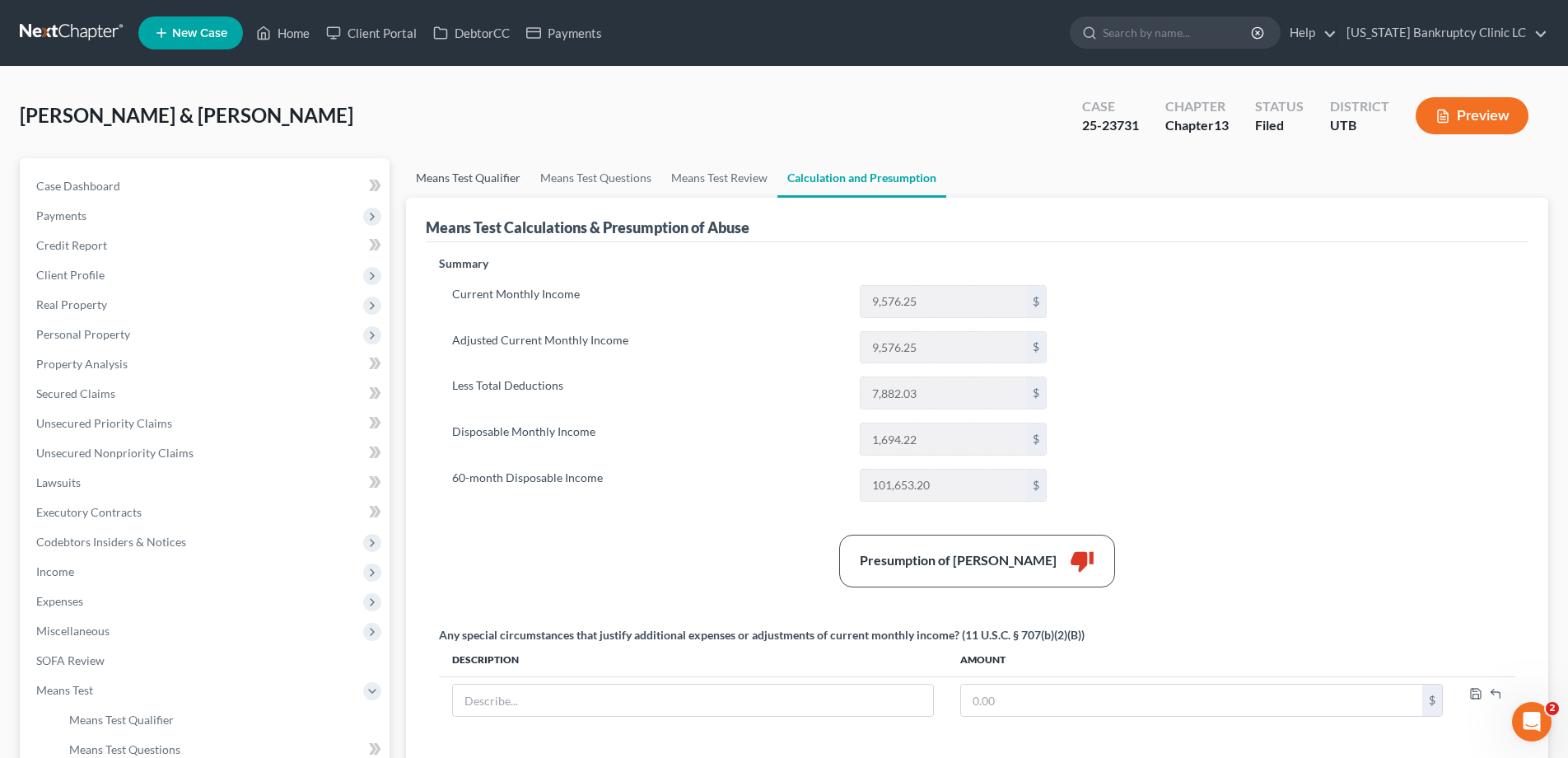
click at [447, 178] on link "Means Test Qualifier" at bounding box center [468, 177] width 124 height 40
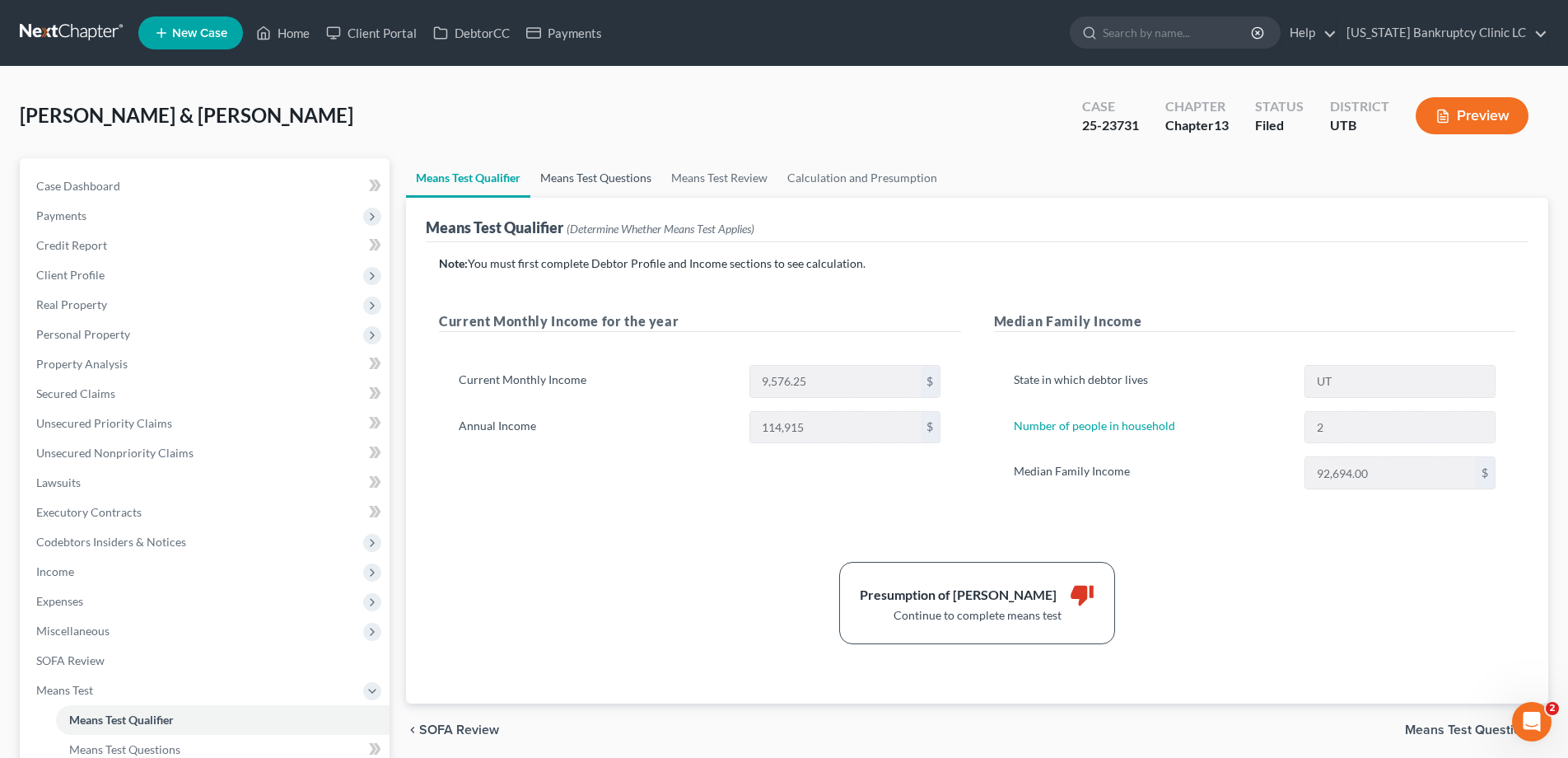
click at [608, 176] on link "Means Test Questions" at bounding box center [596, 177] width 131 height 40
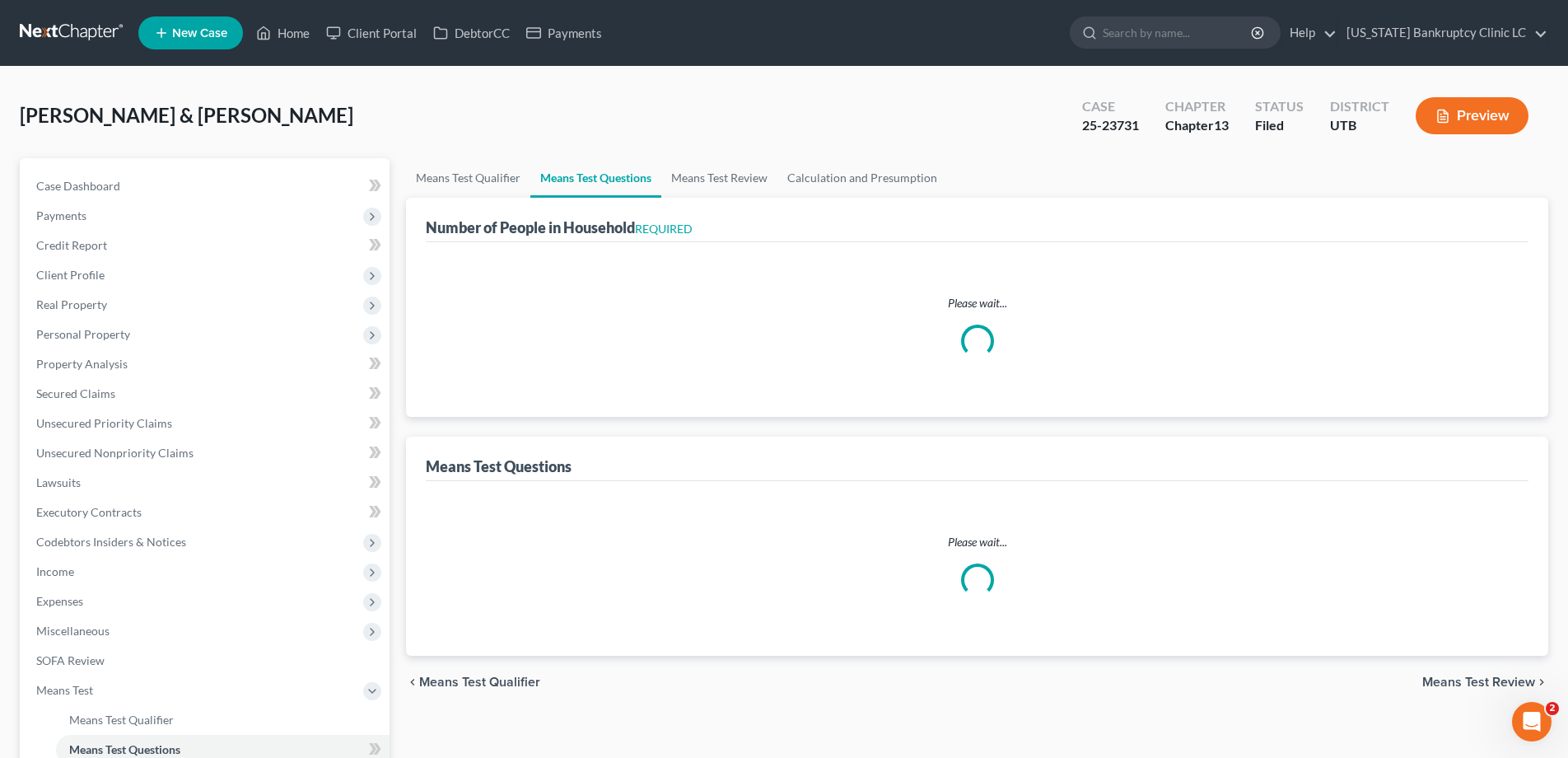
select select "0"
select select "60"
select select "0"
select select "60"
select select "2"
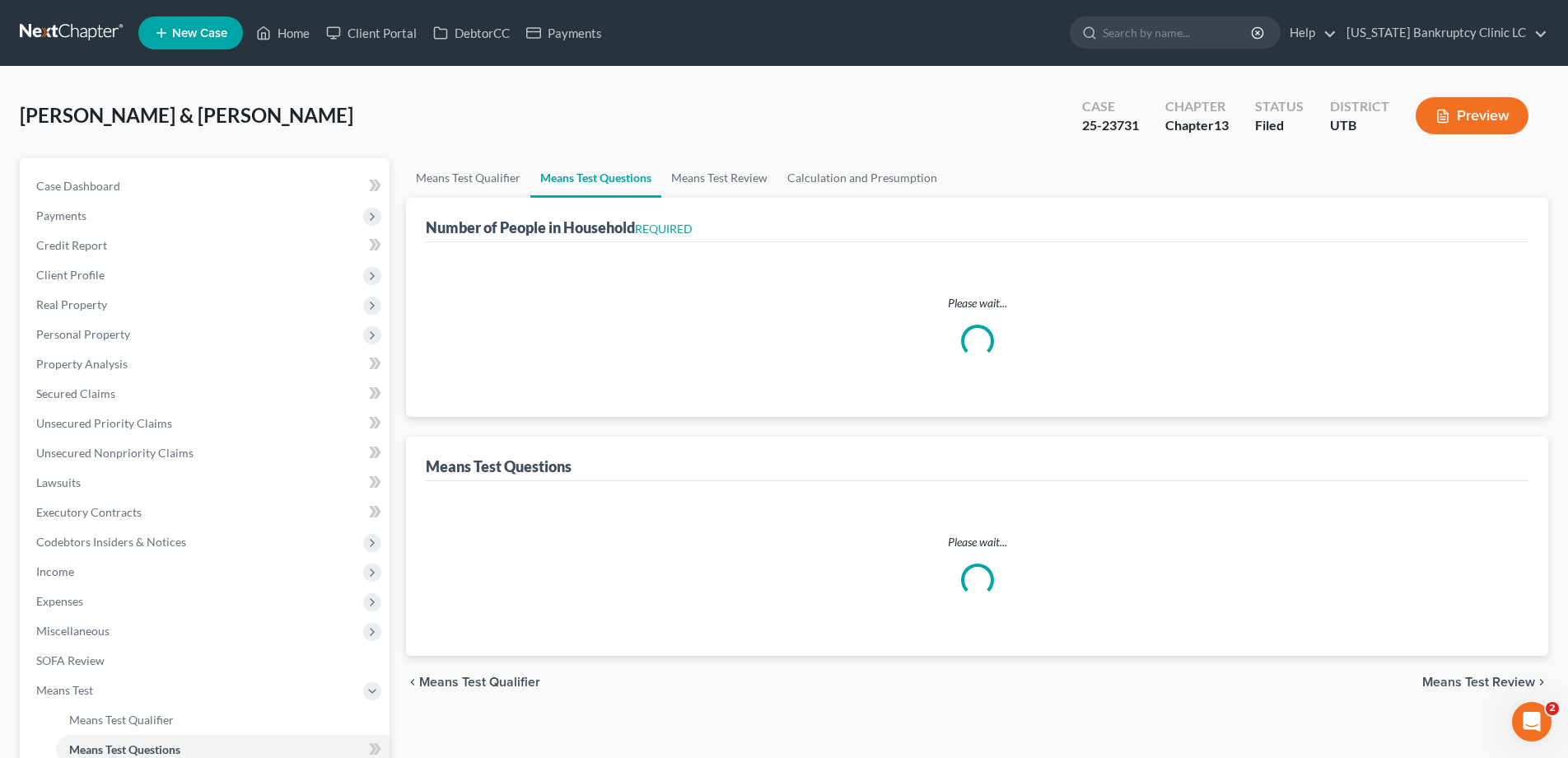
select select "2"
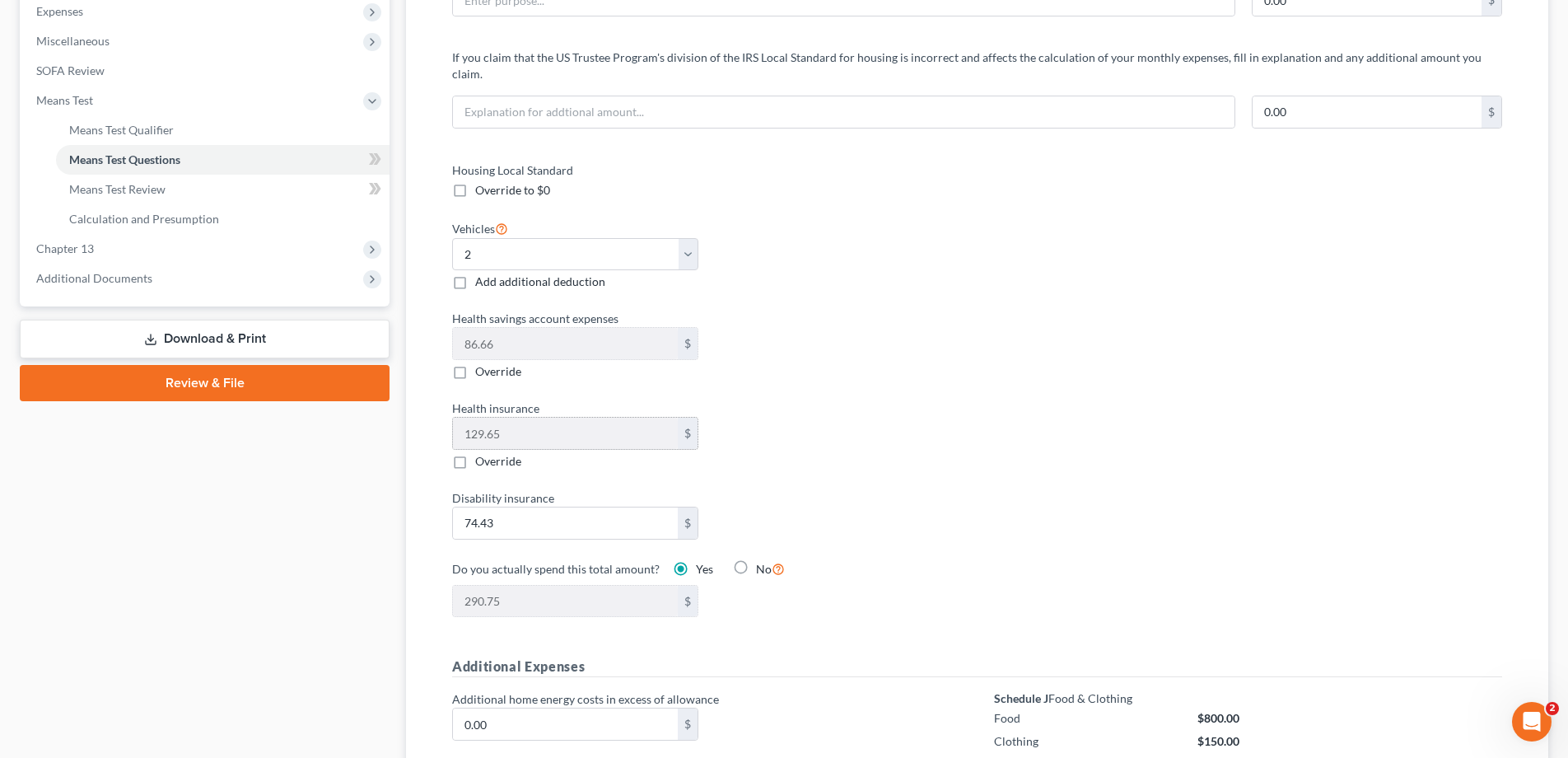
scroll to position [593, 0]
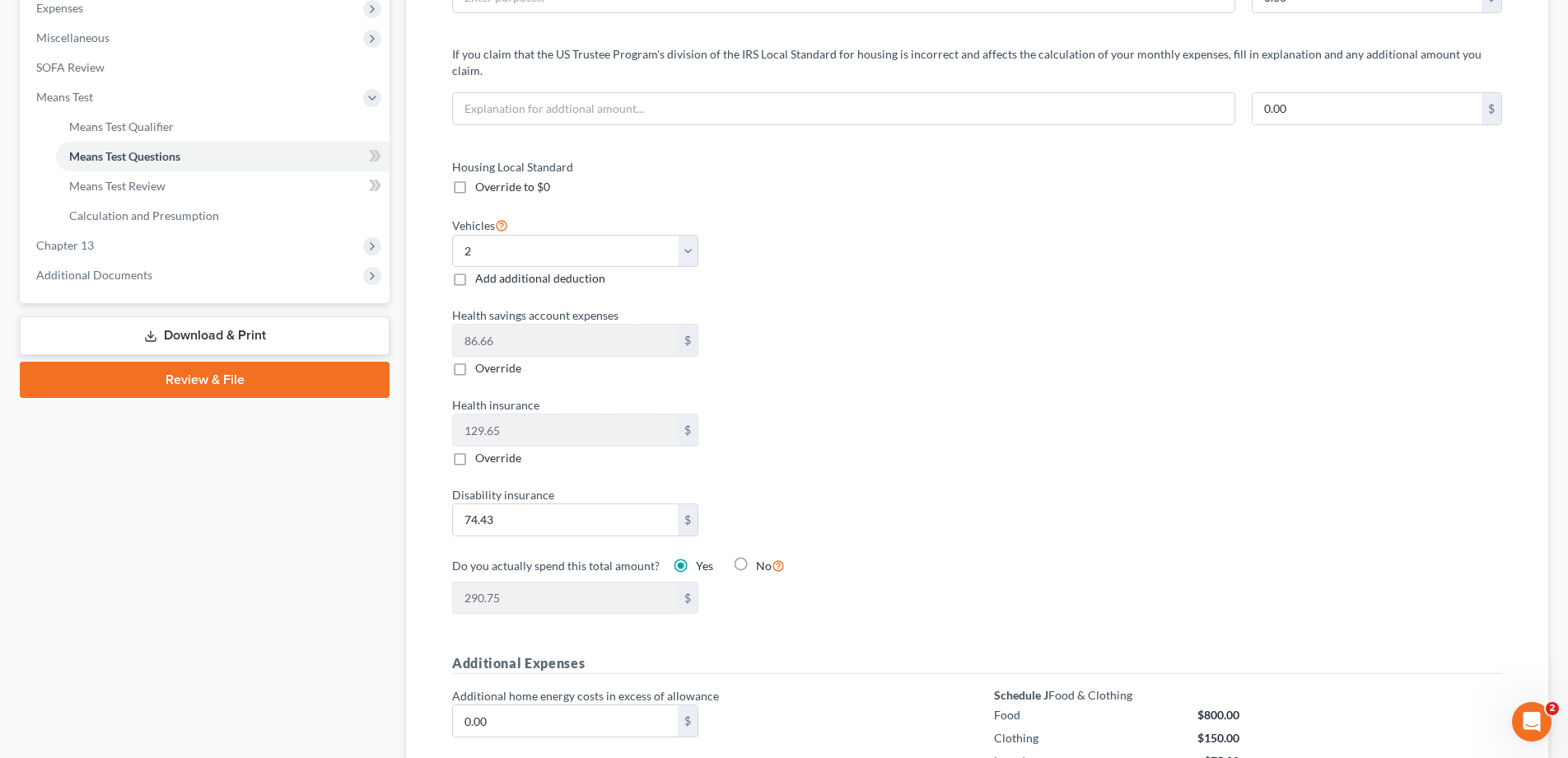
click at [192, 336] on link "Download & Print" at bounding box center [204, 336] width 370 height 39
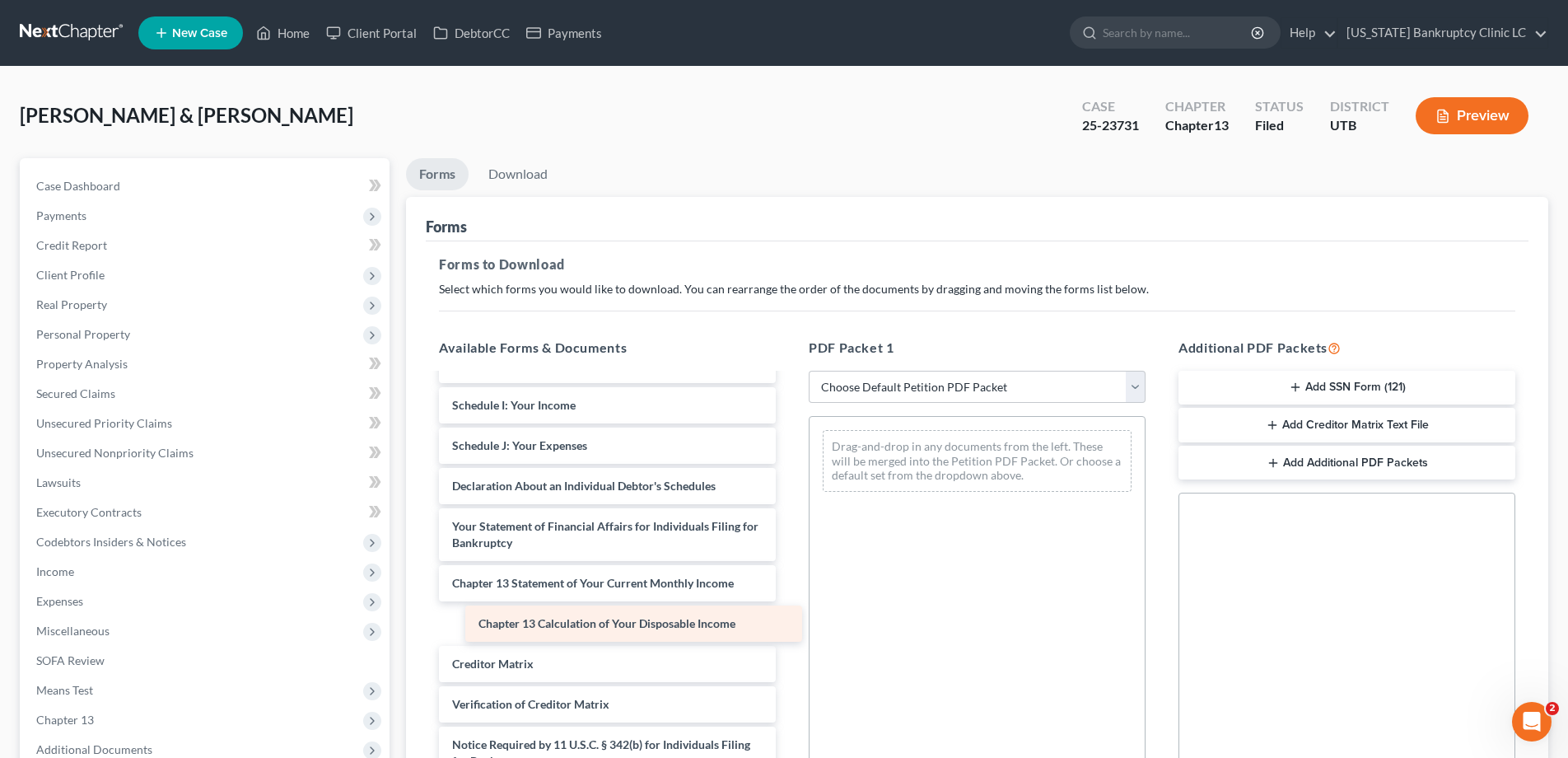
scroll to position [425, 0]
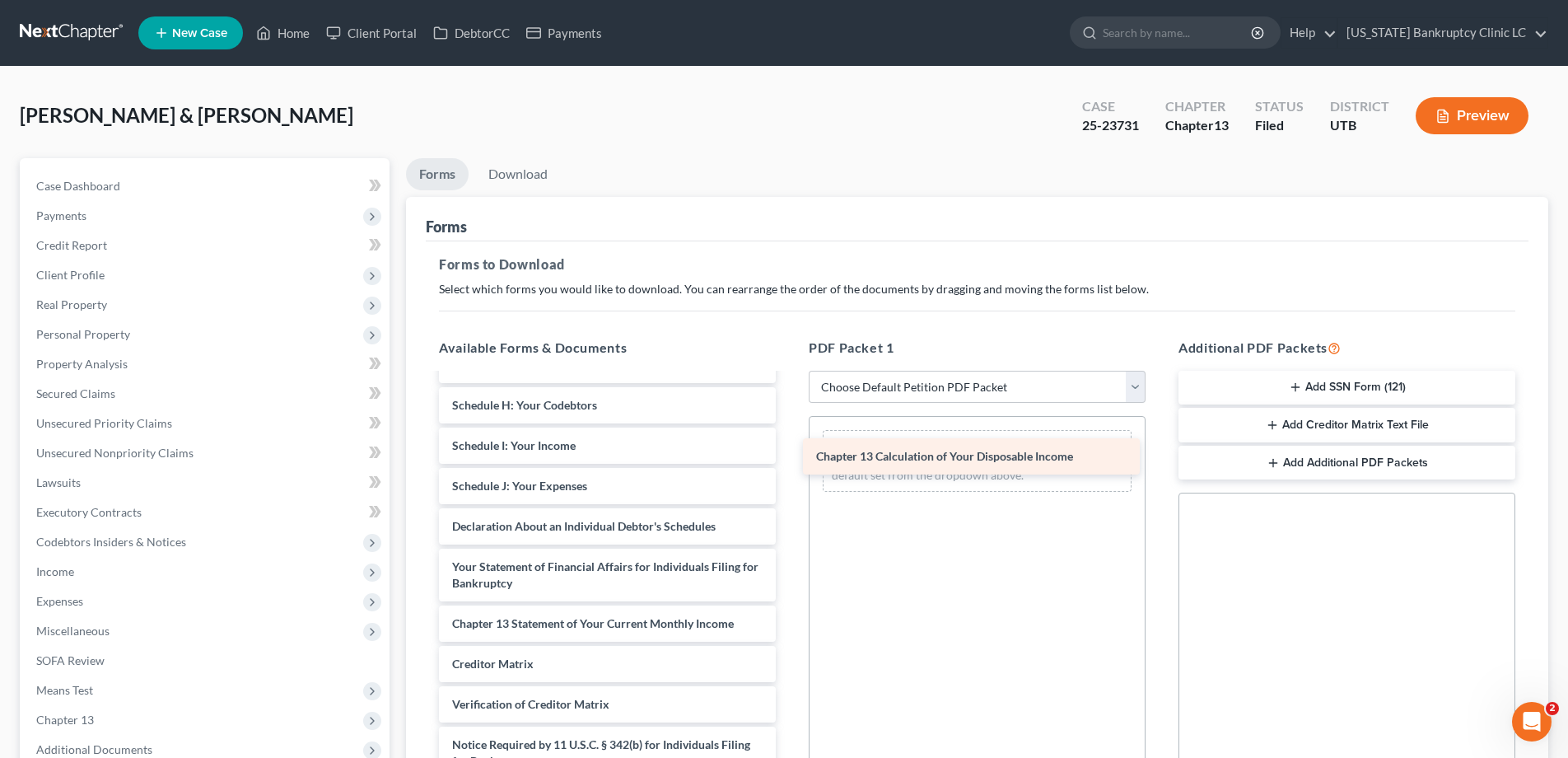
drag, startPoint x: 564, startPoint y: 623, endPoint x: 928, endPoint y: 452, distance: 402.2
click at [789, 452] on div "Chapter 13 Calculation of Your Disposable Income Chapter 13 Plan (Chapter 13 Pl…" at bounding box center [608, 385] width 363 height 869
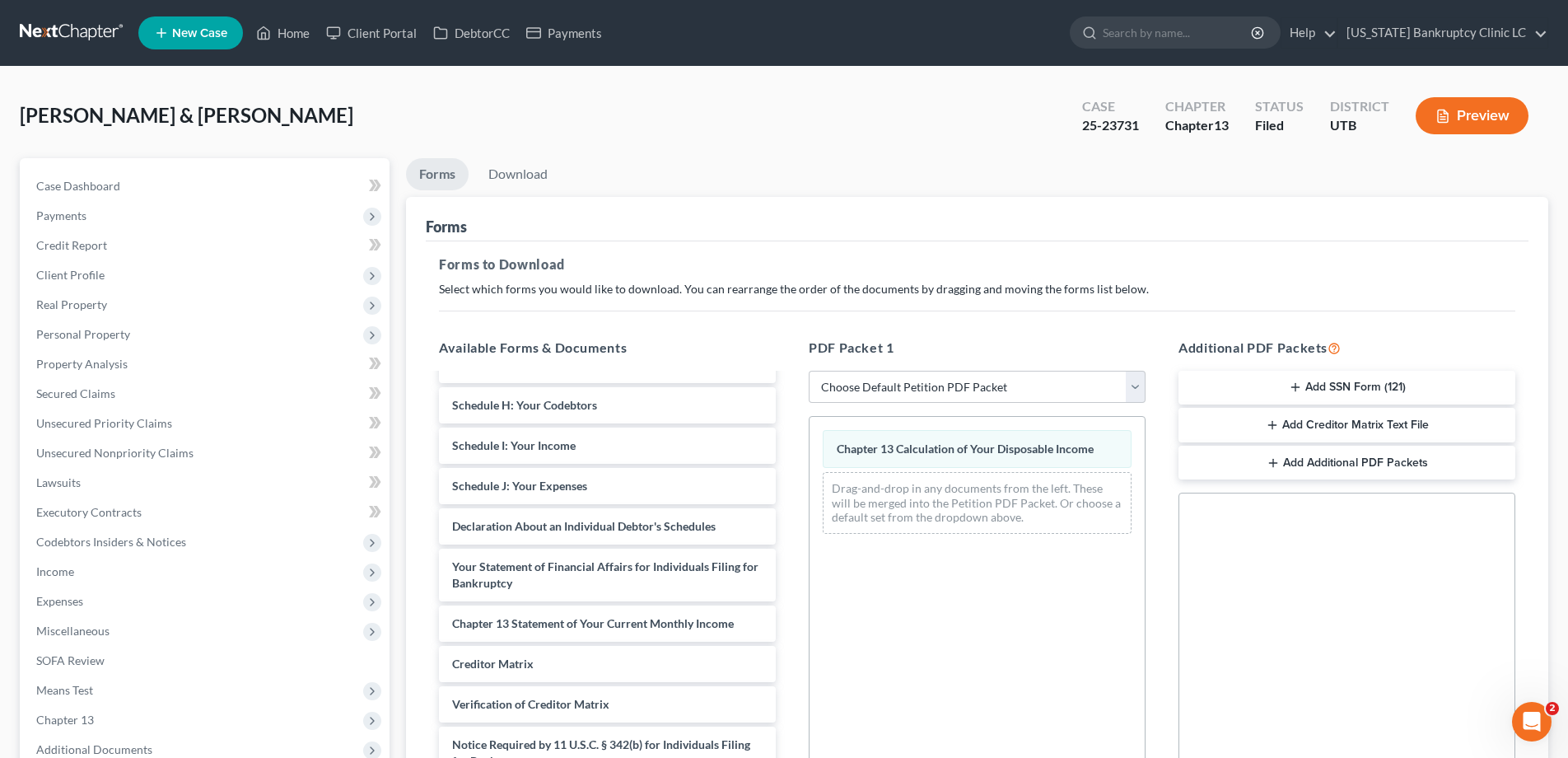
scroll to position [259, 0]
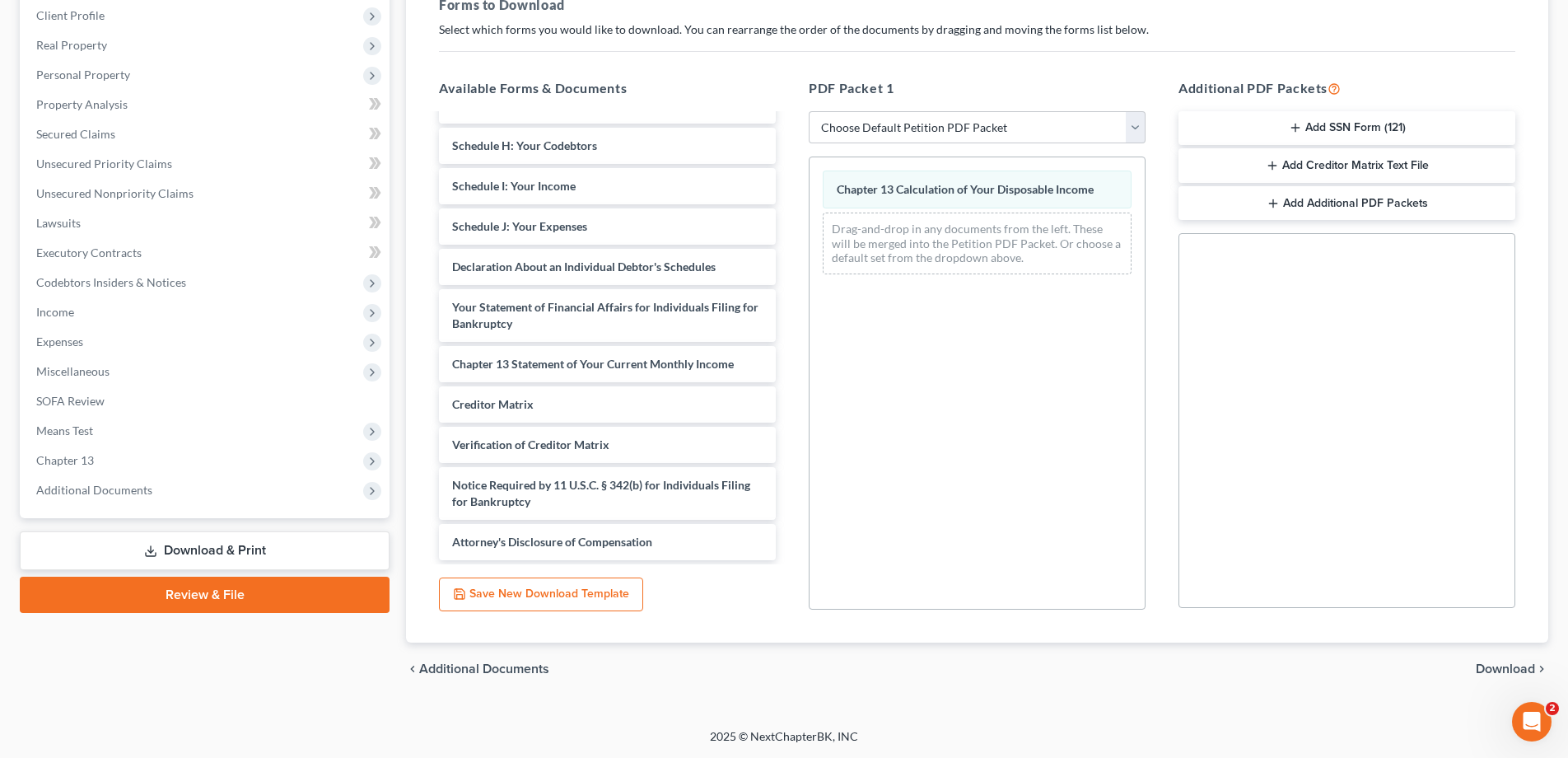
click at [1499, 669] on span "Download" at bounding box center [1506, 669] width 59 height 14
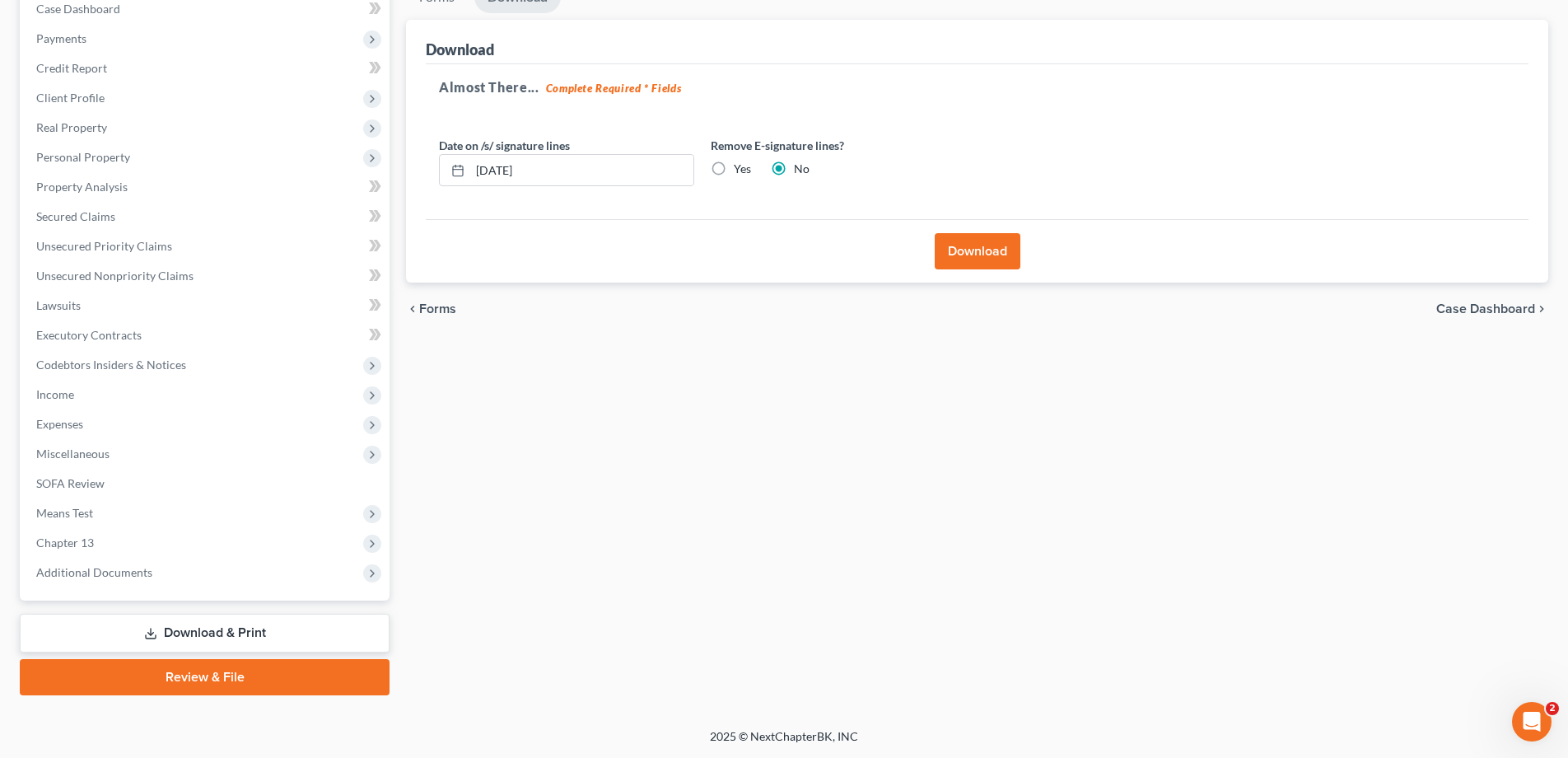
click at [974, 246] on button "Download" at bounding box center [978, 251] width 86 height 36
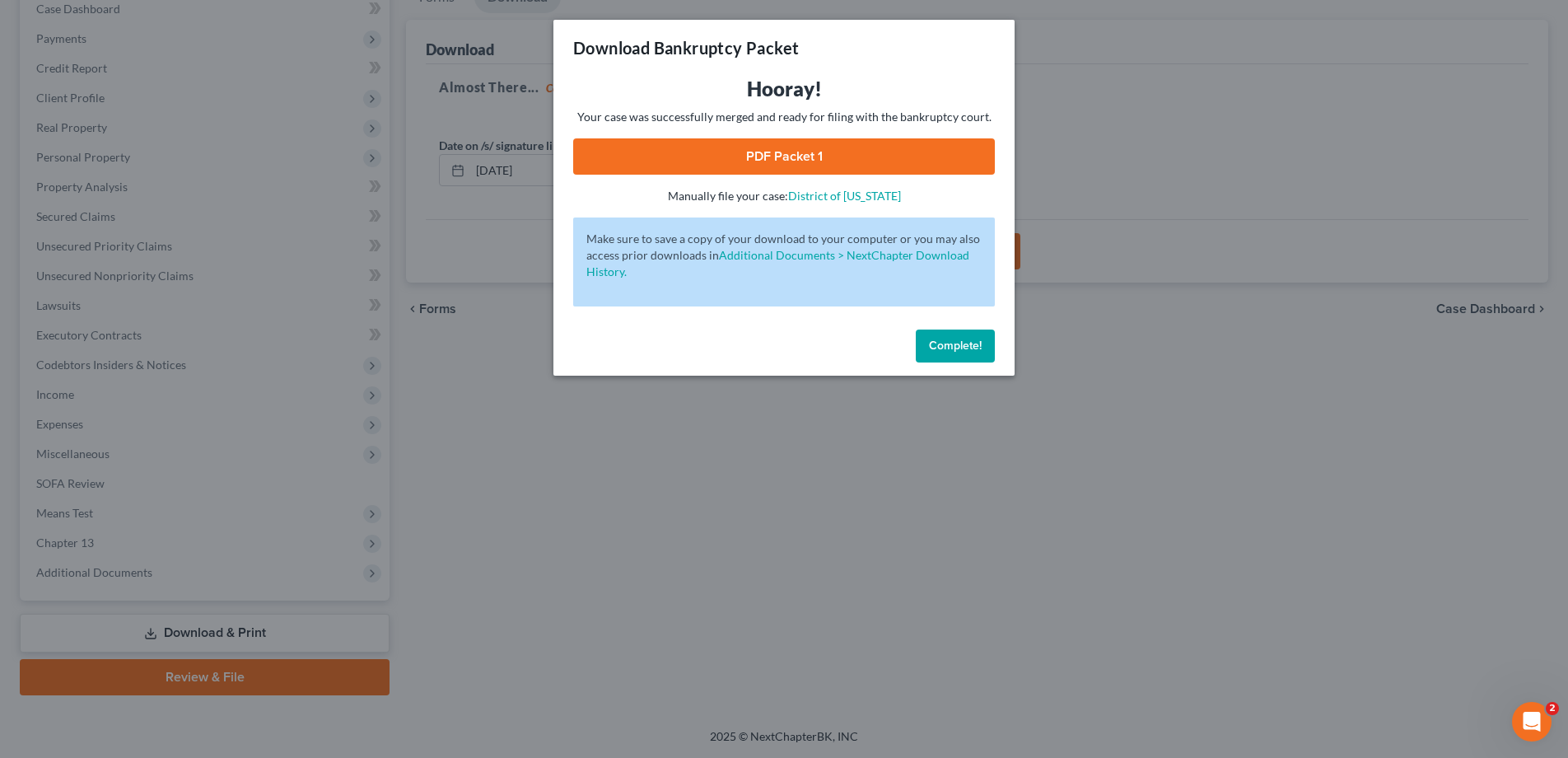
click at [737, 154] on link "PDF Packet 1" at bounding box center [784, 156] width 422 height 36
click at [963, 343] on span "Complete!" at bounding box center [955, 345] width 52 height 14
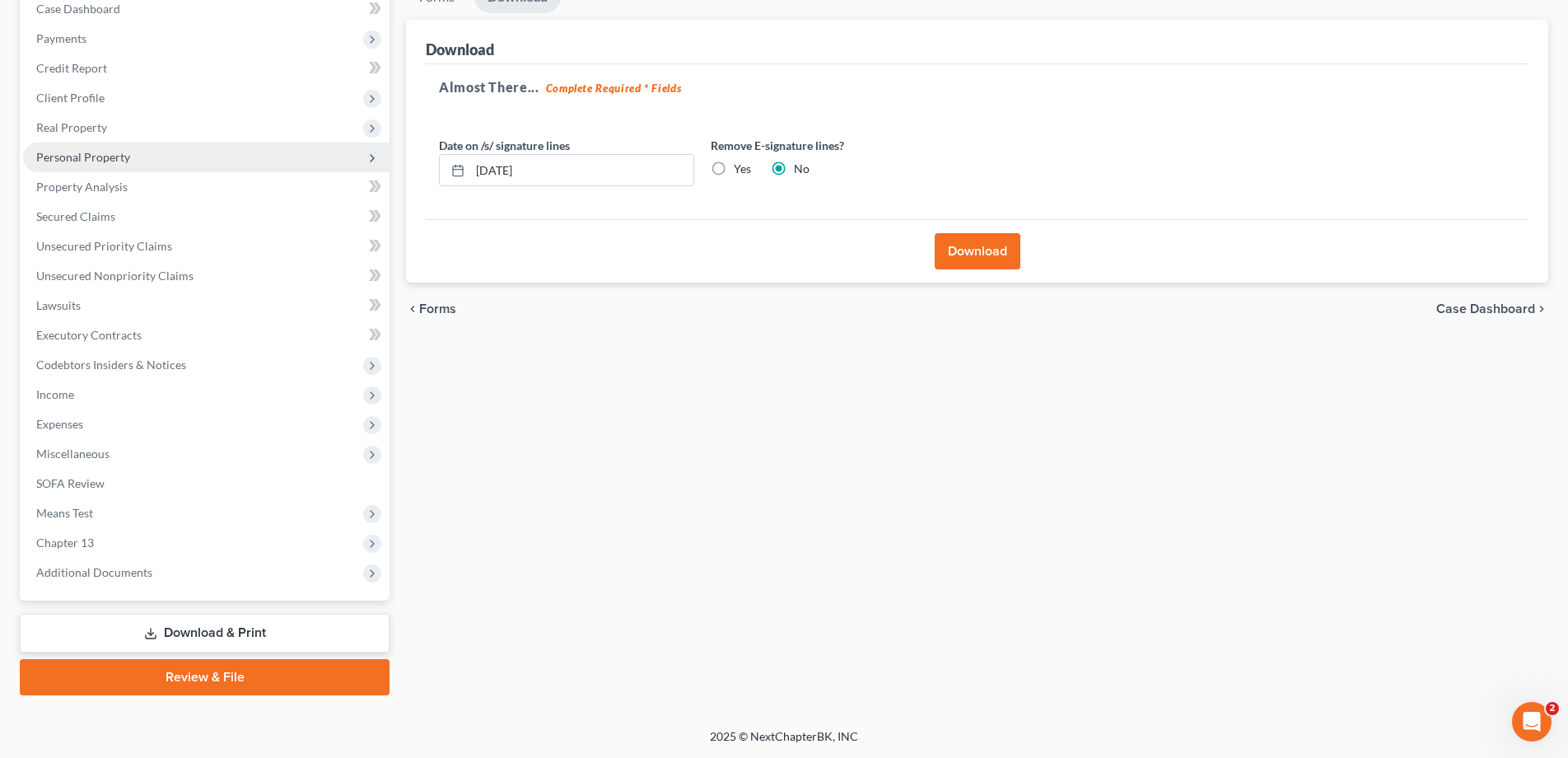
scroll to position [0, 0]
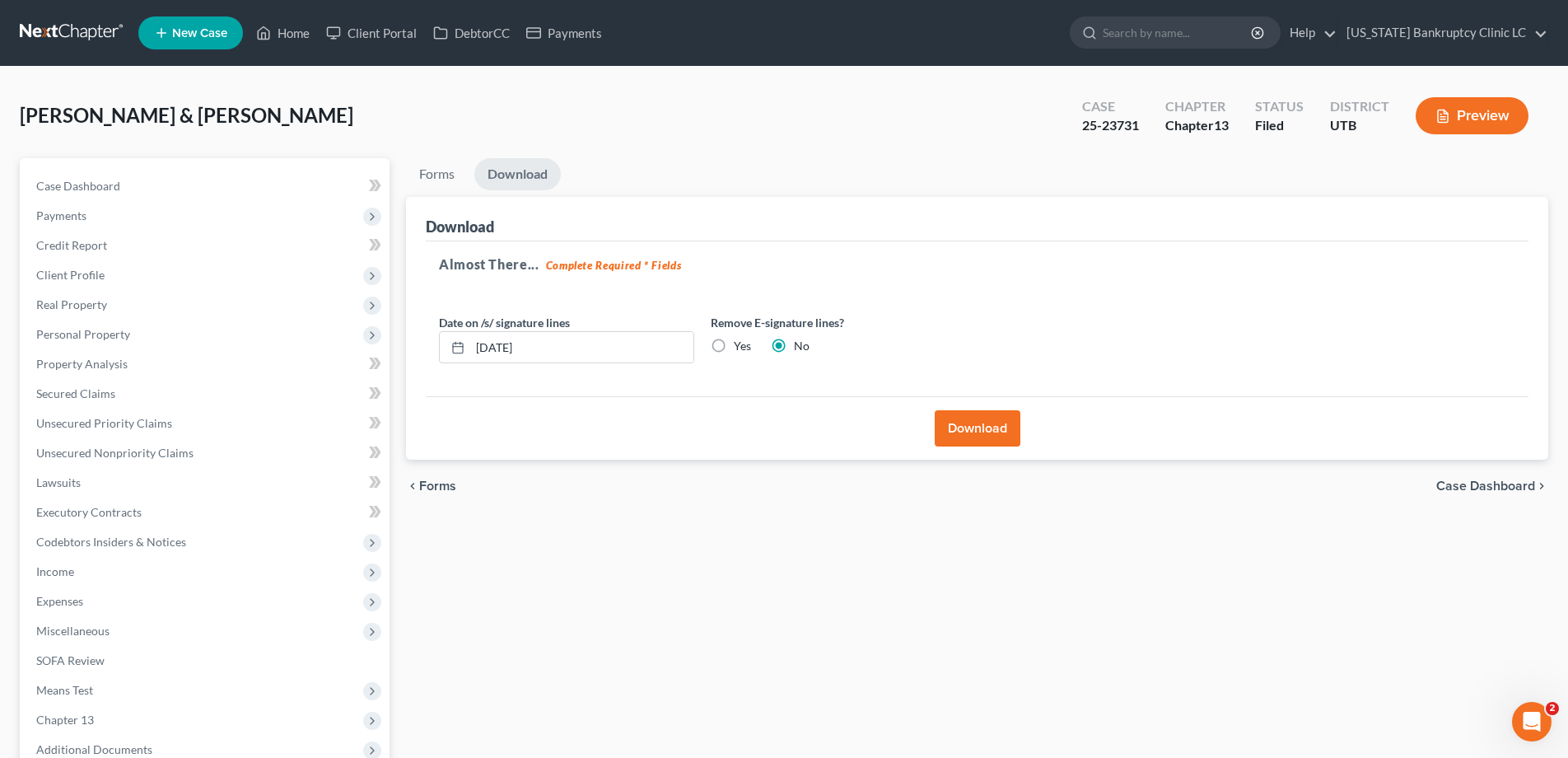
click at [62, 28] on link at bounding box center [72, 32] width 105 height 30
